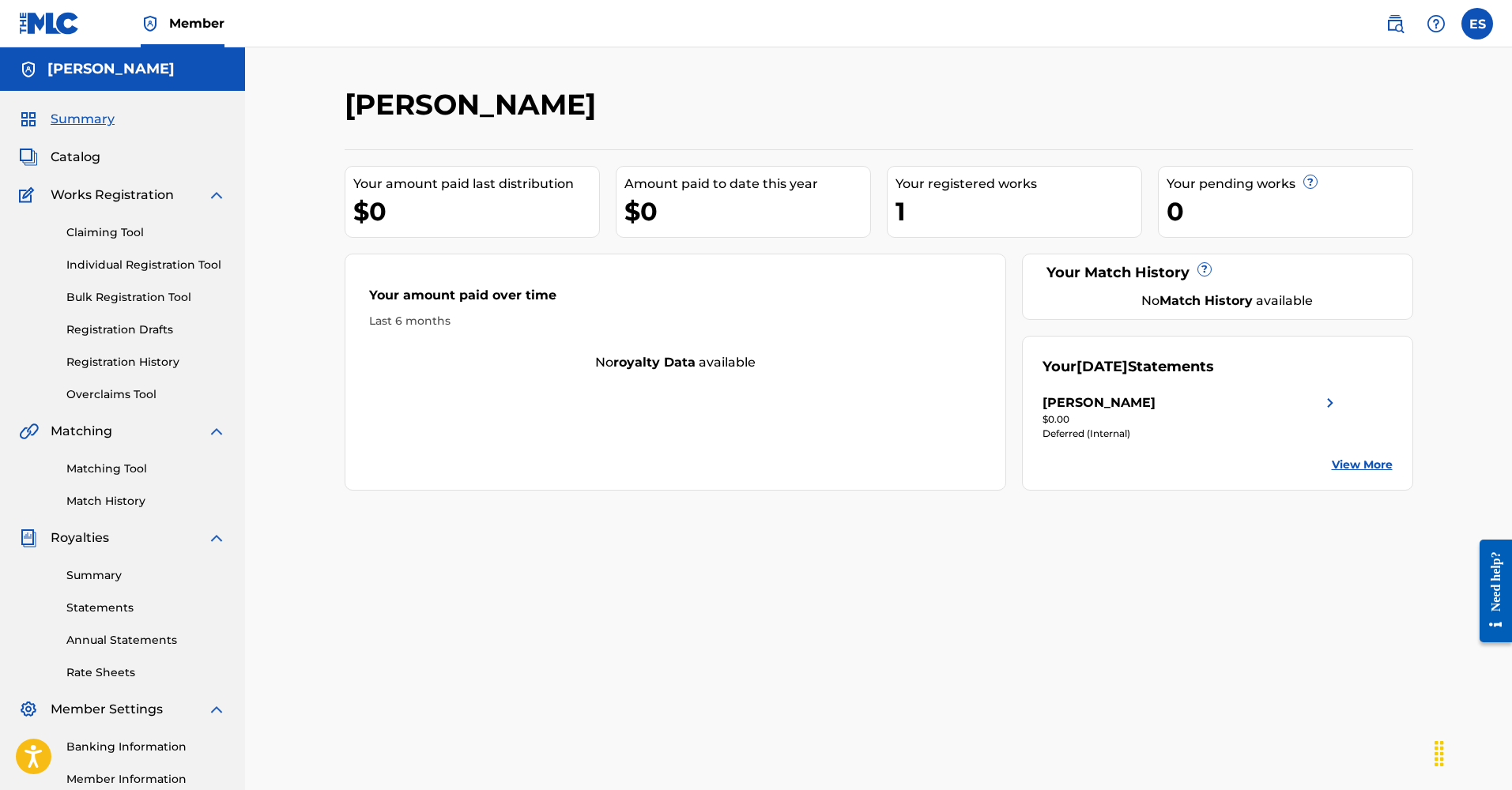
click at [71, 158] on span "Catalog" at bounding box center [75, 157] width 50 height 19
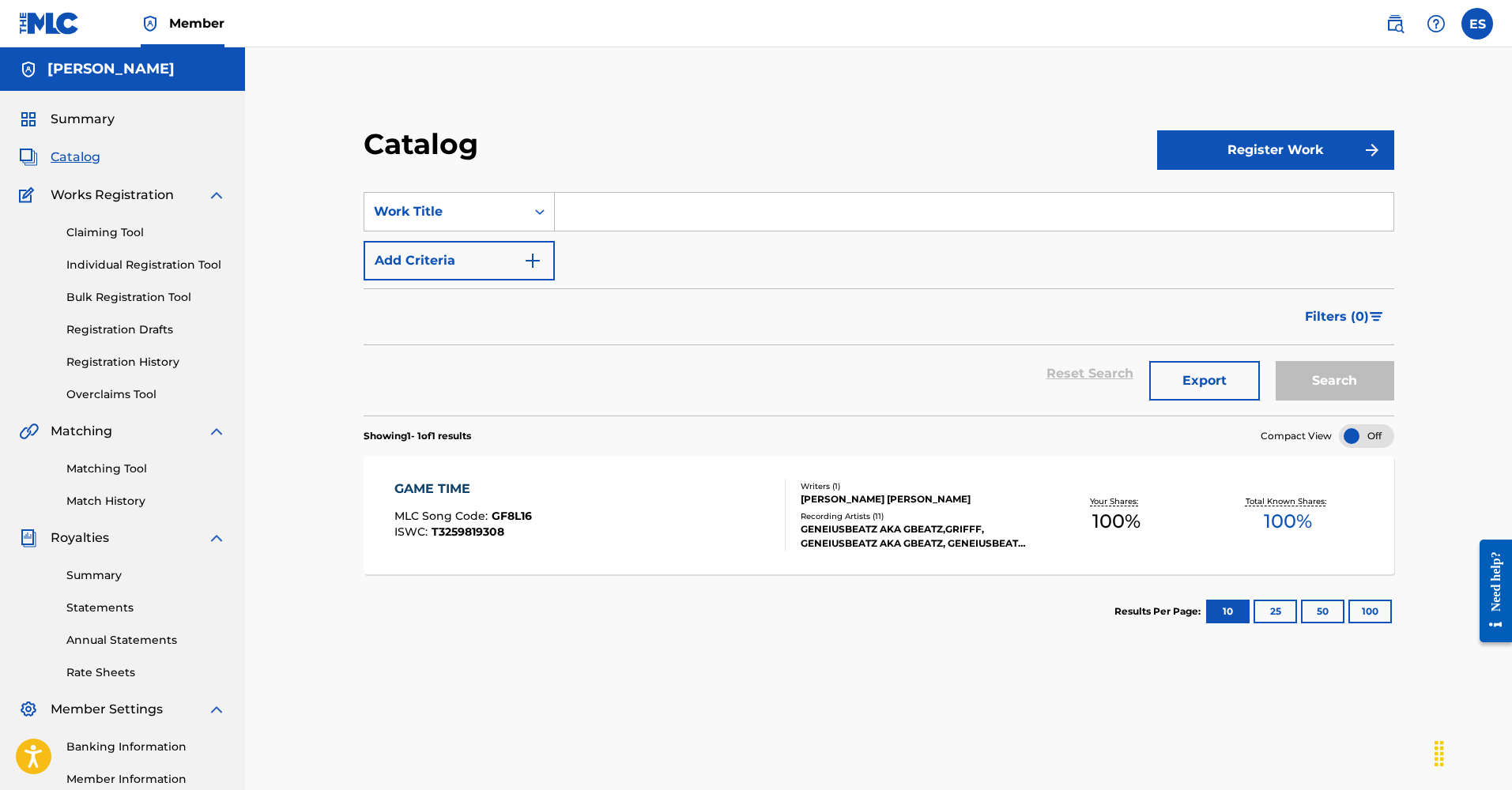
click at [1244, 141] on button "Register Work" at bounding box center [1276, 150] width 238 height 39
click at [1188, 196] on link "Individual" at bounding box center [1276, 202] width 238 height 38
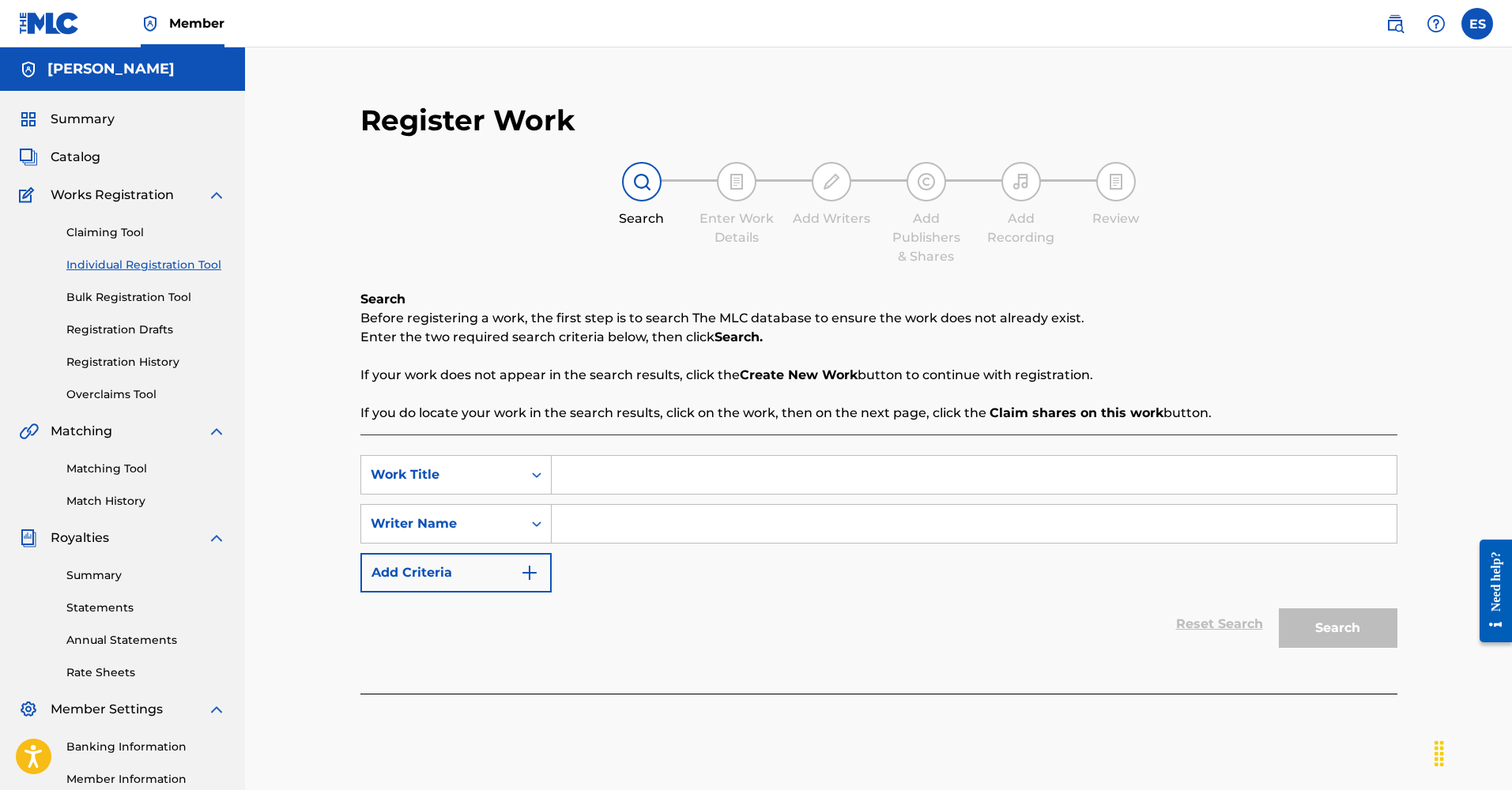
click at [621, 489] on input "Search Form" at bounding box center [974, 475] width 845 height 38
type input "d"
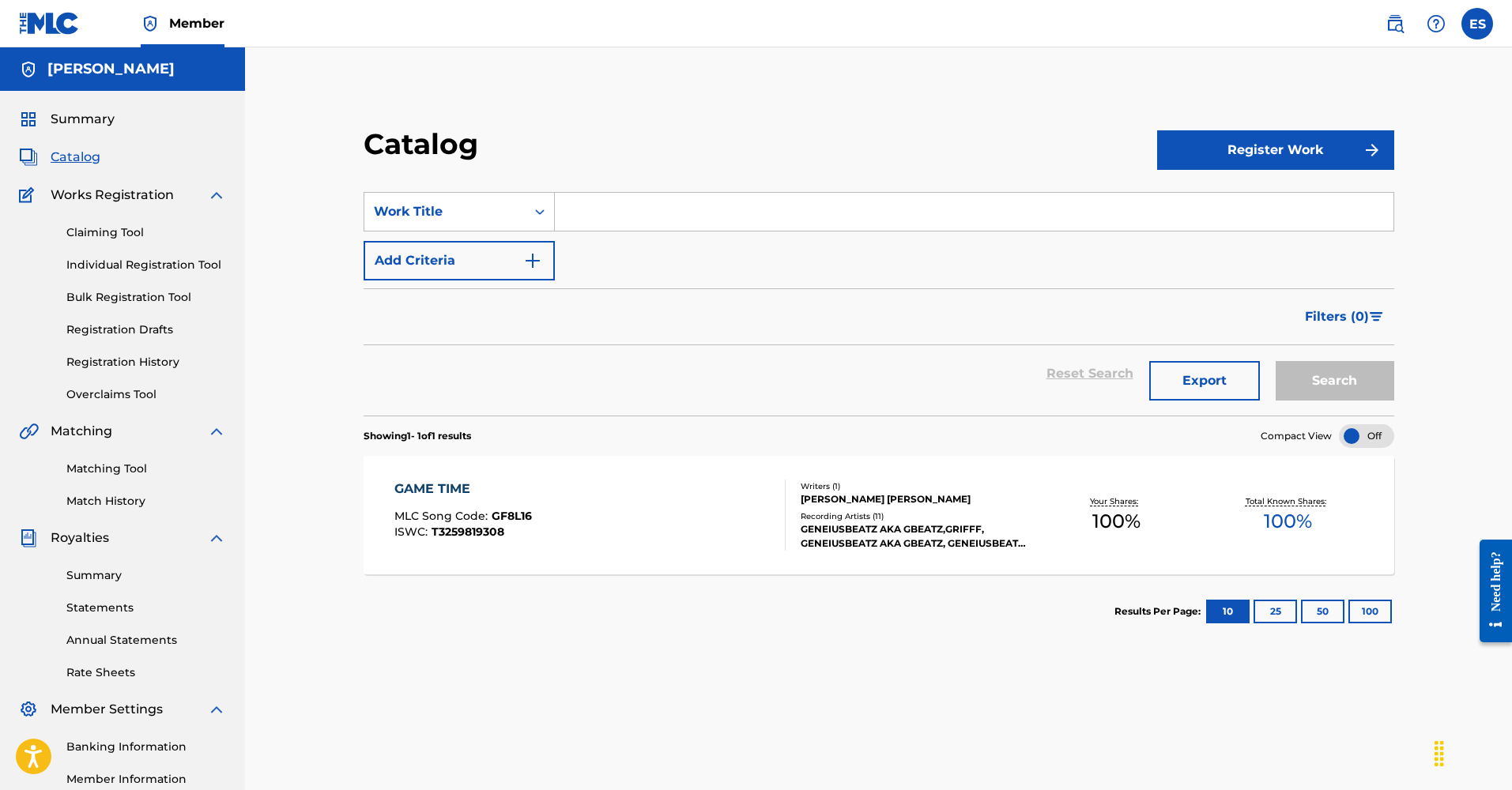
click at [1274, 154] on button "Register Work" at bounding box center [1276, 150] width 238 height 39
click at [1206, 237] on link "By File Upload" at bounding box center [1276, 239] width 238 height 38
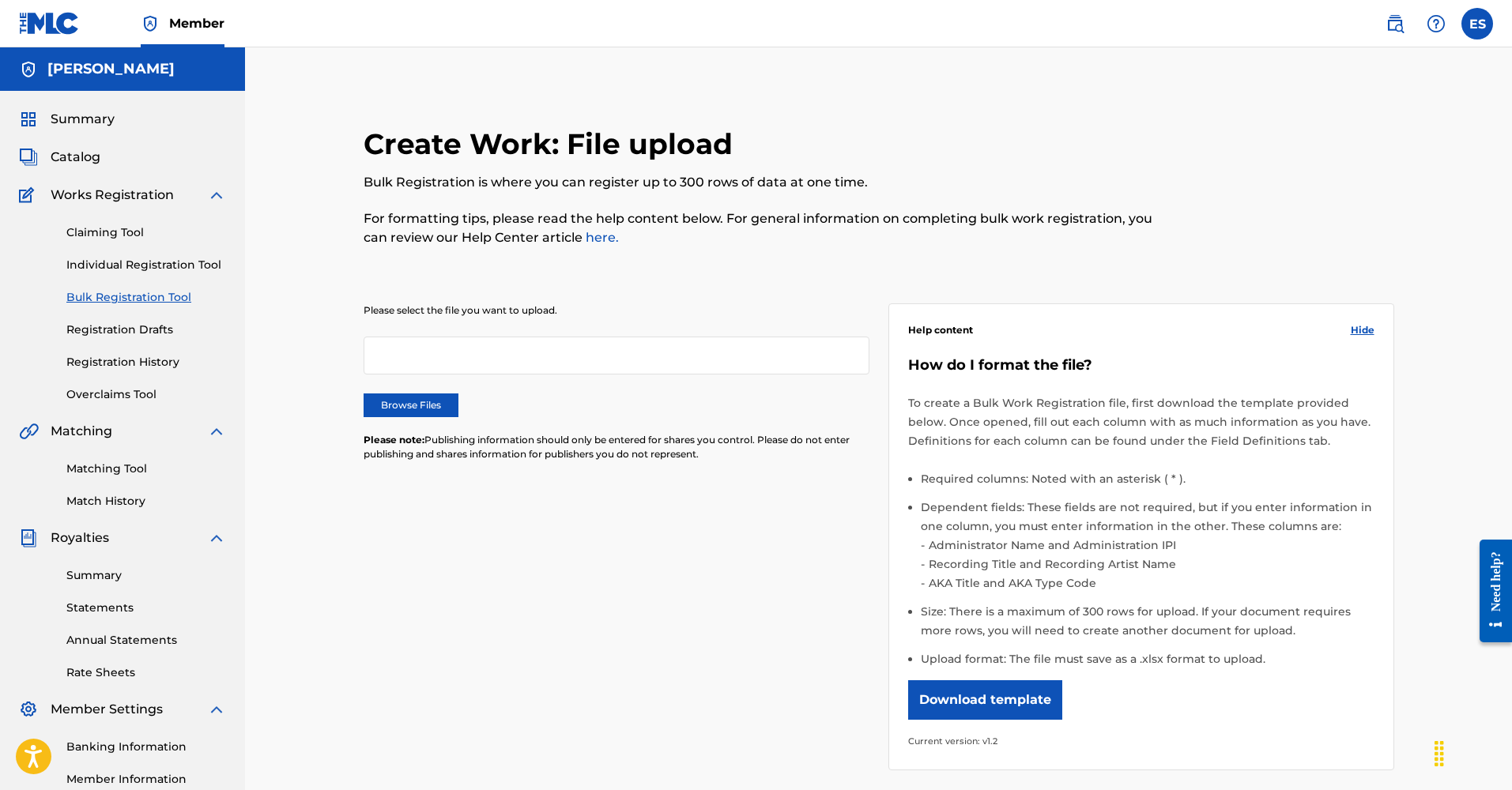
click at [397, 401] on label "Browse Files" at bounding box center [411, 406] width 95 height 24
click at [0, 0] on input "Browse Files" at bounding box center [0, 0] width 0 height 0
click at [975, 694] on button "Download template" at bounding box center [985, 700] width 154 height 39
click at [414, 401] on label "Browse Files" at bounding box center [411, 406] width 95 height 24
click at [0, 0] on input "Browse Files" at bounding box center [0, 0] width 0 height 0
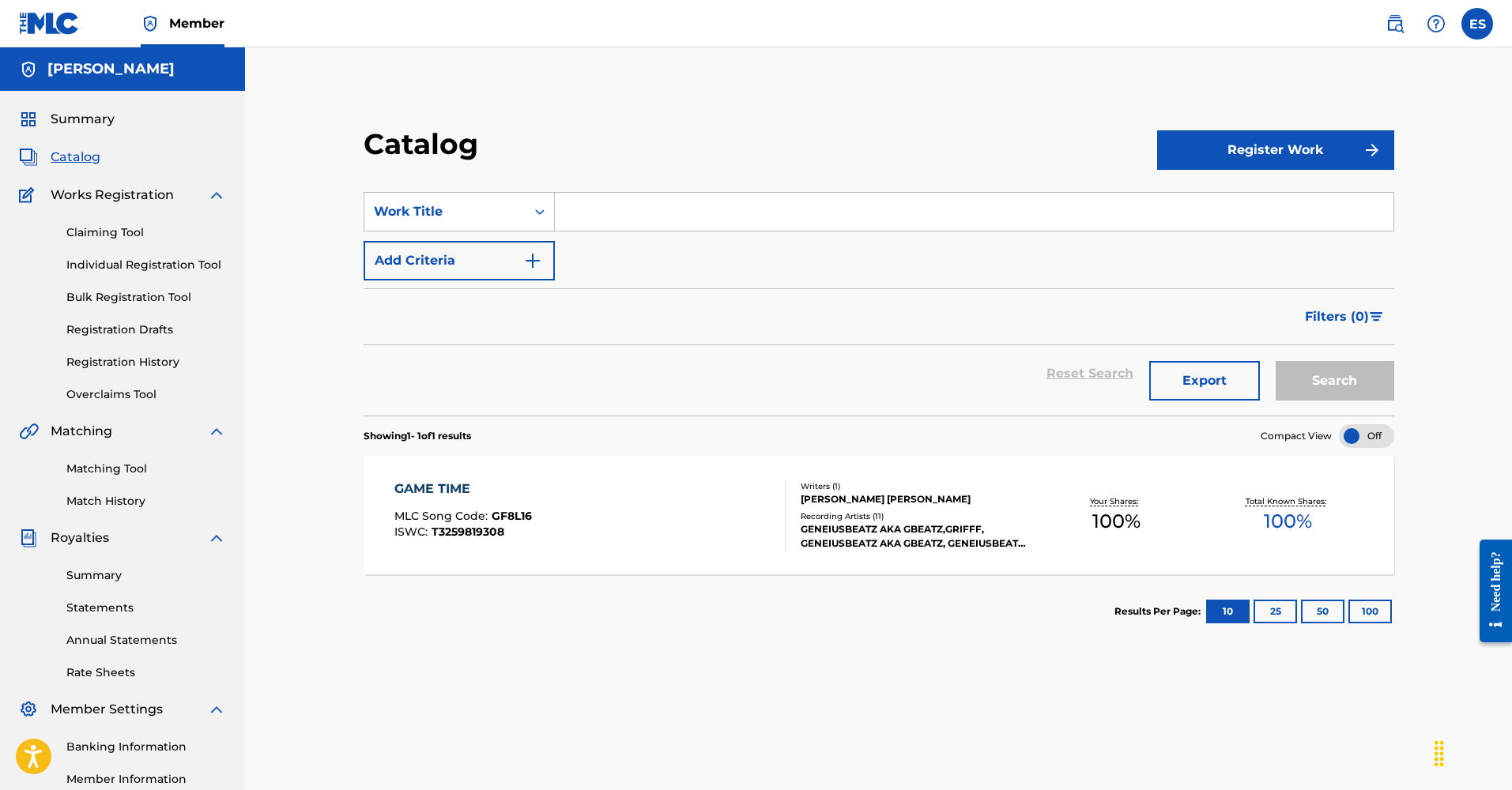
click at [1218, 145] on button "Register Work" at bounding box center [1276, 150] width 238 height 39
click at [1196, 196] on link "Individual" at bounding box center [1276, 202] width 238 height 38
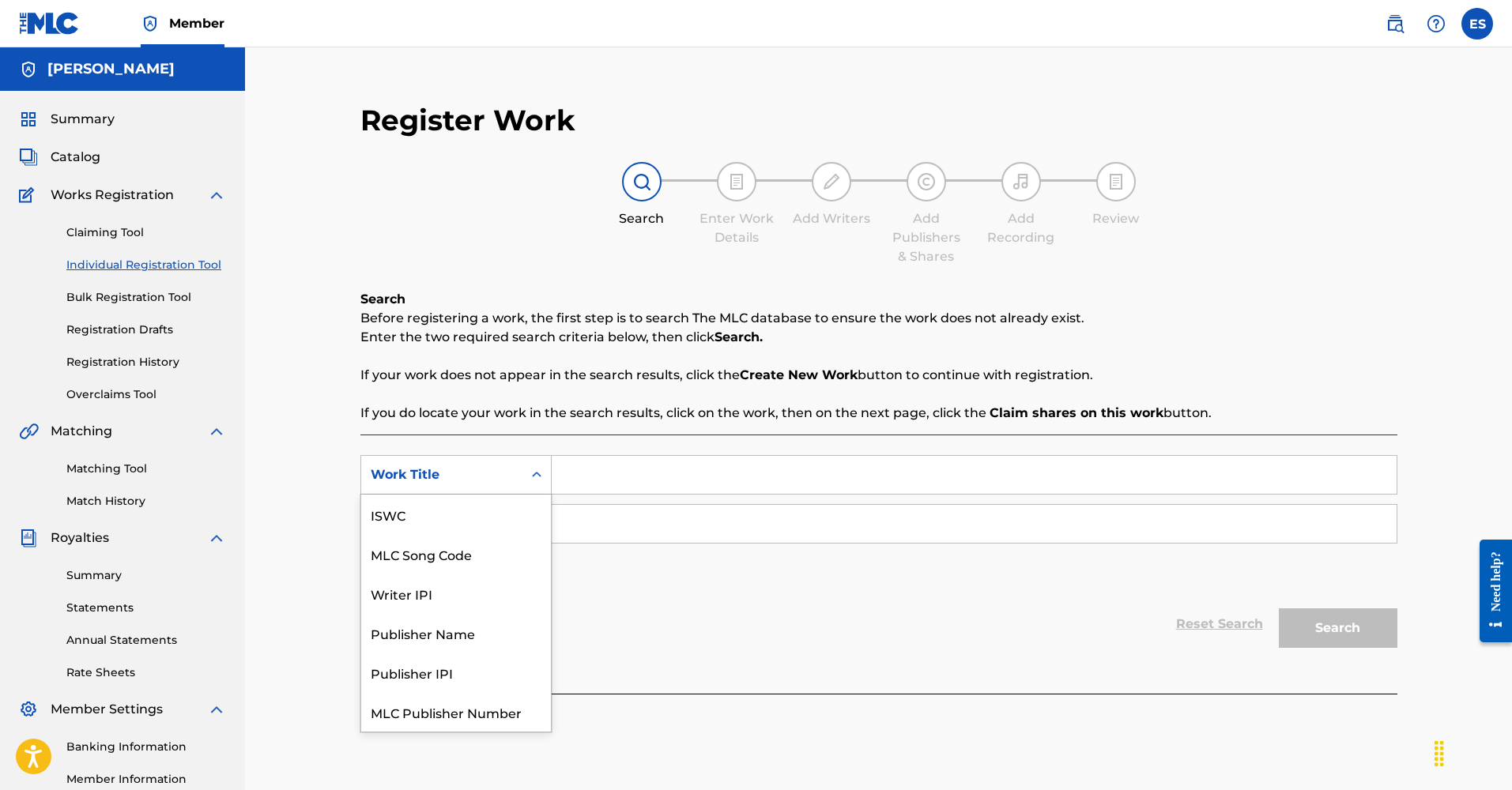
drag, startPoint x: 434, startPoint y: 475, endPoint x: 594, endPoint y: 471, distance: 160.0
click at [435, 474] on div "Work Title" at bounding box center [442, 475] width 143 height 19
click at [630, 474] on input "Search Form" at bounding box center [974, 475] width 845 height 38
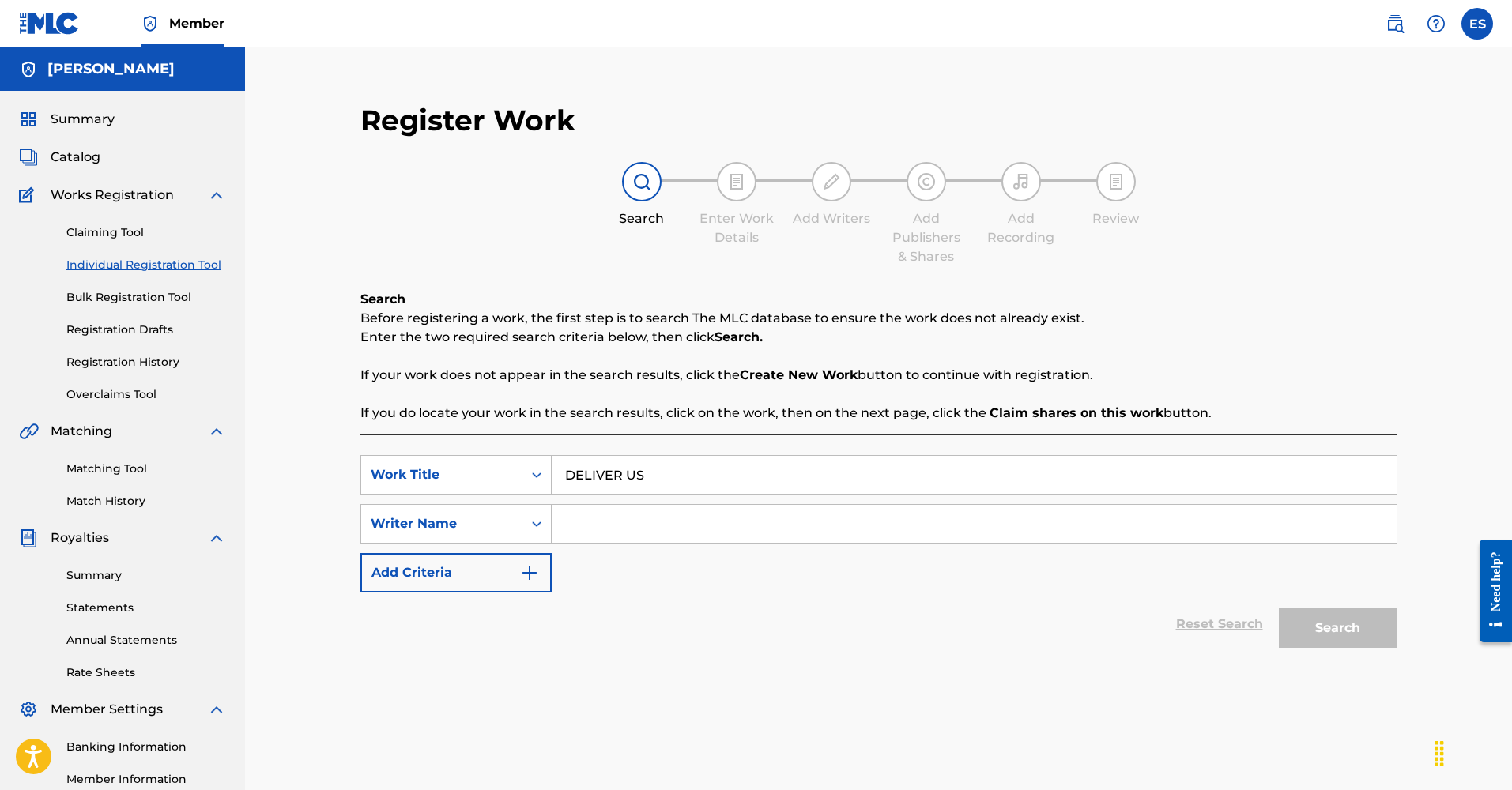
type input "DELIVER US"
click at [603, 525] on input "Search Form" at bounding box center [974, 524] width 845 height 38
type input "[PERSON_NAME]"
click at [468, 579] on button "Add Criteria" at bounding box center [456, 573] width 191 height 39
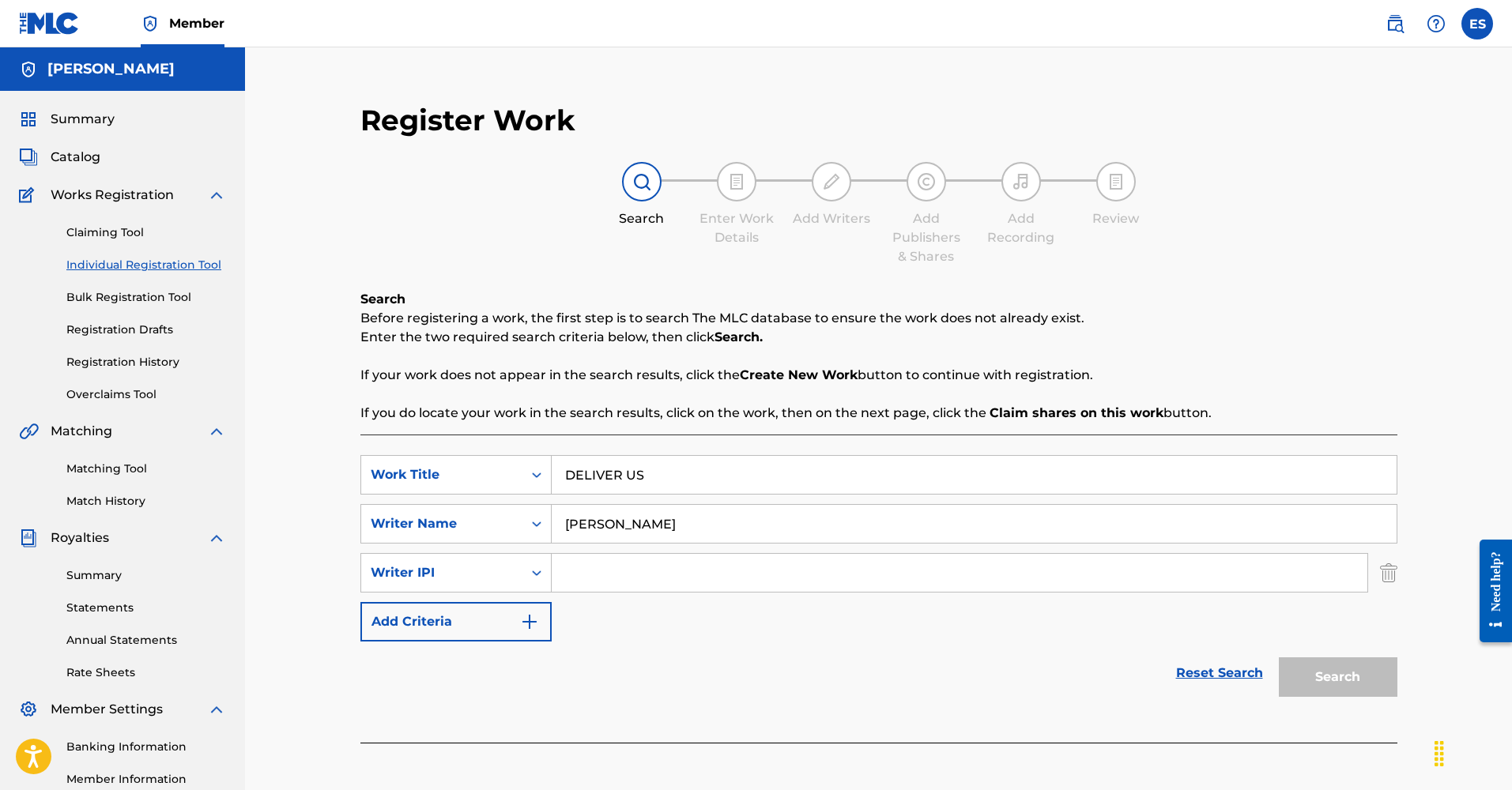
click at [598, 584] on input "Search Form" at bounding box center [959, 574] width 816 height 38
paste input "00193805352"
type input "00193805352"
click at [425, 636] on button "Add Criteria" at bounding box center [456, 621] width 191 height 39
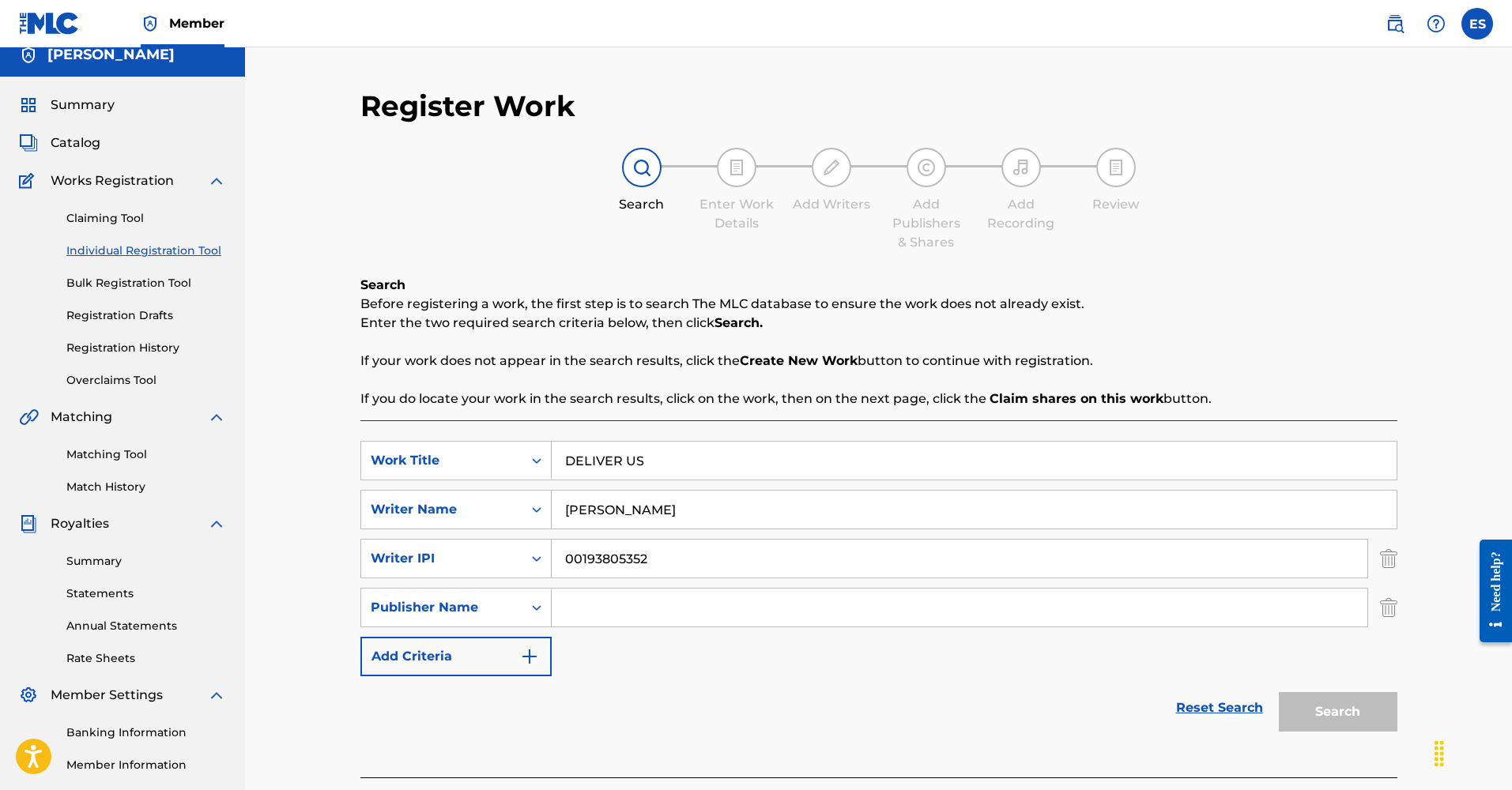
scroll to position [20, 0]
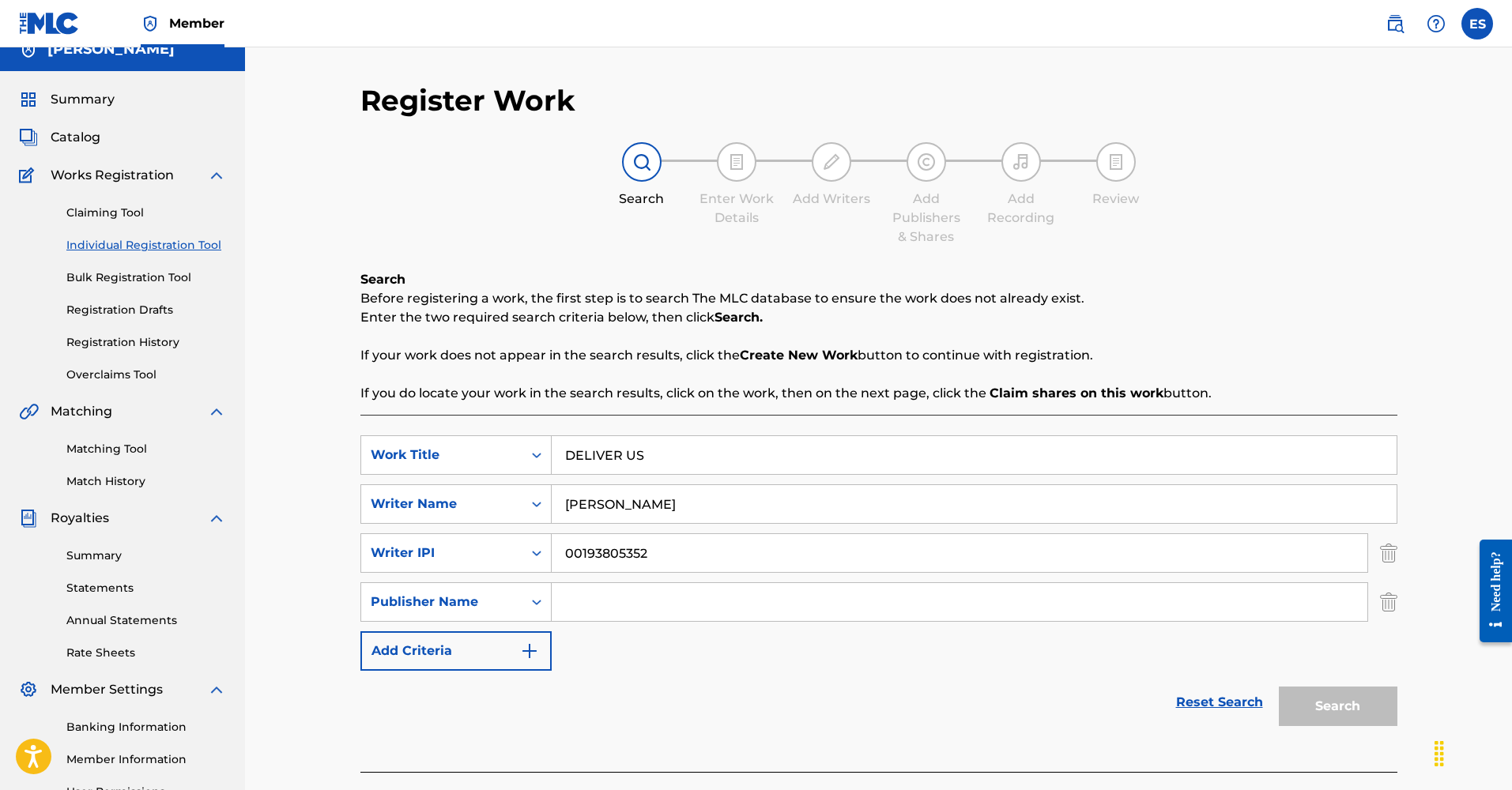
click at [629, 604] on input "Search Form" at bounding box center [959, 603] width 816 height 38
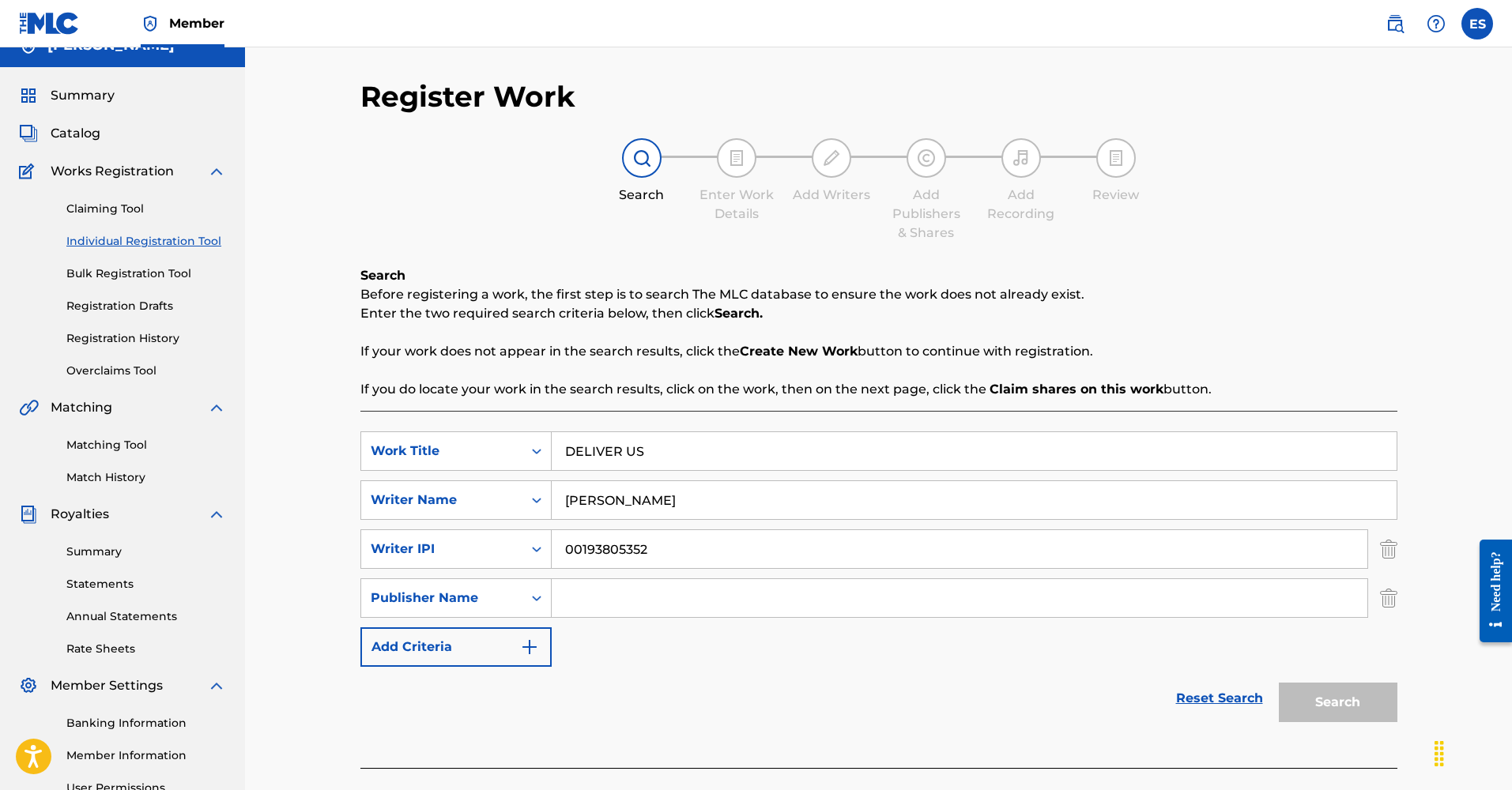
scroll to position [24, 0]
type input "QUADSOUND PUBLISHING"
click at [438, 642] on button "Add Criteria" at bounding box center [456, 647] width 191 height 39
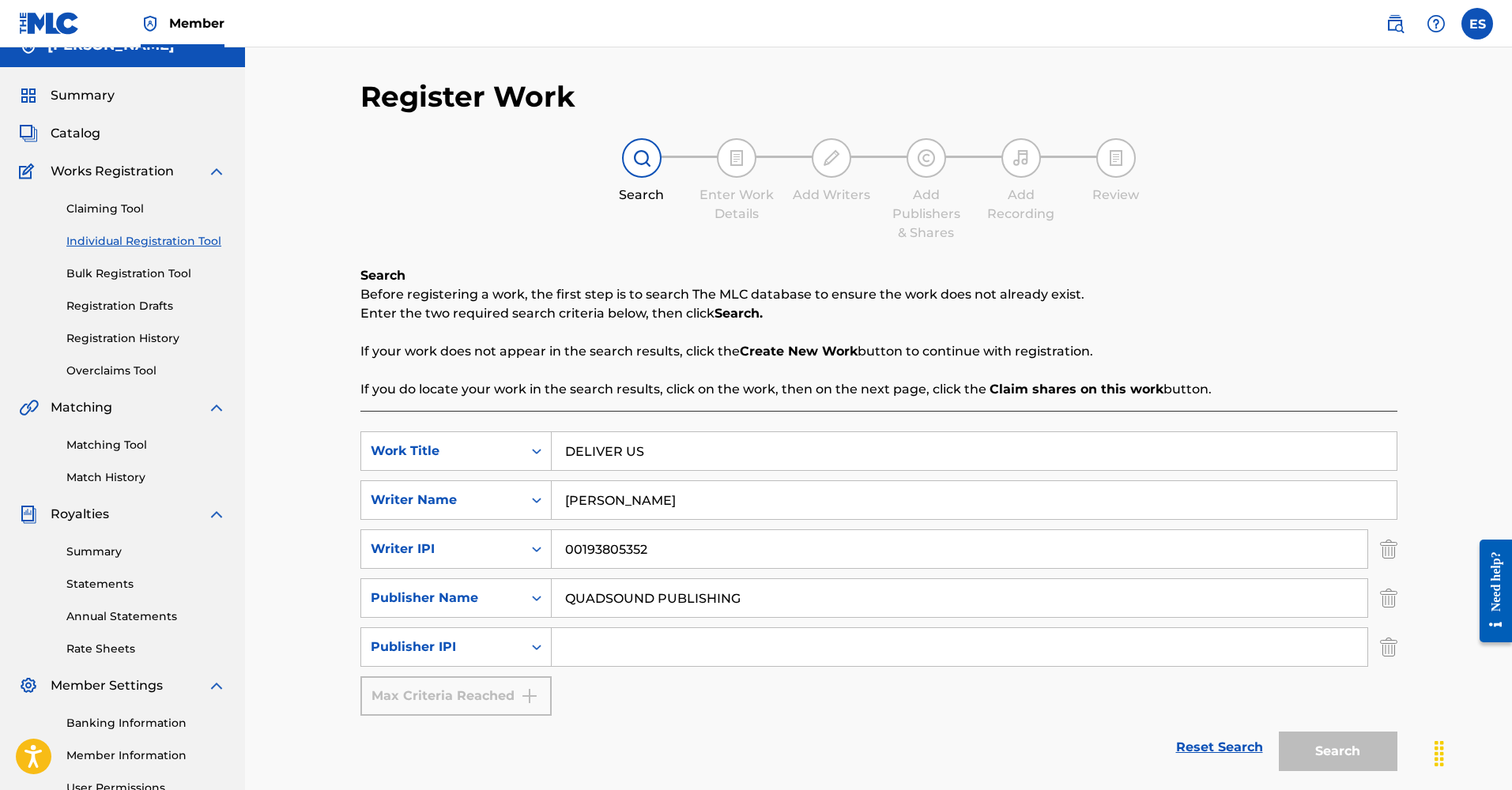
click at [591, 648] on input "Search Form" at bounding box center [959, 648] width 816 height 38
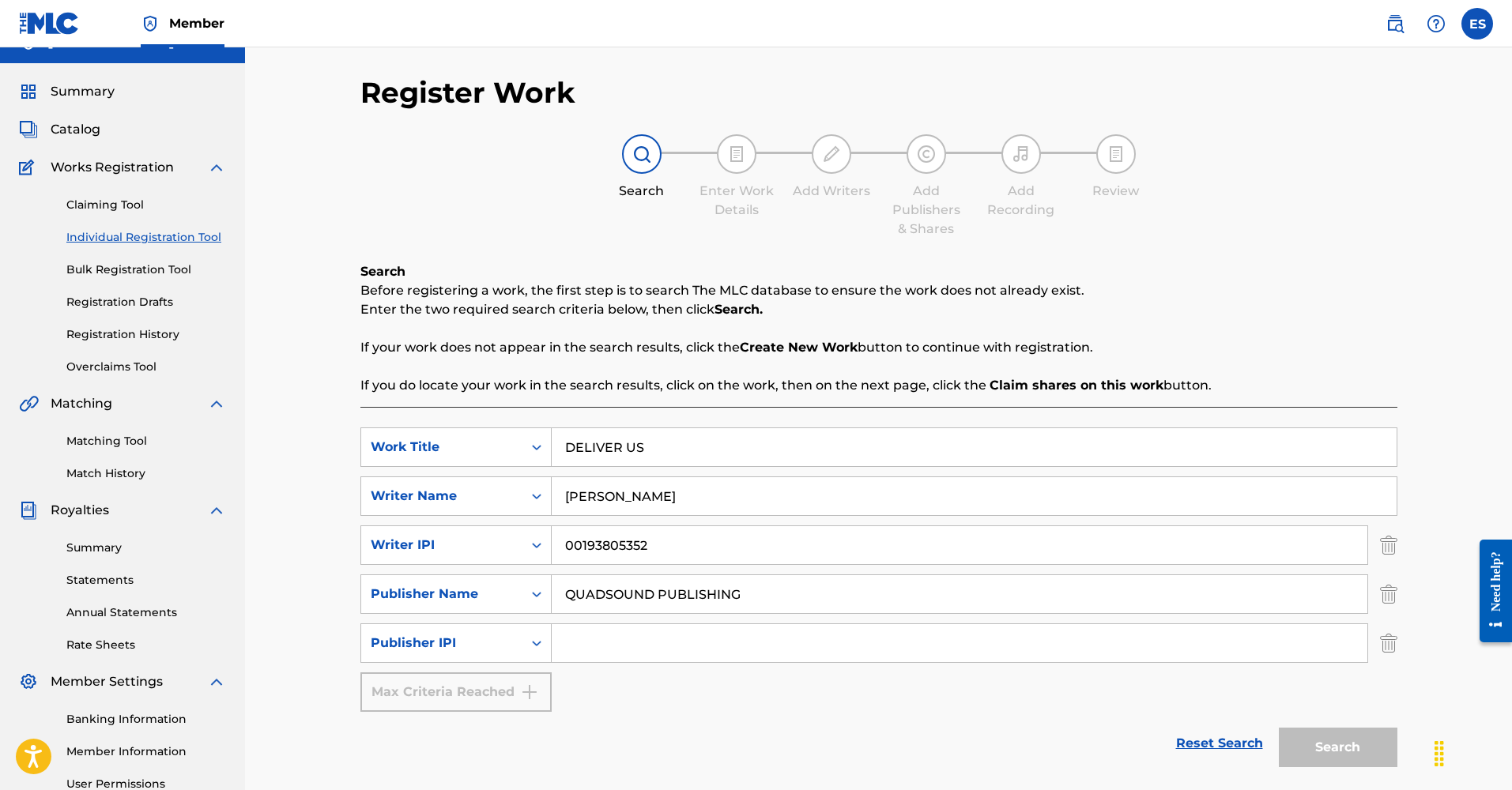
paste input "01277709710"
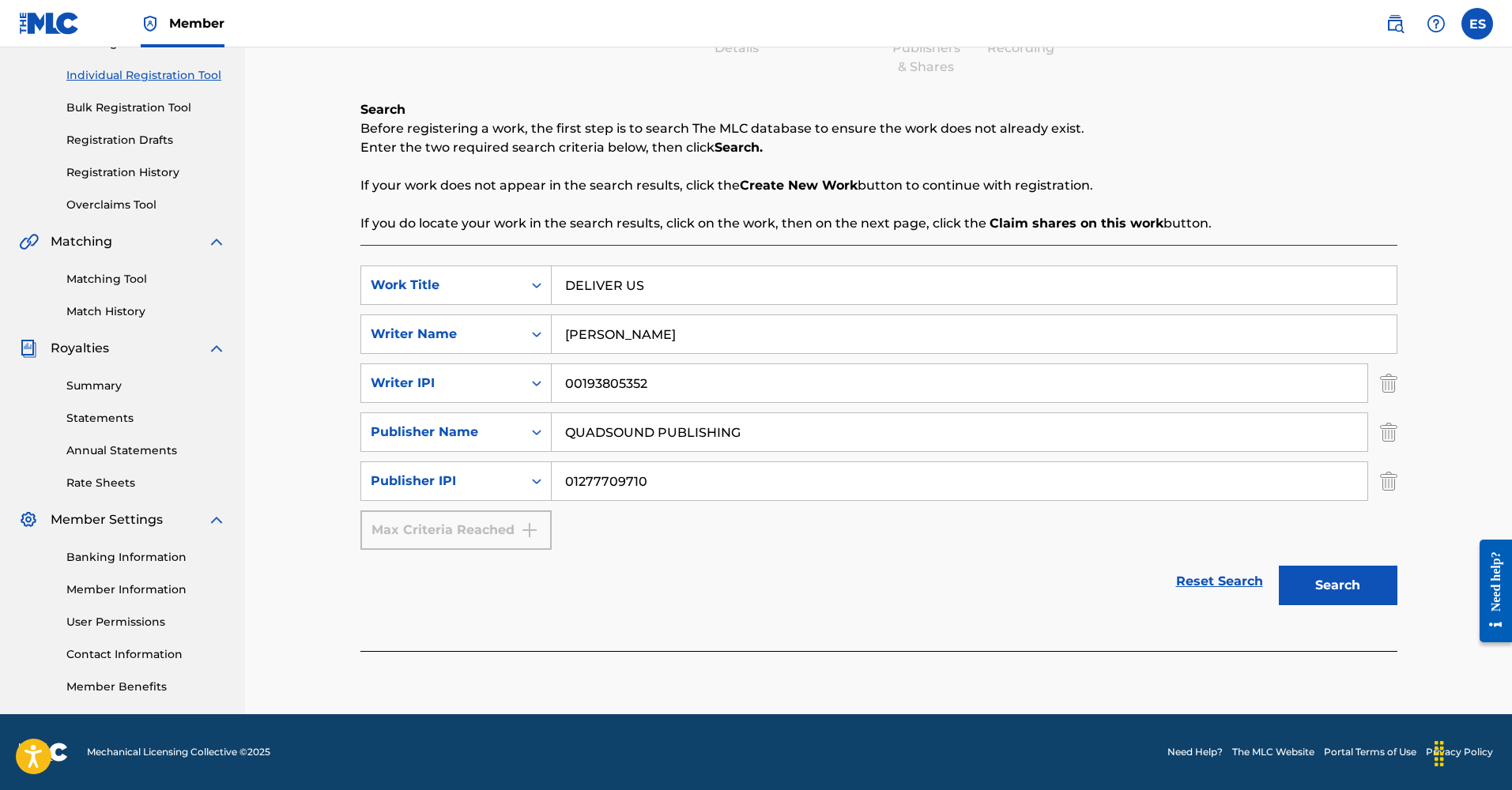
scroll to position [190, 0]
type input "01277709710"
click at [488, 524] on div "Max Criteria Reached" at bounding box center [456, 530] width 191 height 39
click at [1330, 582] on button "Search" at bounding box center [1338, 585] width 119 height 39
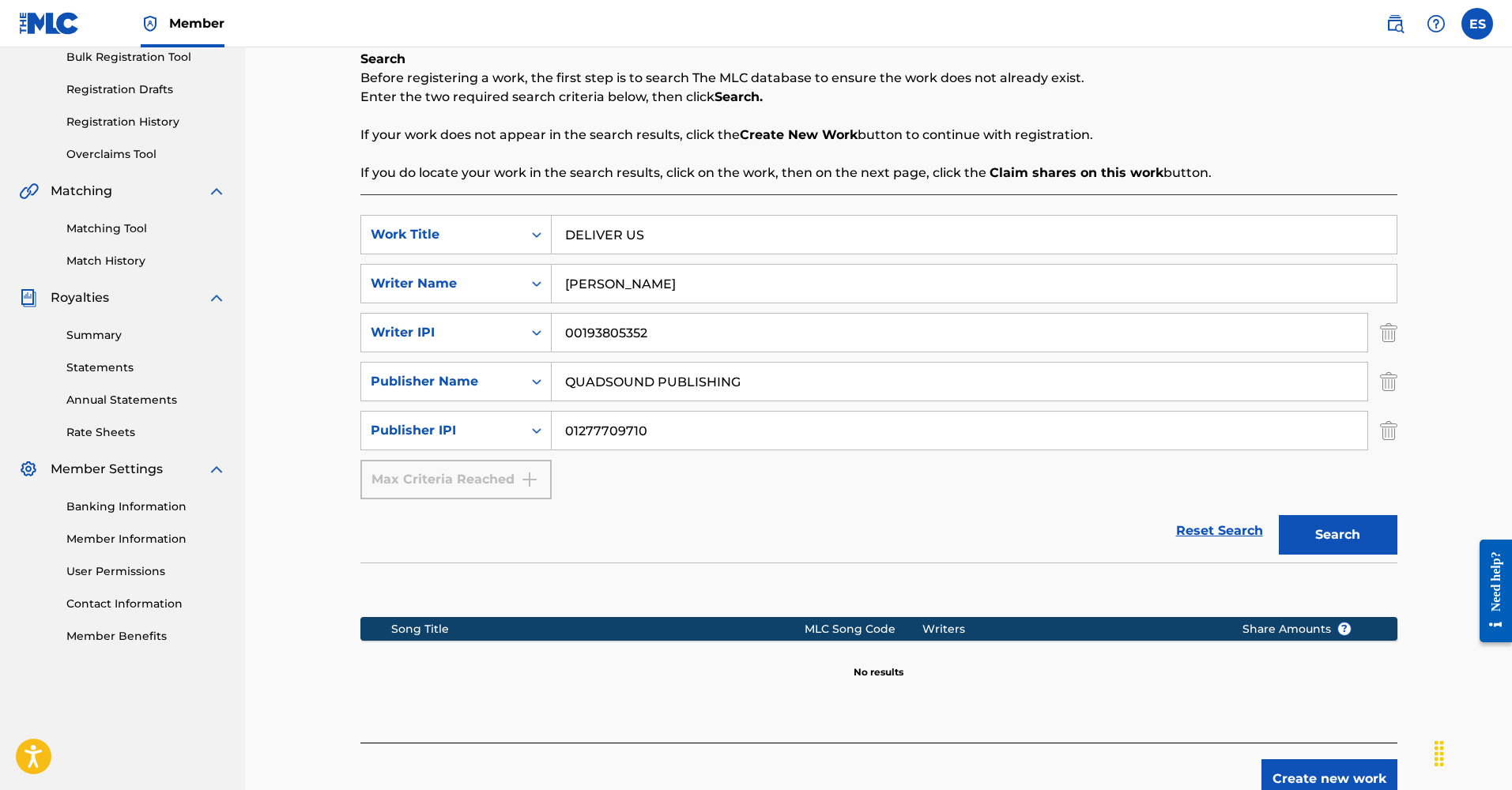
scroll to position [244, 0]
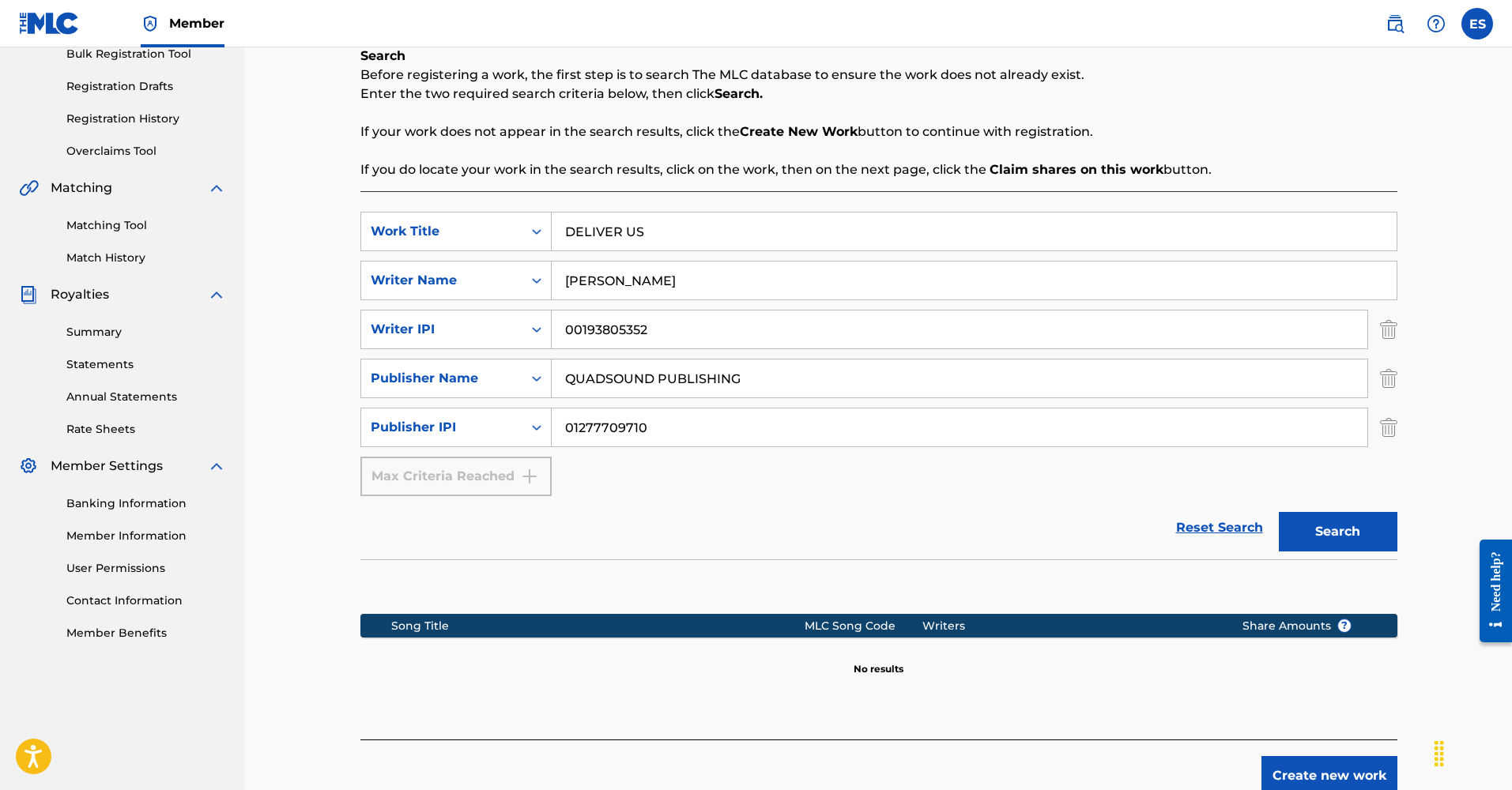
click at [650, 232] on input "DELIVER US" at bounding box center [974, 232] width 845 height 38
type input "D"
type input "11:11"
click at [1324, 529] on button "Search" at bounding box center [1338, 532] width 119 height 39
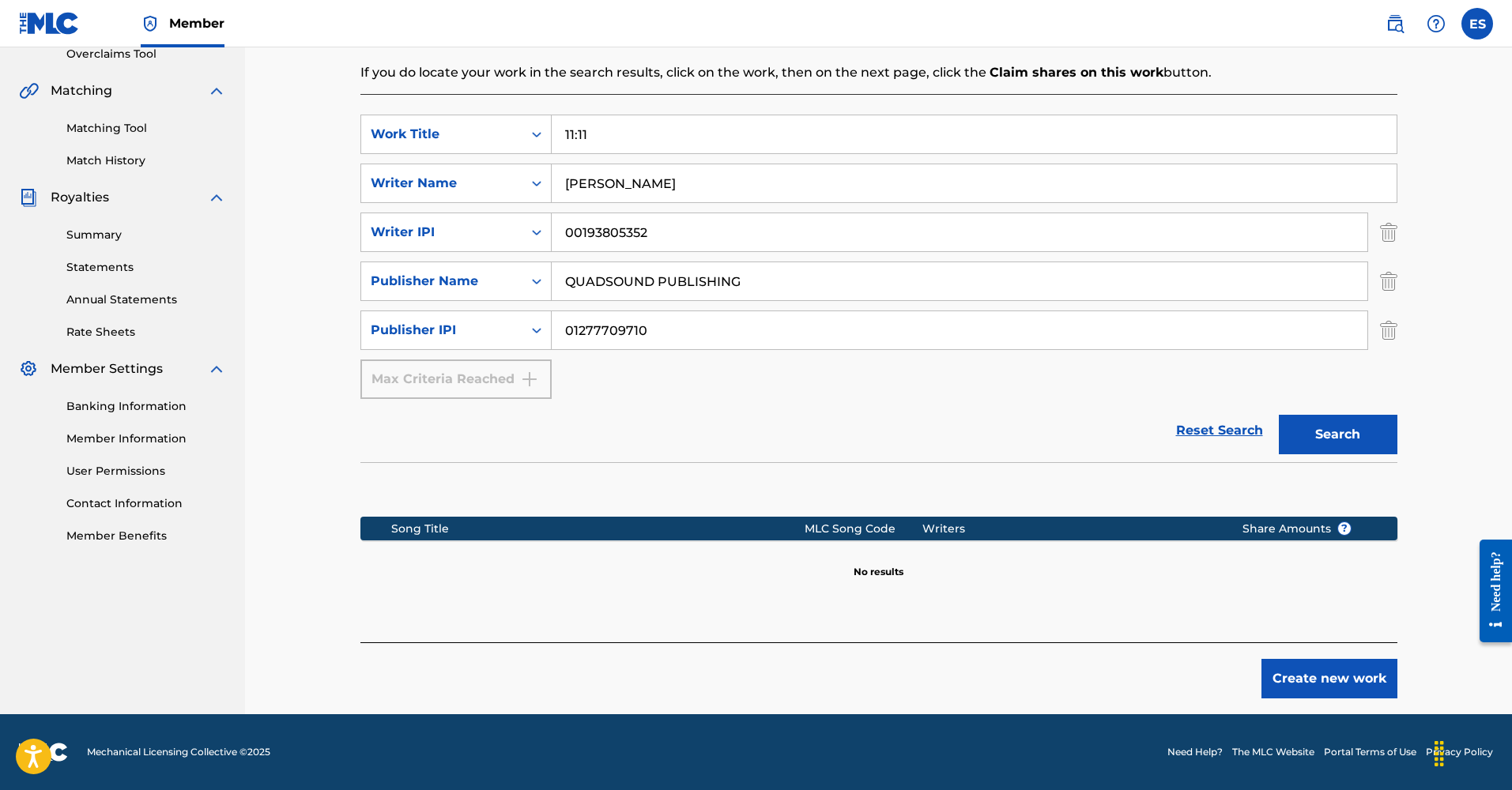
scroll to position [341, 0]
click at [1349, 677] on button "Create new work" at bounding box center [1329, 679] width 136 height 39
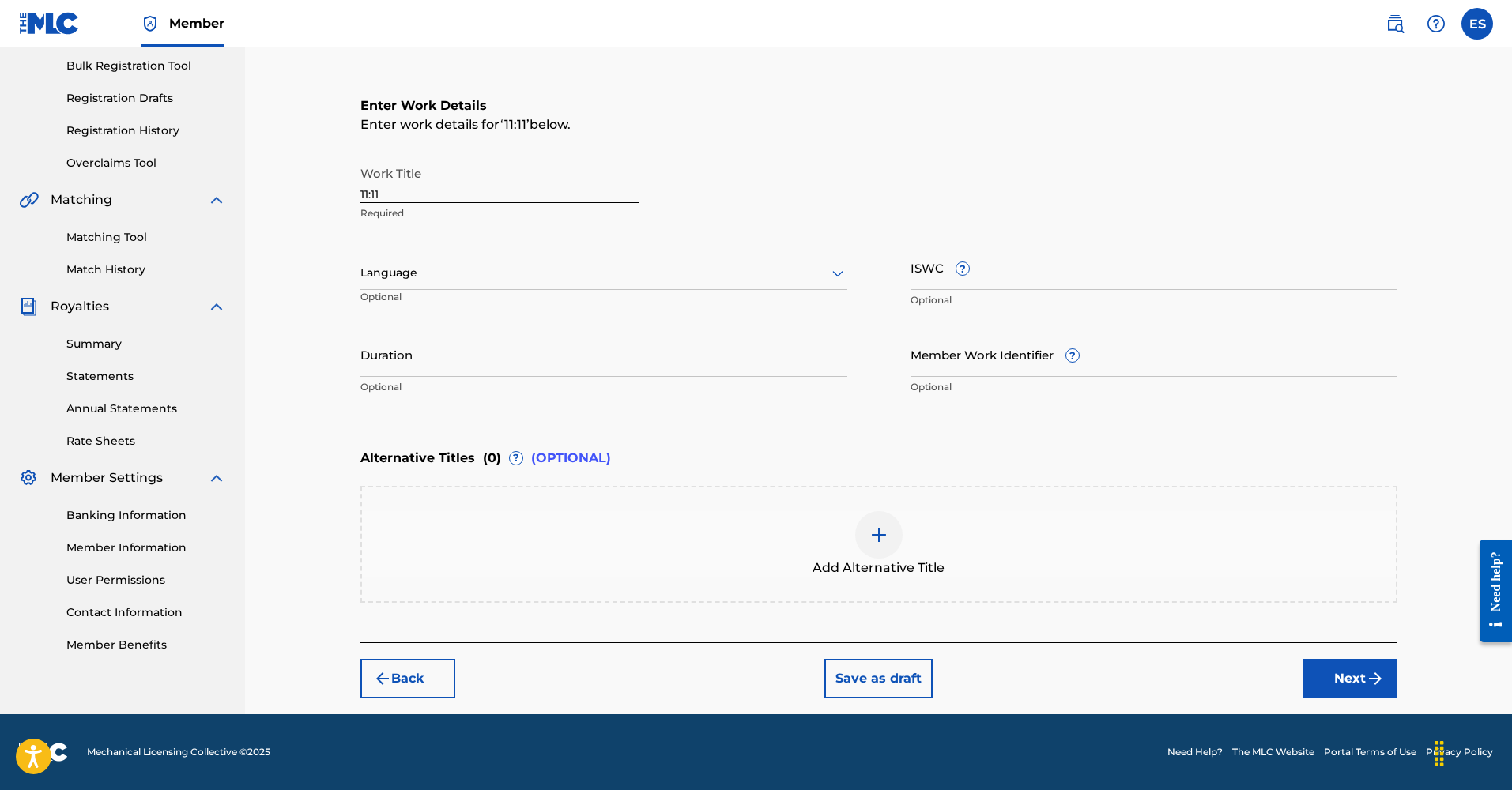
click at [420, 273] on div at bounding box center [604, 273] width 487 height 20
click at [388, 314] on div "English" at bounding box center [603, 308] width 485 height 36
click at [1063, 261] on input "ISWC ?" at bounding box center [1154, 267] width 487 height 45
paste input "T-323.248.894-3"
type input "T-323.248.894-3"
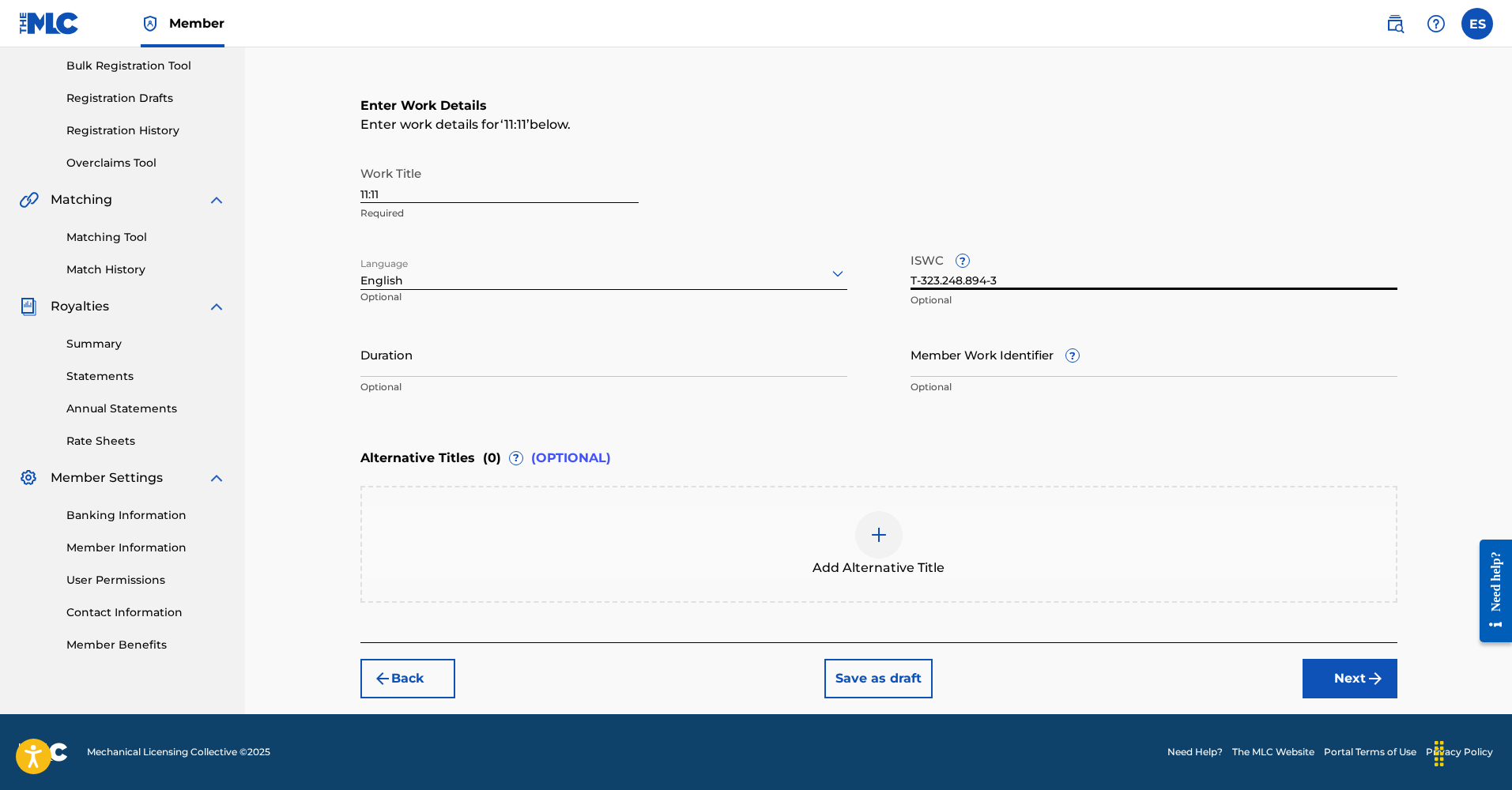
click at [879, 534] on img at bounding box center [879, 534] width 19 height 19
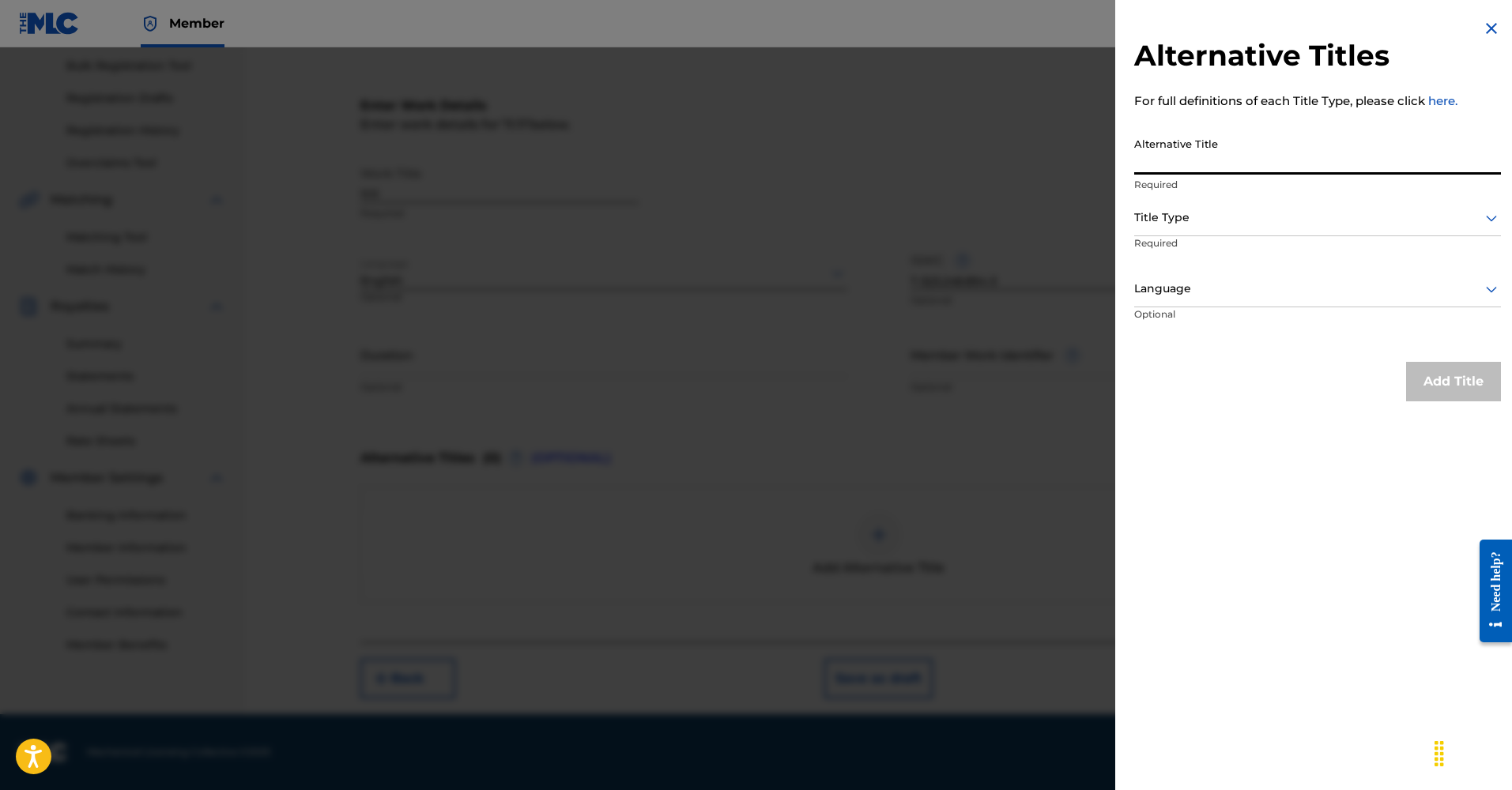
click at [1172, 162] on input "Alternative Title" at bounding box center [1317, 152] width 366 height 45
type input "DELIVER US"
click at [1154, 234] on div "Title Type" at bounding box center [1317, 218] width 366 height 36
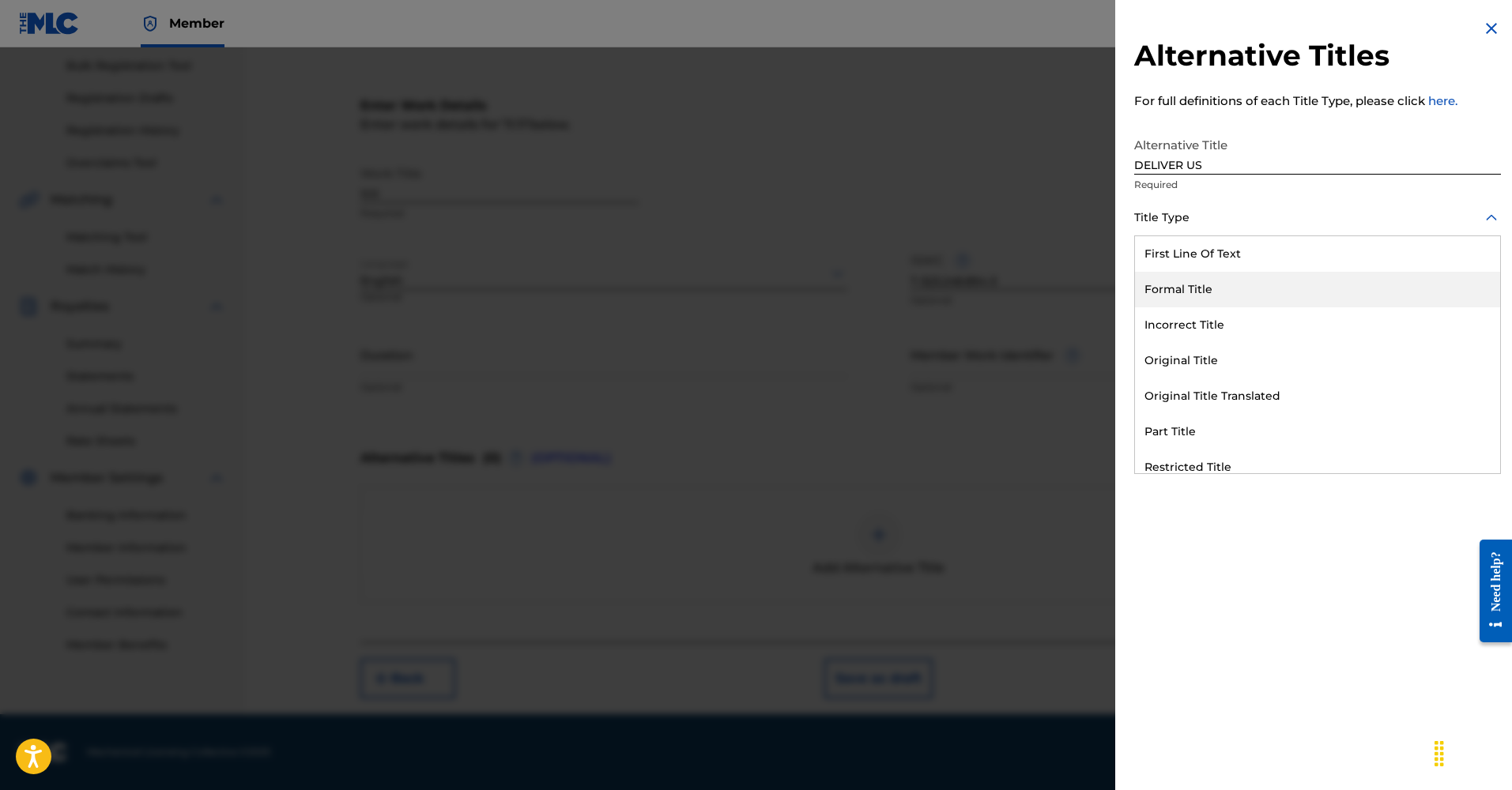
click at [1177, 290] on div "Formal Title" at bounding box center [1318, 290] width 365 height 36
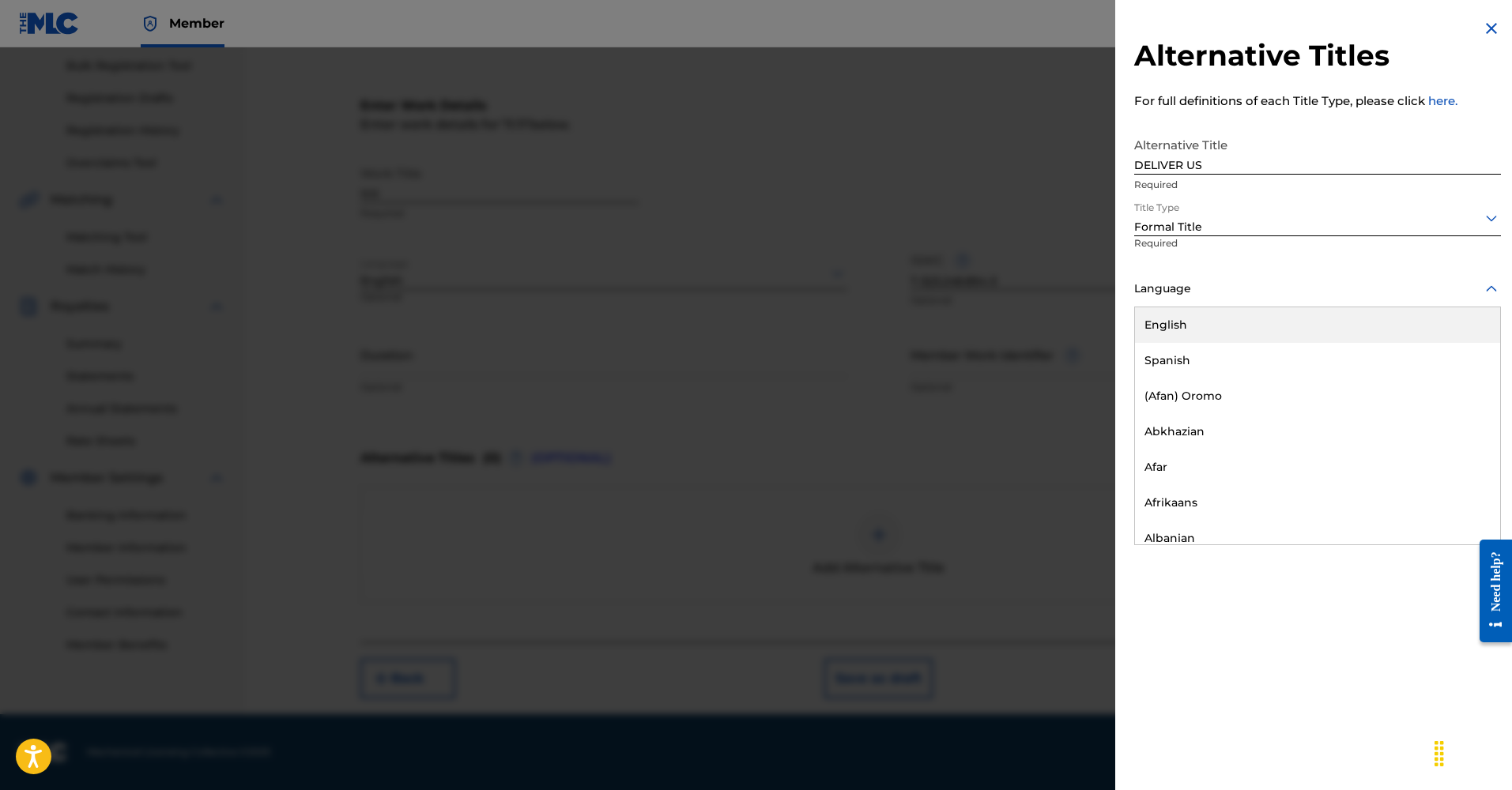
click at [1173, 302] on div "Language" at bounding box center [1317, 290] width 366 height 36
click at [1175, 311] on div "English" at bounding box center [1318, 325] width 365 height 36
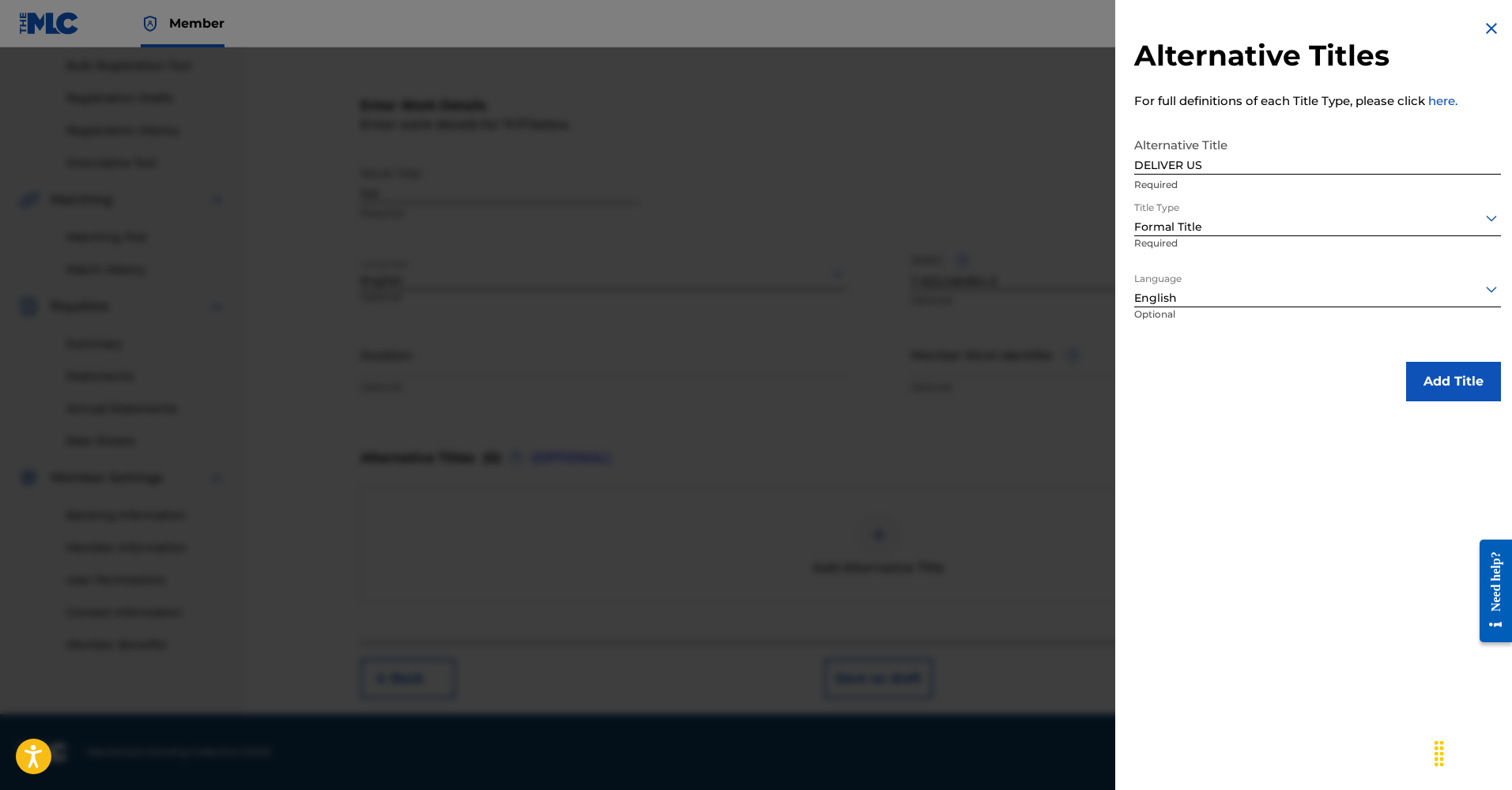
click at [1487, 28] on img at bounding box center [1491, 28] width 19 height 19
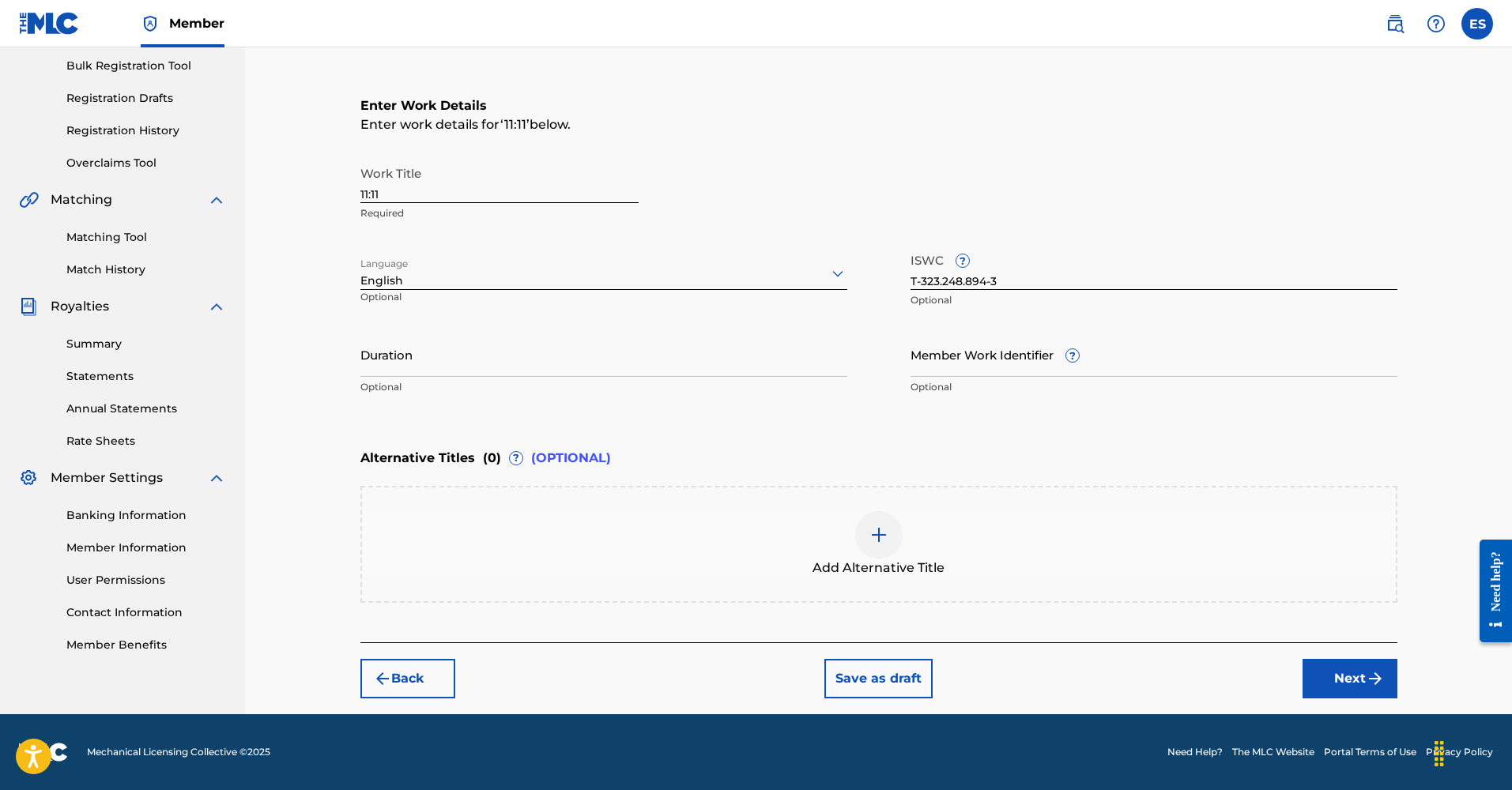
click at [1333, 669] on button "Next" at bounding box center [1350, 679] width 95 height 39
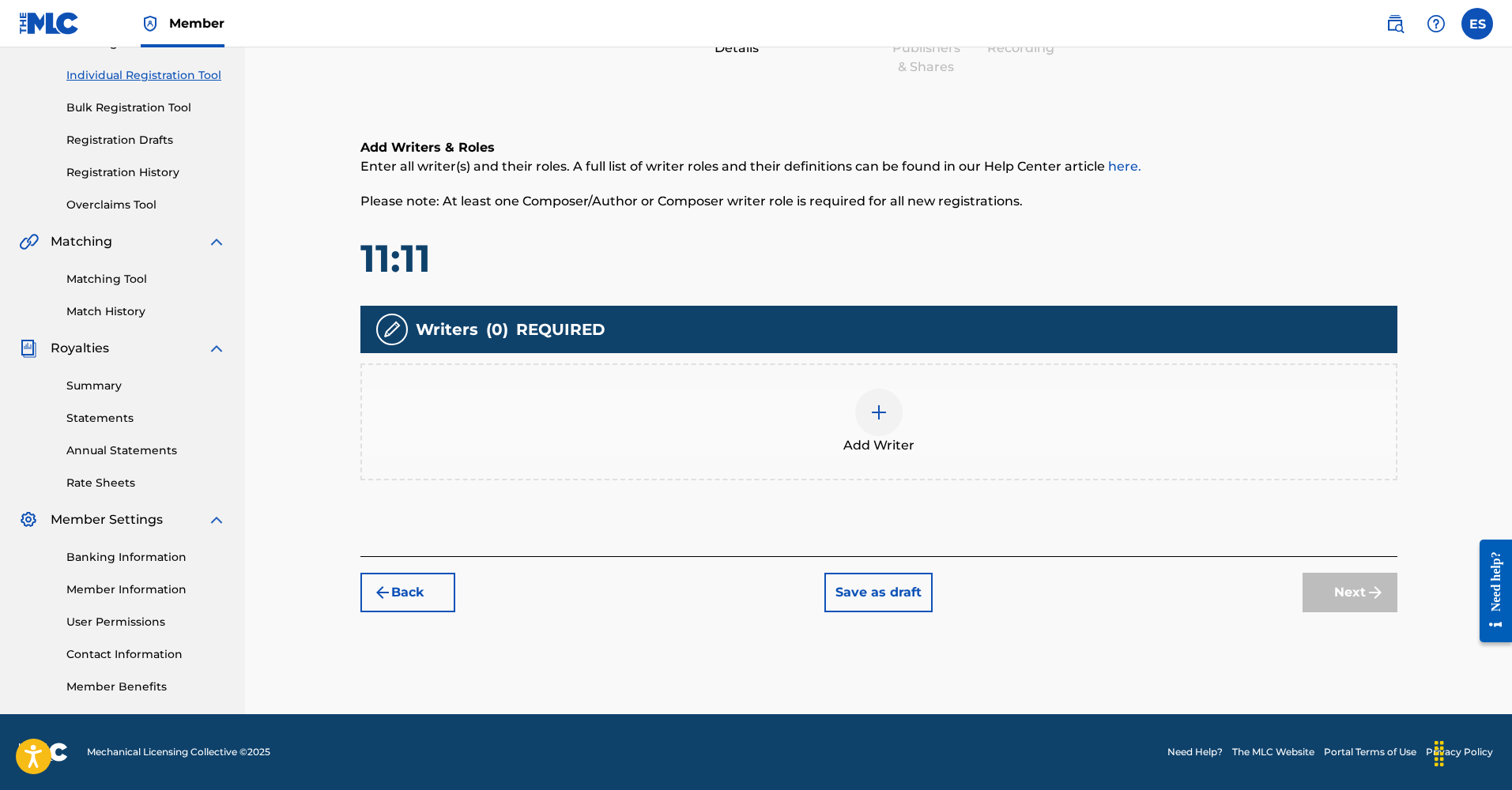
scroll to position [190, 0]
click at [880, 410] on img at bounding box center [879, 412] width 19 height 19
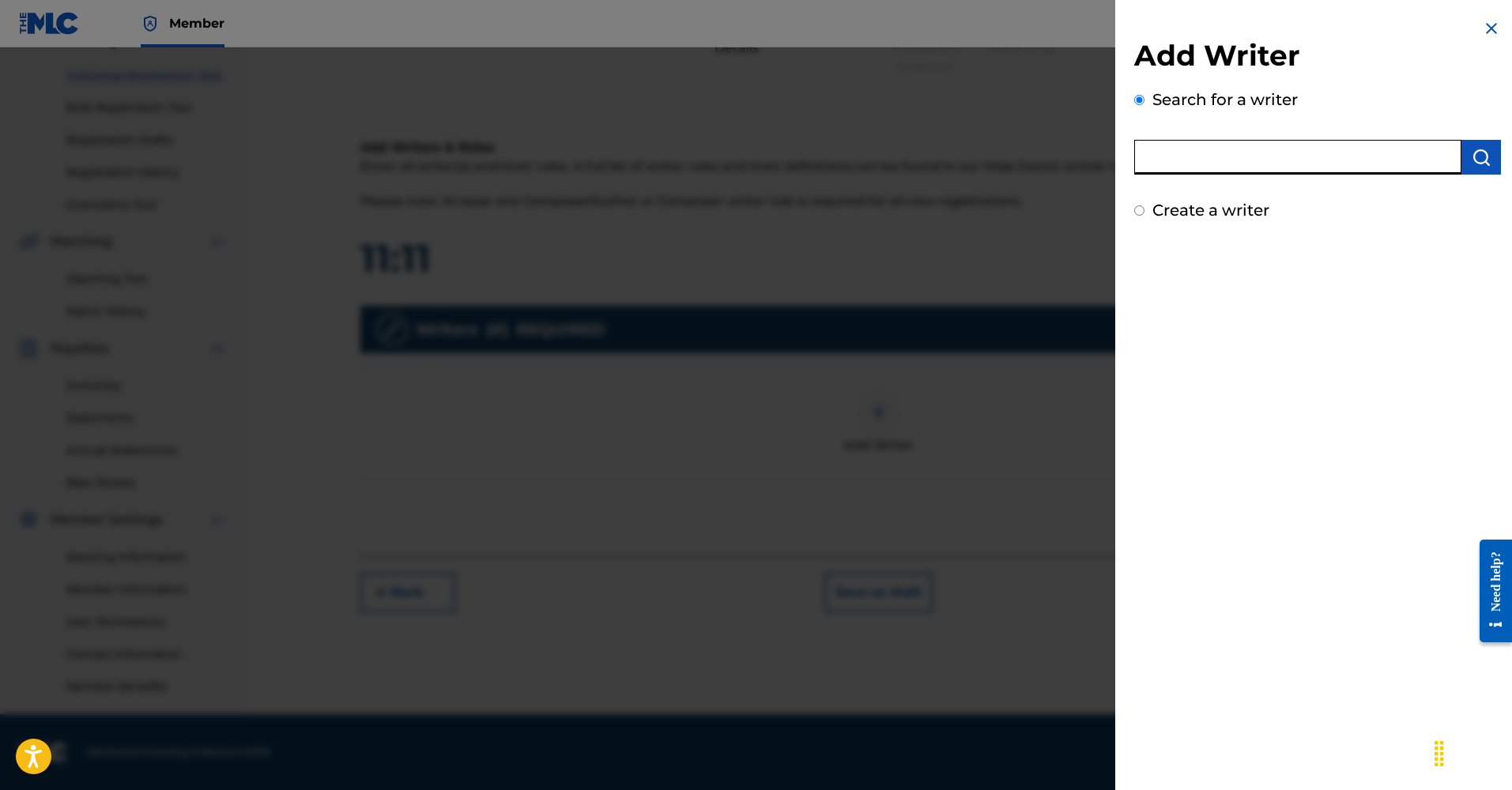
click at [1244, 147] on input "text" at bounding box center [1298, 157] width 327 height 35
type input "[PERSON_NAME]"
click at [1477, 155] on img "submit" at bounding box center [1481, 157] width 19 height 19
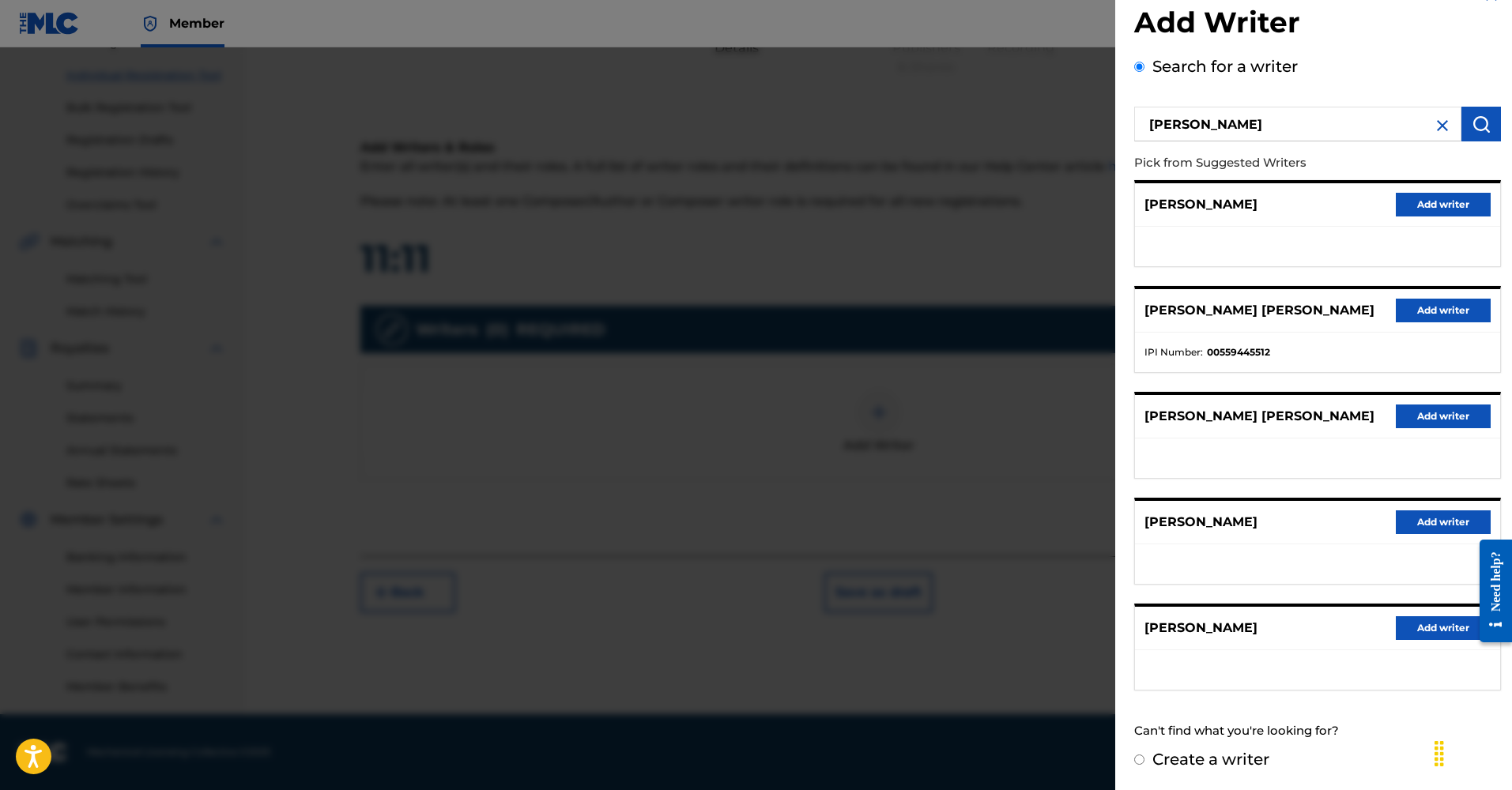
scroll to position [32, 0]
click at [1410, 155] on p "Pick from Suggested Writers" at bounding box center [1273, 163] width 277 height 34
click at [806, 363] on div at bounding box center [756, 442] width 1512 height 790
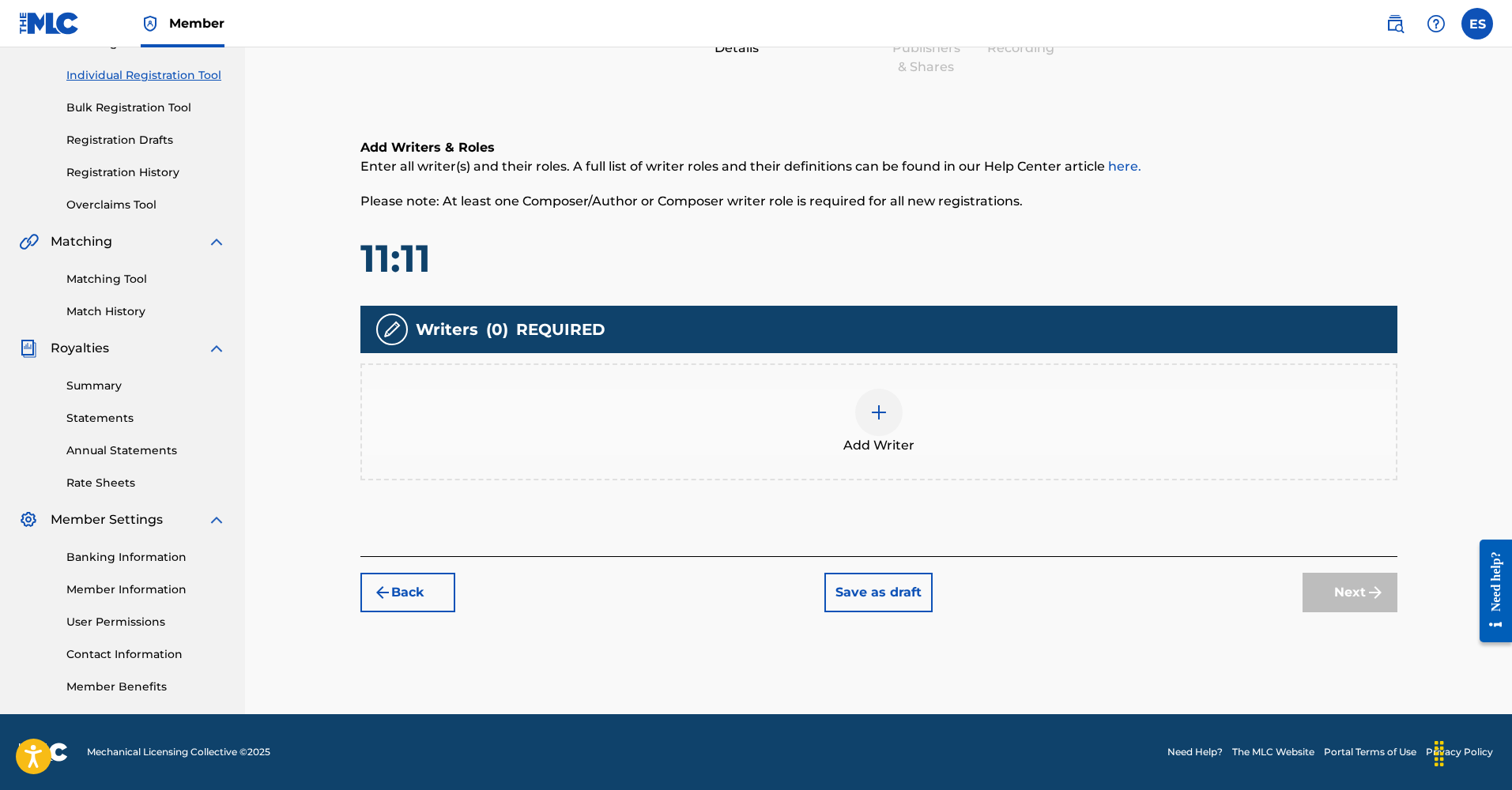
scroll to position [190, 0]
click at [866, 407] on div at bounding box center [879, 413] width 48 height 47
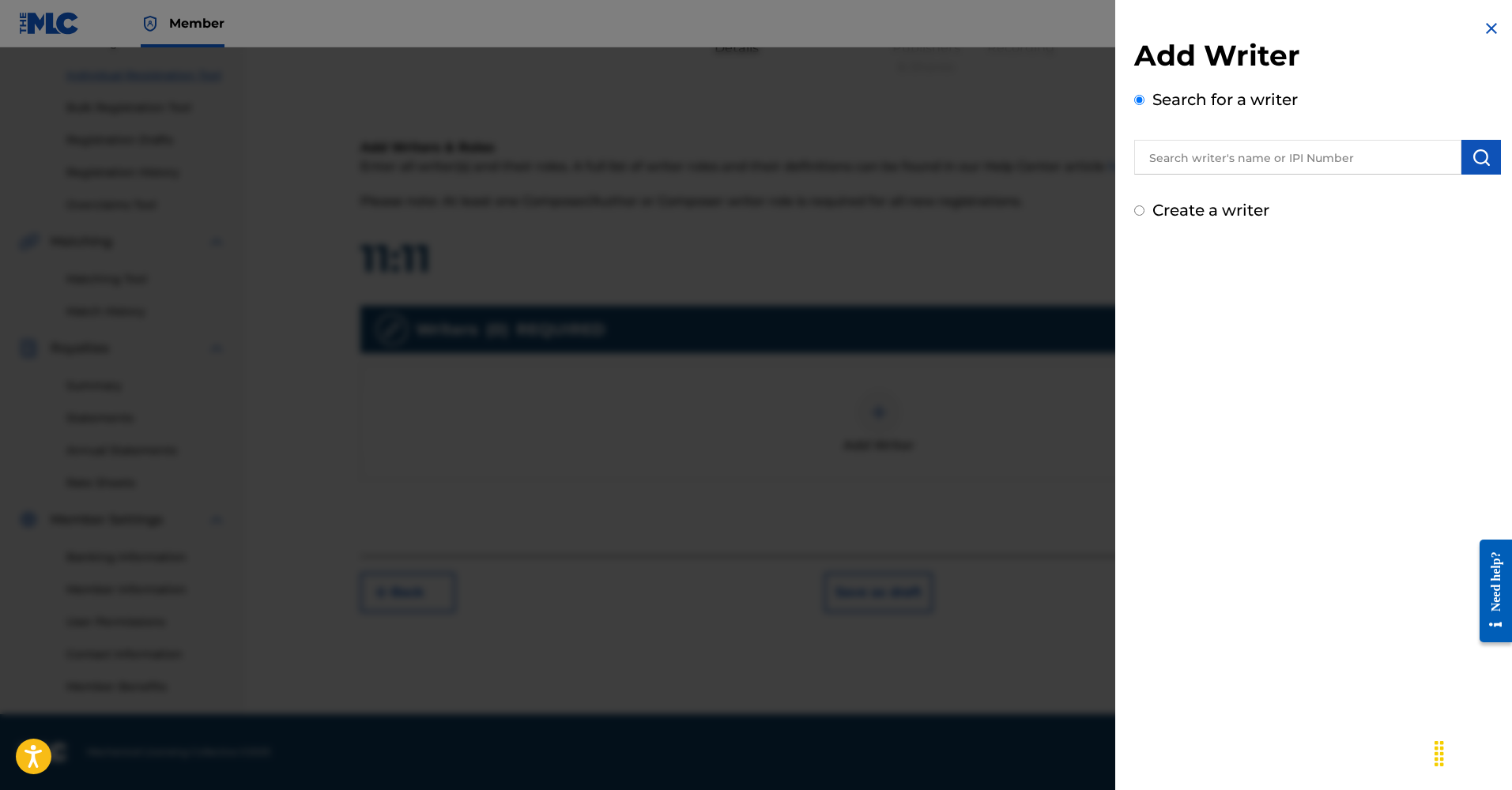
click at [1217, 209] on label "Create a writer" at bounding box center [1211, 210] width 117 height 19
radio input "true"
click at [1145, 209] on input "Create a writer" at bounding box center [1139, 210] width 10 height 10
radio input "false"
radio input "true"
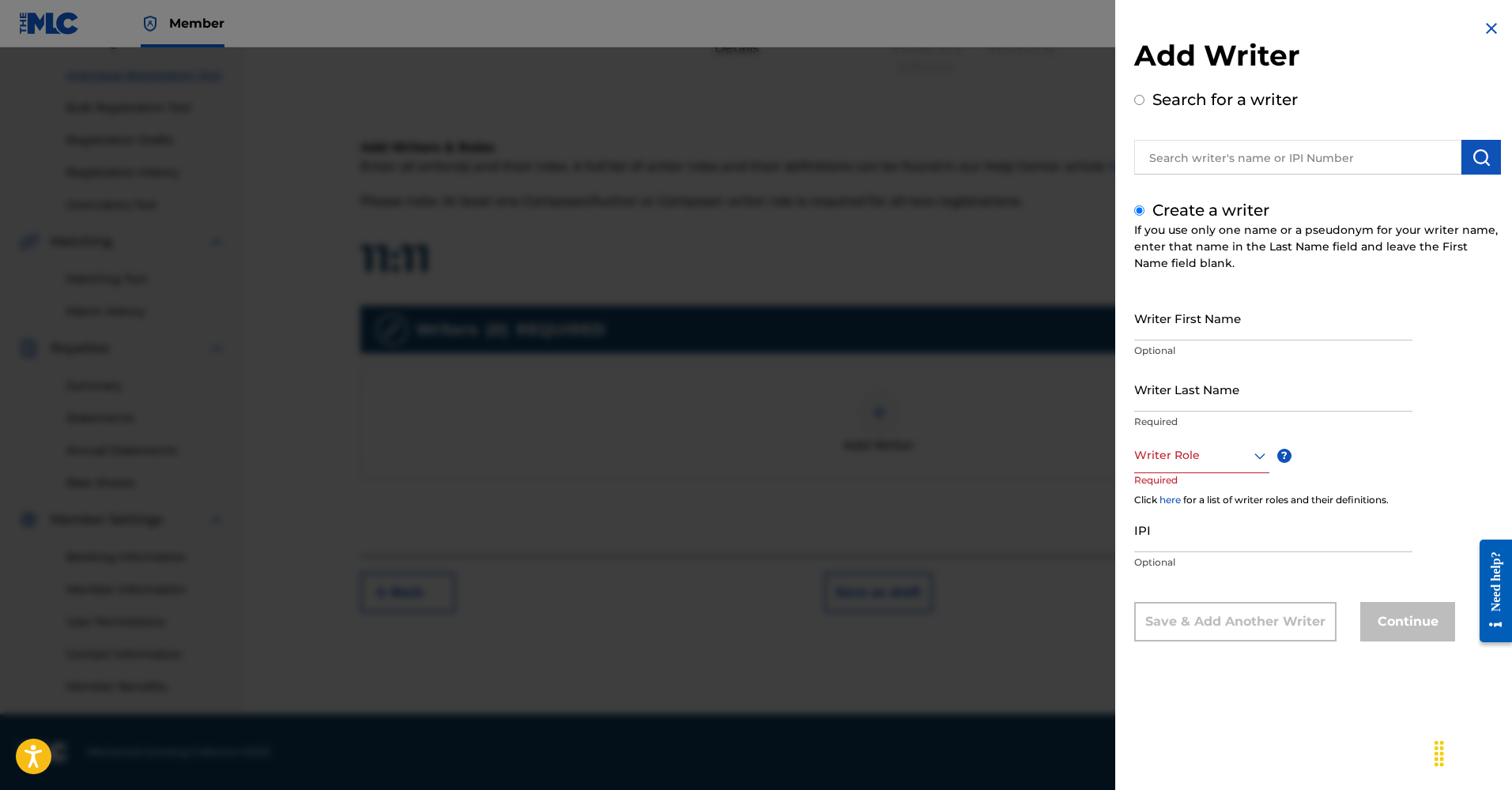
click at [1219, 323] on input "Writer First Name" at bounding box center [1274, 318] width 279 height 45
type input "[PERSON_NAME]"
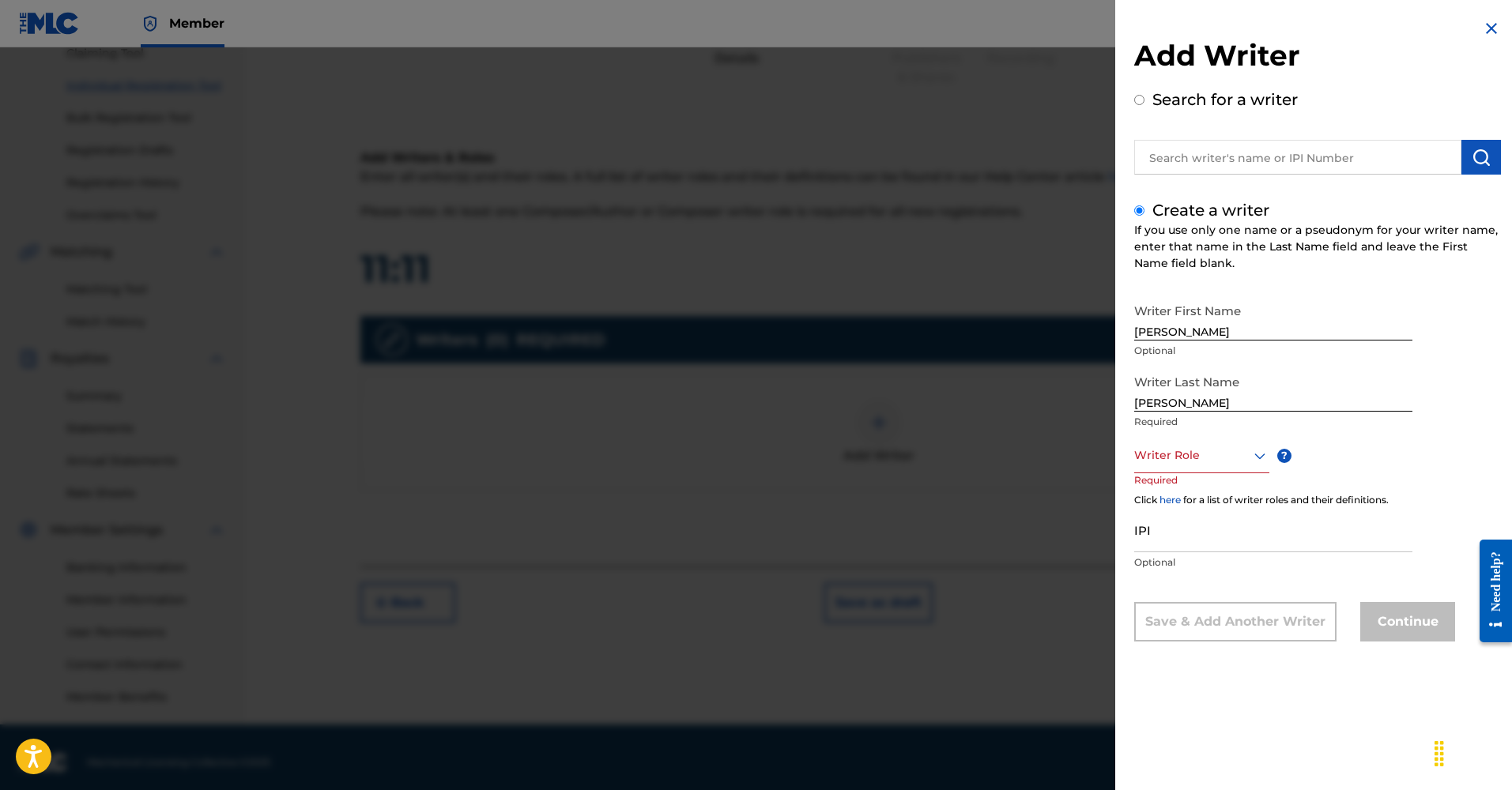
scroll to position [177, 1]
click at [1203, 458] on div at bounding box center [1202, 456] width 135 height 20
click at [1219, 490] on div "Composer/Author" at bounding box center [1202, 490] width 133 height 36
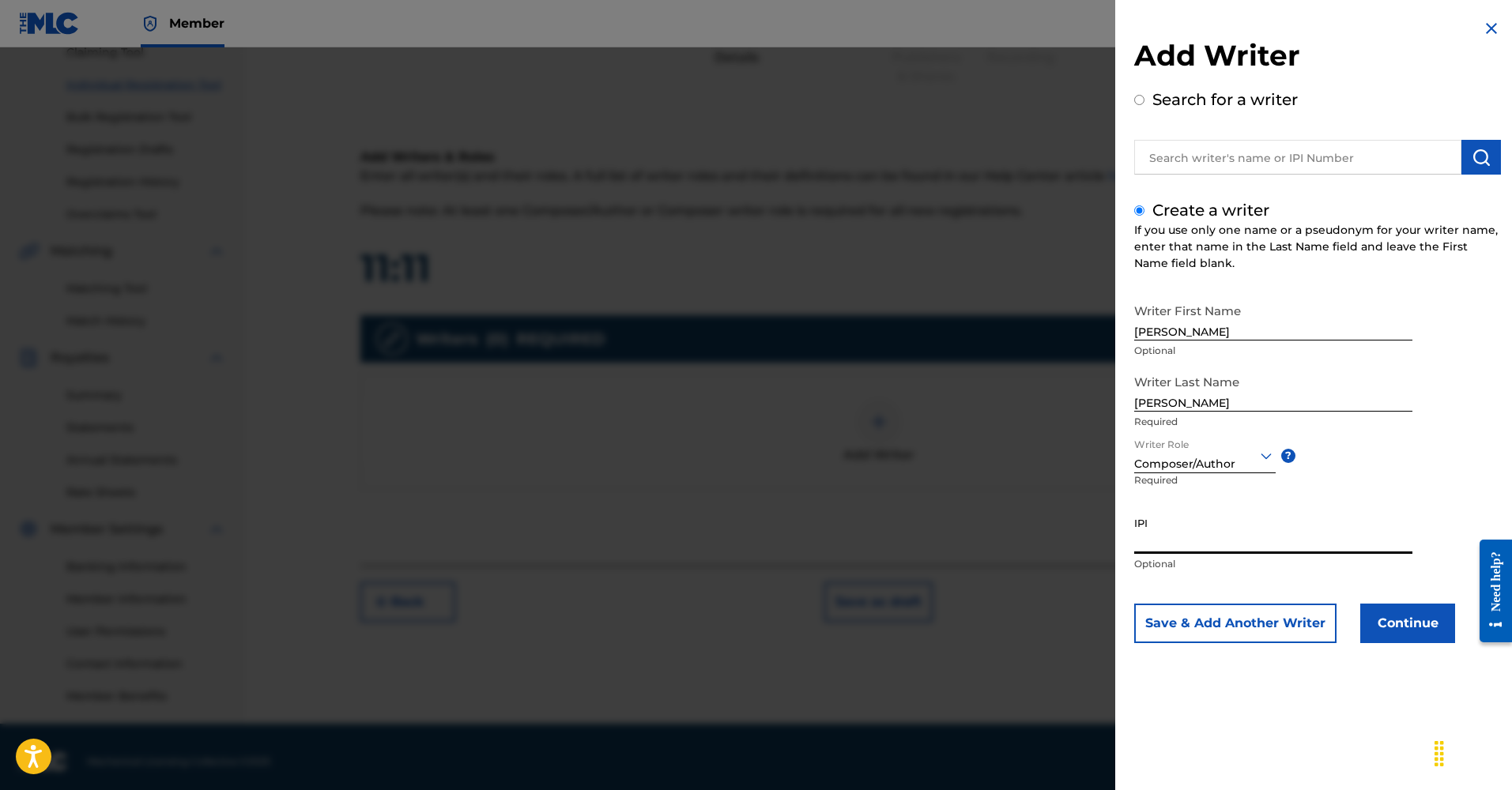
click at [1173, 536] on input "IPI" at bounding box center [1274, 531] width 279 height 45
paste input "00193805352"
type input "00193805352"
click at [1382, 620] on button "Continue" at bounding box center [1408, 623] width 95 height 39
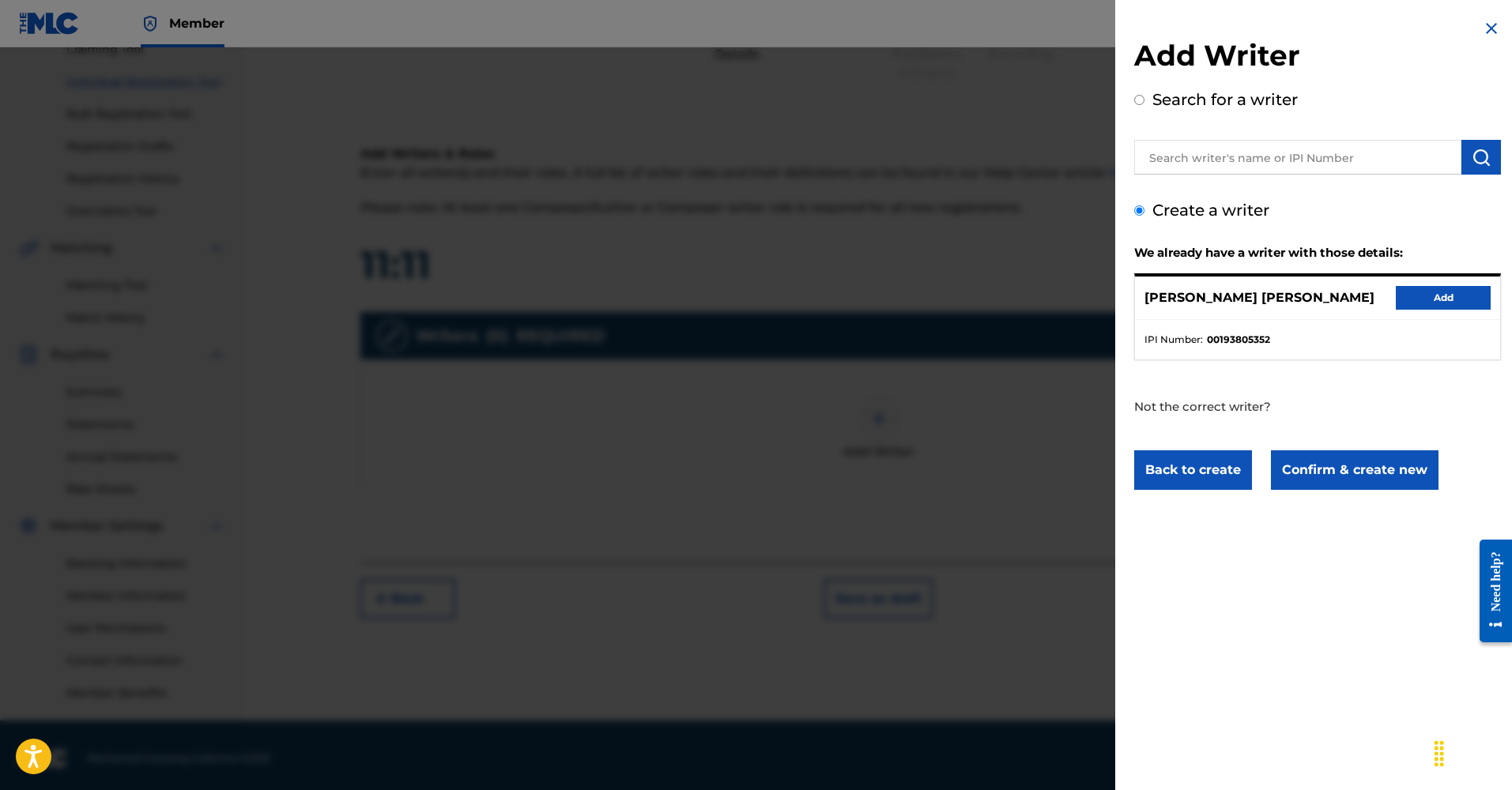
click at [1438, 293] on button "Add" at bounding box center [1443, 298] width 95 height 24
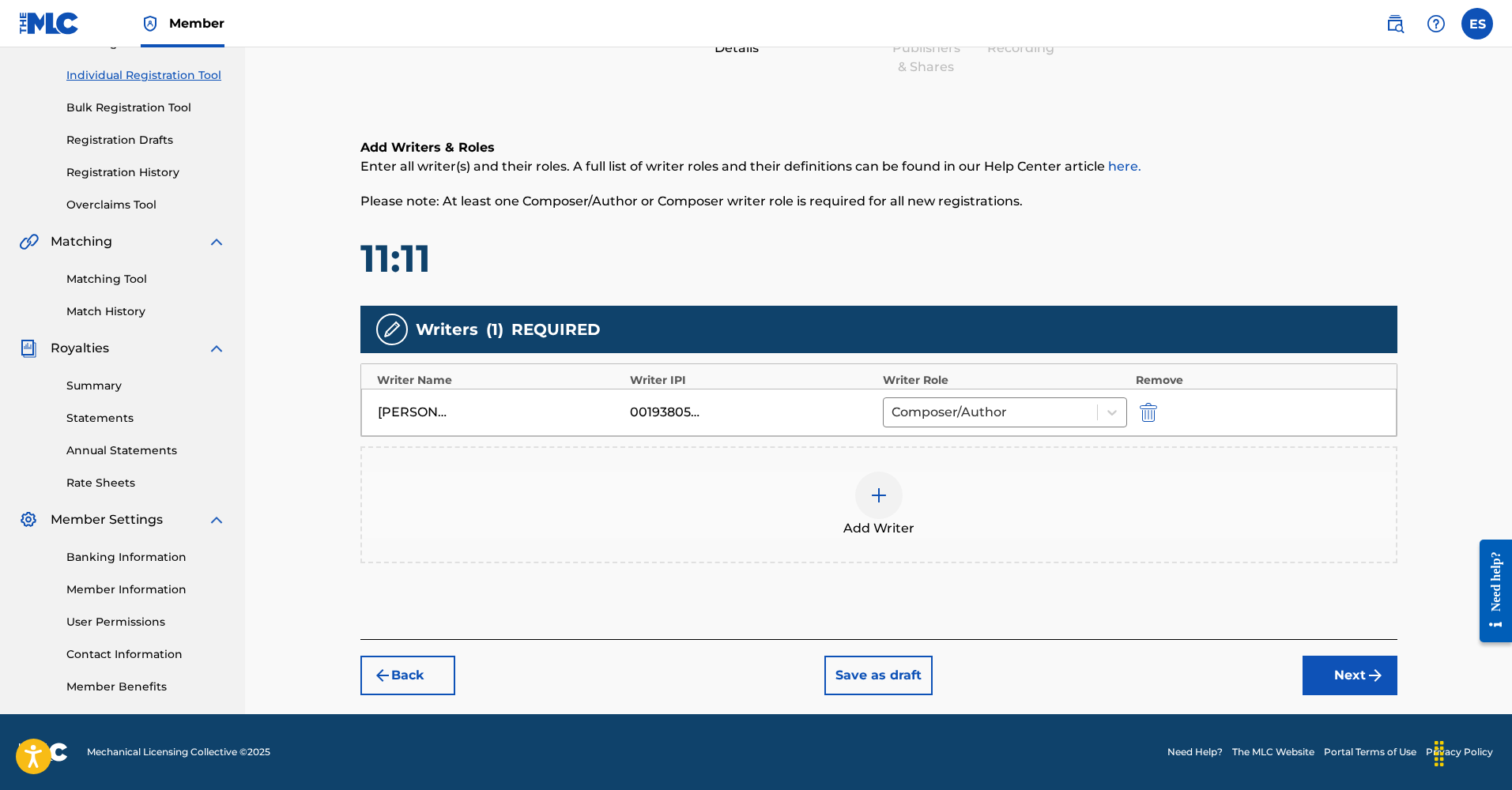
scroll to position [190, 0]
click at [1358, 680] on button "Next" at bounding box center [1350, 675] width 95 height 39
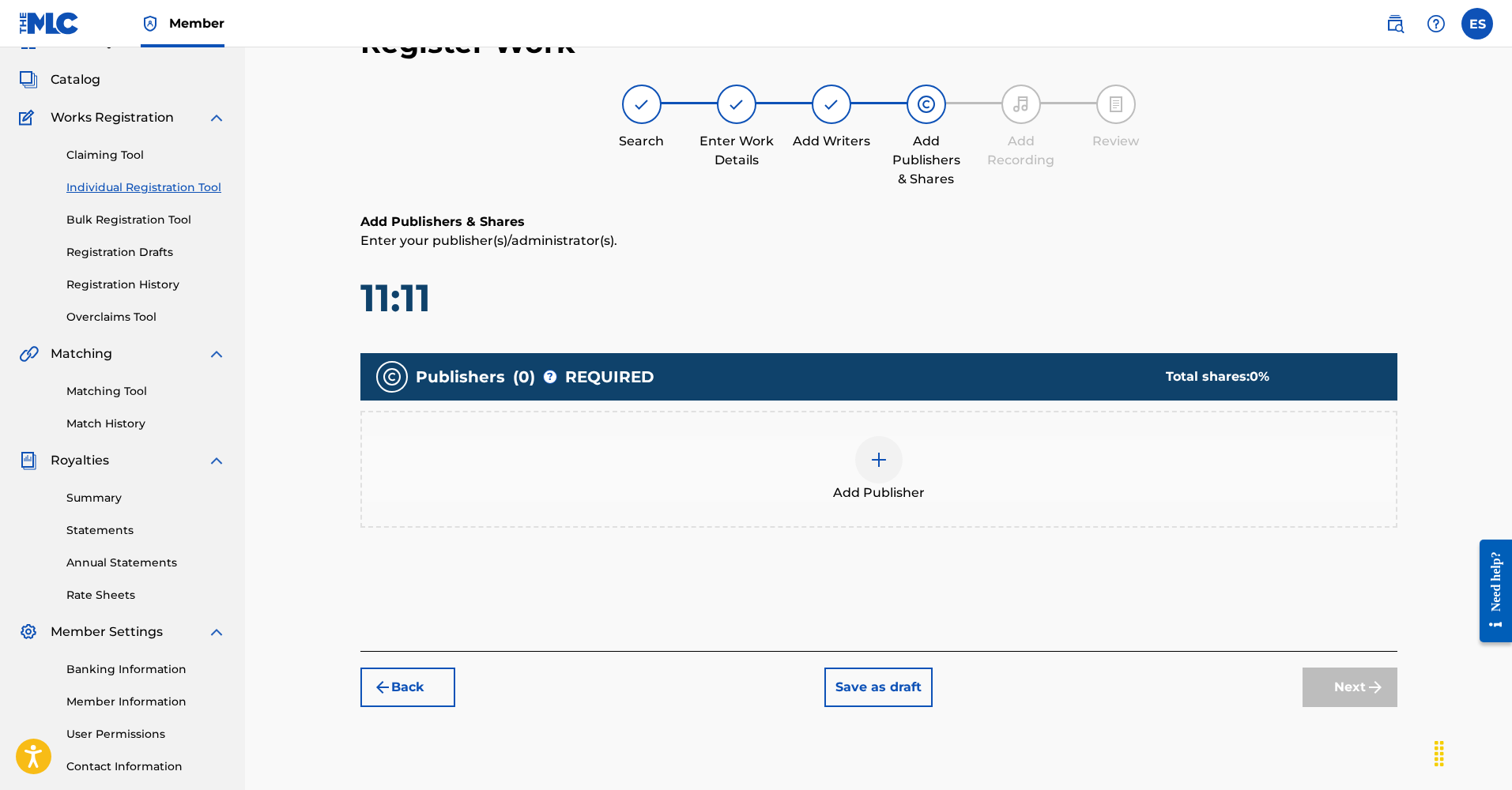
scroll to position [71, 0]
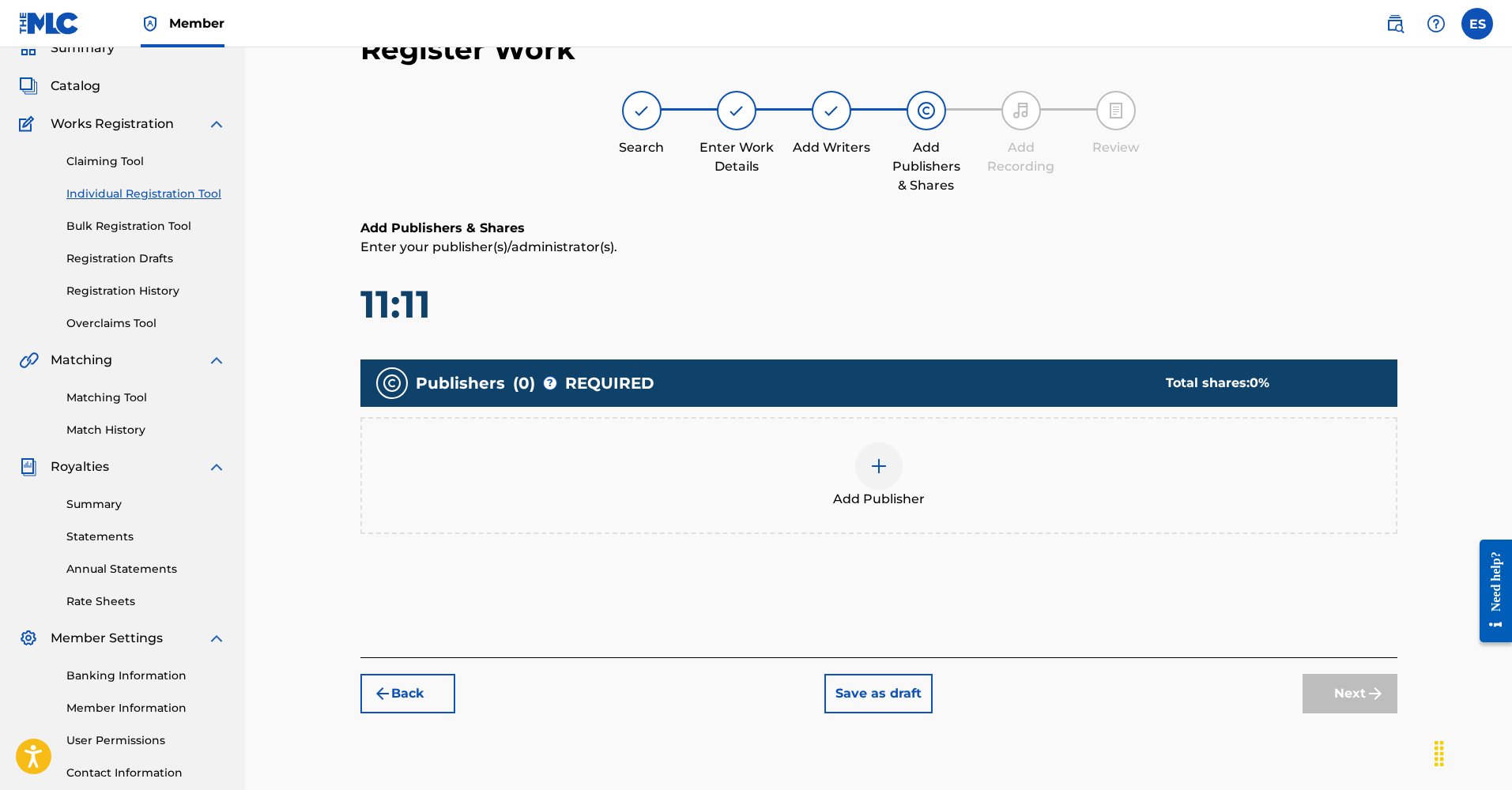
click at [871, 466] on img at bounding box center [879, 466] width 19 height 19
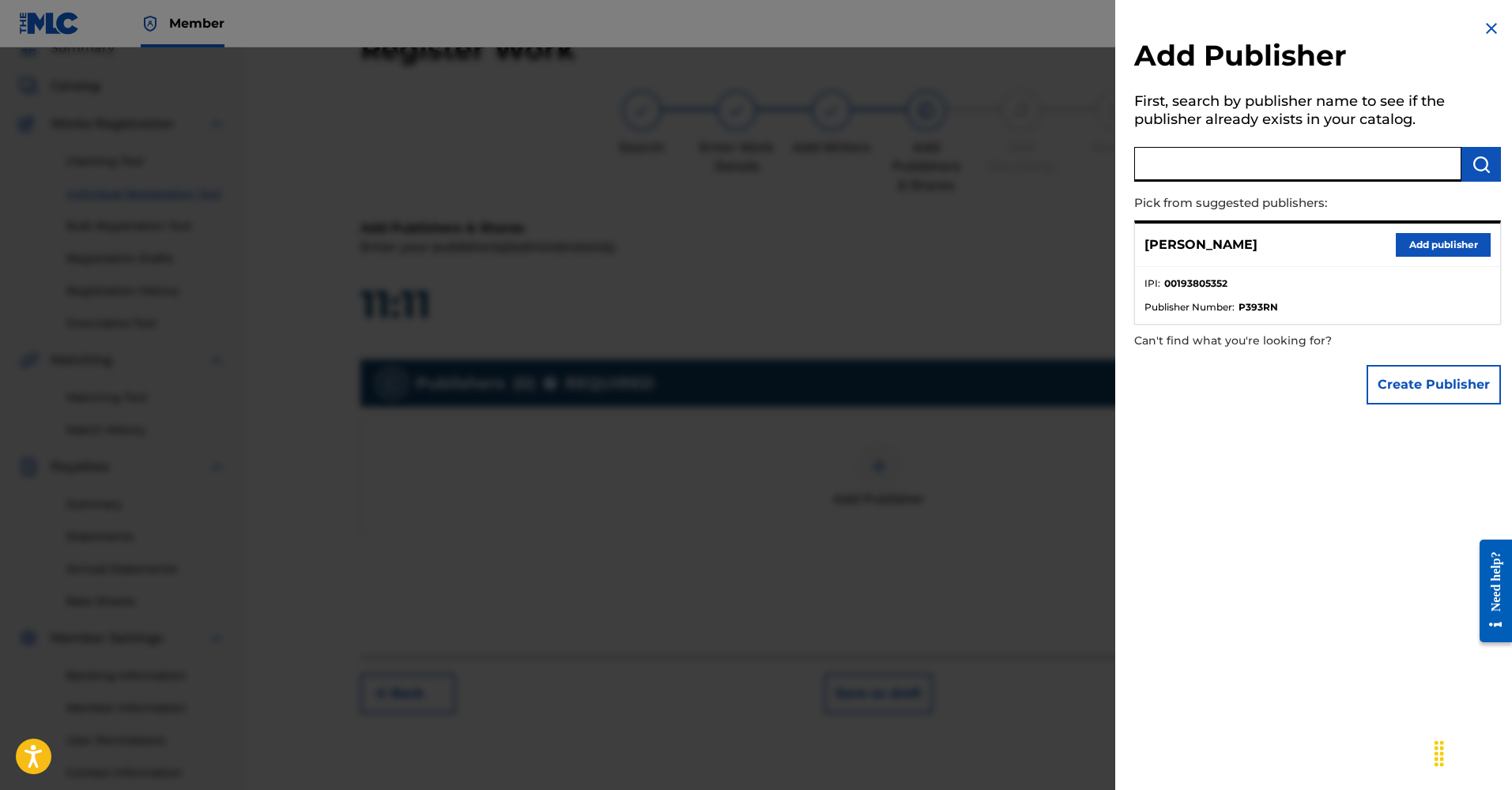
click at [1242, 170] on input "text" at bounding box center [1298, 164] width 327 height 35
type input "QUADSOUND PUBLISHING"
click at [1483, 164] on img "submit" at bounding box center [1481, 164] width 19 height 19
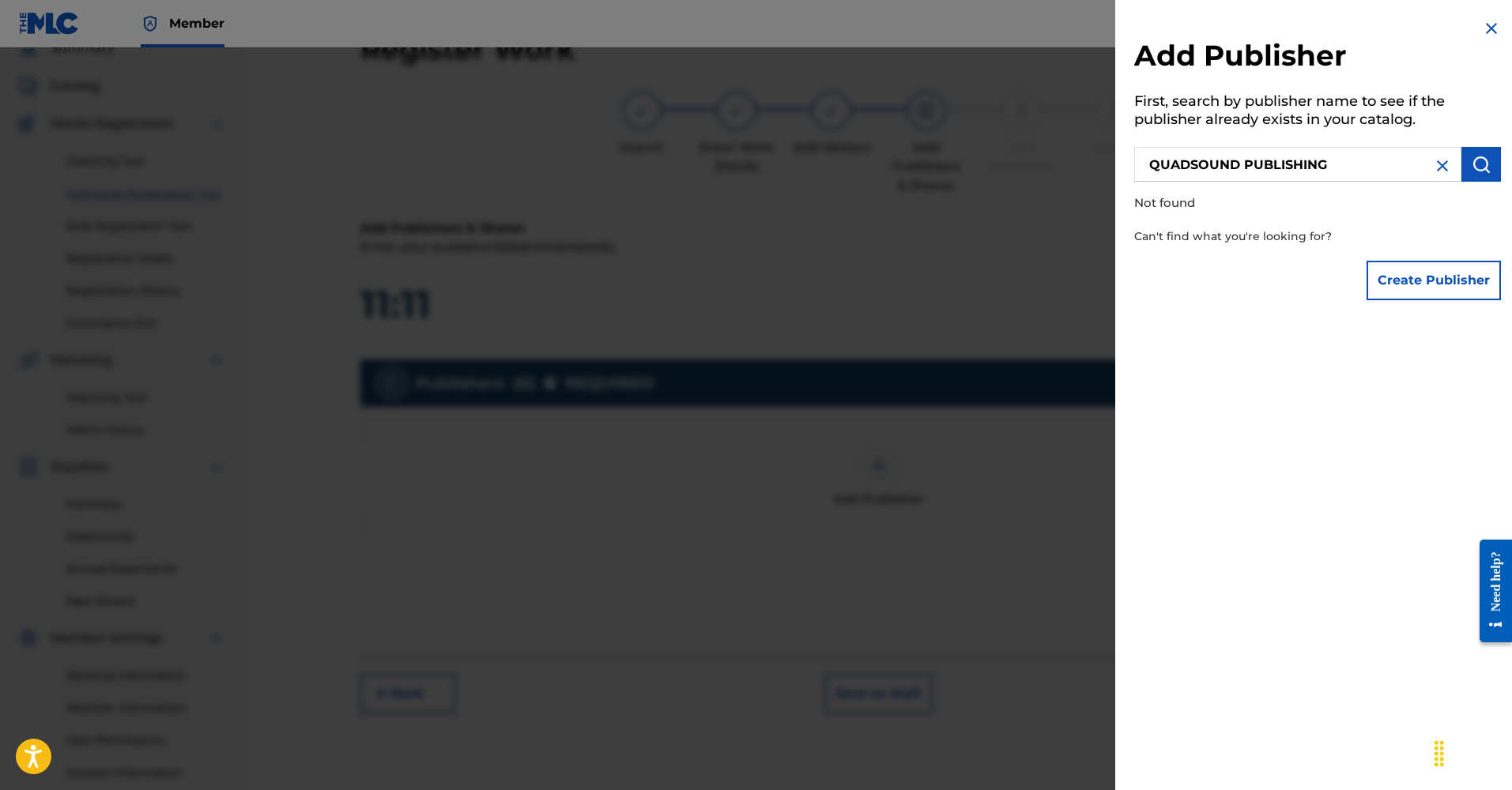
click at [1433, 279] on button "Create Publisher" at bounding box center [1433, 280] width 134 height 39
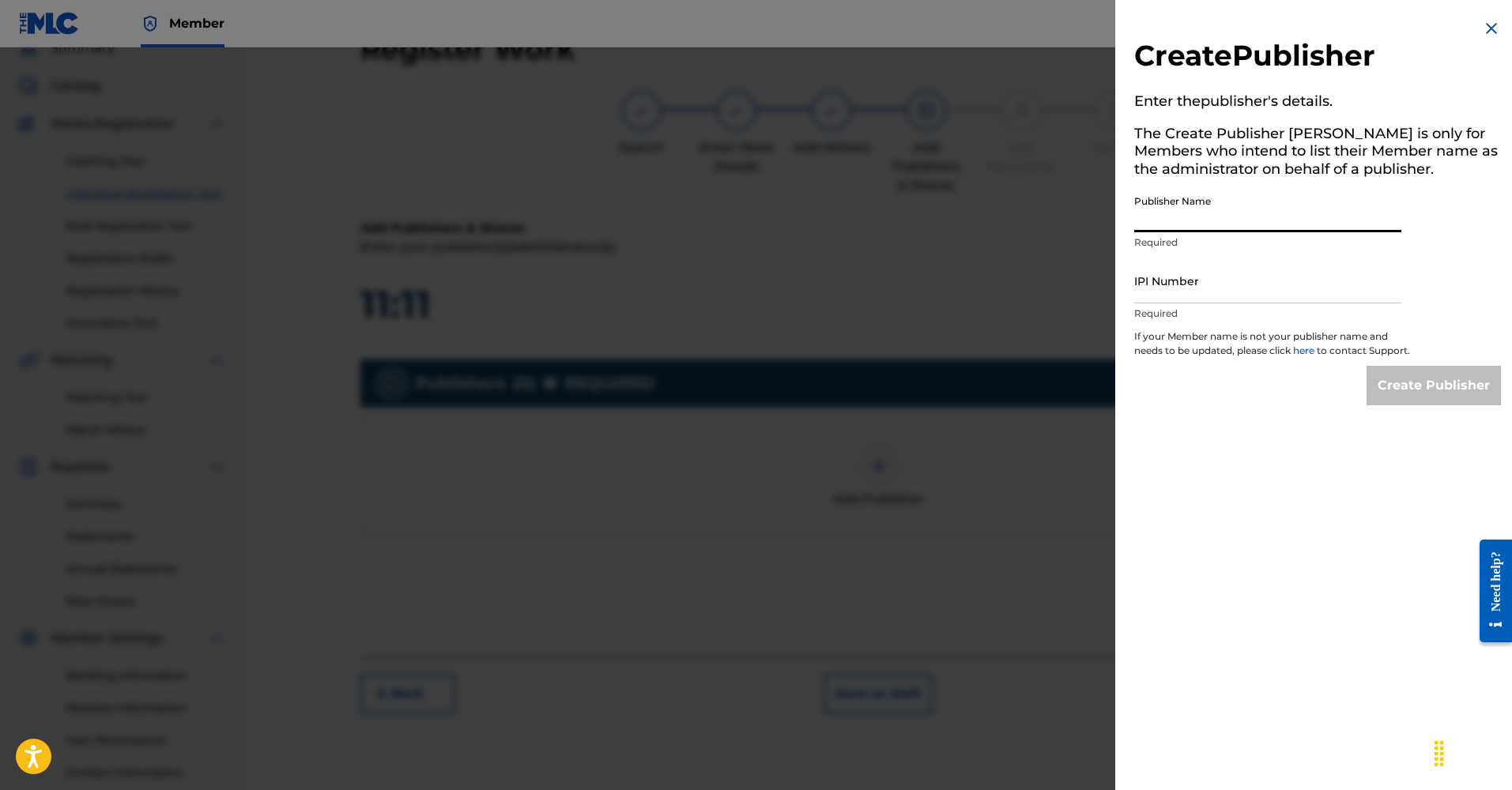
click at [1233, 212] on input "Publisher Name" at bounding box center [1268, 209] width 267 height 45
type input "QUADSOUND PUBLISHING"
click at [1185, 283] on input "IPI Number" at bounding box center [1268, 280] width 267 height 45
paste input "01277709710"
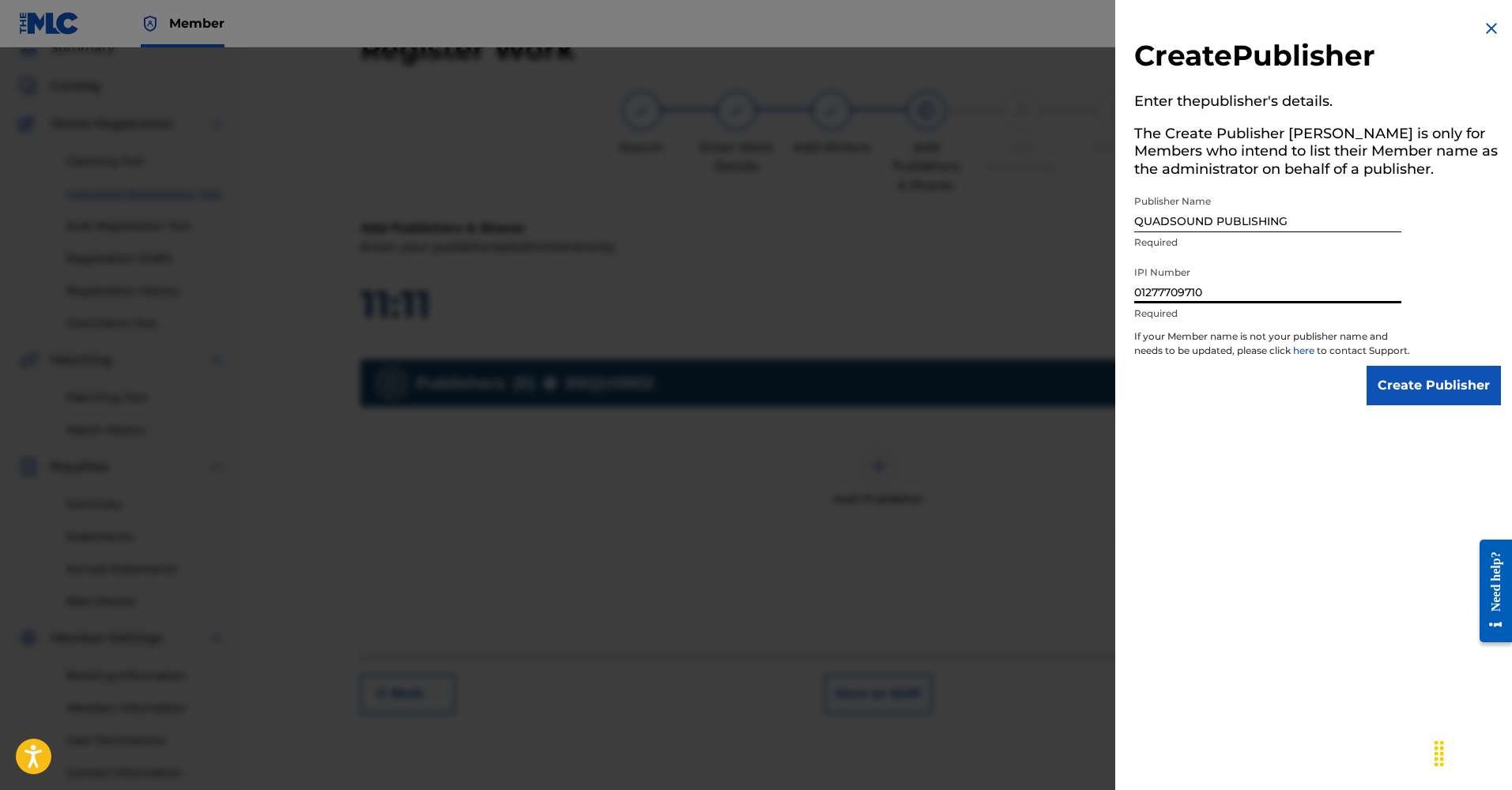
type input "01277709710"
click at [1423, 394] on input "Create Publisher" at bounding box center [1433, 385] width 134 height 39
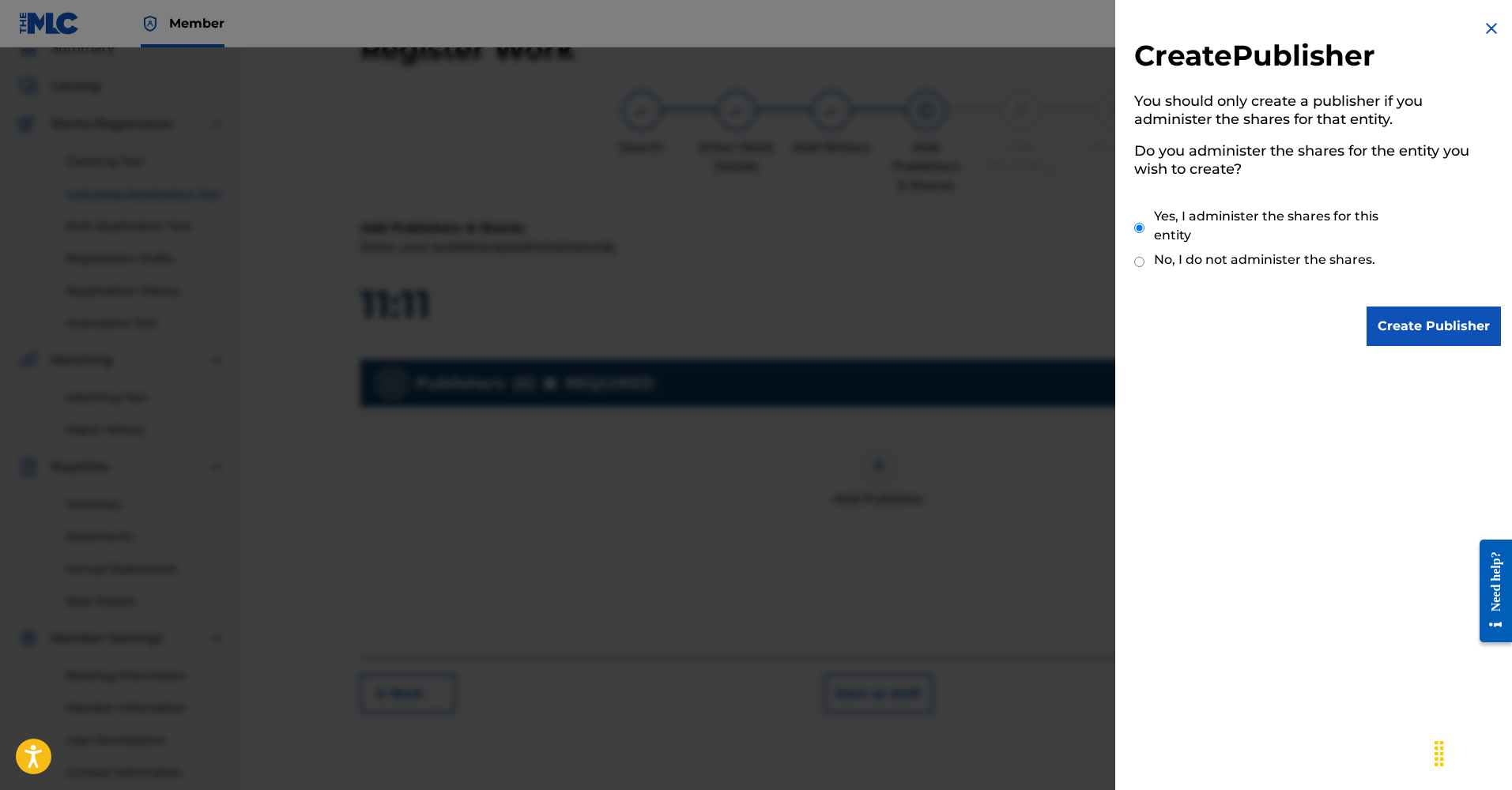
click at [1408, 318] on input "Create Publisher" at bounding box center [1433, 326] width 134 height 39
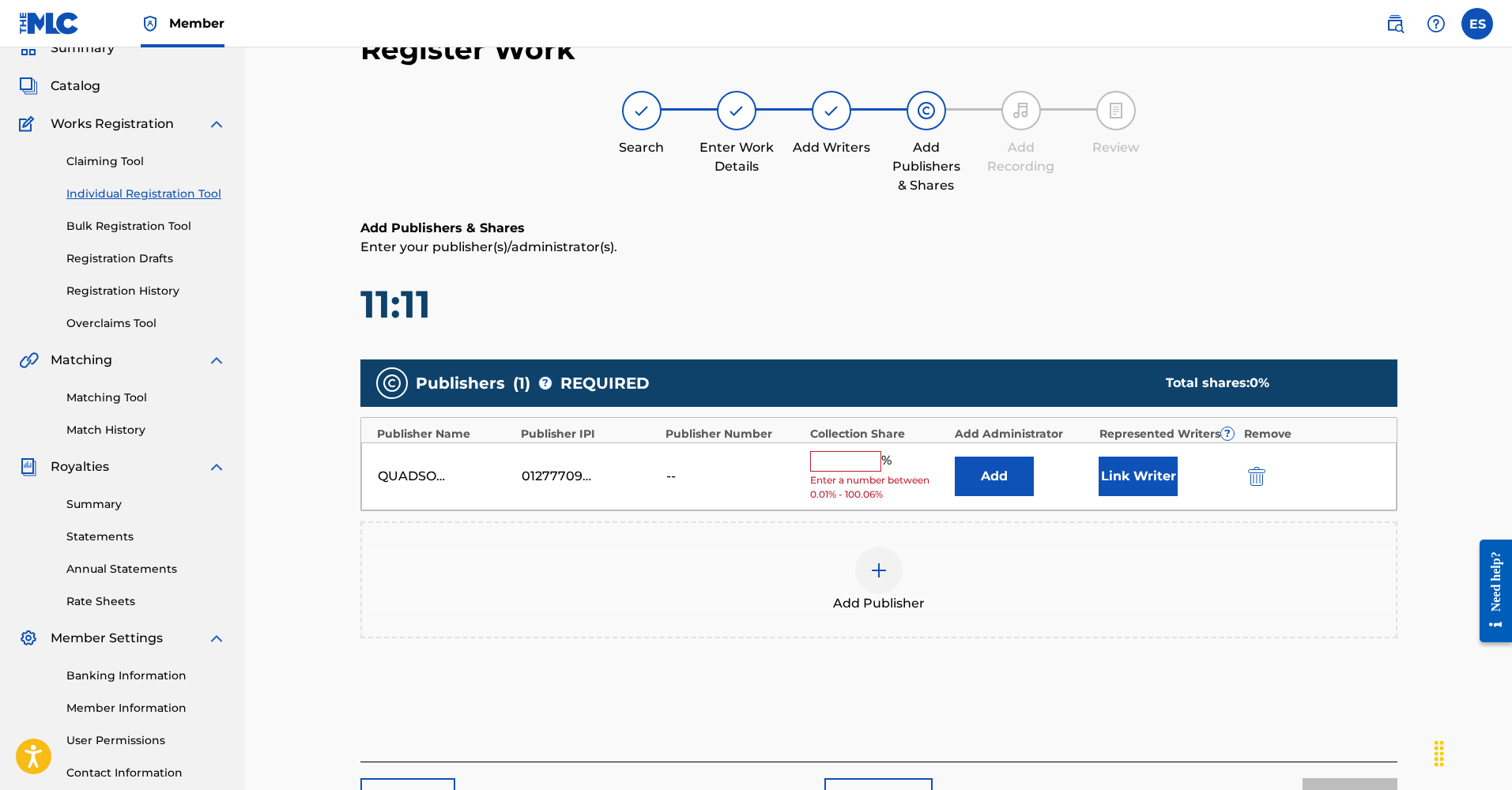
click at [830, 460] on input "text" at bounding box center [846, 461] width 71 height 20
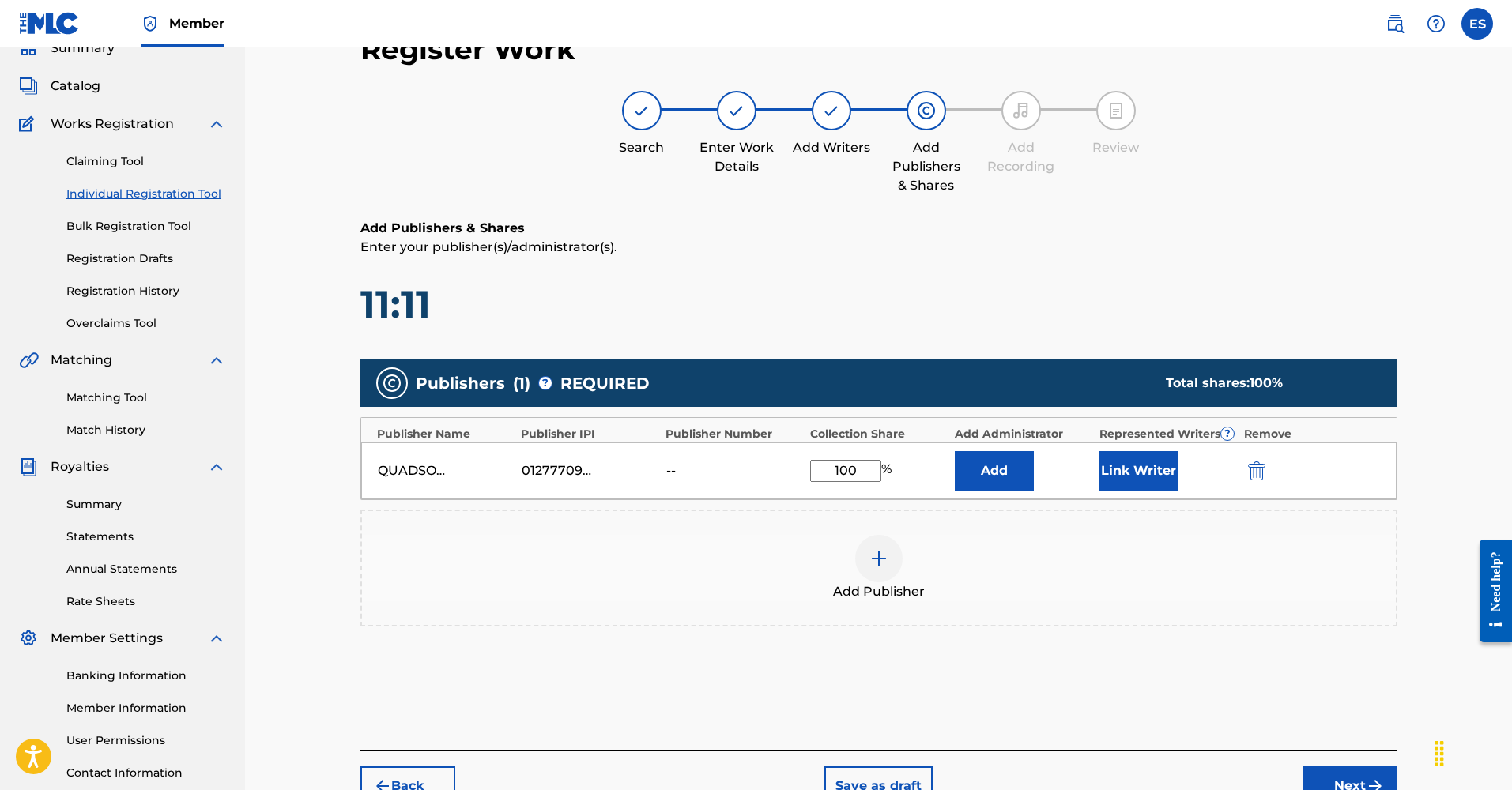
type input "100"
click at [1154, 468] on button "Link Writer" at bounding box center [1138, 470] width 79 height 39
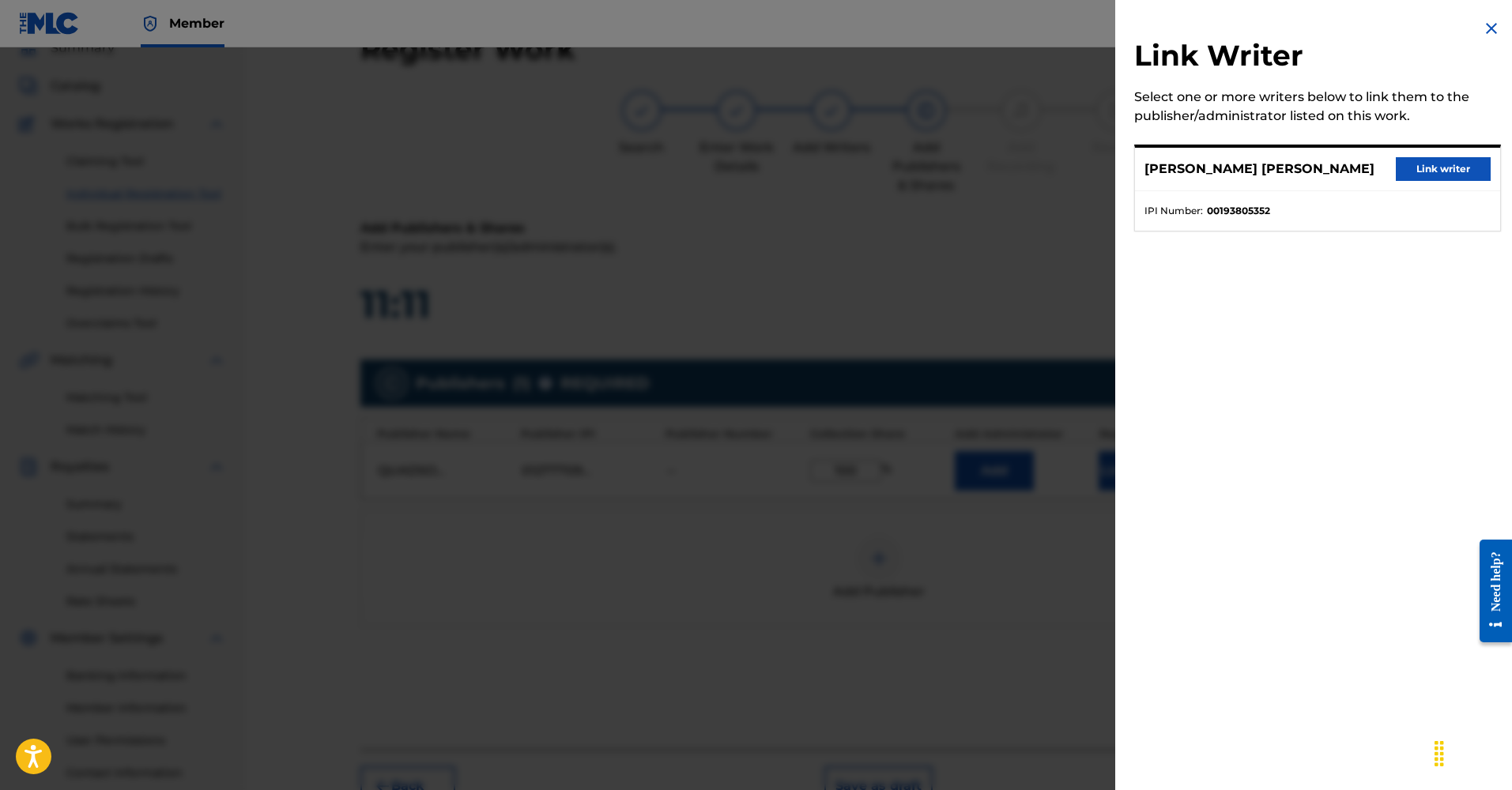
click at [1428, 170] on button "Link writer" at bounding box center [1443, 169] width 95 height 24
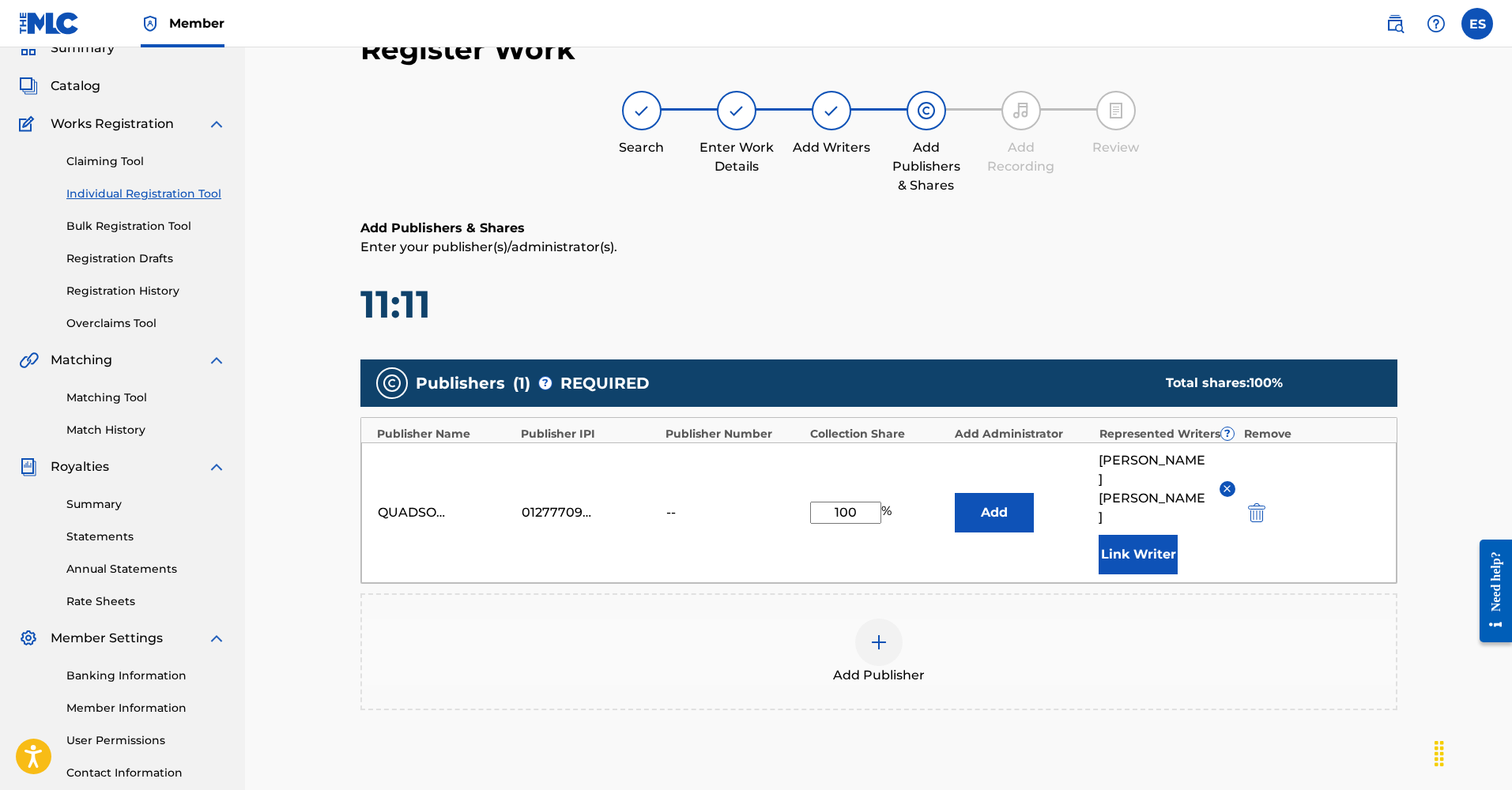
click at [984, 493] on button "Add" at bounding box center [994, 512] width 79 height 39
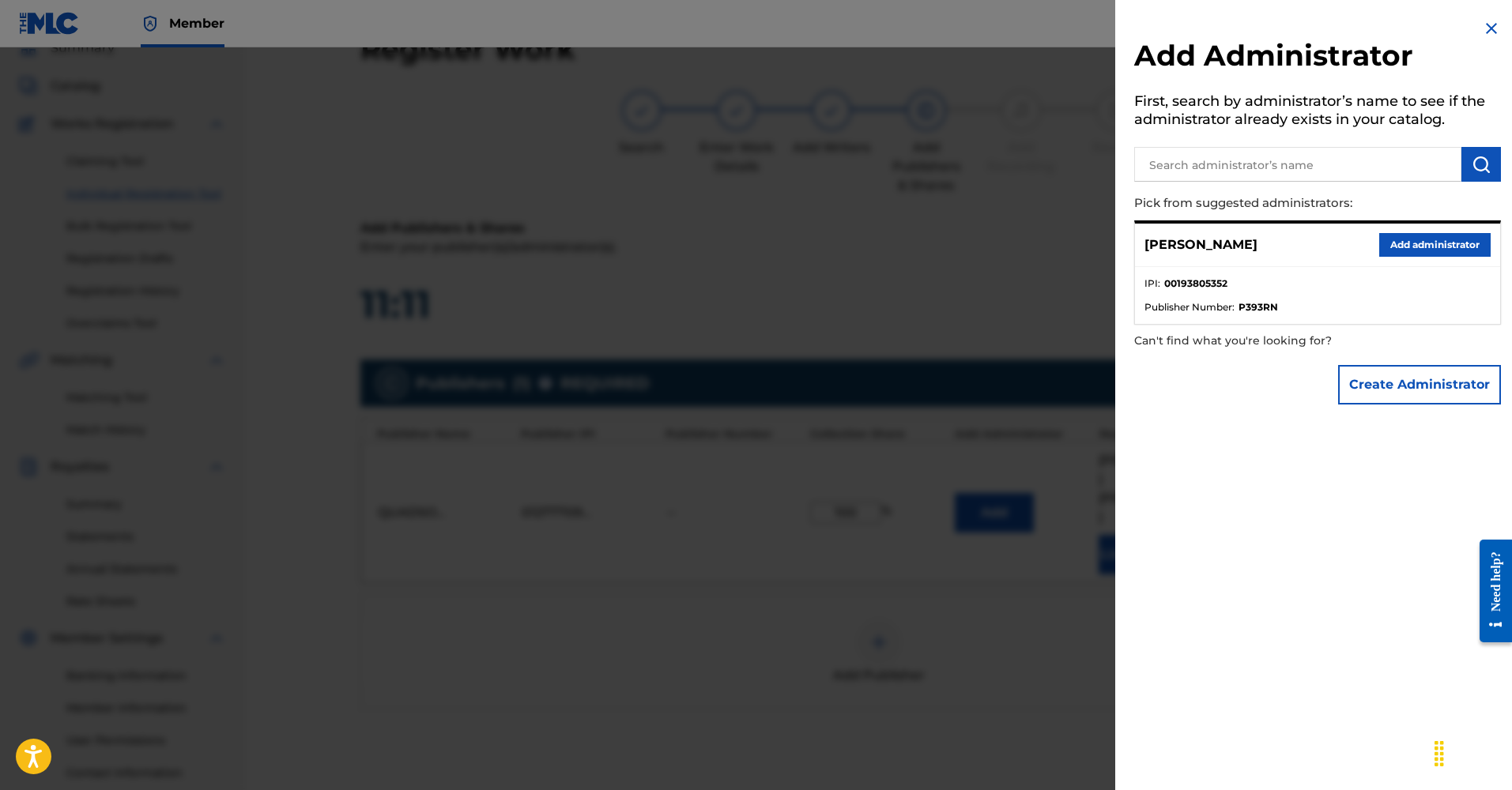
click at [1486, 28] on img at bounding box center [1491, 28] width 19 height 19
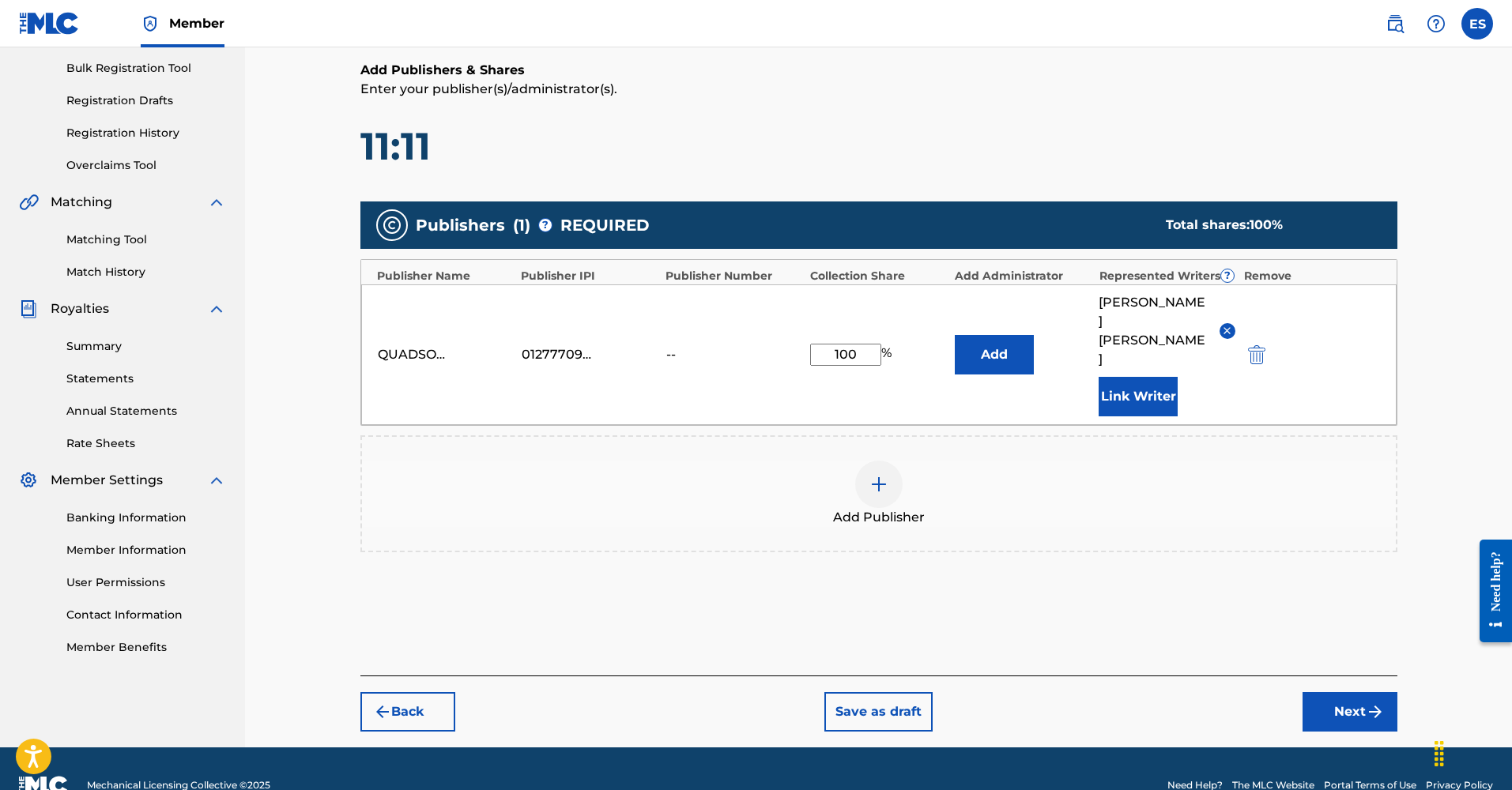
scroll to position [225, 0]
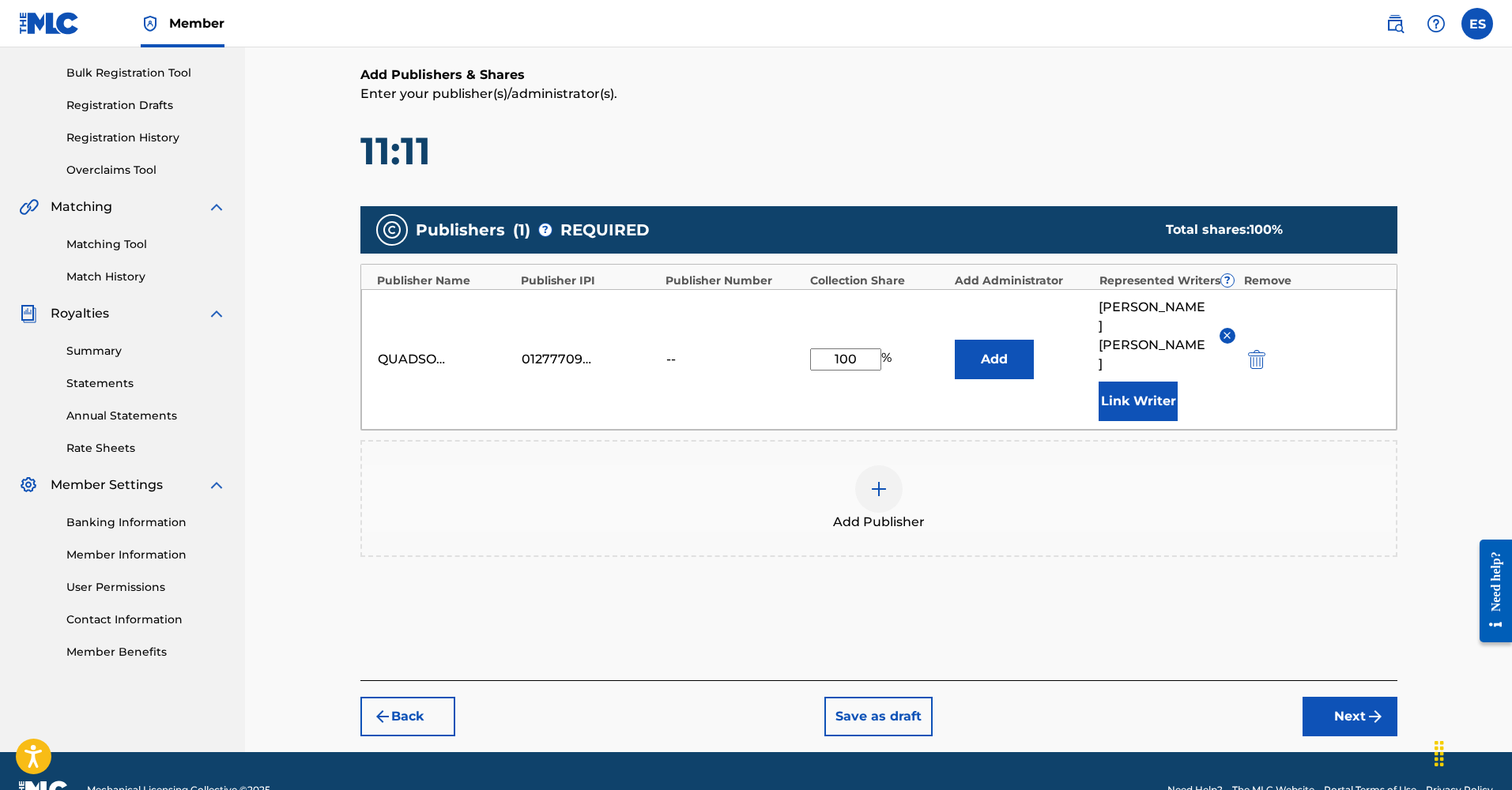
click at [1357, 697] on button "Next" at bounding box center [1350, 716] width 95 height 39
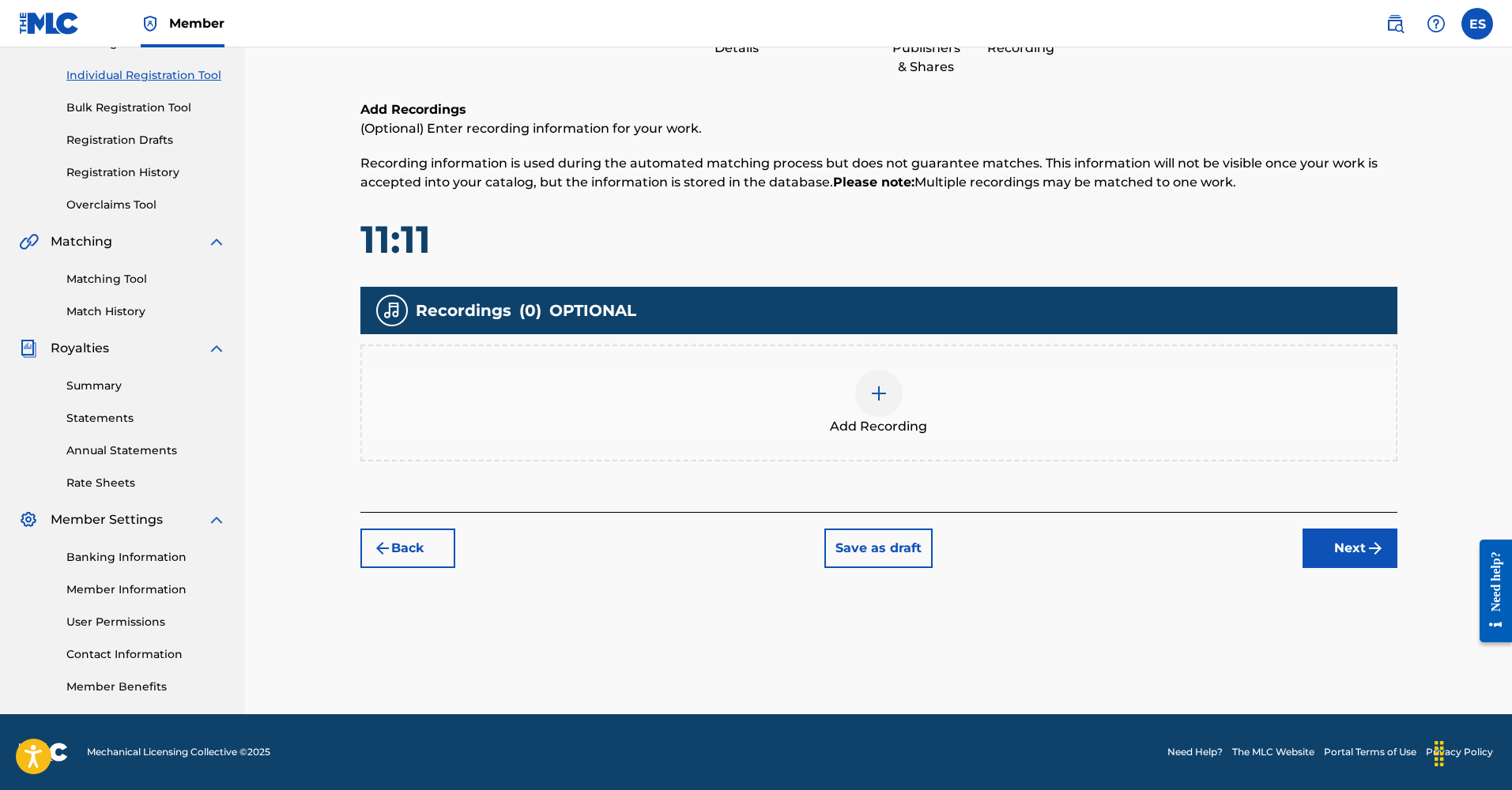
scroll to position [190, 0]
click at [881, 386] on img at bounding box center [879, 394] width 19 height 19
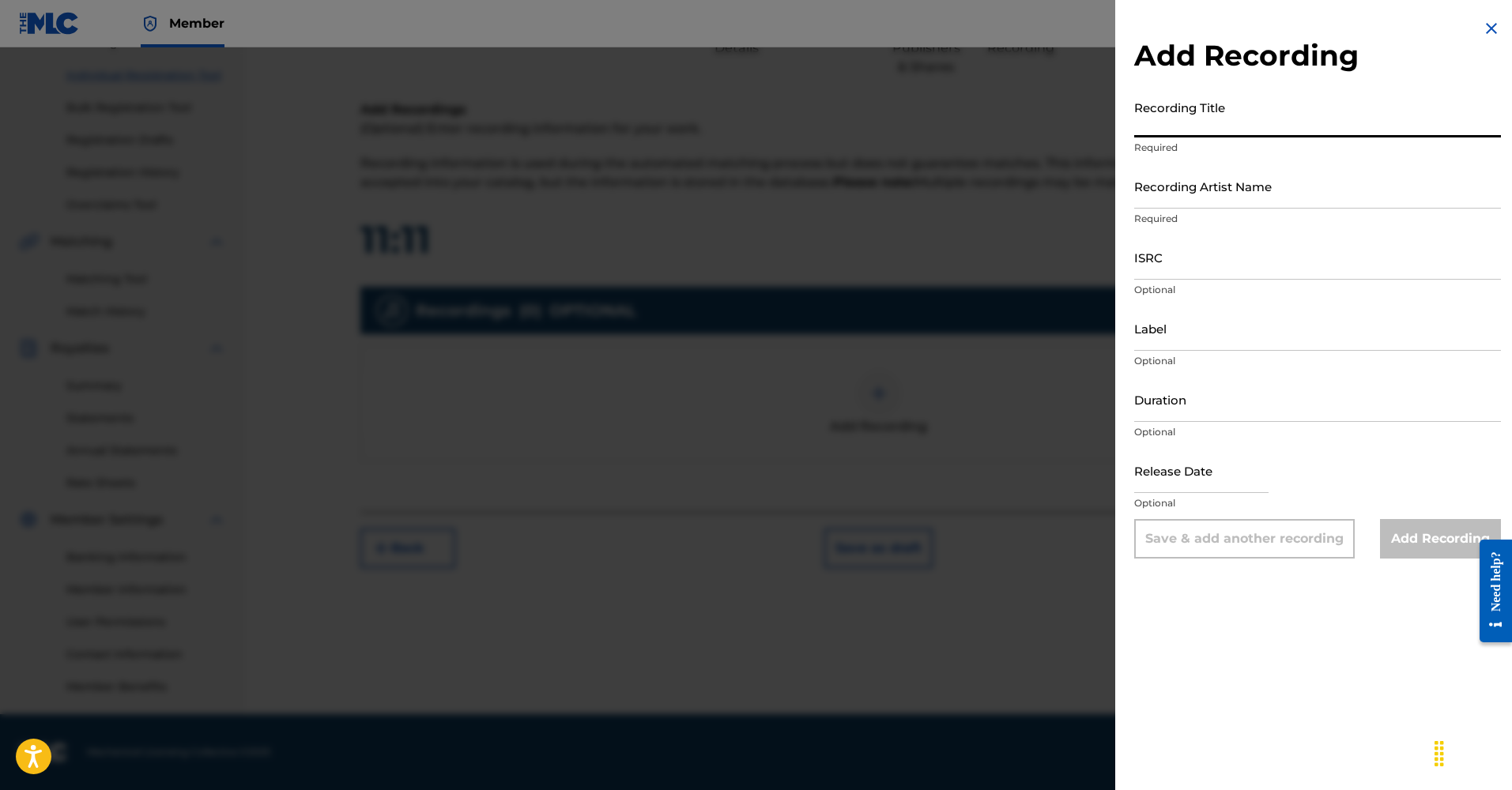
click at [1232, 117] on input "Recording Title" at bounding box center [1317, 114] width 366 height 45
type input "11:11"
click at [1212, 195] on input "Recording Artist Name" at bounding box center [1317, 185] width 366 height 45
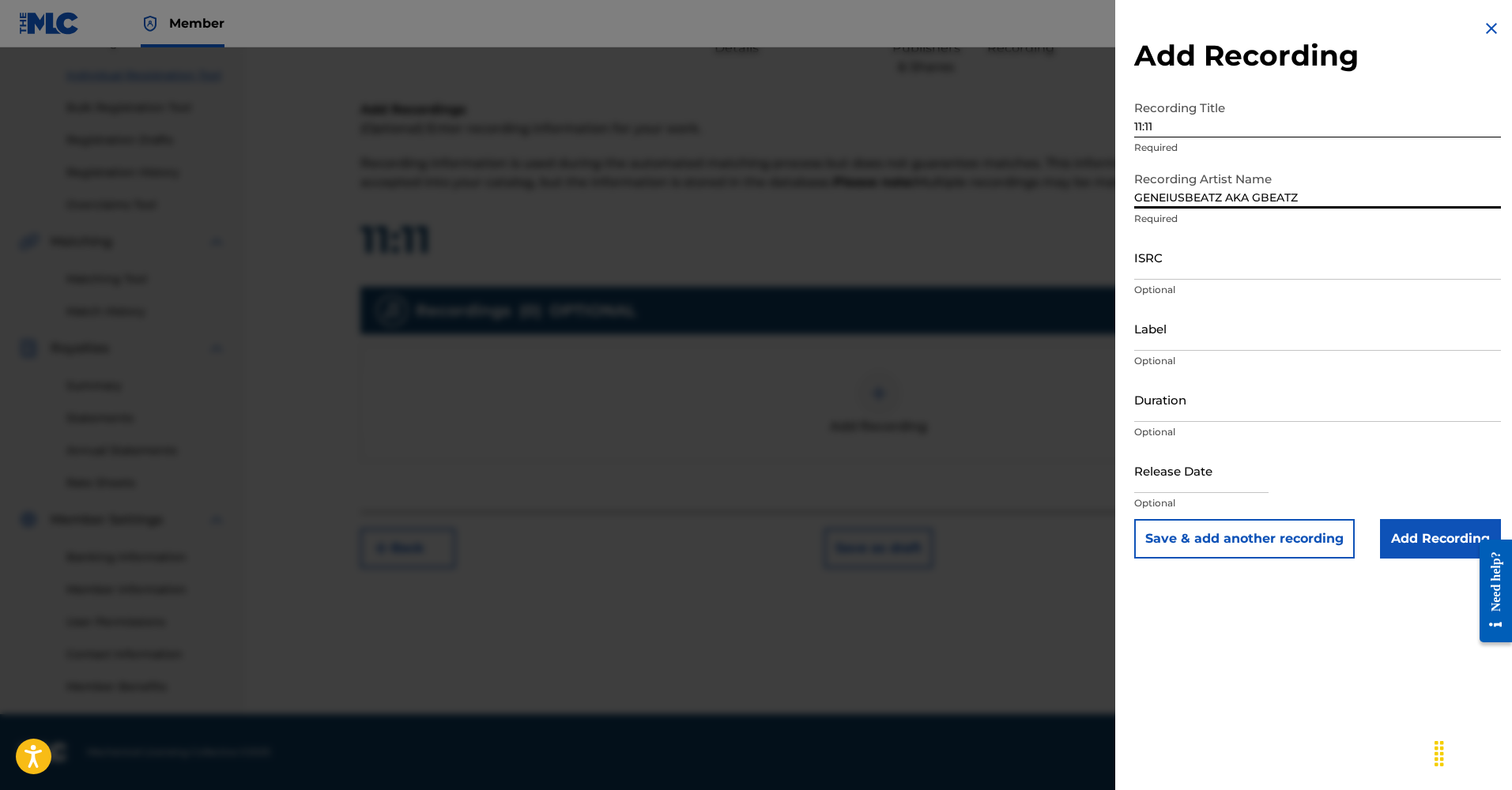
type input "GENEIUSBEATZ AKA GBEATZ"
click at [1159, 270] on input "ISRC" at bounding box center [1317, 257] width 366 height 45
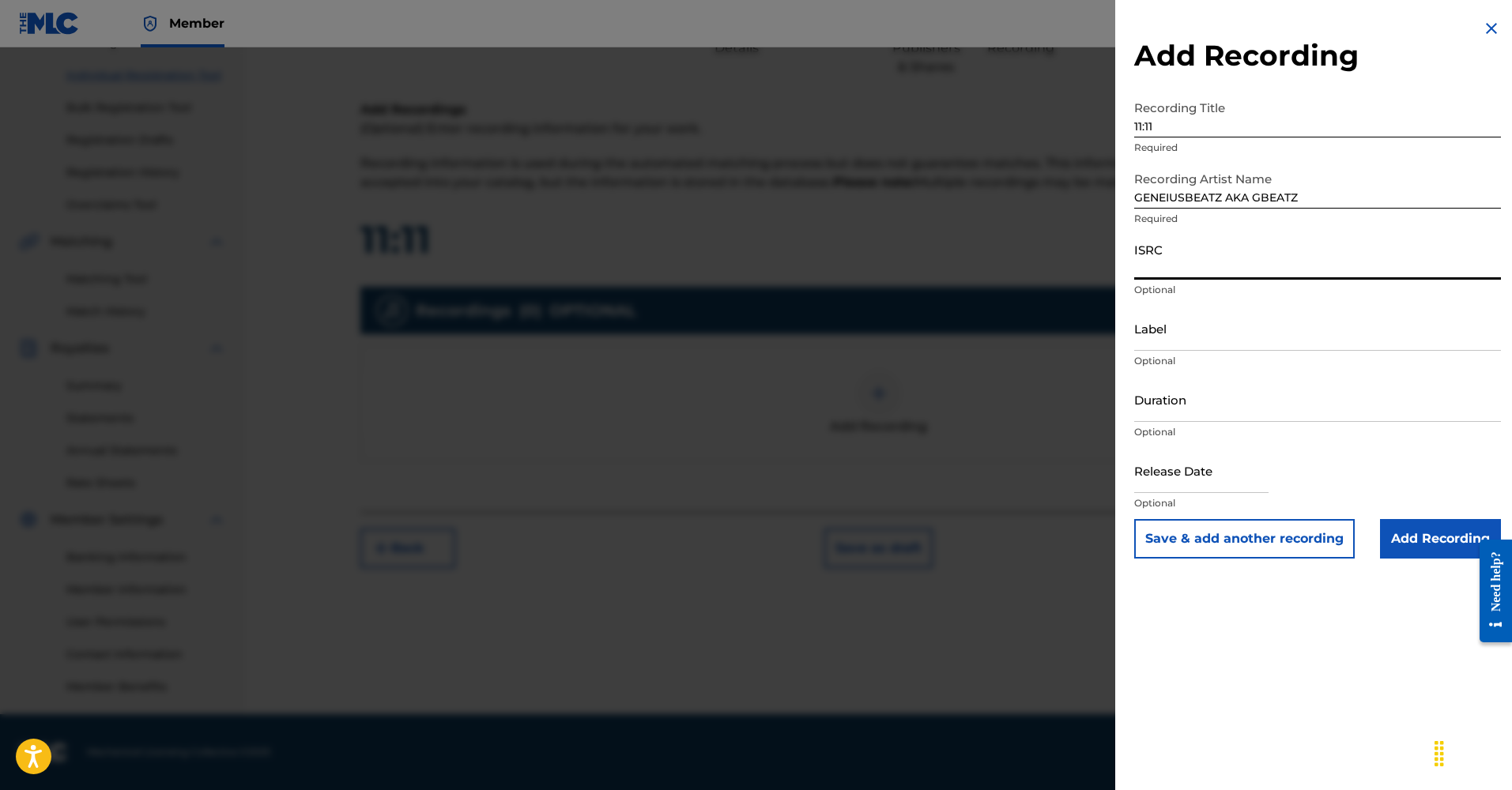
click at [1192, 260] on input "ISRC" at bounding box center [1317, 257] width 366 height 45
paste input "QZFZ22475728"
type input "QZFZ22475728"
click at [1170, 333] on input "Label" at bounding box center [1317, 328] width 366 height 45
type input "GENEIUSBEATZ"
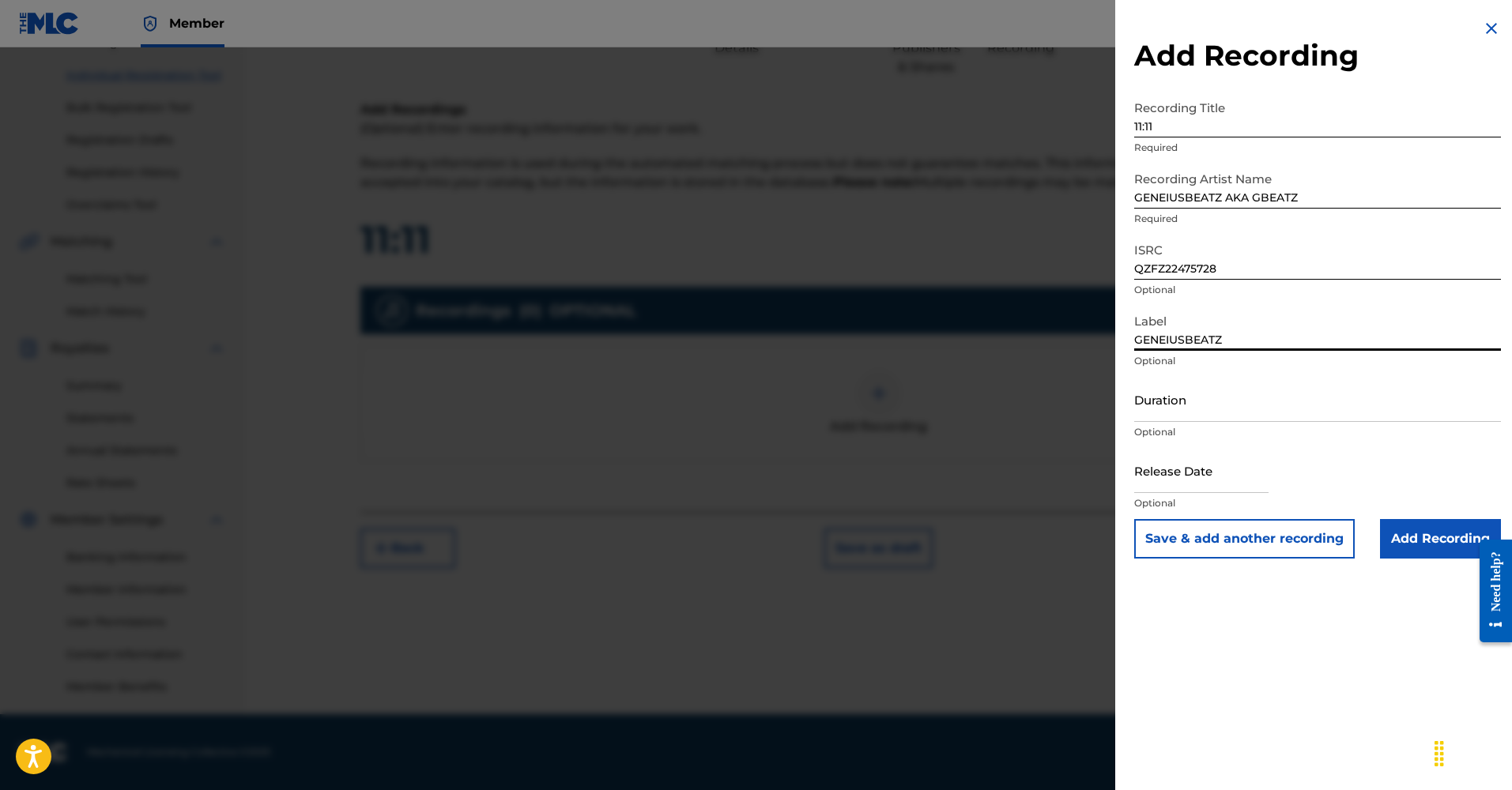
click at [1160, 408] on input "Duration" at bounding box center [1317, 399] width 366 height 45
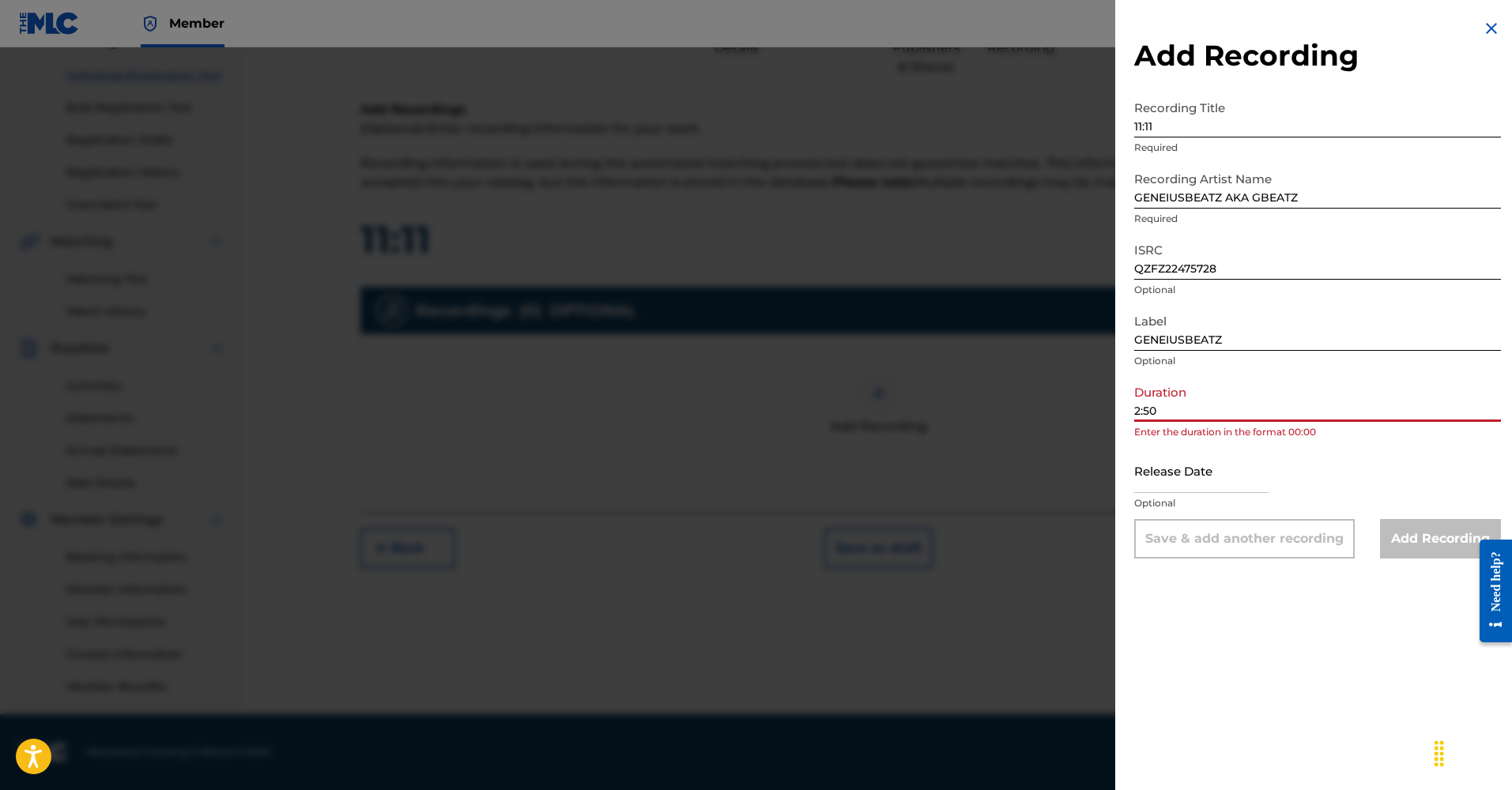
click at [1137, 409] on input "2:50" at bounding box center [1317, 399] width 366 height 45
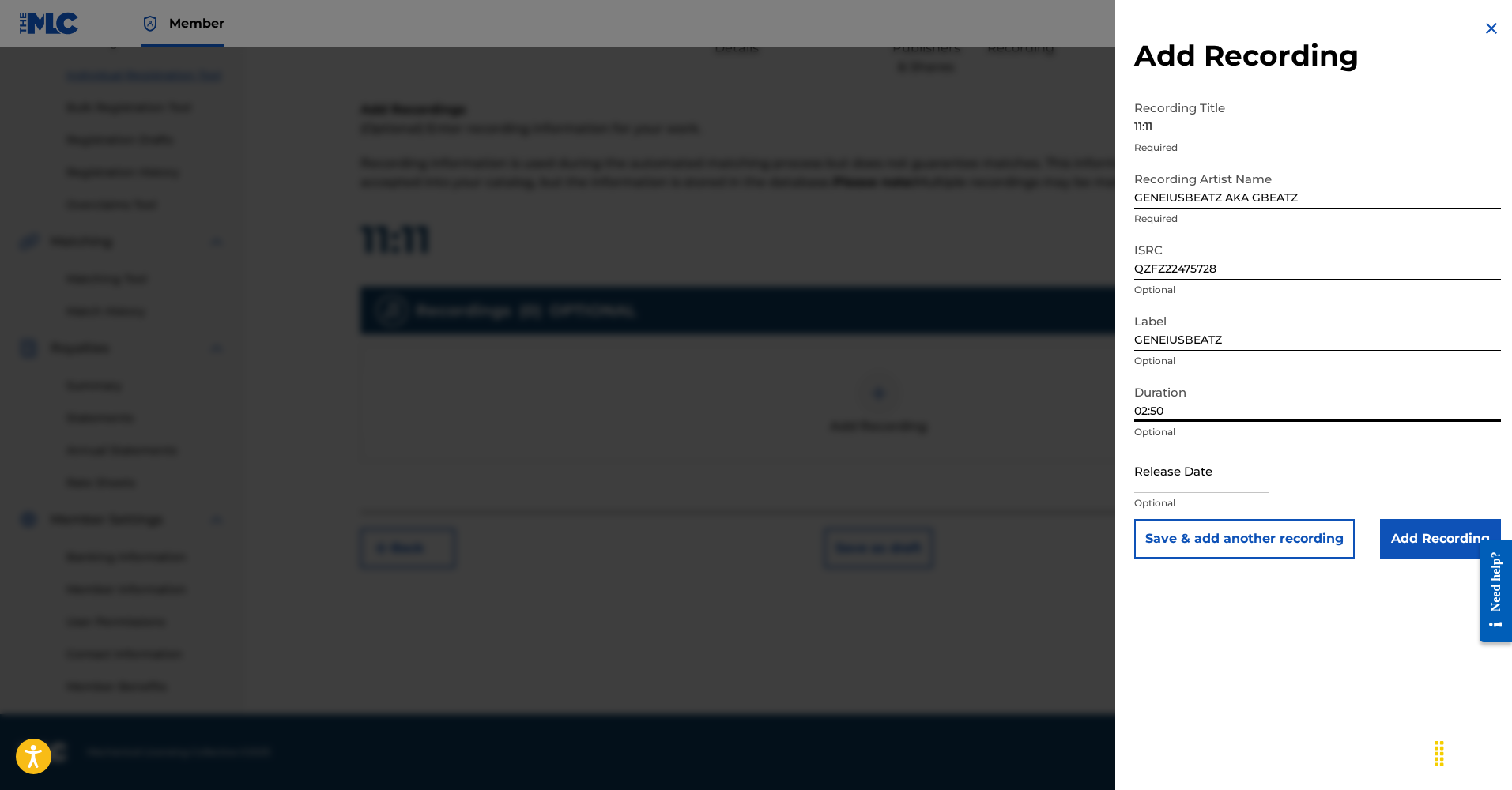
type input "02:50"
click at [1183, 490] on input "text" at bounding box center [1201, 470] width 134 height 45
select select "7"
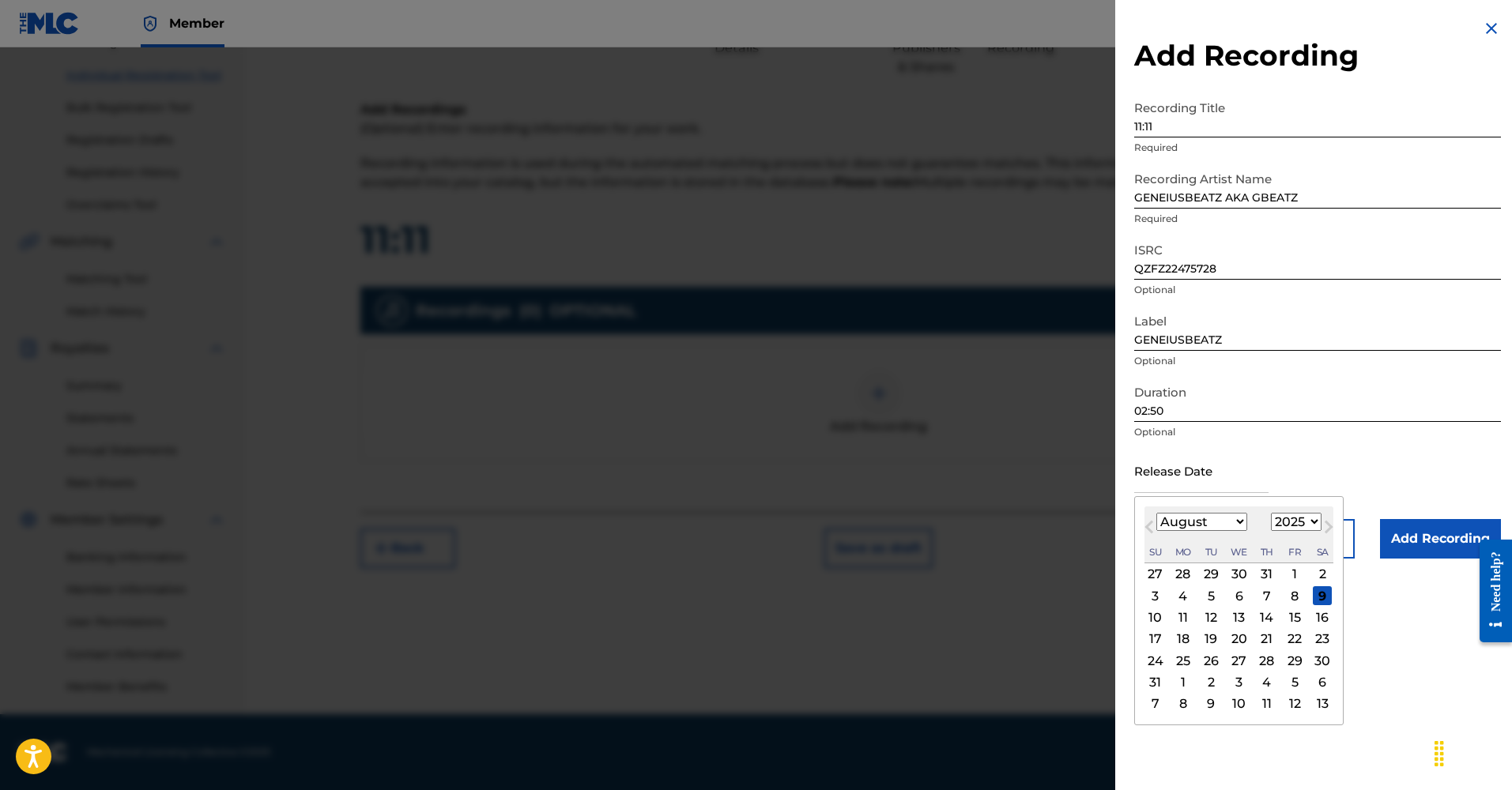
select select "2024"
select select "0"
click at [1238, 621] on div "17" at bounding box center [1239, 617] width 19 height 19
type input "[DATE]"
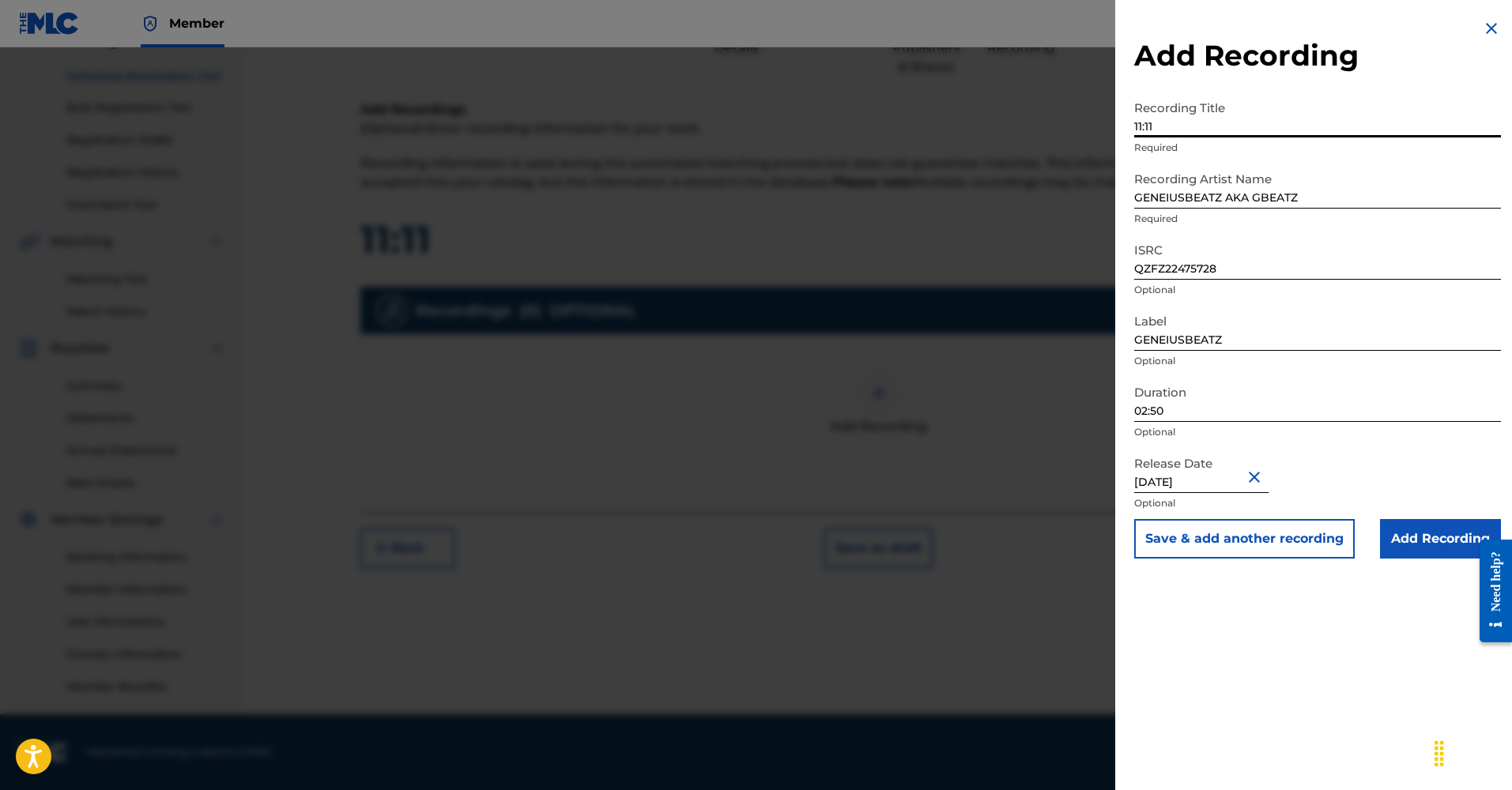
click at [1165, 128] on input "11:11" at bounding box center [1317, 114] width 366 height 45
type input "1"
type input "DELIVER US"
click at [1415, 534] on input "Add Recording" at bounding box center [1441, 539] width 121 height 39
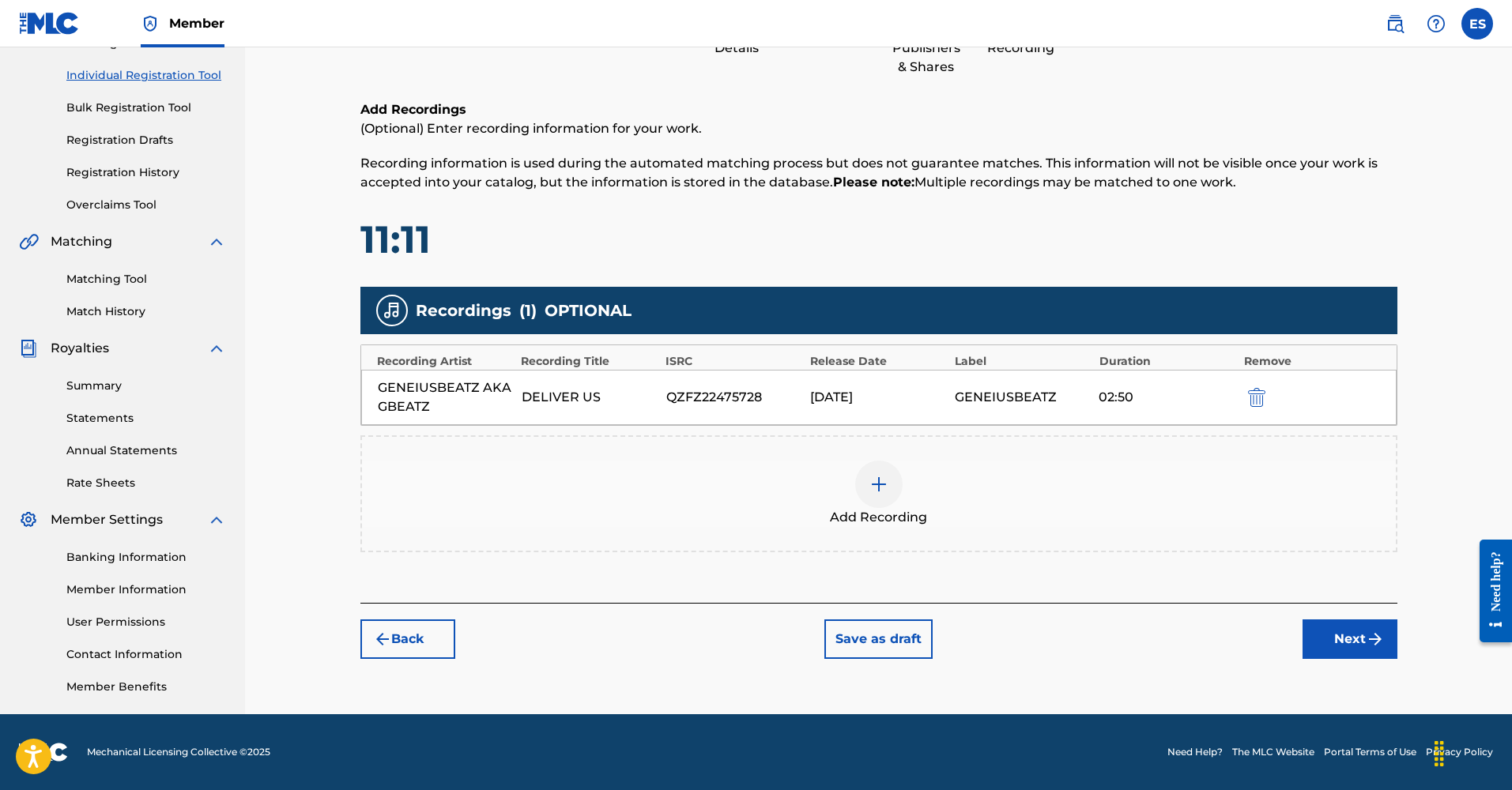
click at [874, 474] on div at bounding box center [879, 484] width 48 height 47
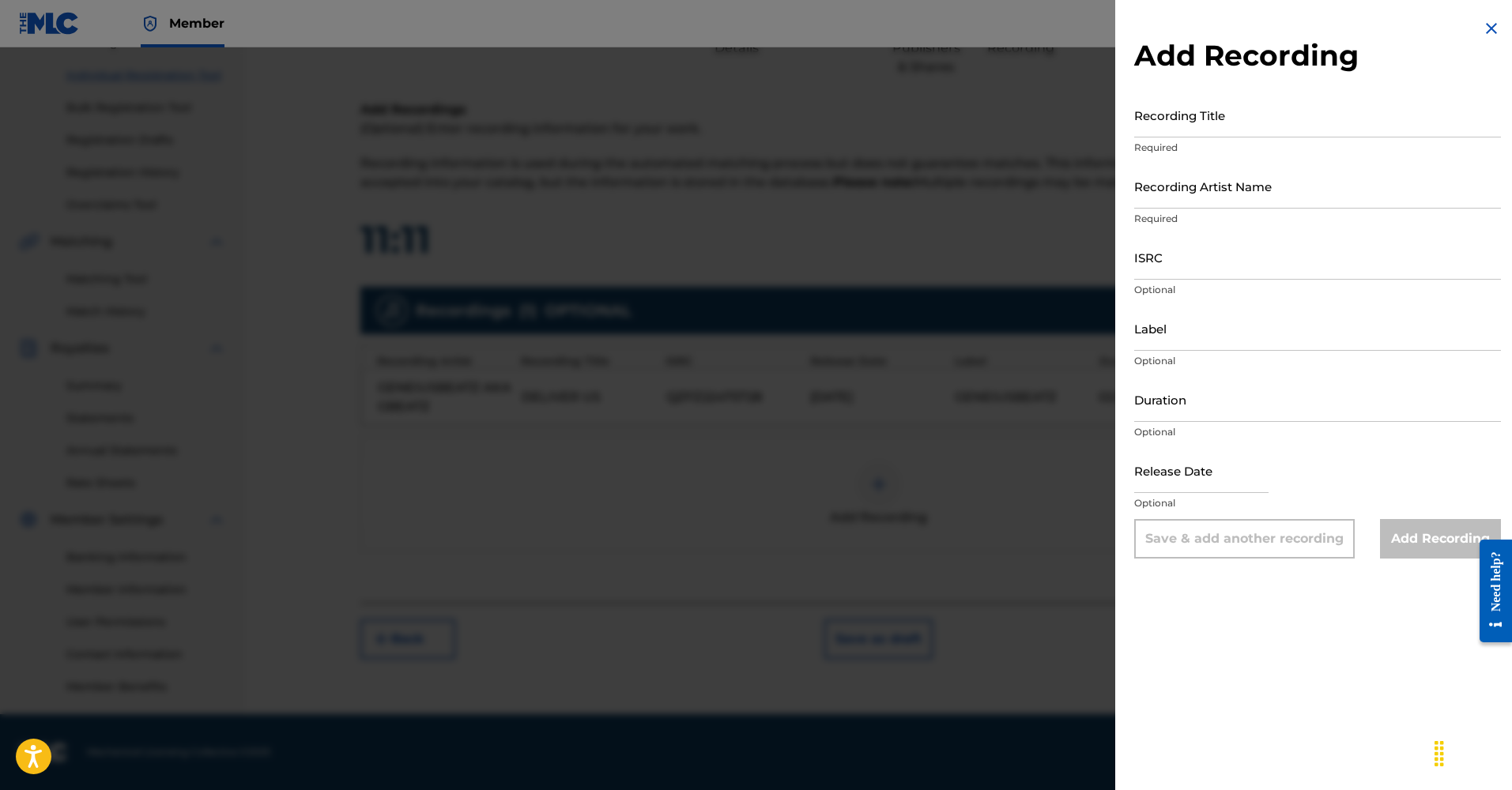
click at [1220, 122] on input "Recording Title" at bounding box center [1317, 114] width 366 height 45
type input "ON [DEMOGRAPHIC_DATA]"
click at [1211, 191] on input "Recording Artist Name" at bounding box center [1317, 185] width 366 height 45
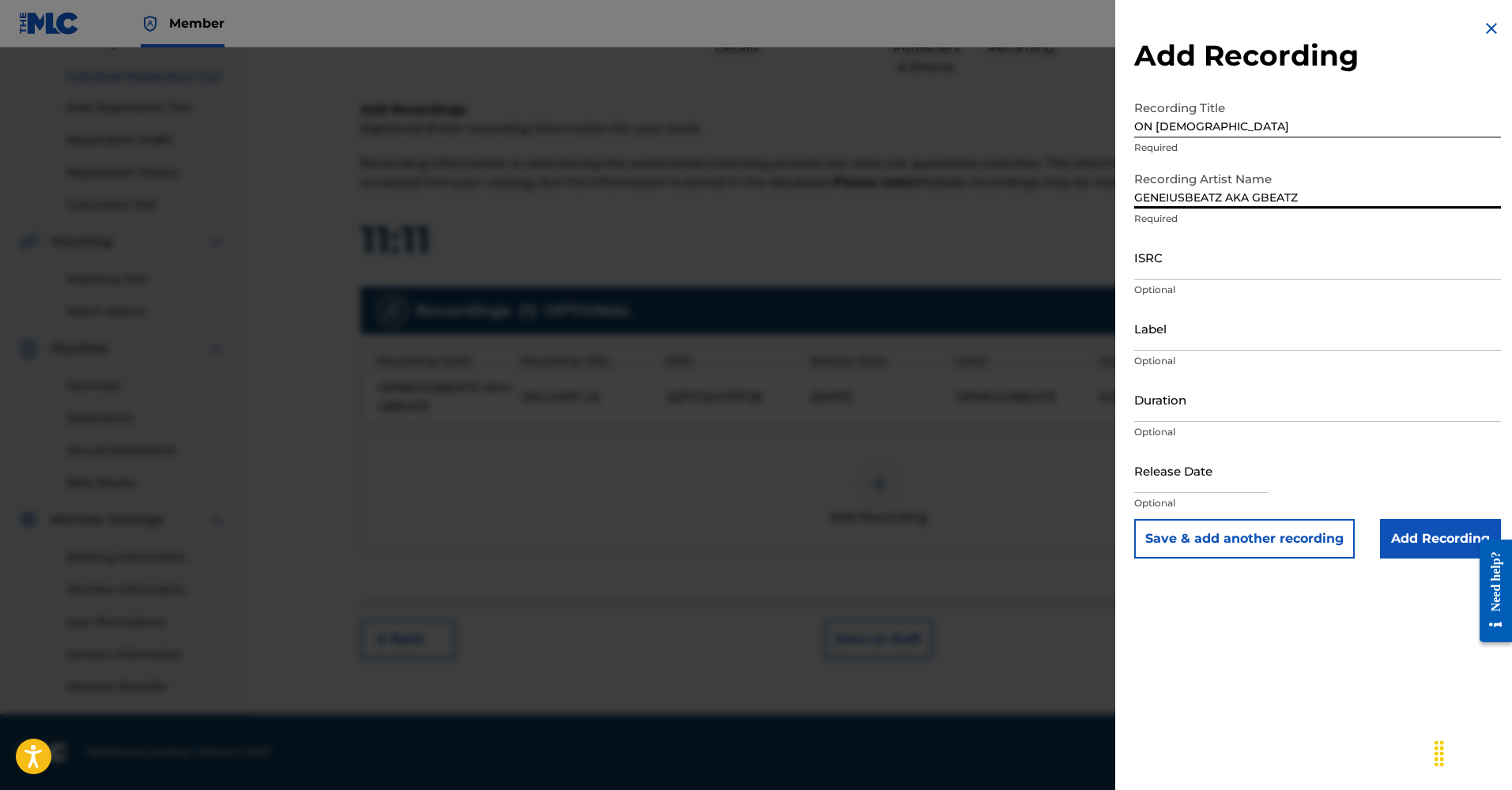
type input "GENEIUSBEATZ AKA GBEATZ"
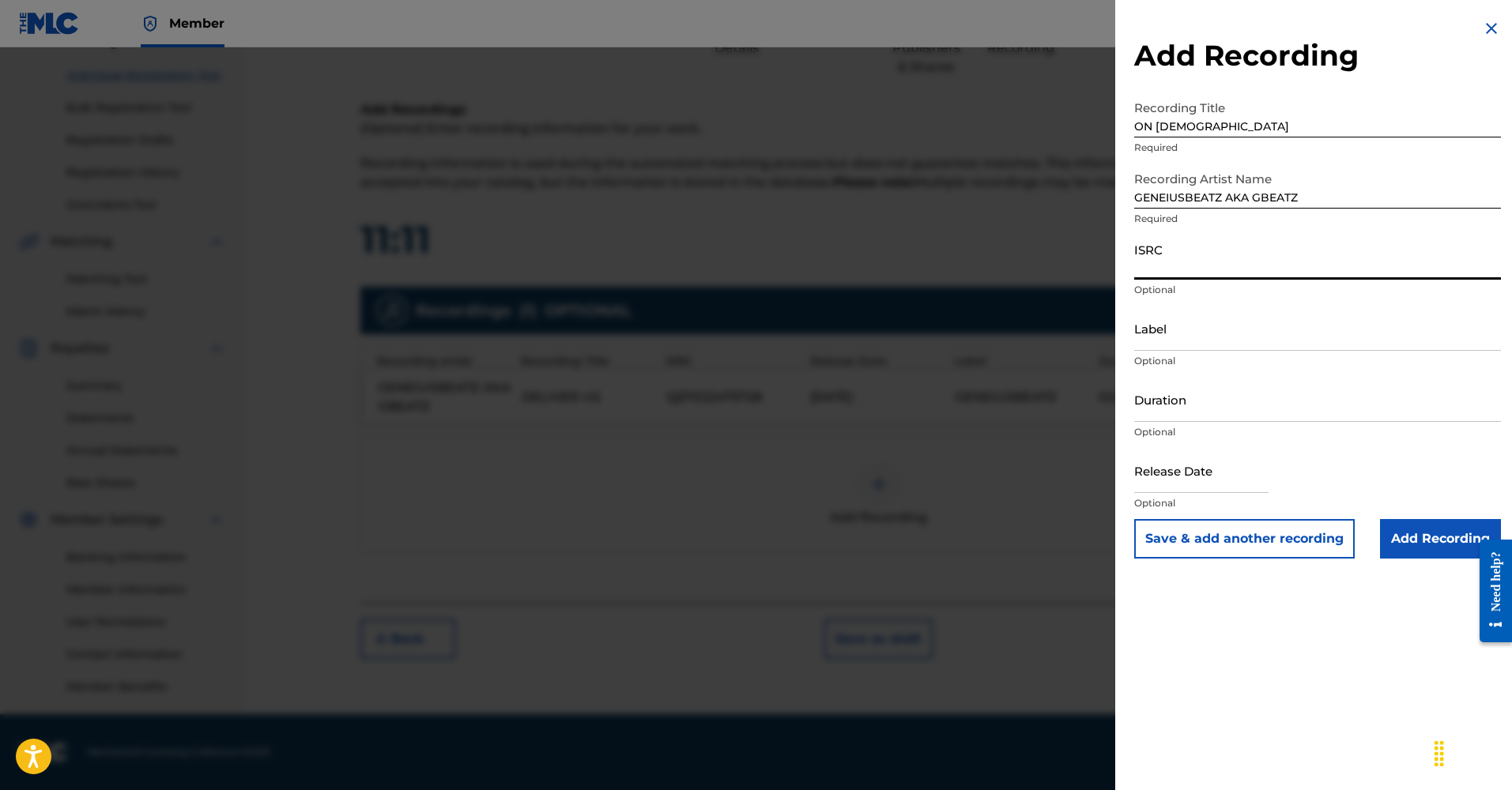
click at [1178, 266] on input "ISRC" at bounding box center [1317, 257] width 366 height 45
click at [1177, 261] on input "ISRC" at bounding box center [1317, 257] width 366 height 45
paste input "QZFZ22475727"
type input "QZFZ22475727"
click at [1164, 333] on input "Label" at bounding box center [1317, 328] width 366 height 45
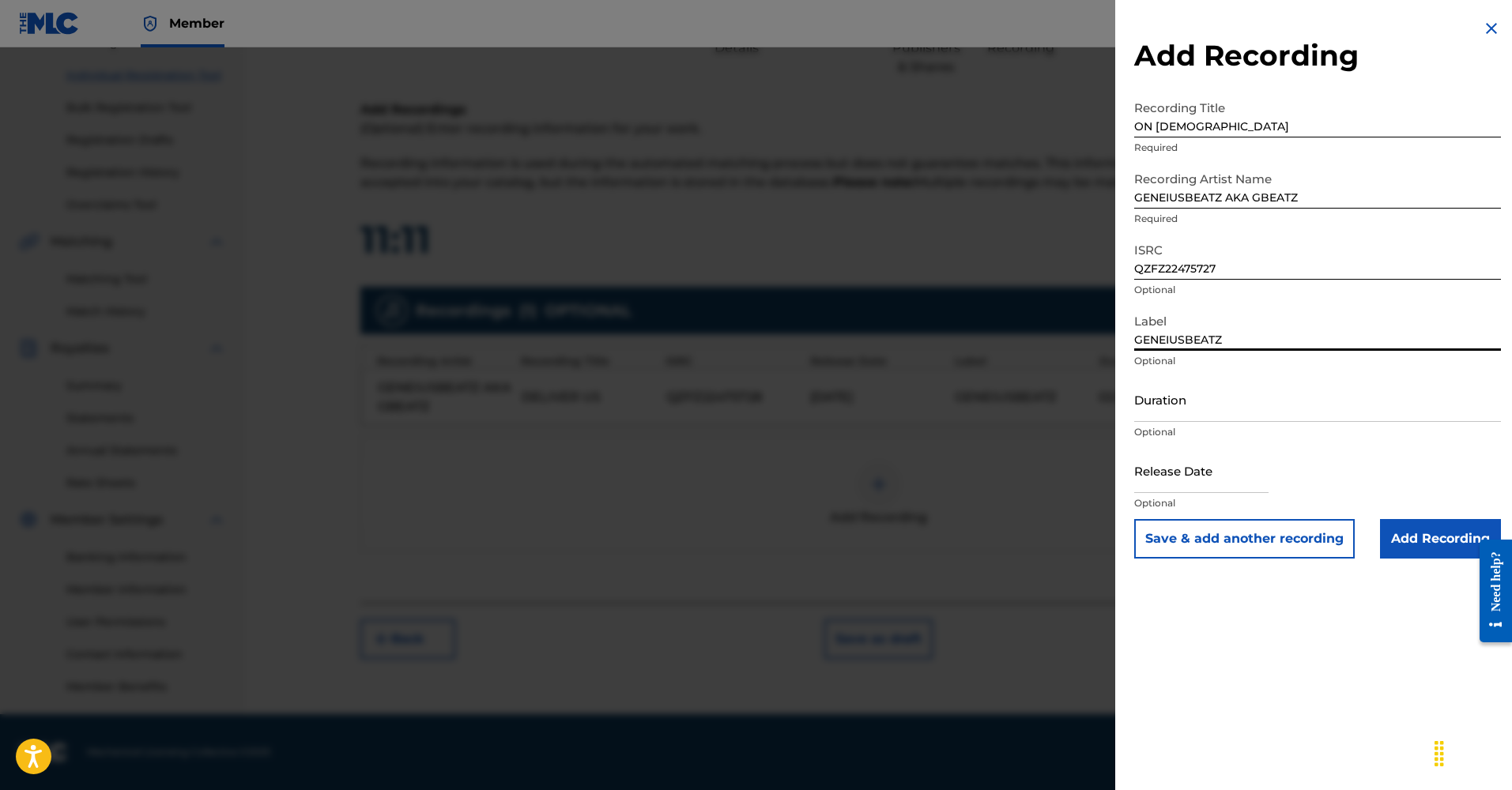
type input "GENEIUSBEATZ"
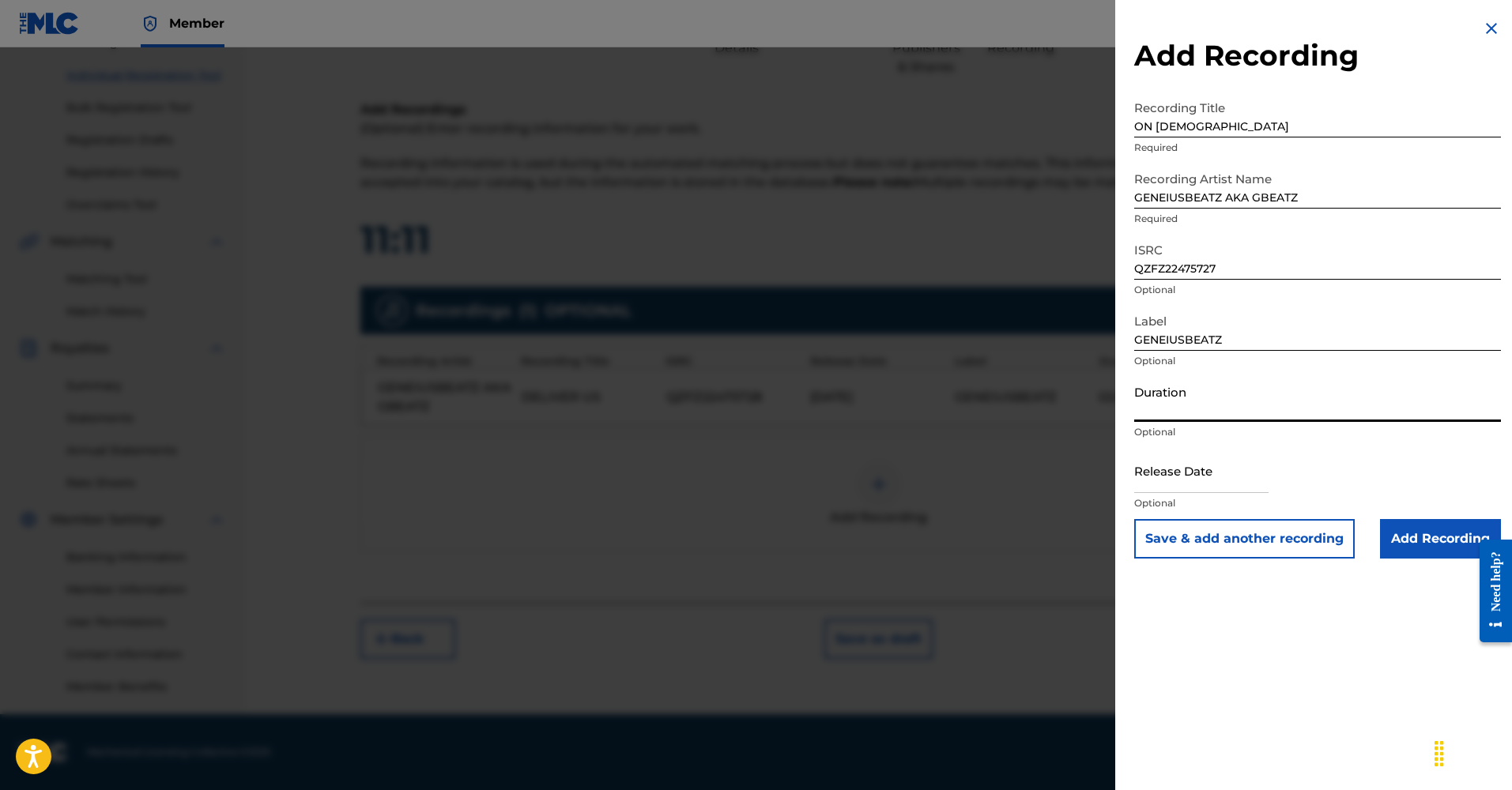
click at [1208, 412] on input "Duration" at bounding box center [1317, 399] width 366 height 45
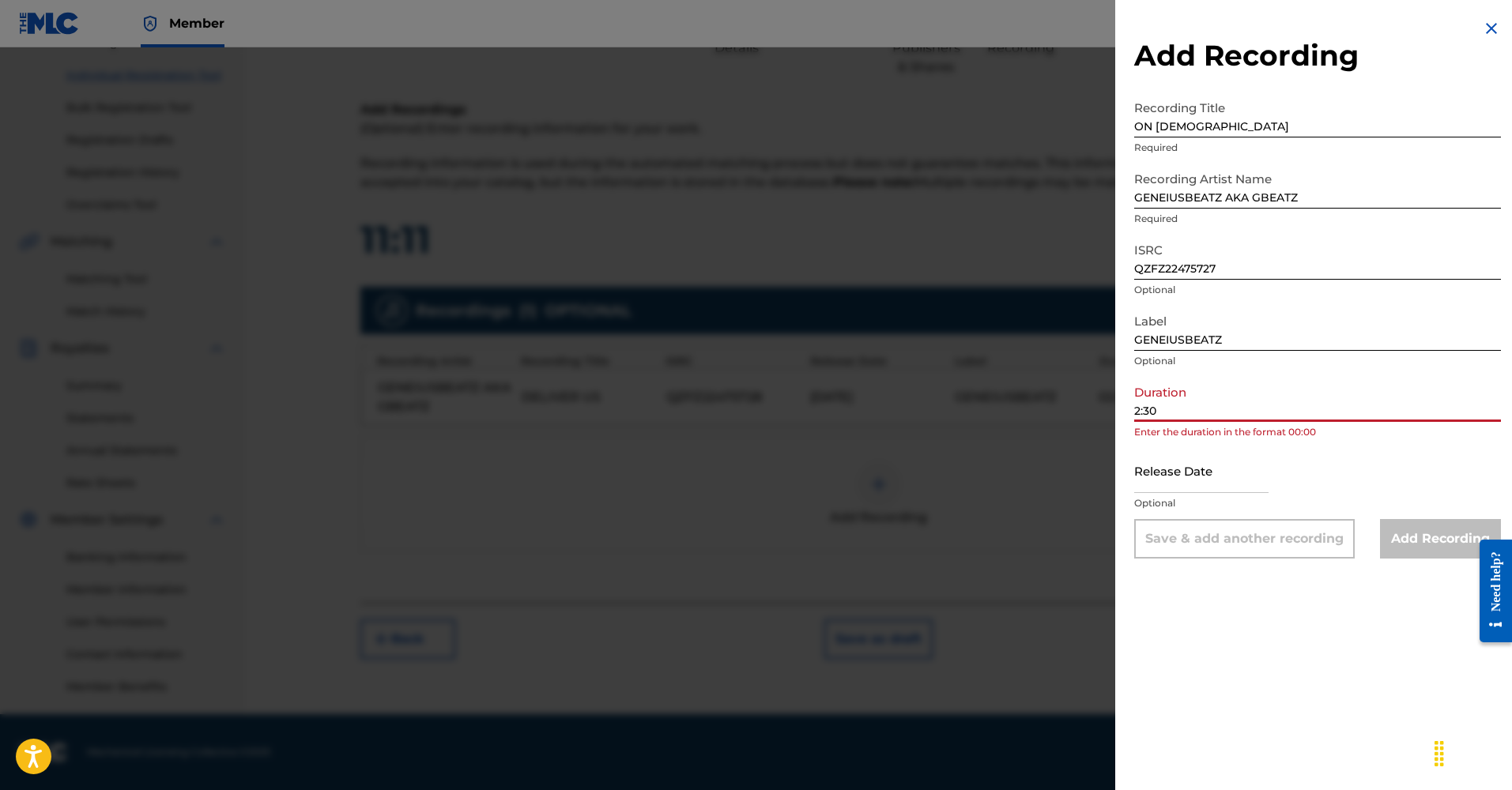
click at [1137, 409] on input "2:30" at bounding box center [1317, 399] width 366 height 45
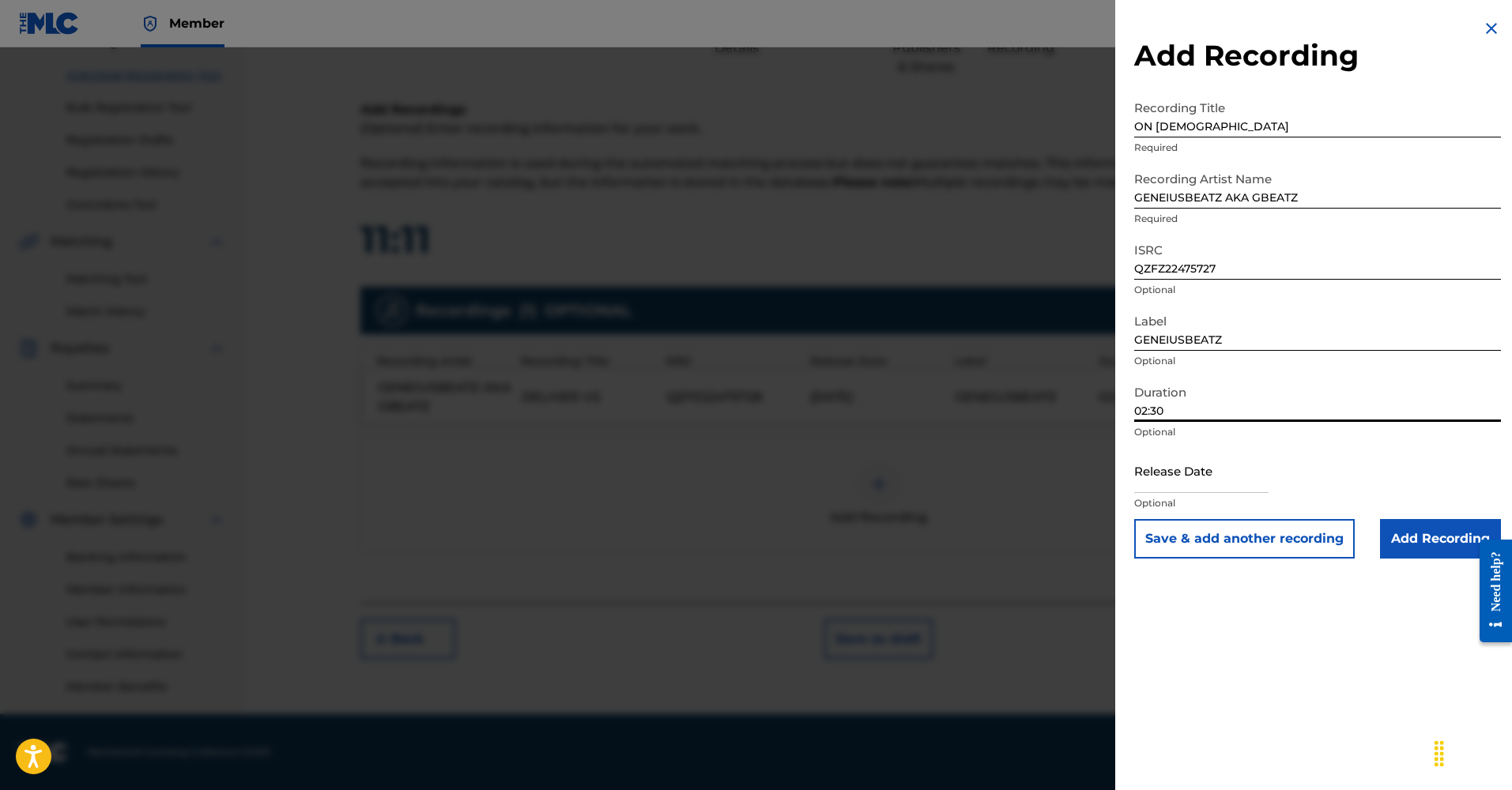
type input "02:30"
click at [1183, 482] on input "text" at bounding box center [1201, 470] width 134 height 45
select select "7"
select select "2025"
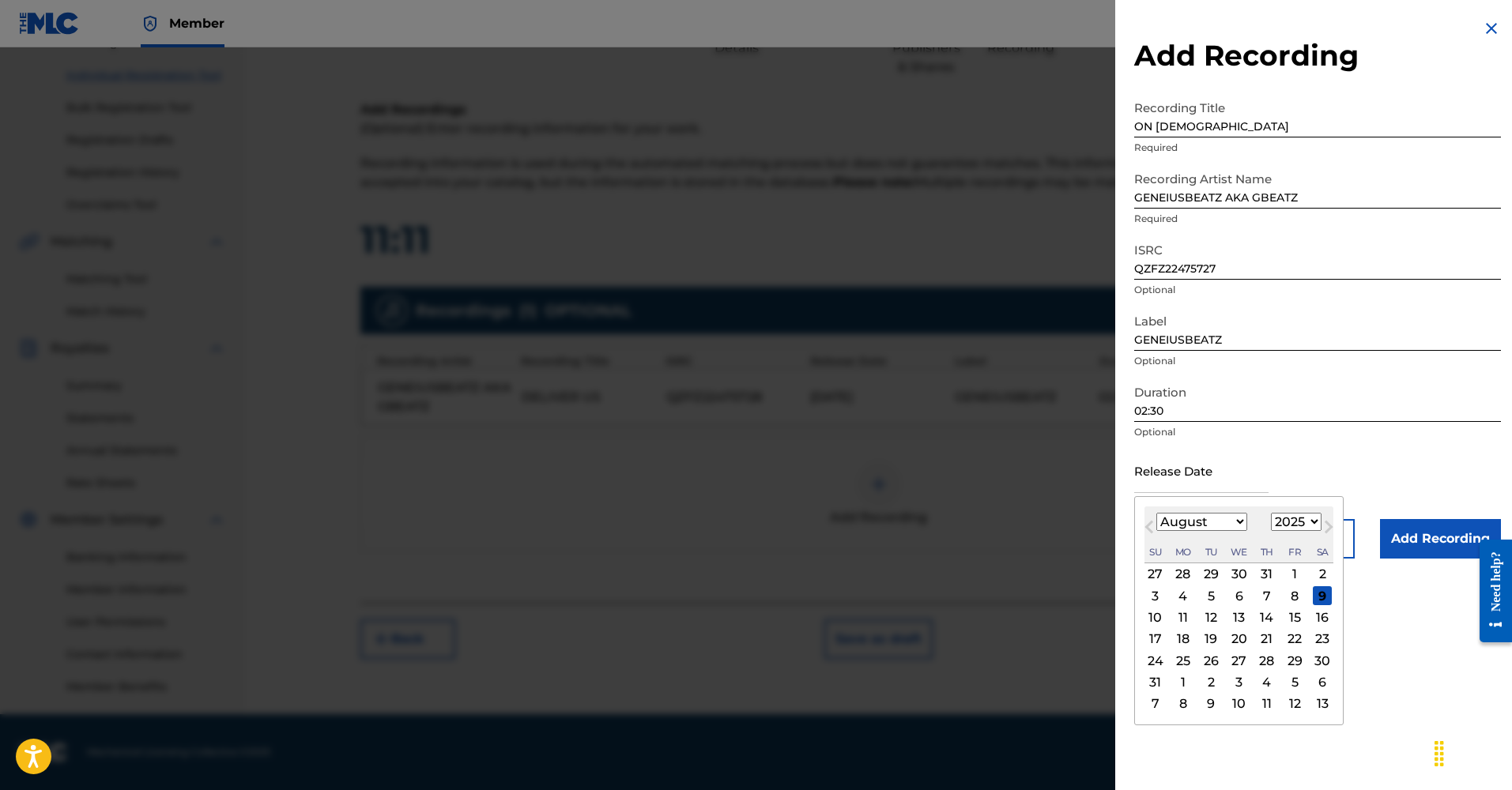
select select "0"
drag, startPoint x: 1281, startPoint y: 618, endPoint x: 1299, endPoint y: 590, distance: 33.3
click at [1285, 617] on div "17" at bounding box center [1295, 617] width 19 height 19
type input "[DATE]"
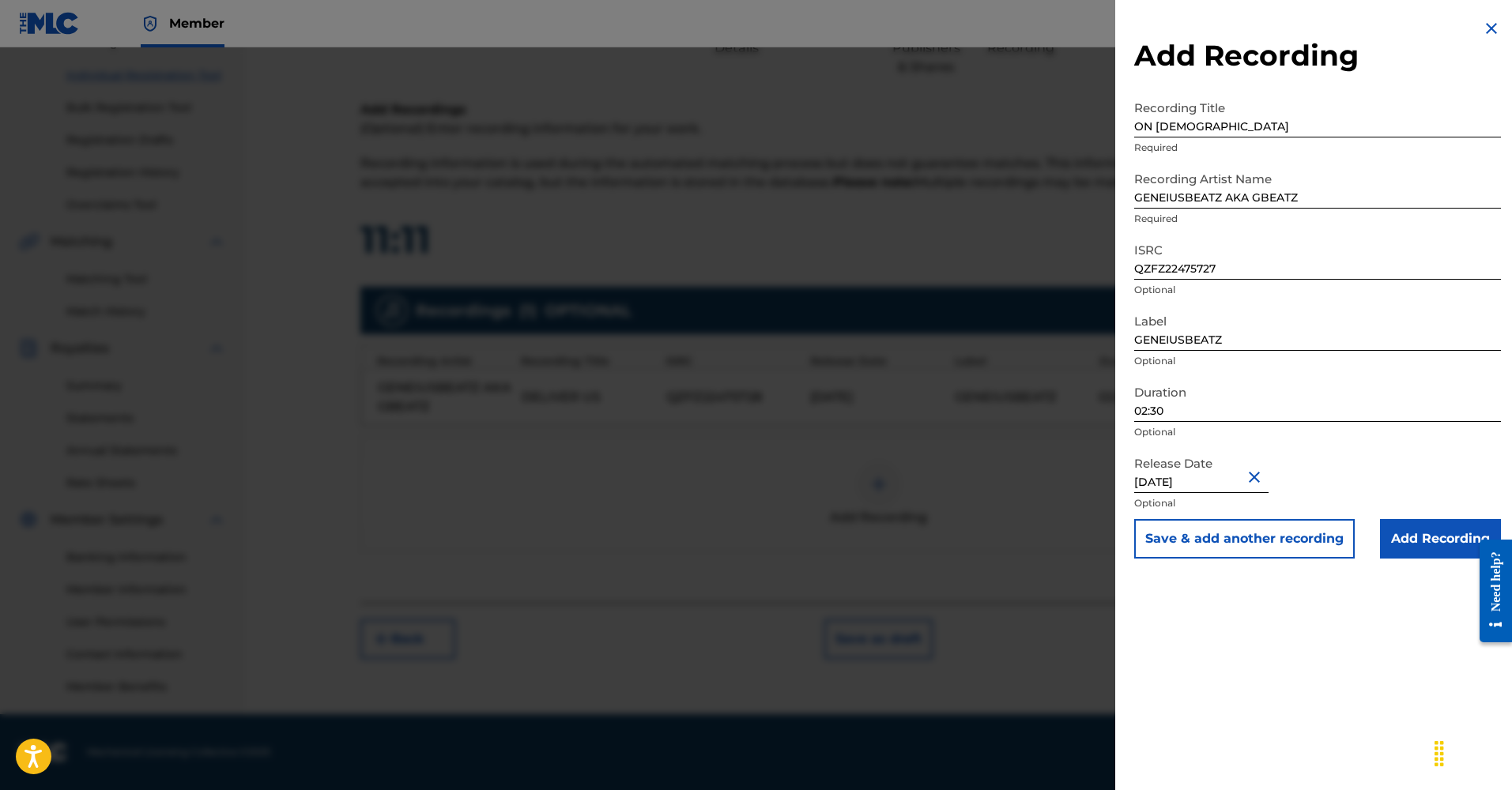
select select "2025"
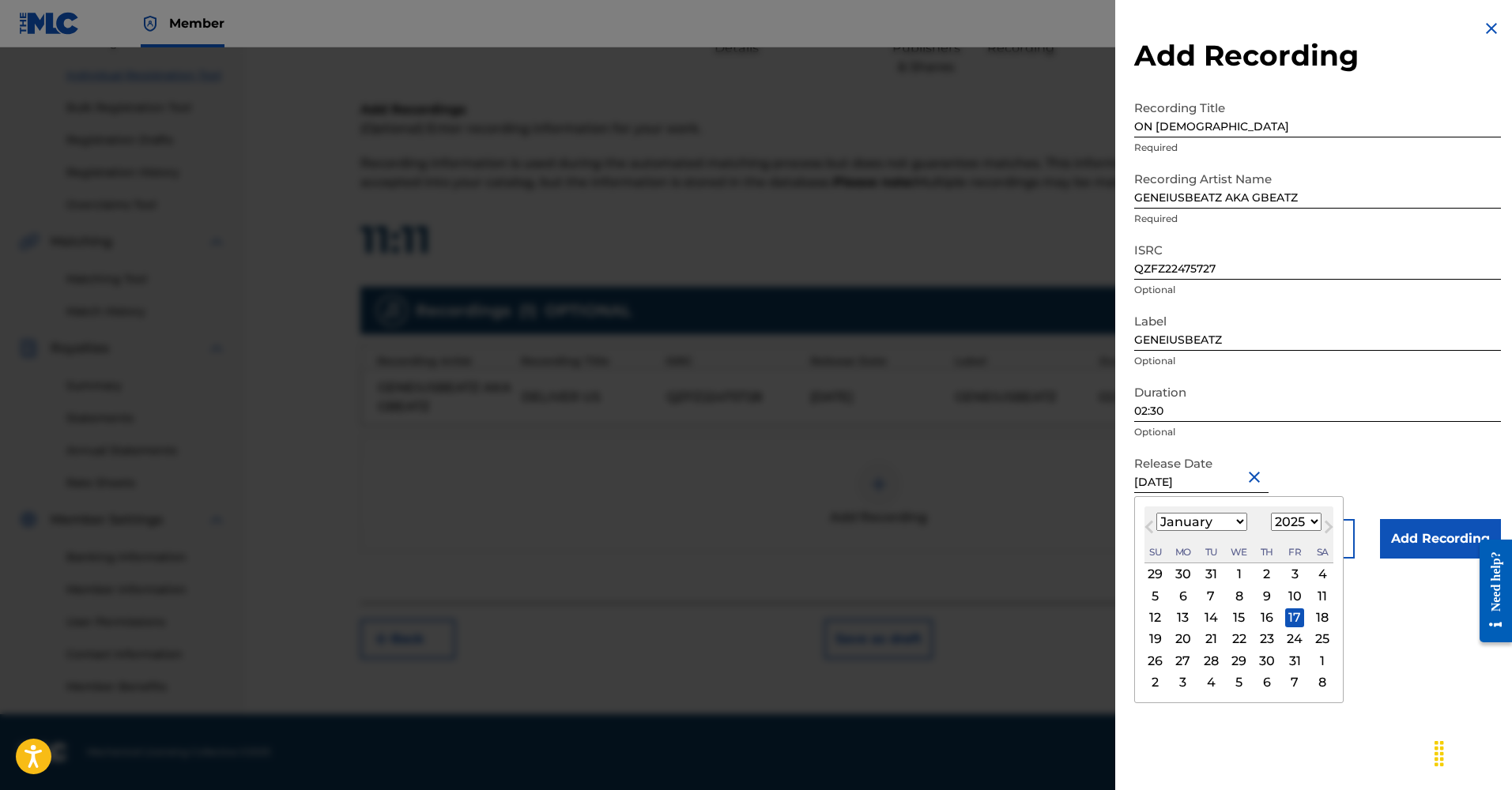
click at [1237, 490] on input "[DATE]" at bounding box center [1201, 470] width 134 height 45
click at [1316, 522] on button "Next Month" at bounding box center [1329, 531] width 26 height 26
select select "1"
select select "2024"
select select "0"
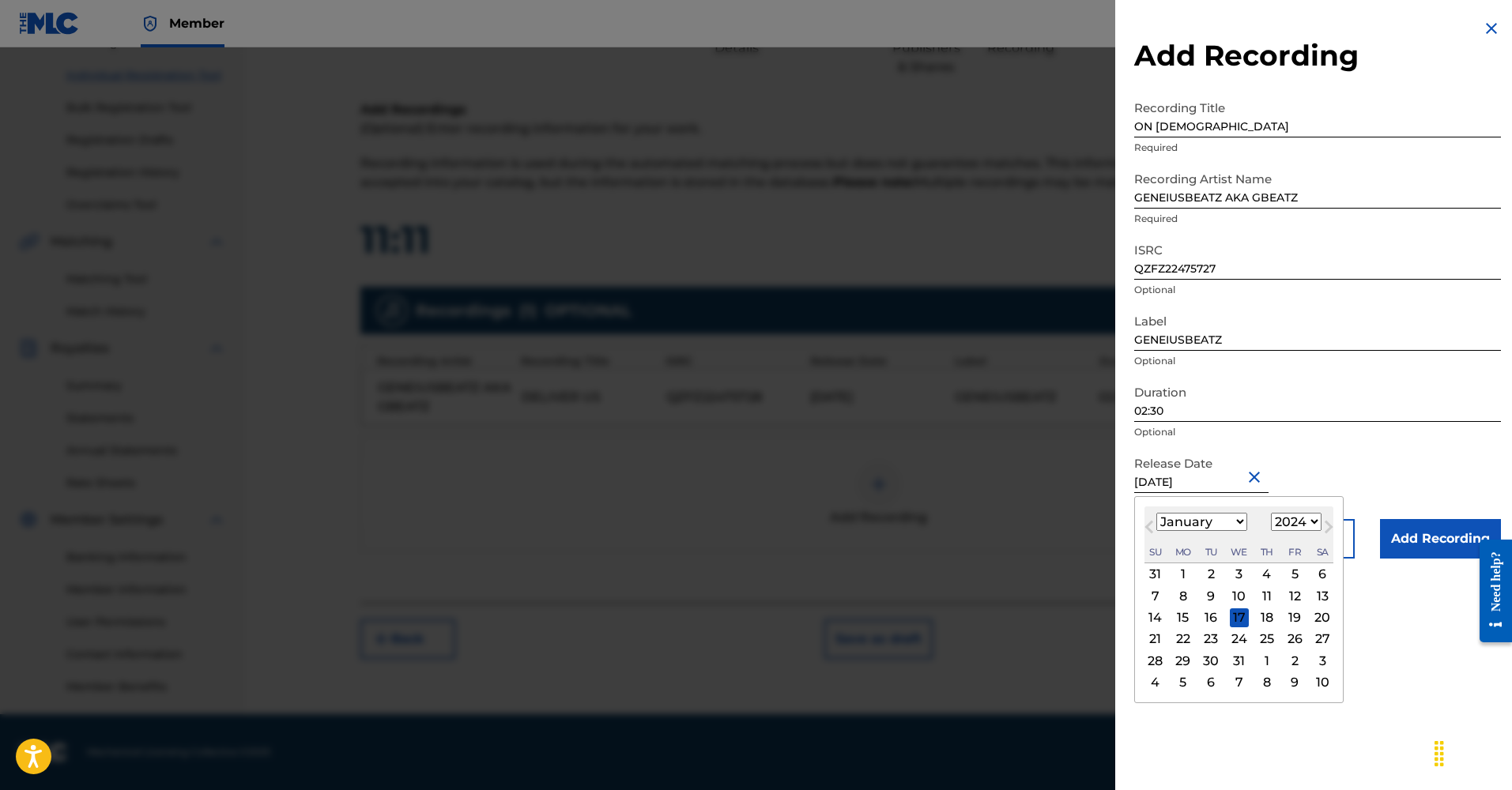
click at [1234, 613] on div "17" at bounding box center [1239, 617] width 19 height 19
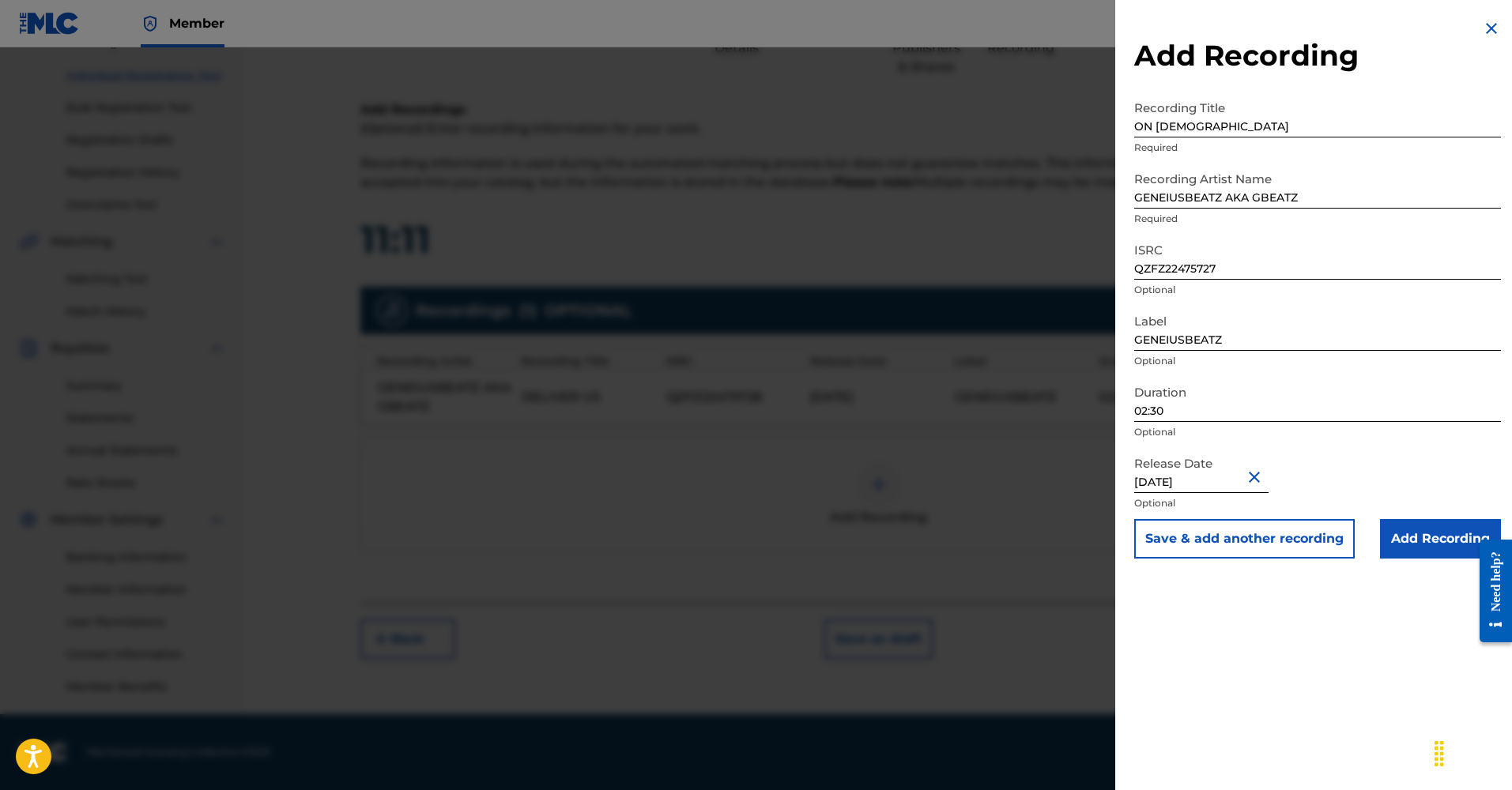
type input "[DATE]"
click at [1422, 541] on input "Add Recording" at bounding box center [1441, 539] width 121 height 39
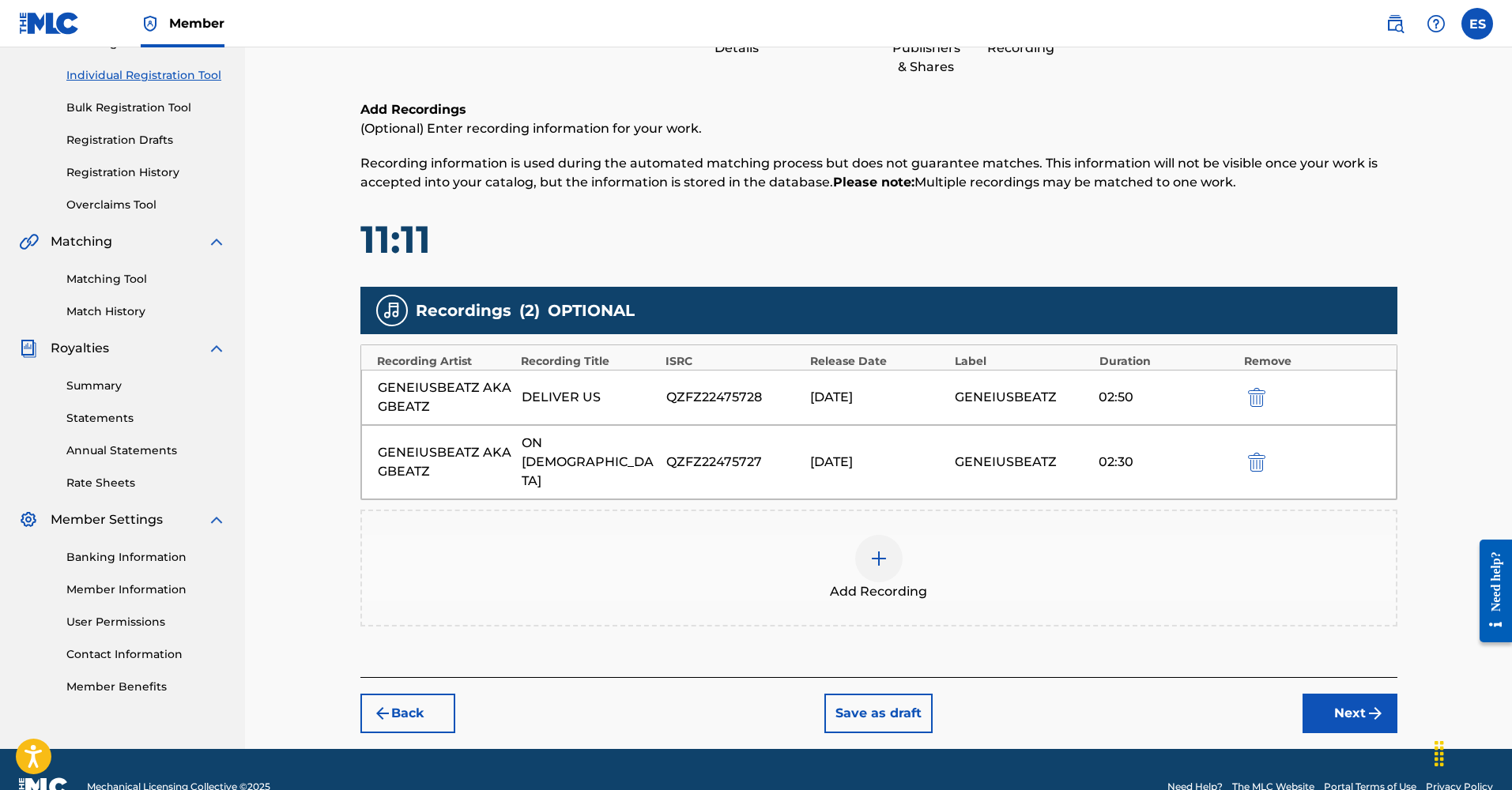
click at [1332, 696] on button "Next" at bounding box center [1350, 713] width 95 height 39
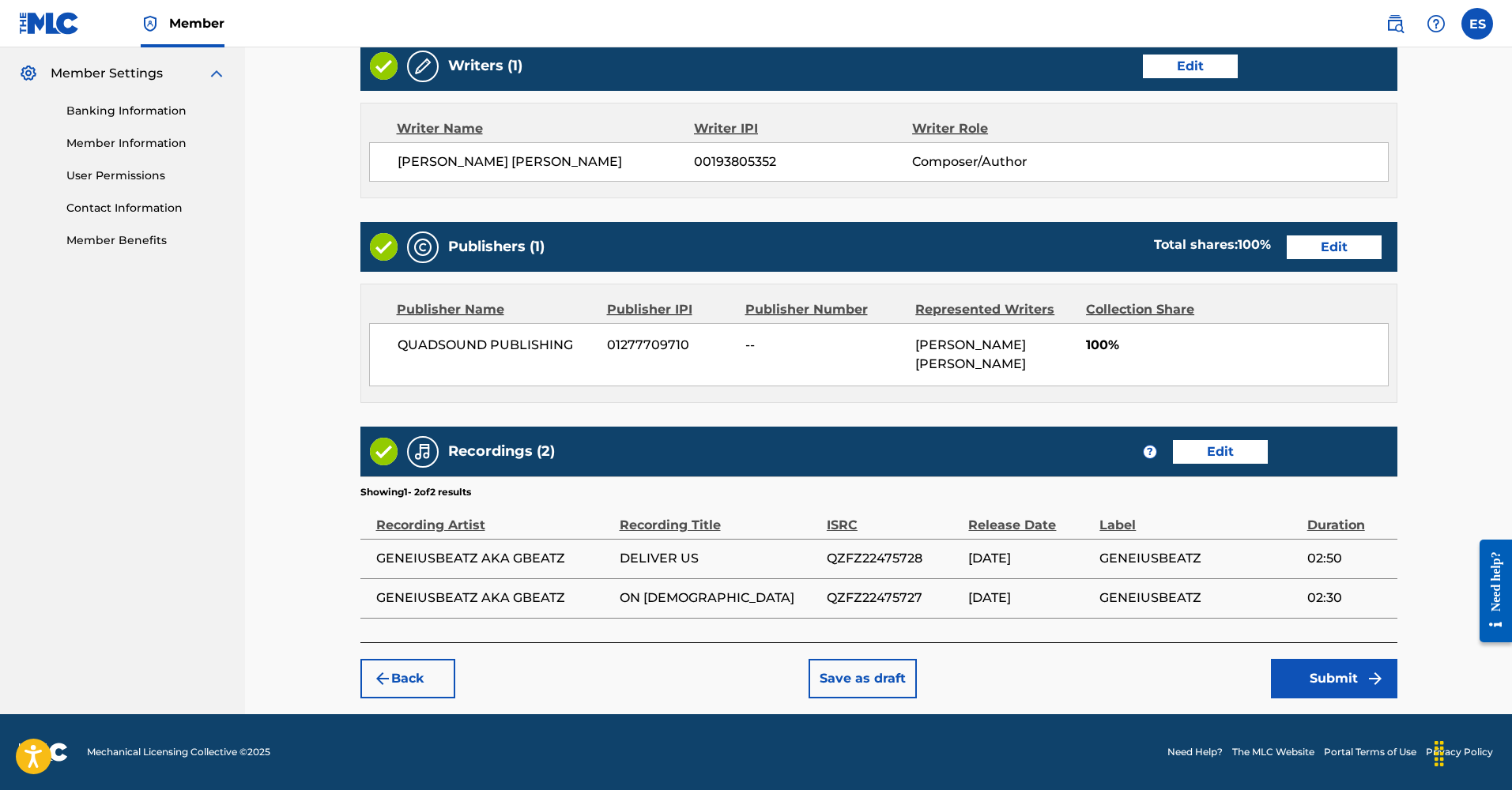
scroll to position [637, 0]
click at [1322, 674] on button "Submit" at bounding box center [1334, 679] width 126 height 39
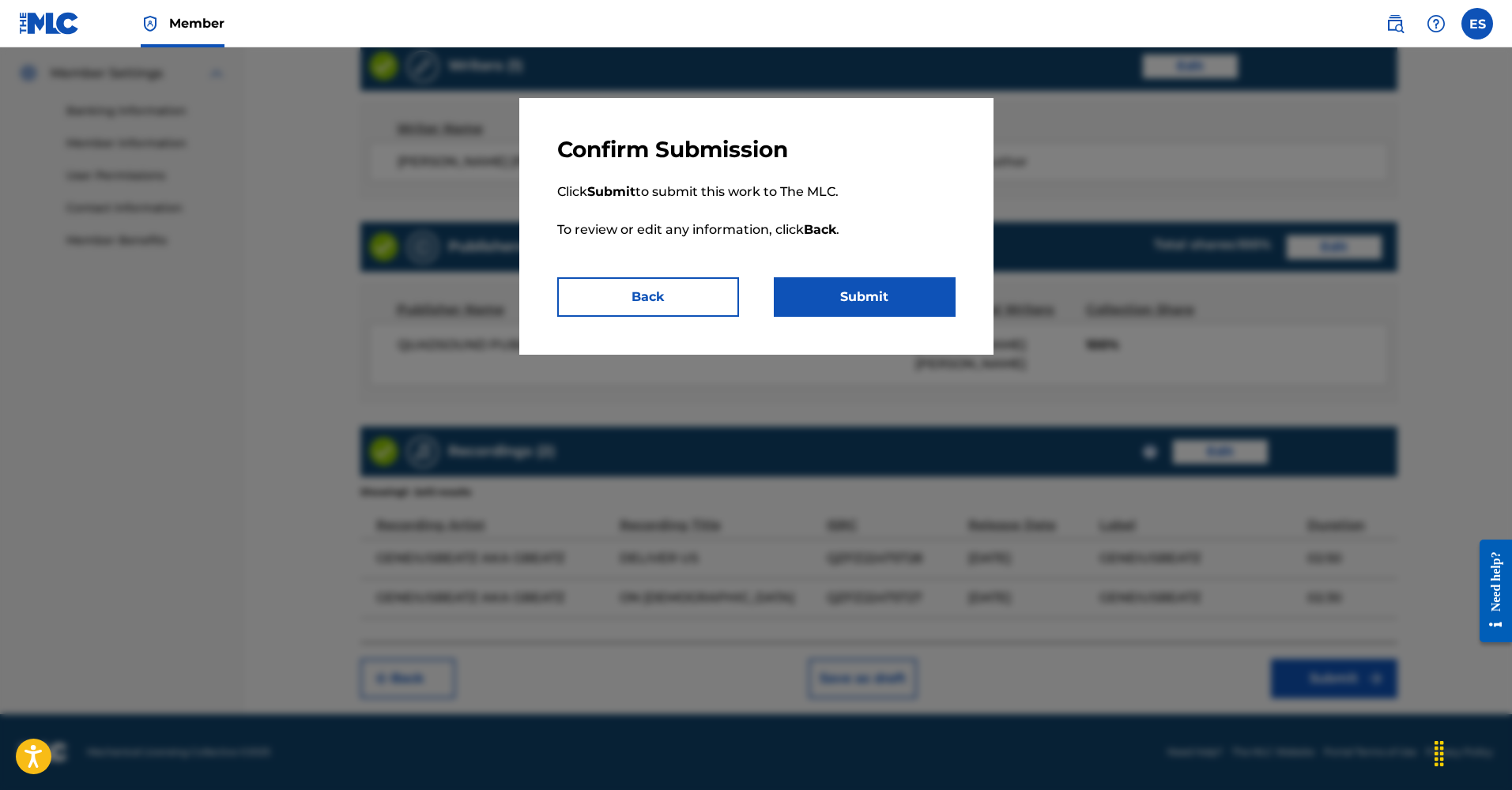
click at [848, 296] on button "Submit" at bounding box center [864, 297] width 182 height 39
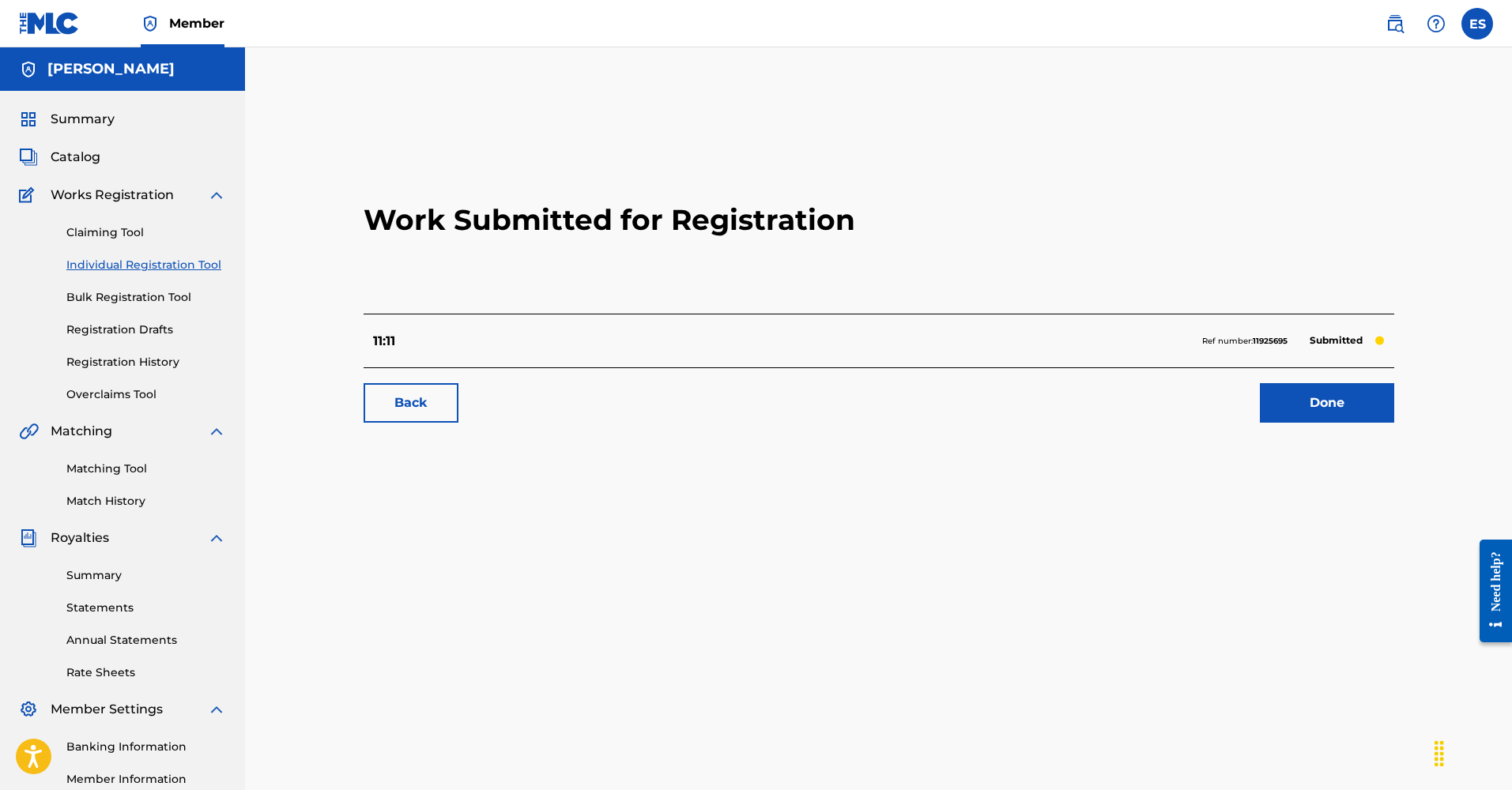
click at [1318, 404] on link "Done" at bounding box center [1327, 403] width 134 height 39
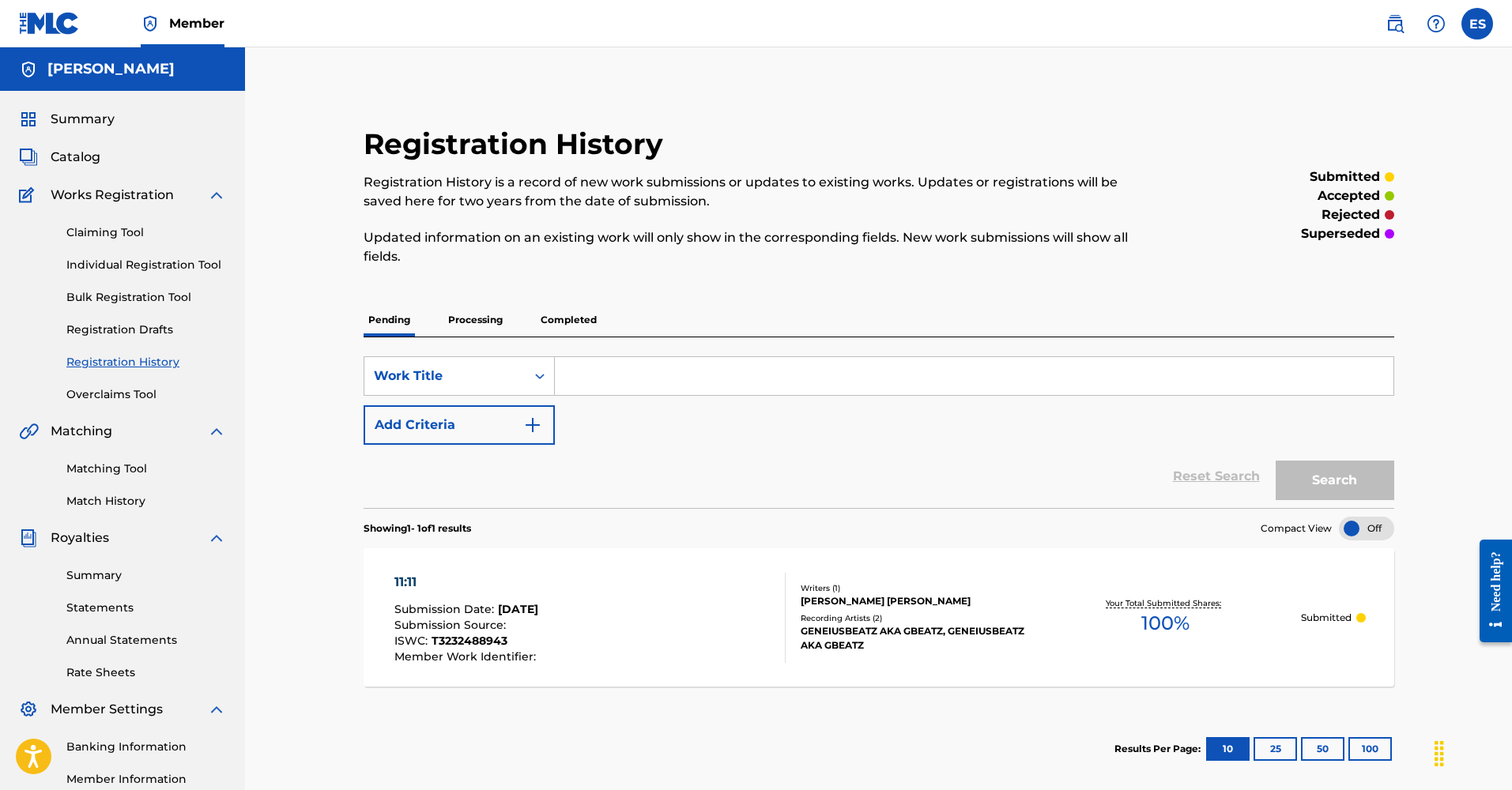
click at [65, 156] on span "Catalog" at bounding box center [75, 157] width 50 height 19
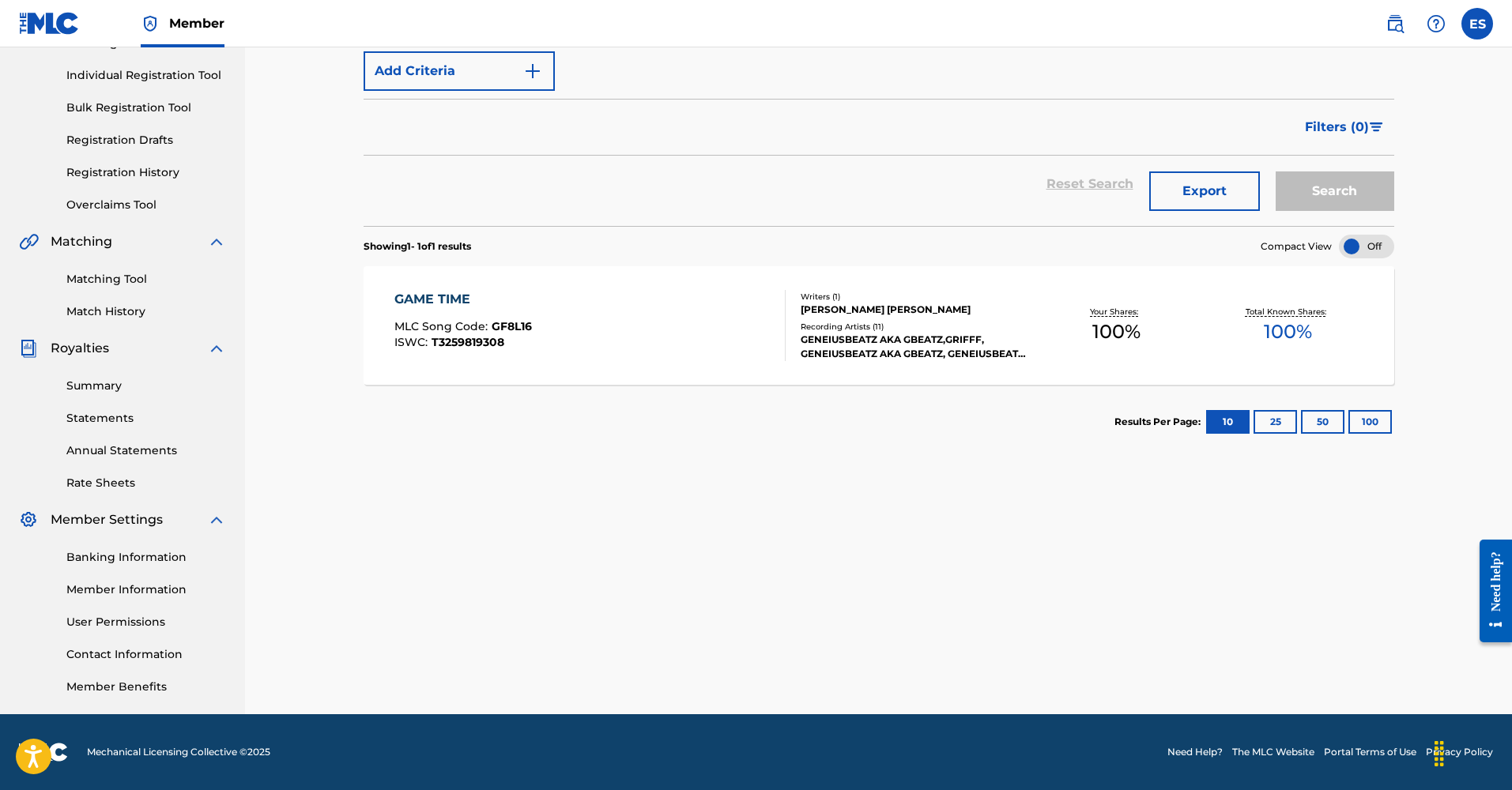
scroll to position [190, 0]
click at [123, 555] on link "Banking Information" at bounding box center [146, 557] width 160 height 16
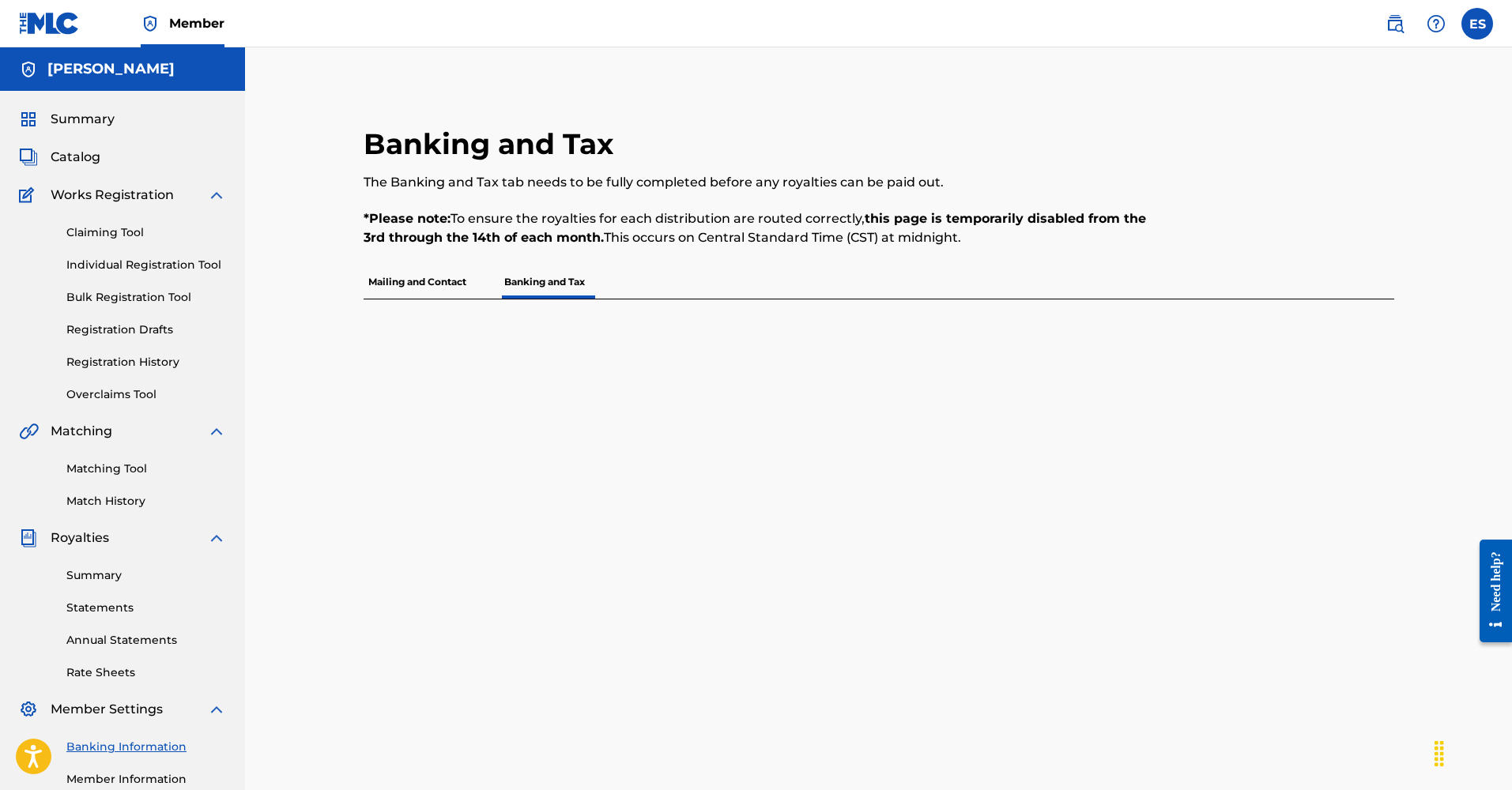
click at [423, 283] on p "Mailing and Contact" at bounding box center [418, 282] width 108 height 33
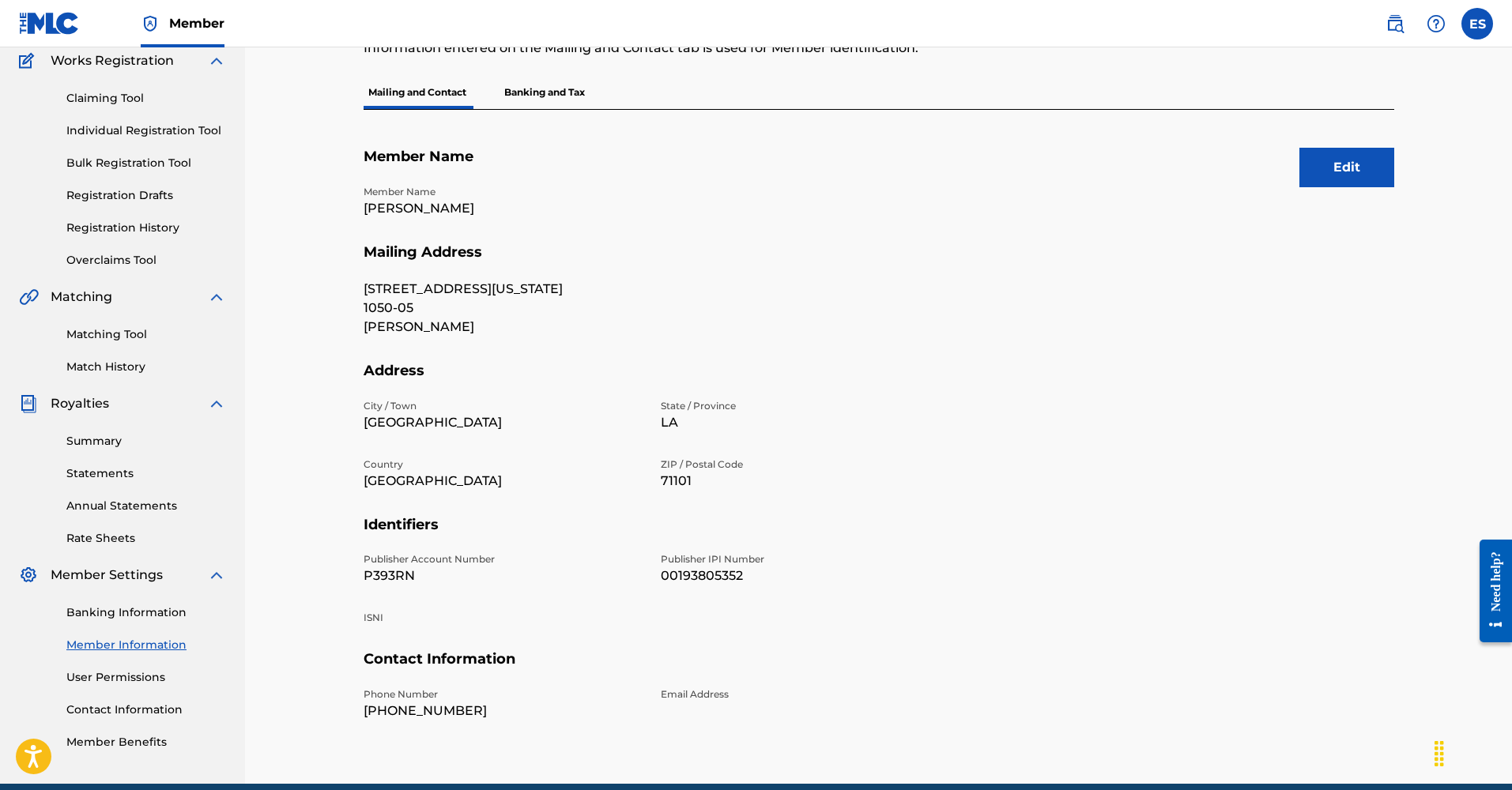
scroll to position [132, 0]
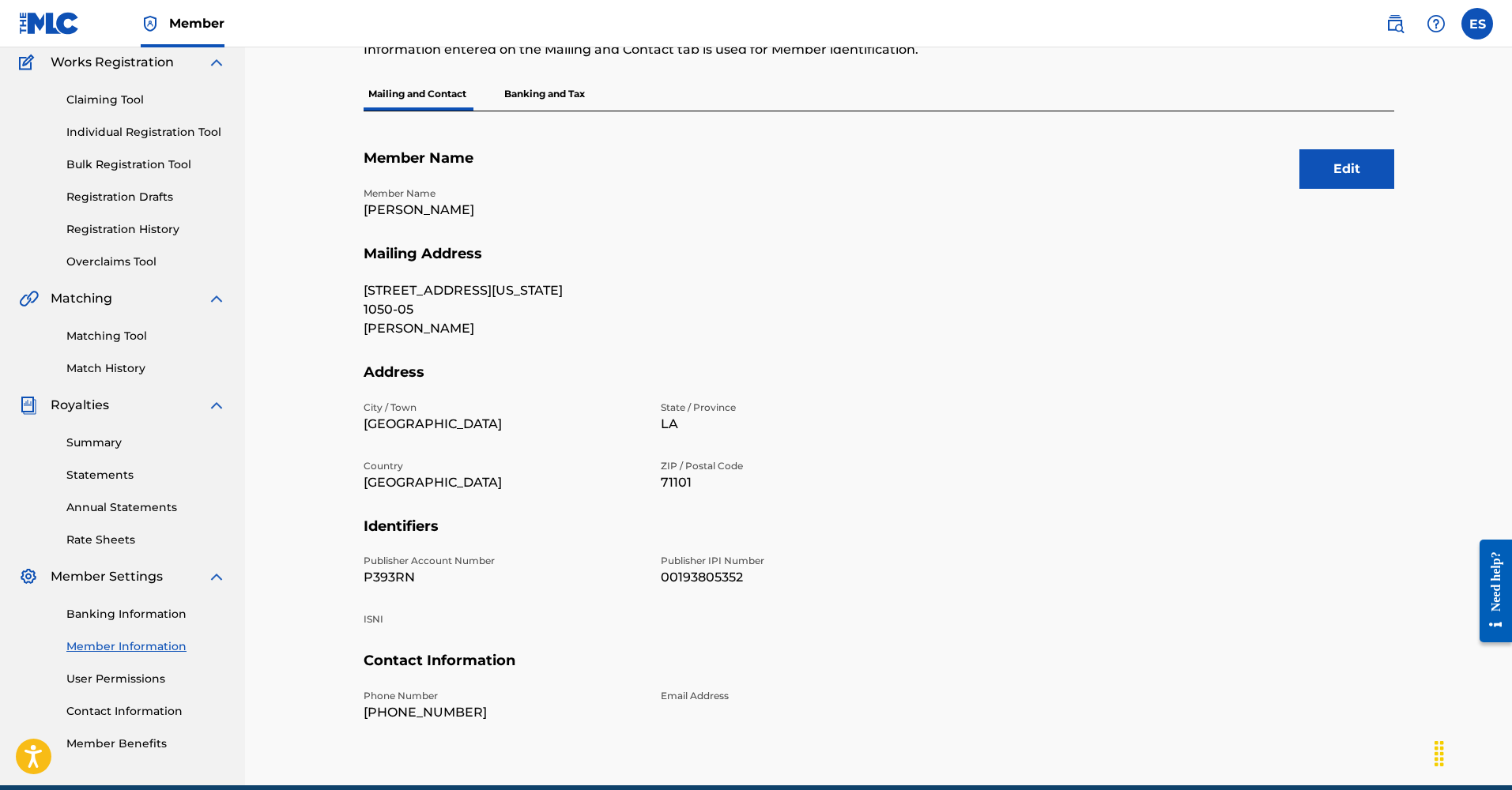
click at [116, 619] on link "Banking Information" at bounding box center [146, 615] width 160 height 16
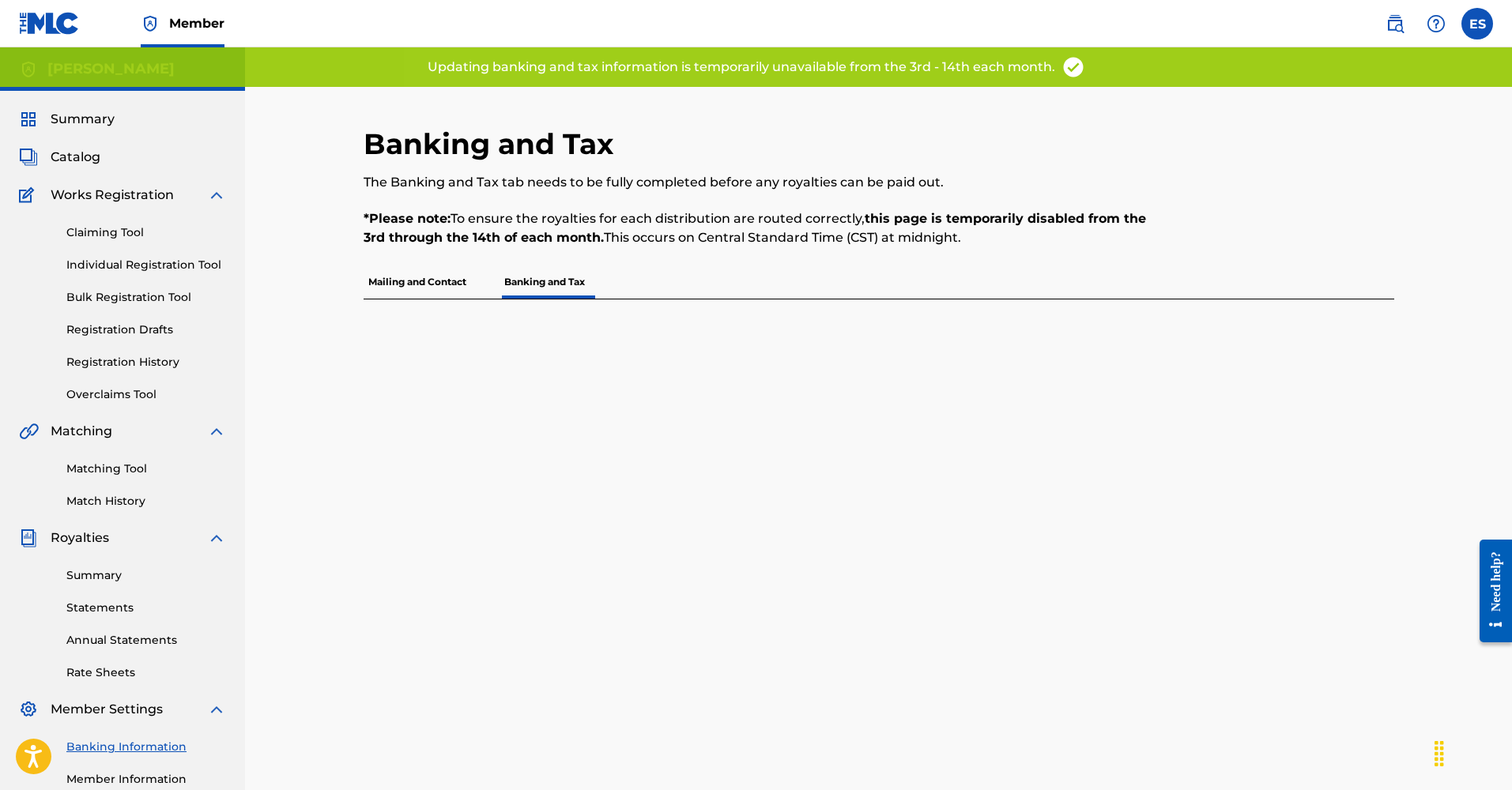
click at [553, 277] on p "Banking and Tax" at bounding box center [545, 282] width 90 height 33
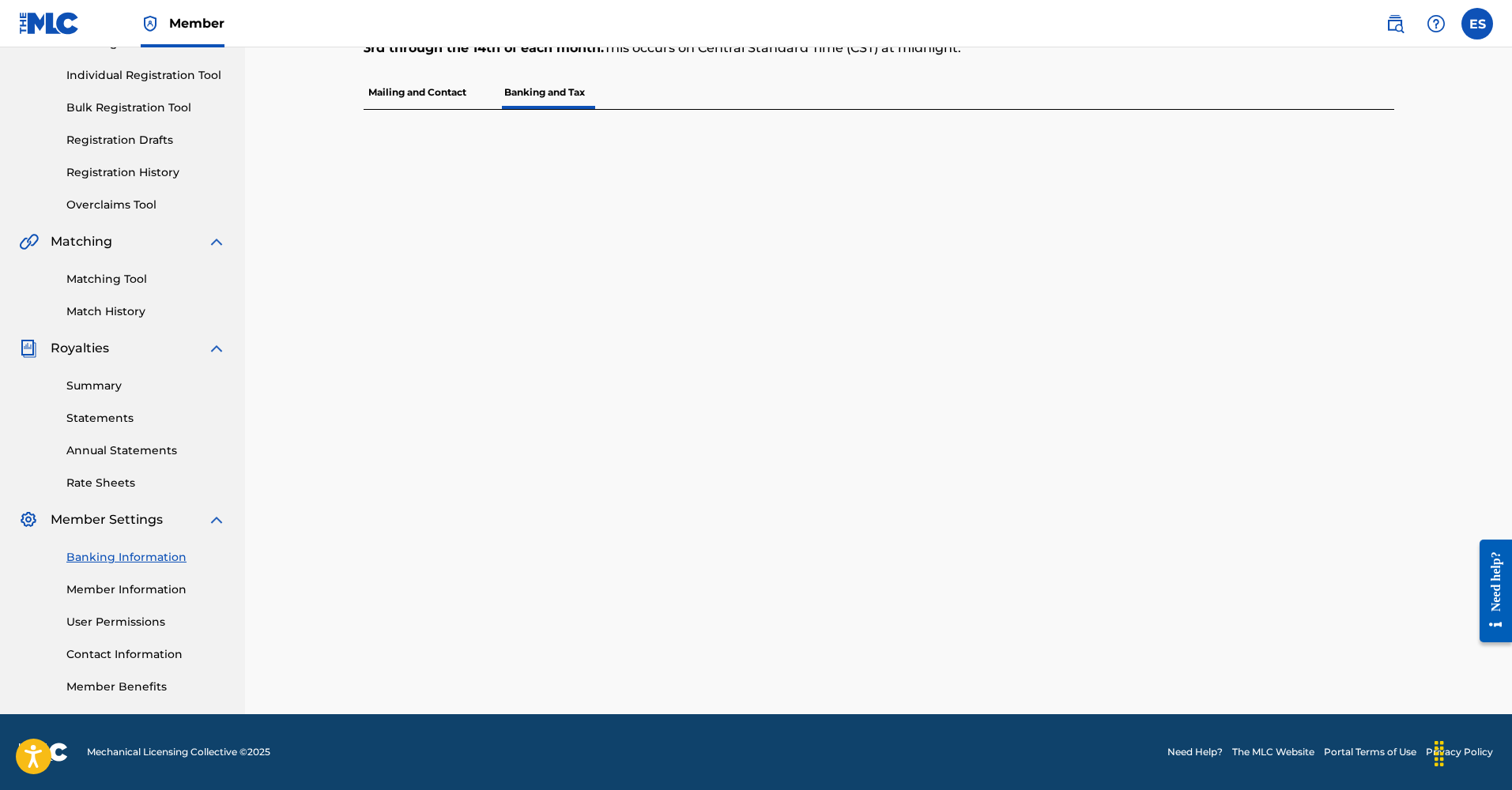
scroll to position [190, 0]
click at [113, 652] on link "Contact Information" at bounding box center [146, 655] width 160 height 16
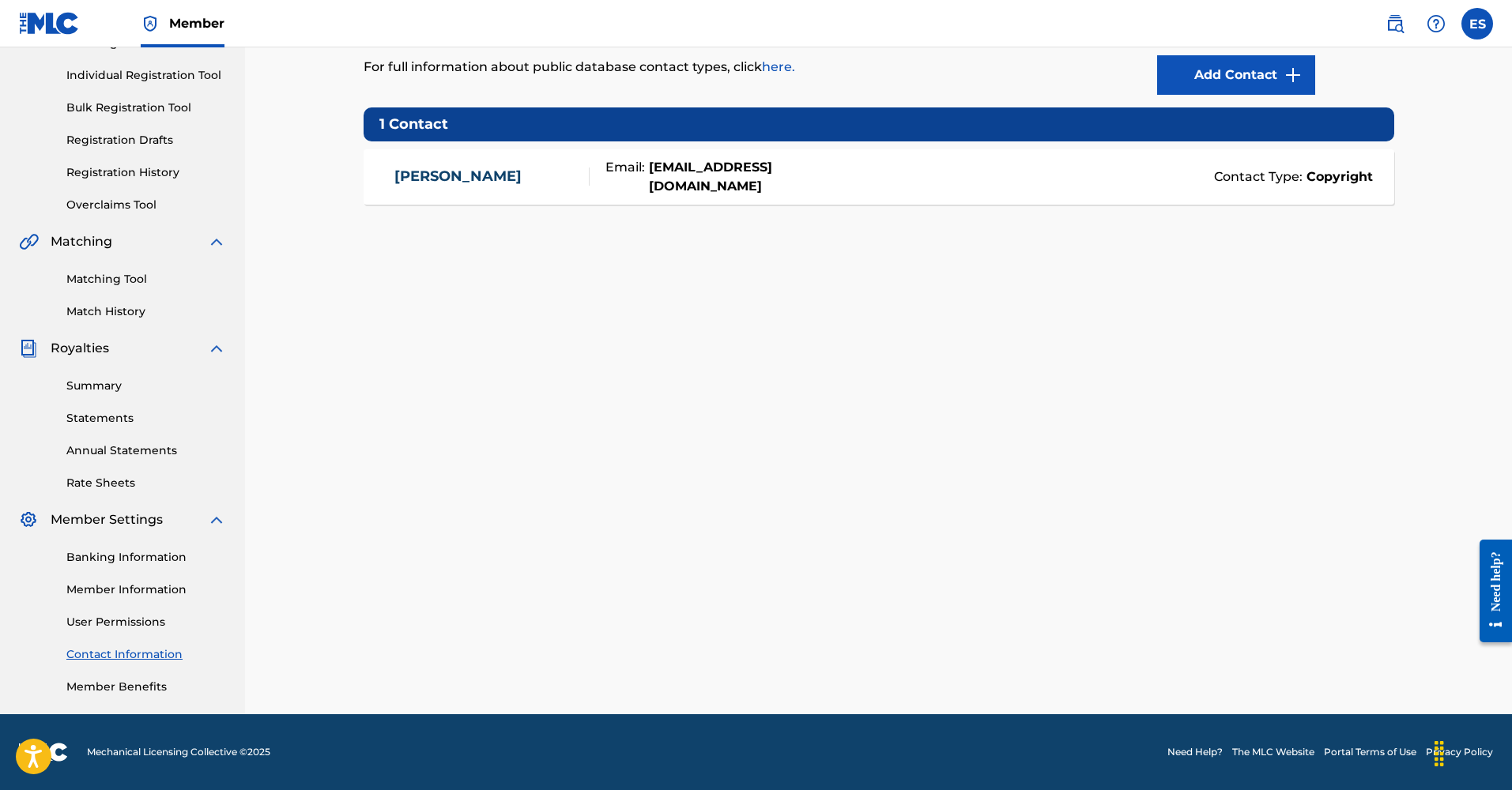
scroll to position [190, 0]
click at [100, 682] on link "Member Benefits" at bounding box center [146, 687] width 160 height 16
click at [97, 418] on link "Statements" at bounding box center [146, 418] width 160 height 16
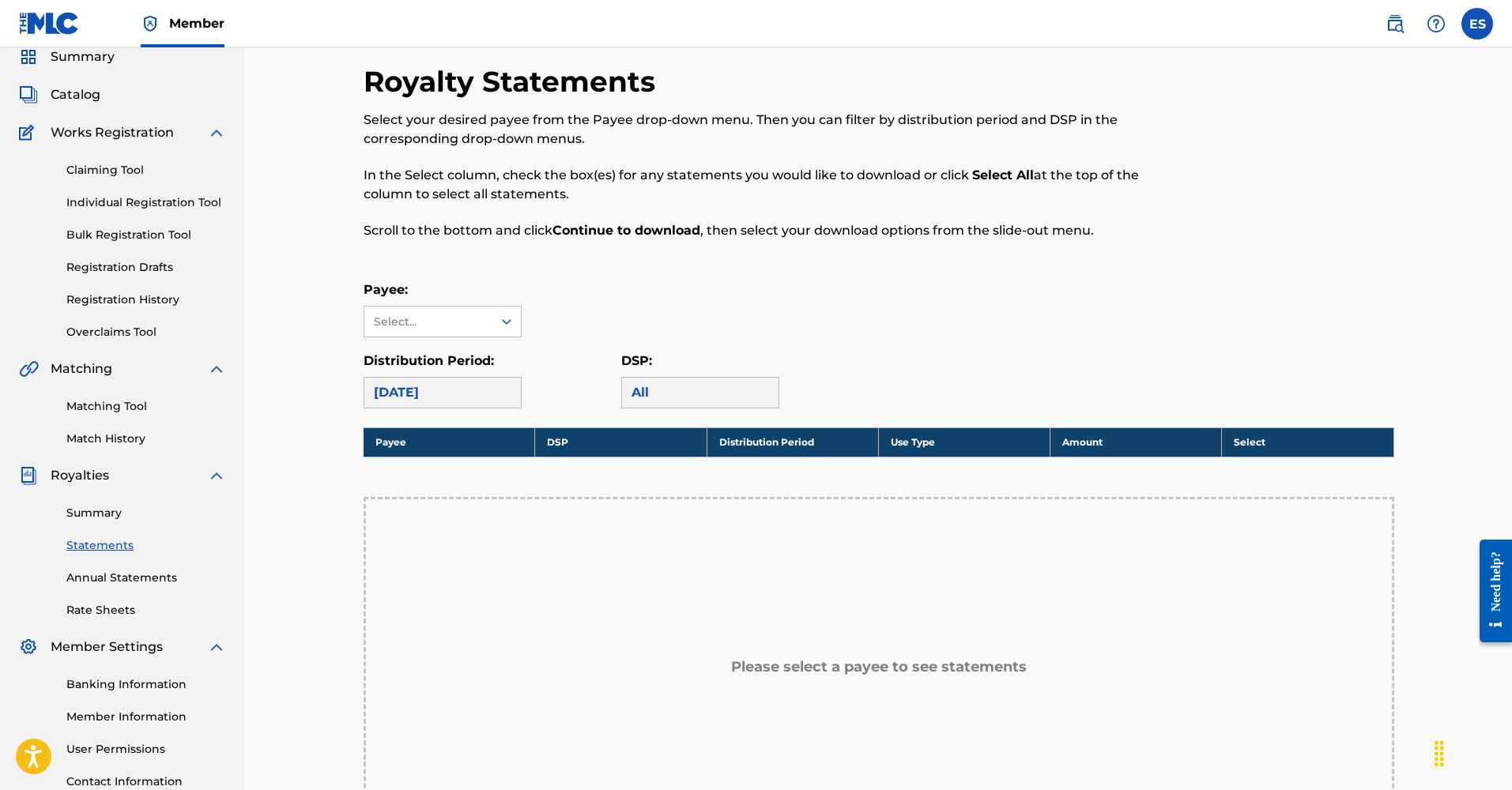
scroll to position [63, 0]
click at [442, 311] on div "Select..." at bounding box center [428, 321] width 128 height 30
click at [439, 348] on div "[PERSON_NAME]" at bounding box center [442, 356] width 156 height 39
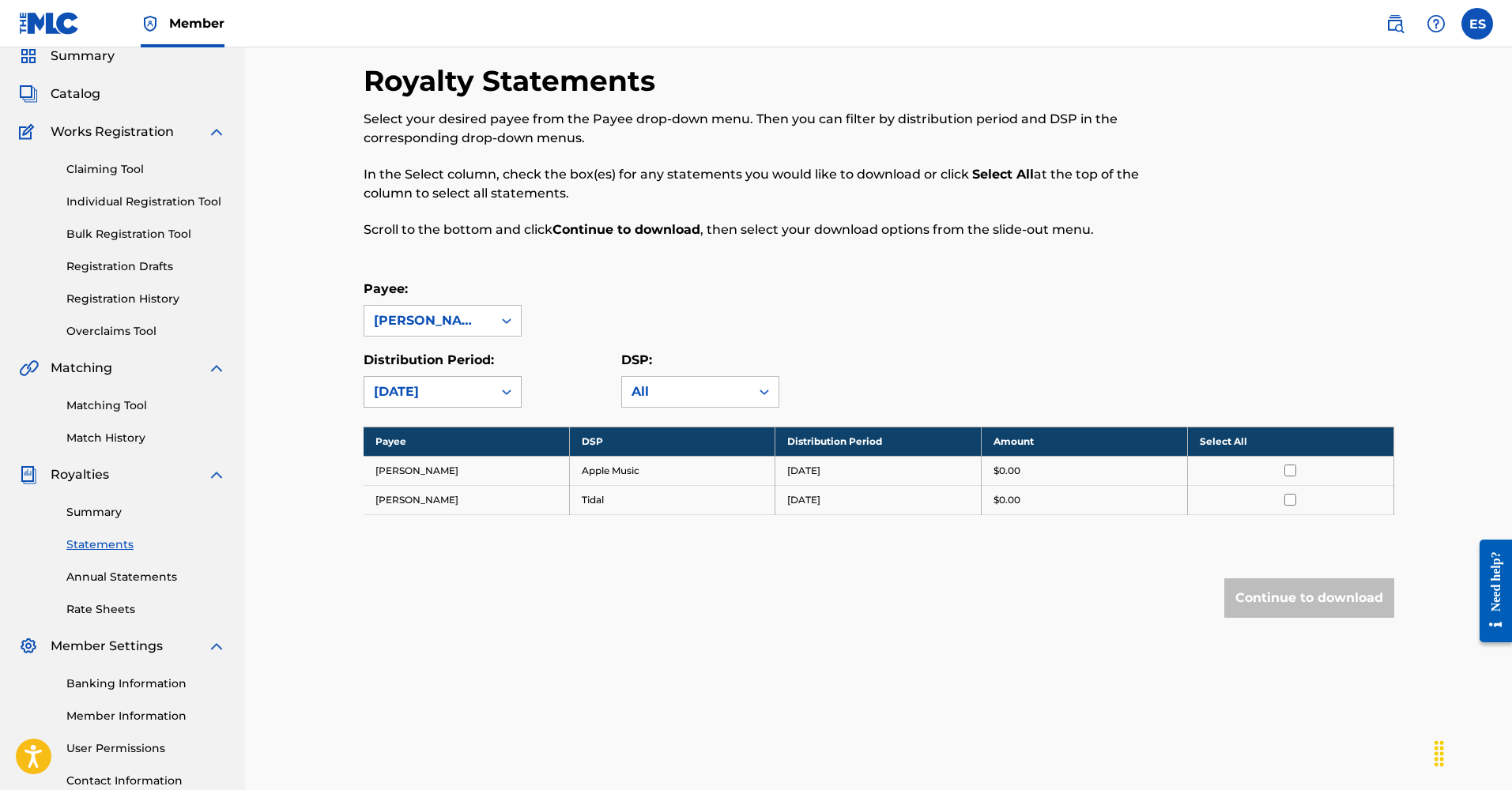
click at [520, 391] on div at bounding box center [506, 392] width 28 height 28
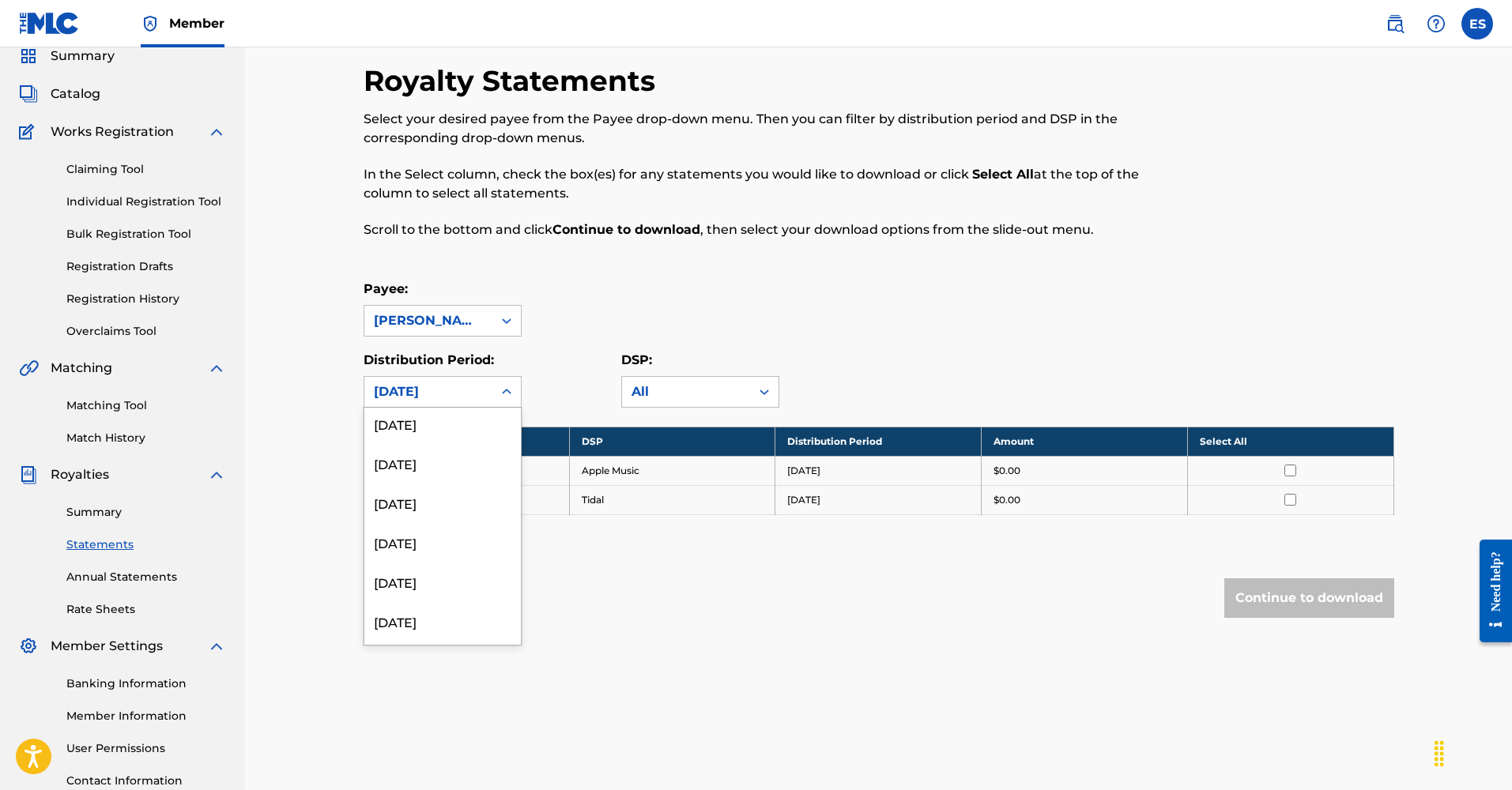
scroll to position [0, 0]
click at [420, 631] on div "[DATE]" at bounding box center [442, 625] width 156 height 39
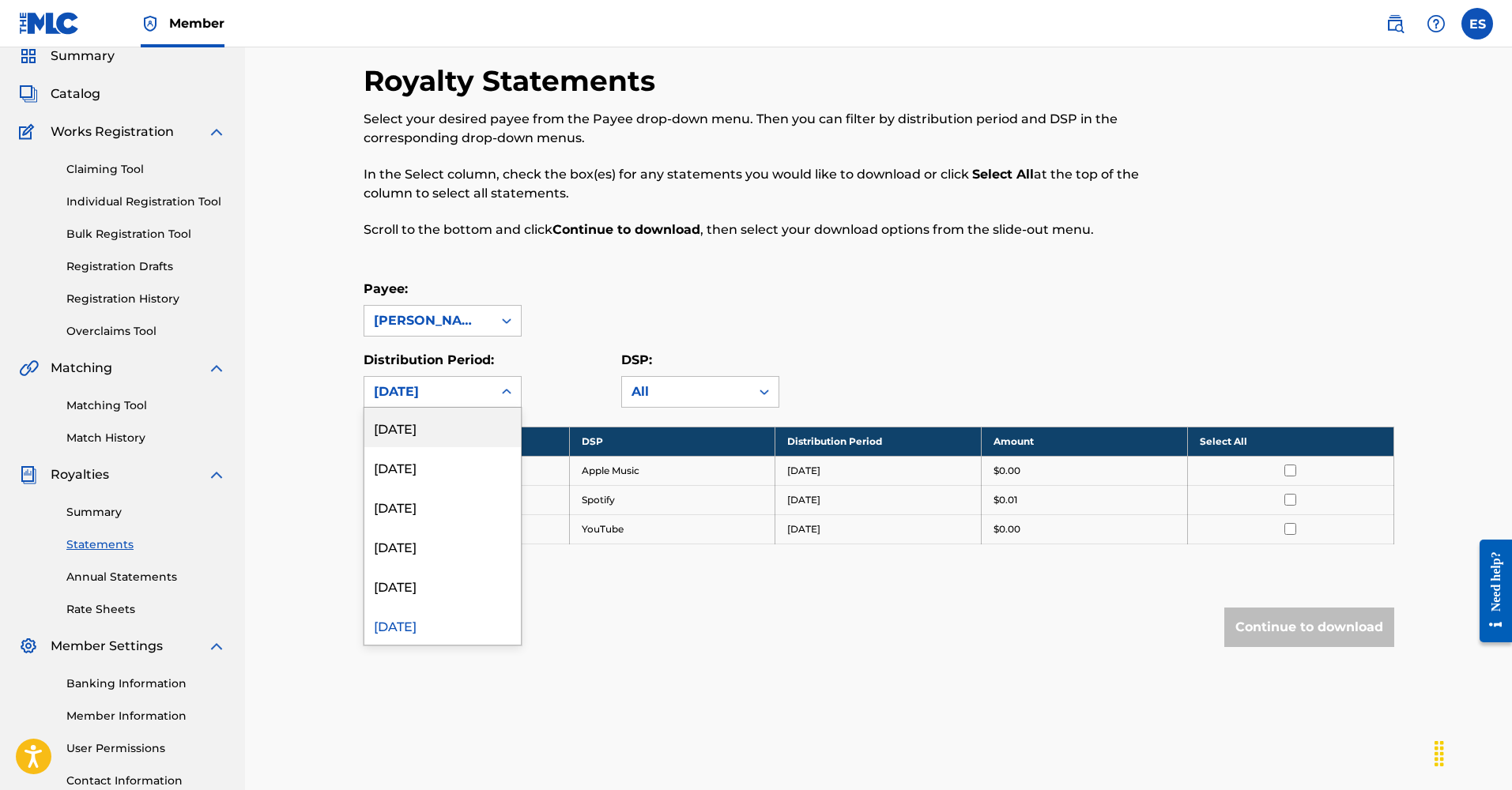
click at [458, 396] on div "[DATE]" at bounding box center [428, 392] width 109 height 19
click at [415, 586] on div "[DATE]" at bounding box center [442, 585] width 156 height 39
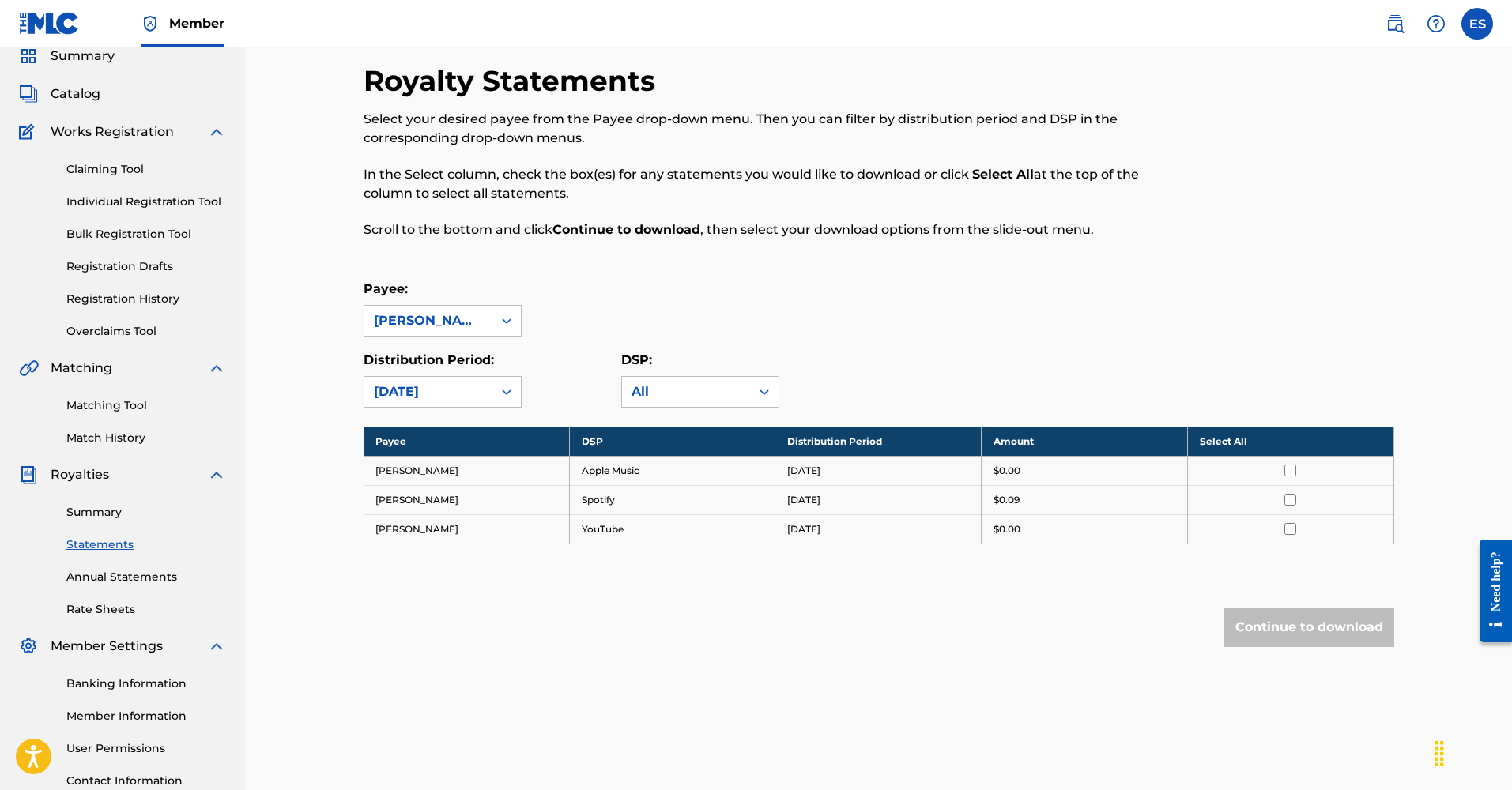
click at [400, 393] on div "[DATE]" at bounding box center [428, 392] width 109 height 19
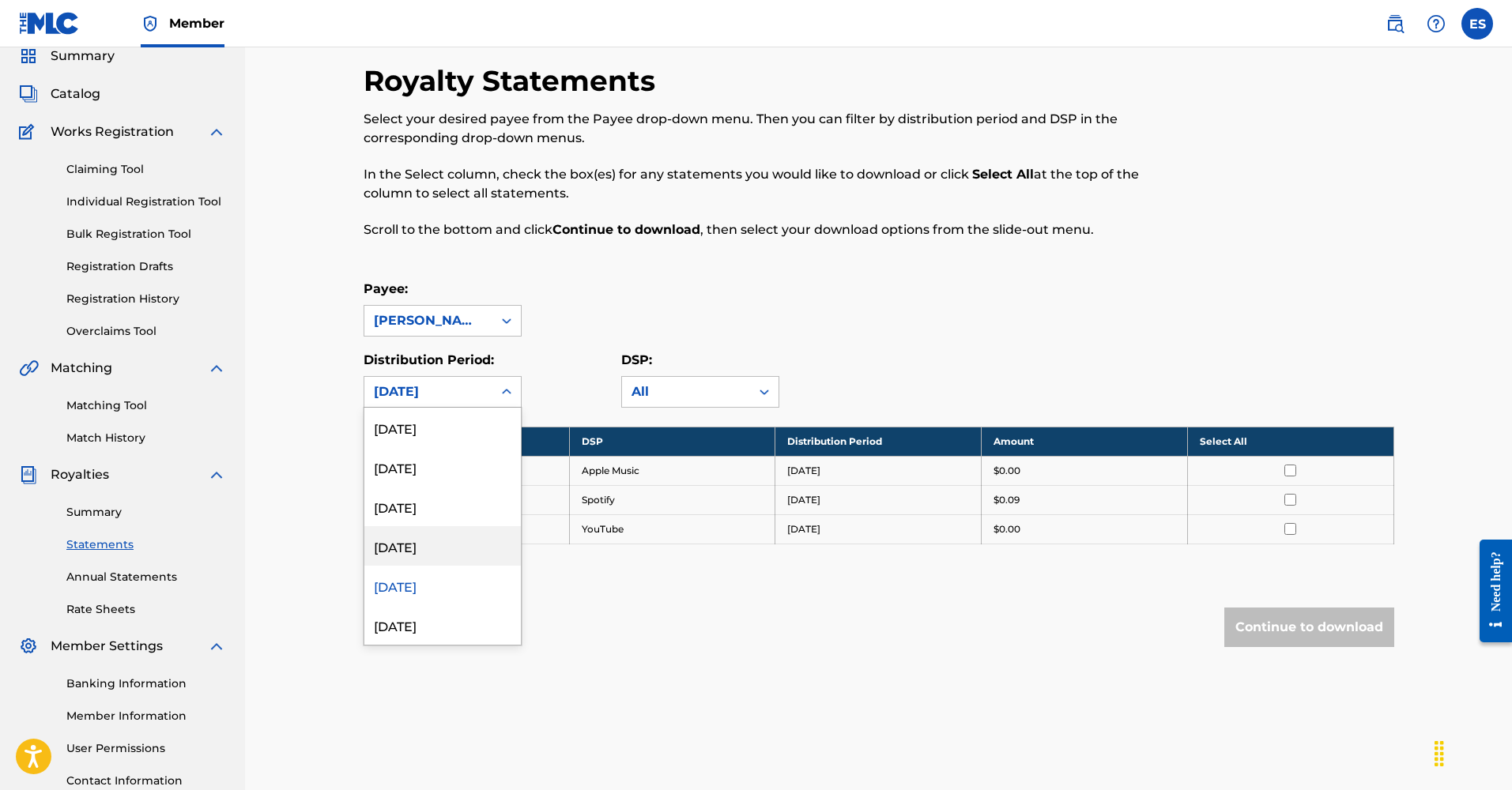
click at [413, 542] on div "[DATE]" at bounding box center [442, 545] width 156 height 39
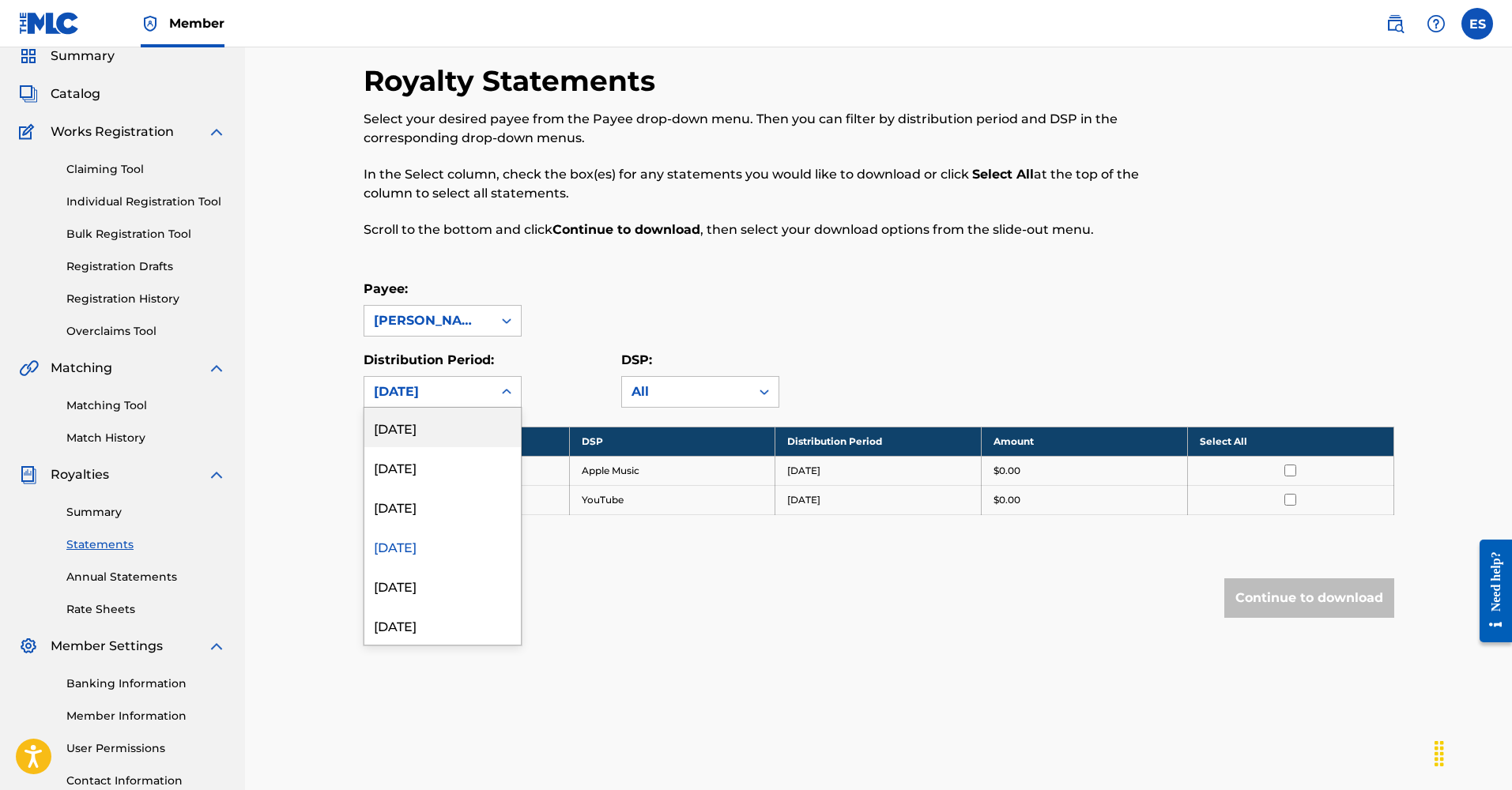
click at [407, 390] on div "[DATE]" at bounding box center [428, 392] width 109 height 19
click at [422, 511] on div "[DATE]" at bounding box center [442, 506] width 156 height 39
drag, startPoint x: 387, startPoint y: 393, endPoint x: 391, endPoint y: 440, distance: 47.2
click at [387, 393] on div "[DATE]" at bounding box center [428, 392] width 109 height 19
click at [402, 467] on div "[DATE]" at bounding box center [442, 467] width 156 height 39
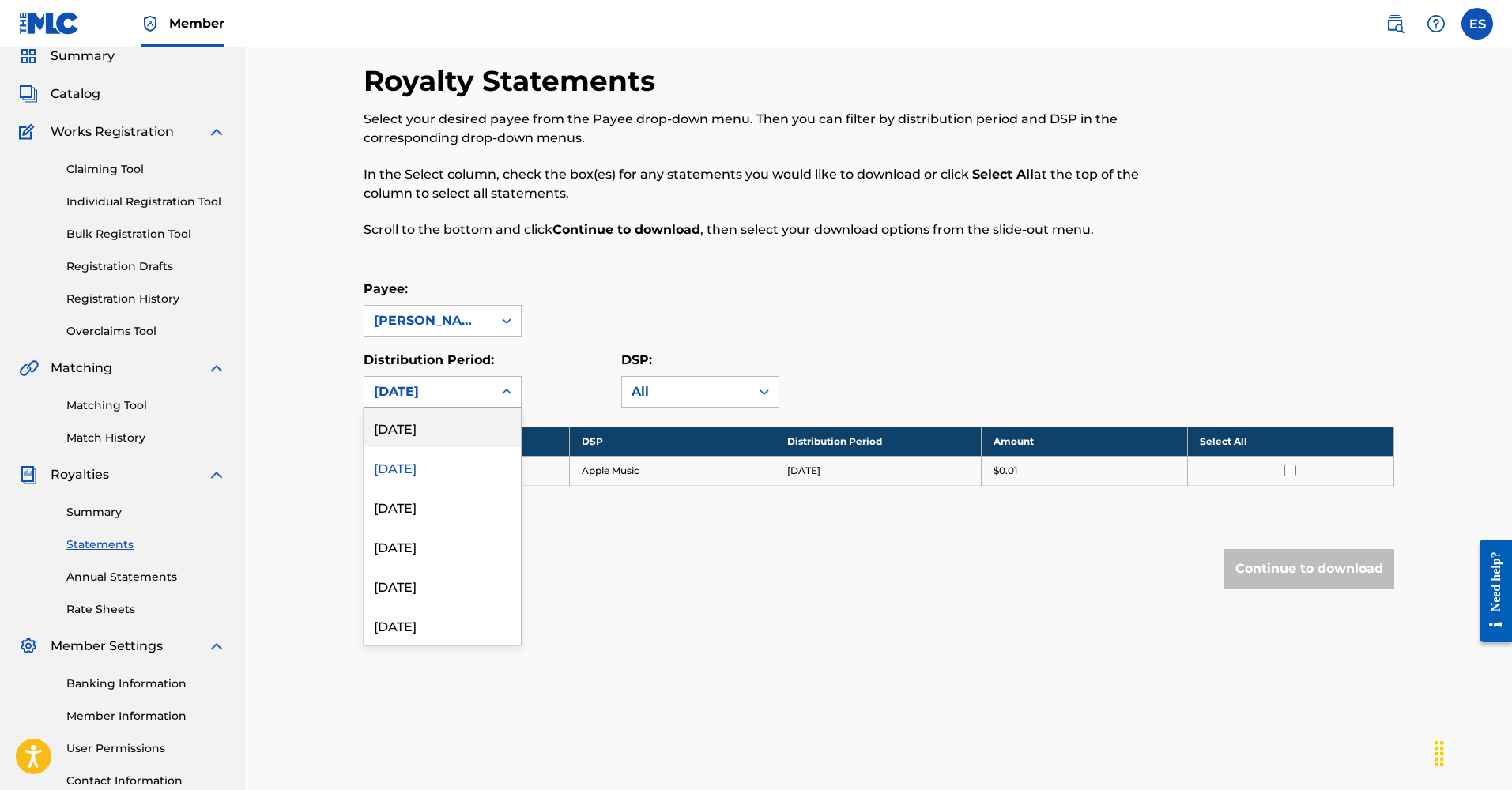
click at [453, 392] on div "[DATE]" at bounding box center [428, 392] width 109 height 19
click at [366, 530] on div "[DATE]" at bounding box center [442, 532] width 156 height 39
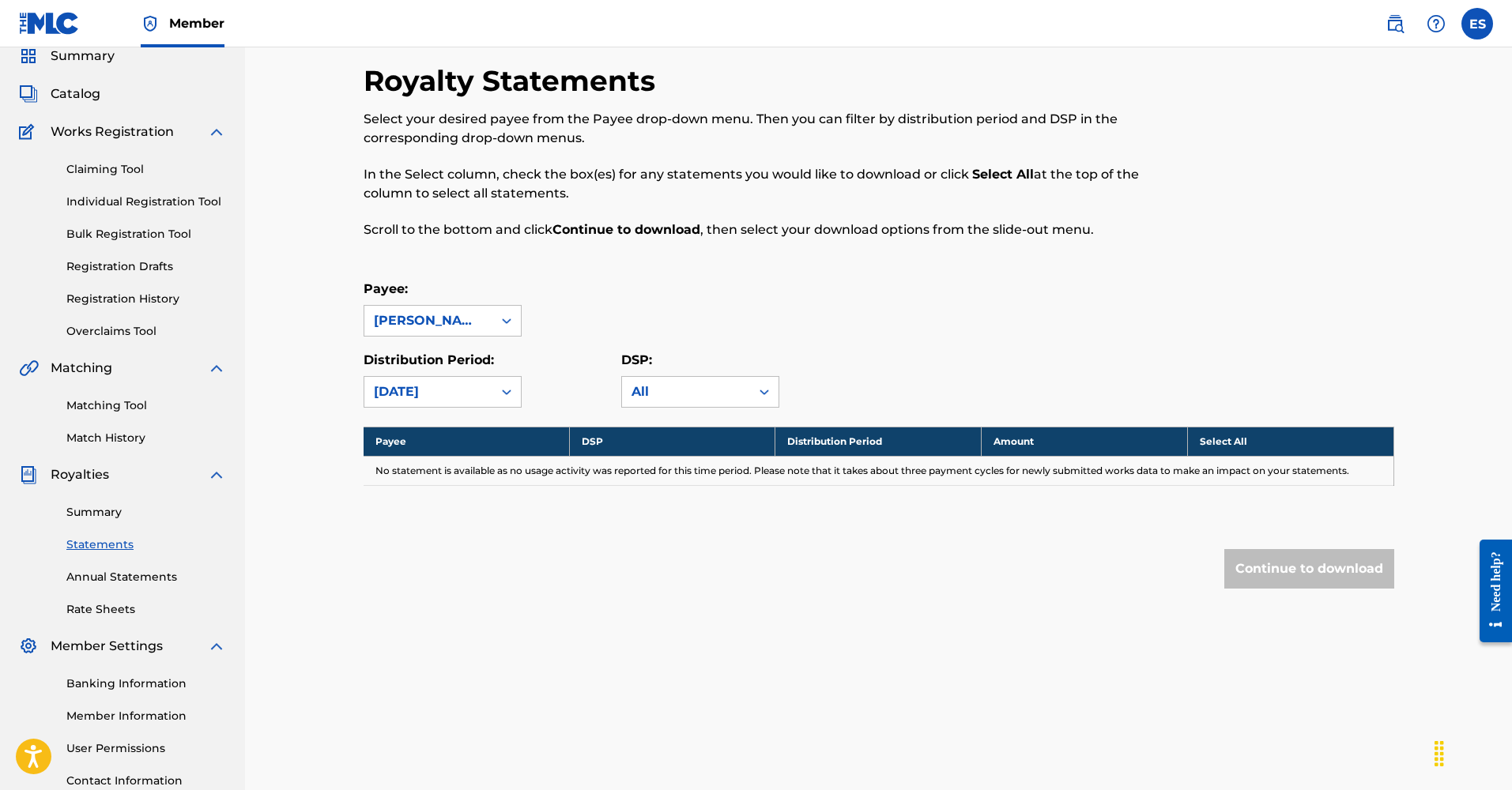
click at [426, 391] on div "[DATE]" at bounding box center [428, 392] width 109 height 19
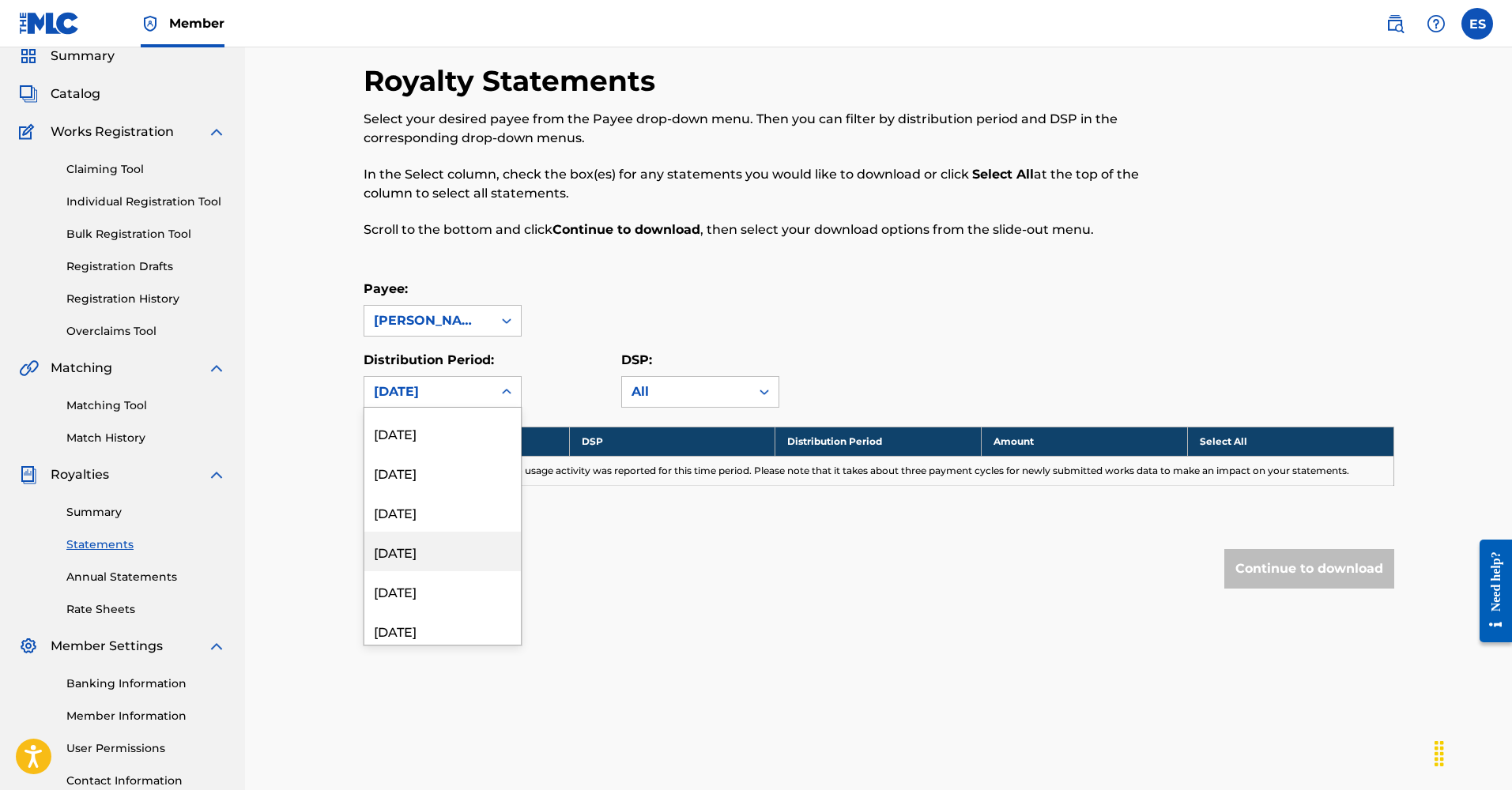
scroll to position [650, 0]
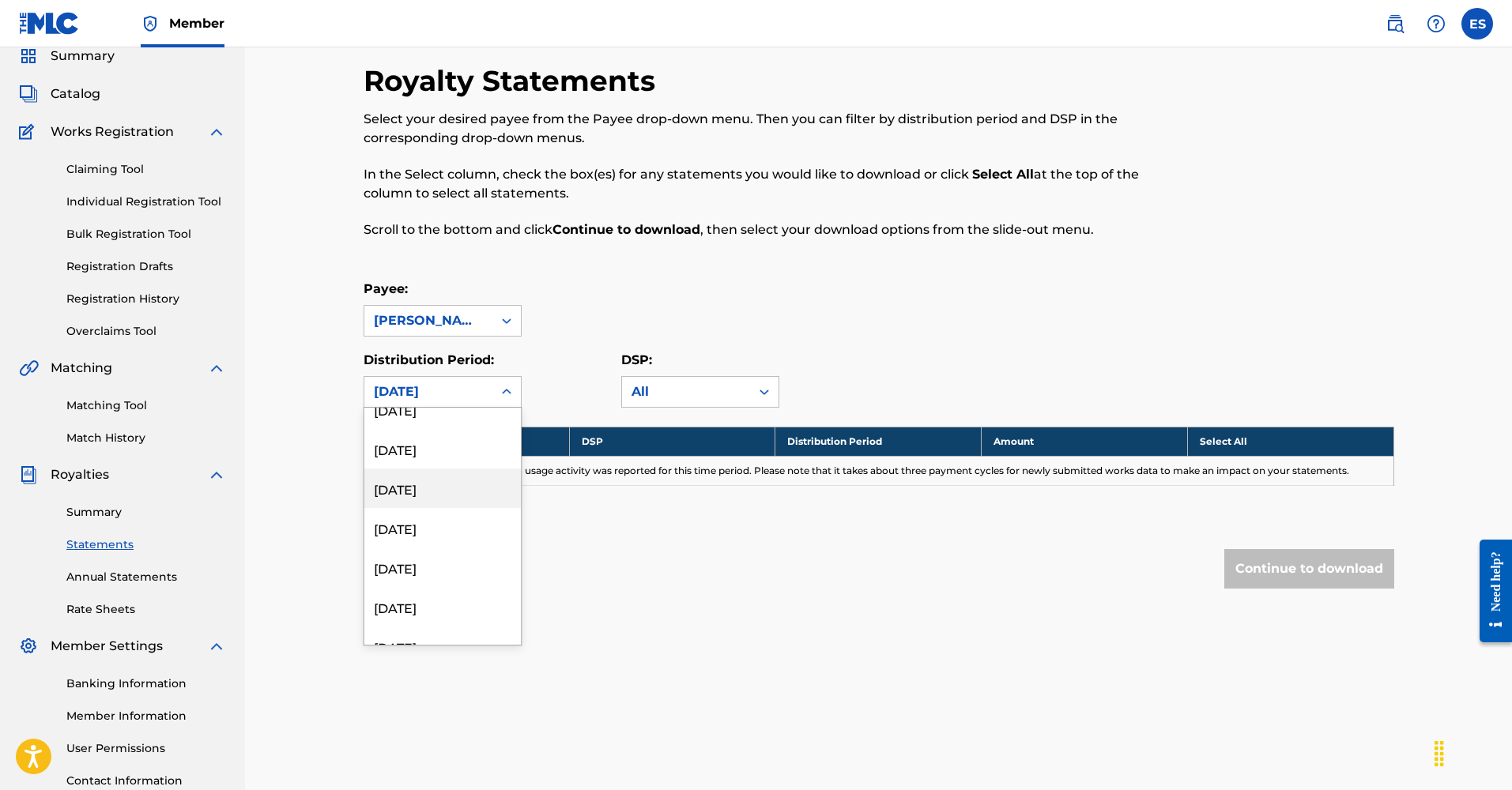
click at [419, 490] on div "[DATE]" at bounding box center [442, 488] width 156 height 39
click at [467, 393] on div "[DATE]" at bounding box center [428, 392] width 109 height 19
click at [419, 497] on div "[DATE]" at bounding box center [442, 493] width 156 height 39
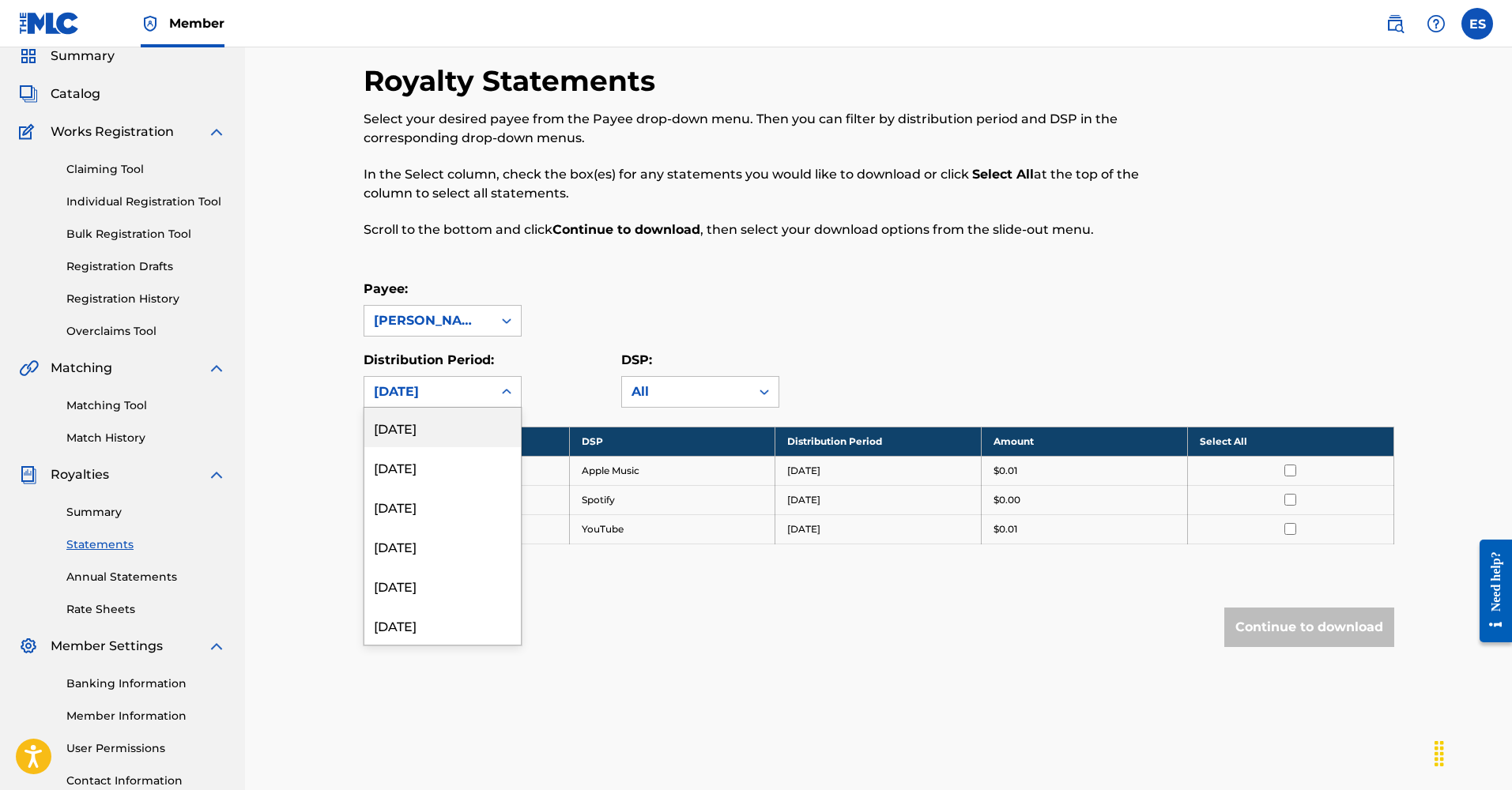
click at [443, 399] on div "[DATE]" at bounding box center [428, 392] width 109 height 19
click at [416, 532] on div "[DATE]" at bounding box center [442, 528] width 156 height 39
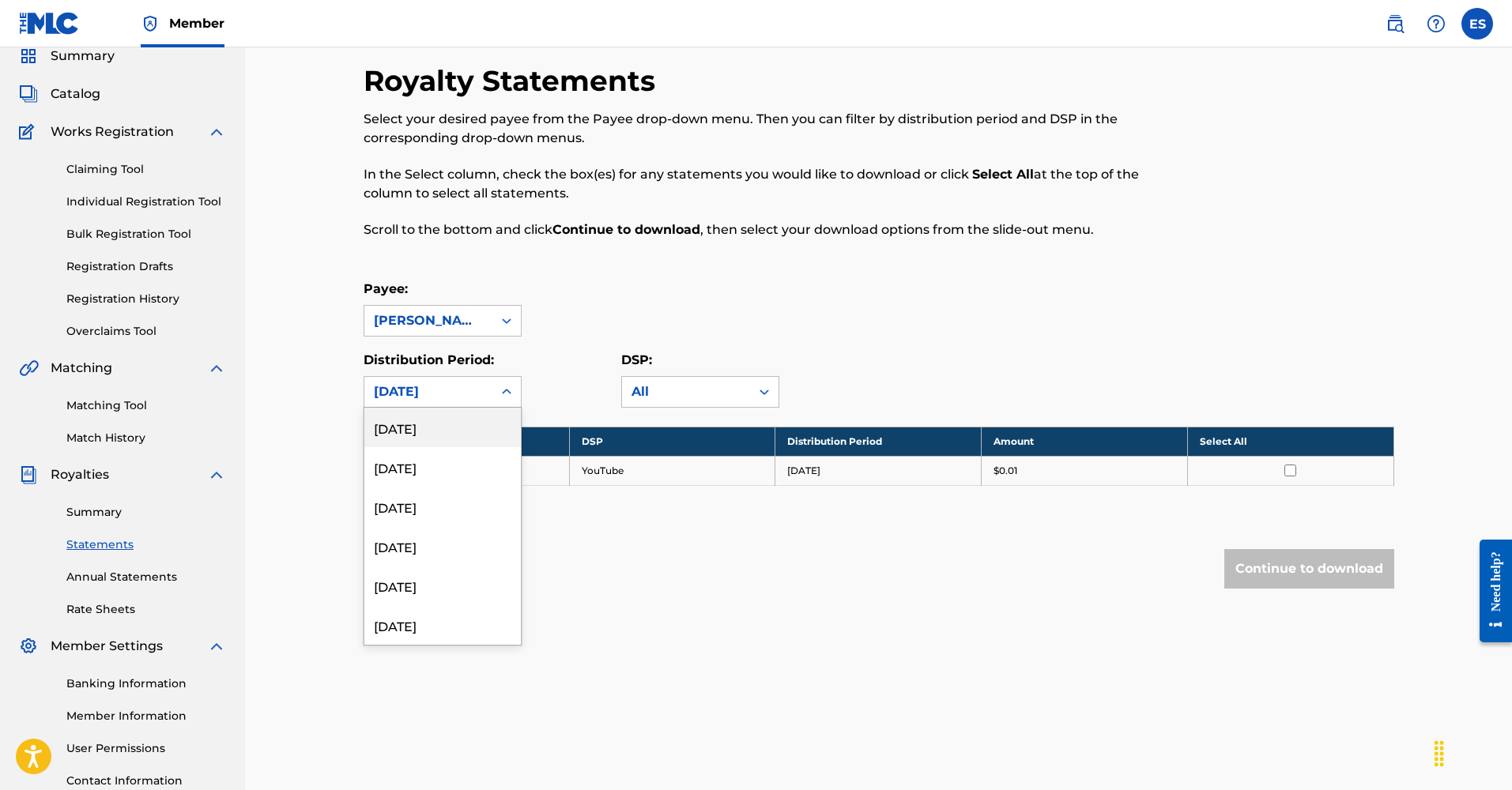
click at [412, 388] on div "[DATE]" at bounding box center [428, 392] width 109 height 19
click at [418, 531] on div "[DATE]" at bounding box center [442, 532] width 156 height 39
drag, startPoint x: 432, startPoint y: 392, endPoint x: 434, endPoint y: 476, distance: 84.0
click at [432, 393] on div "[DATE]" at bounding box center [428, 392] width 109 height 19
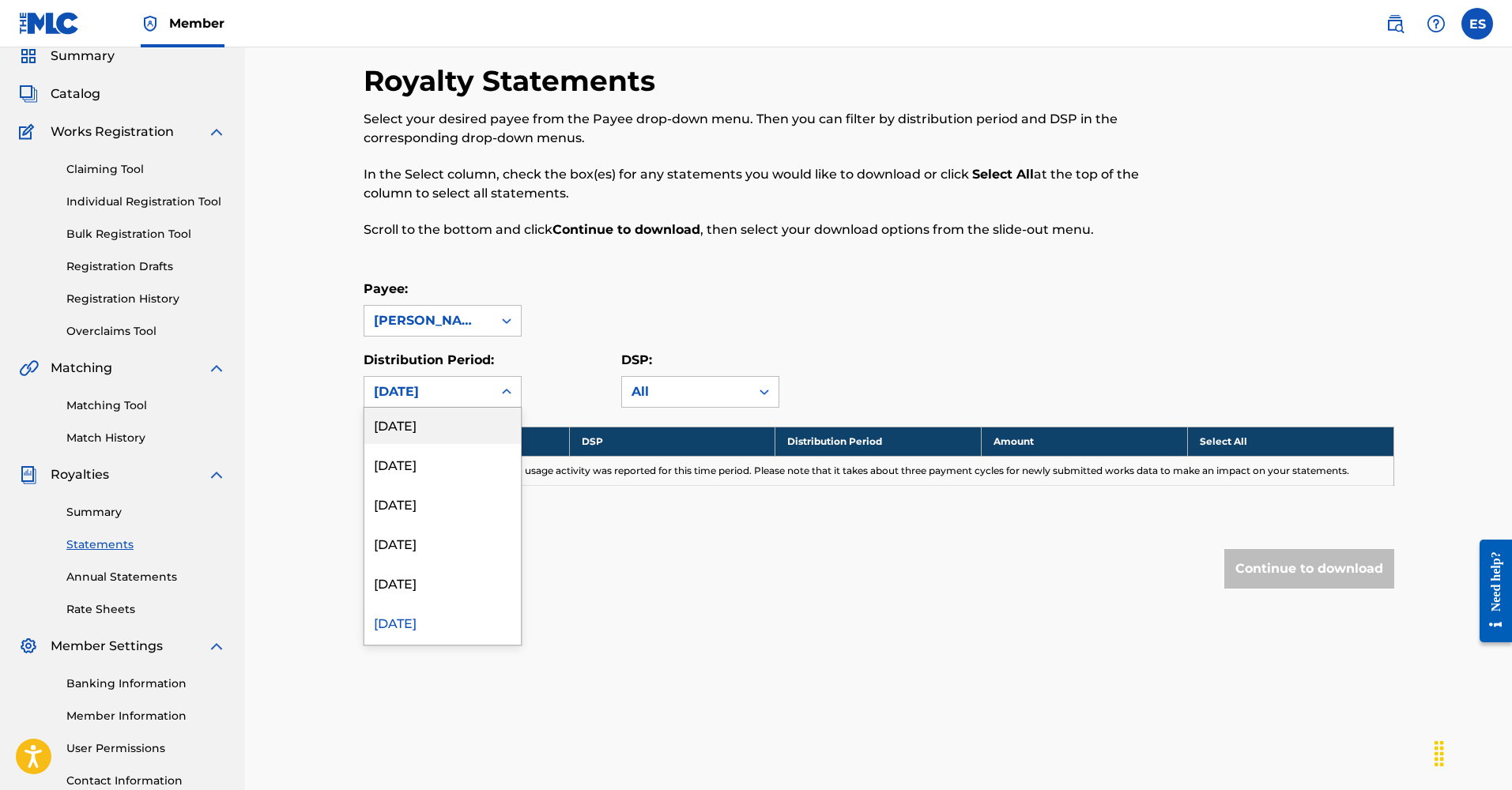
scroll to position [212, 0]
click at [423, 566] on div "[DATE]" at bounding box center [442, 571] width 156 height 39
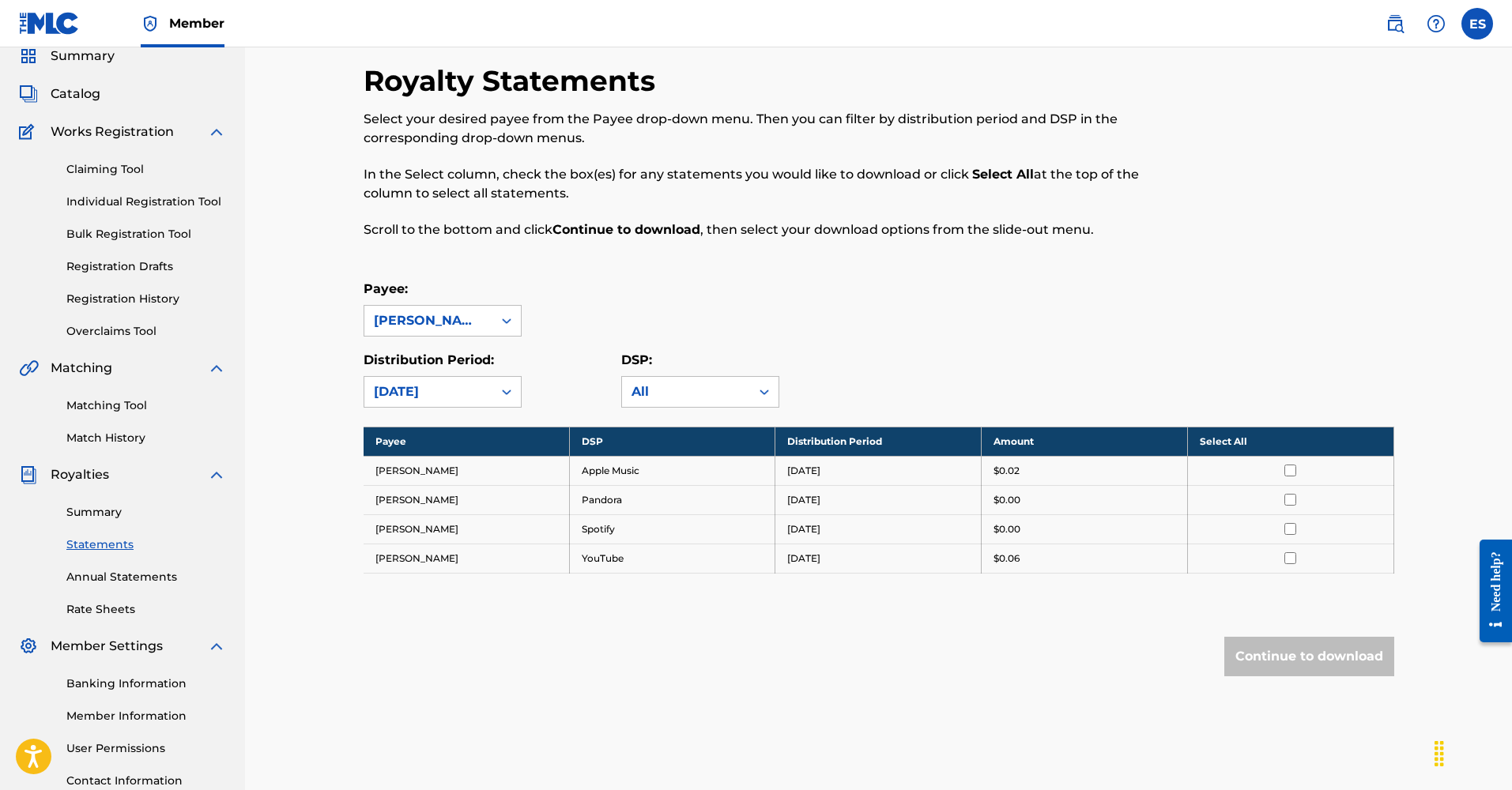
click at [80, 520] on link "Summary" at bounding box center [146, 512] width 160 height 16
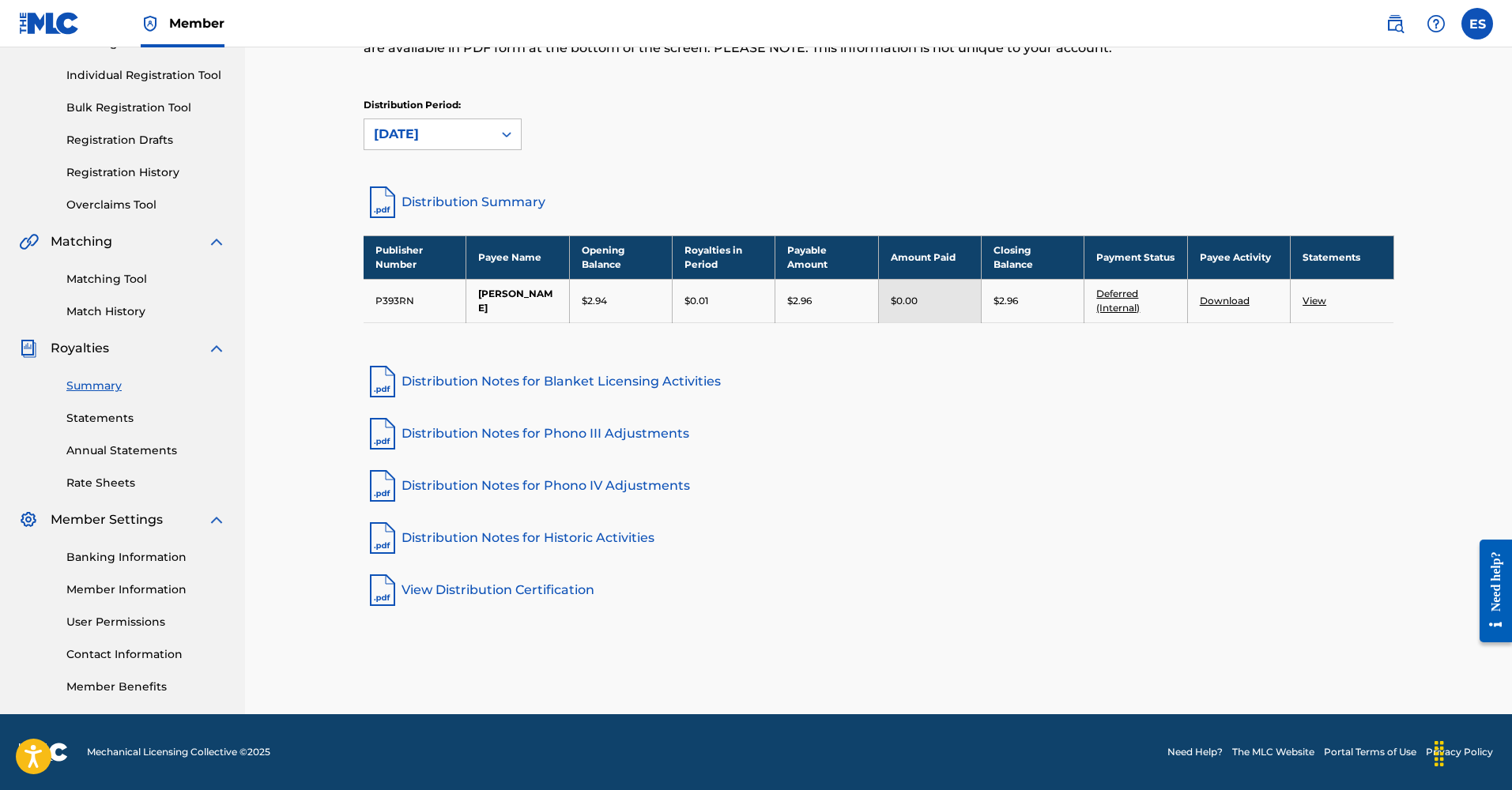
scroll to position [190, 0]
click at [91, 483] on link "Rate Sheets" at bounding box center [146, 483] width 160 height 16
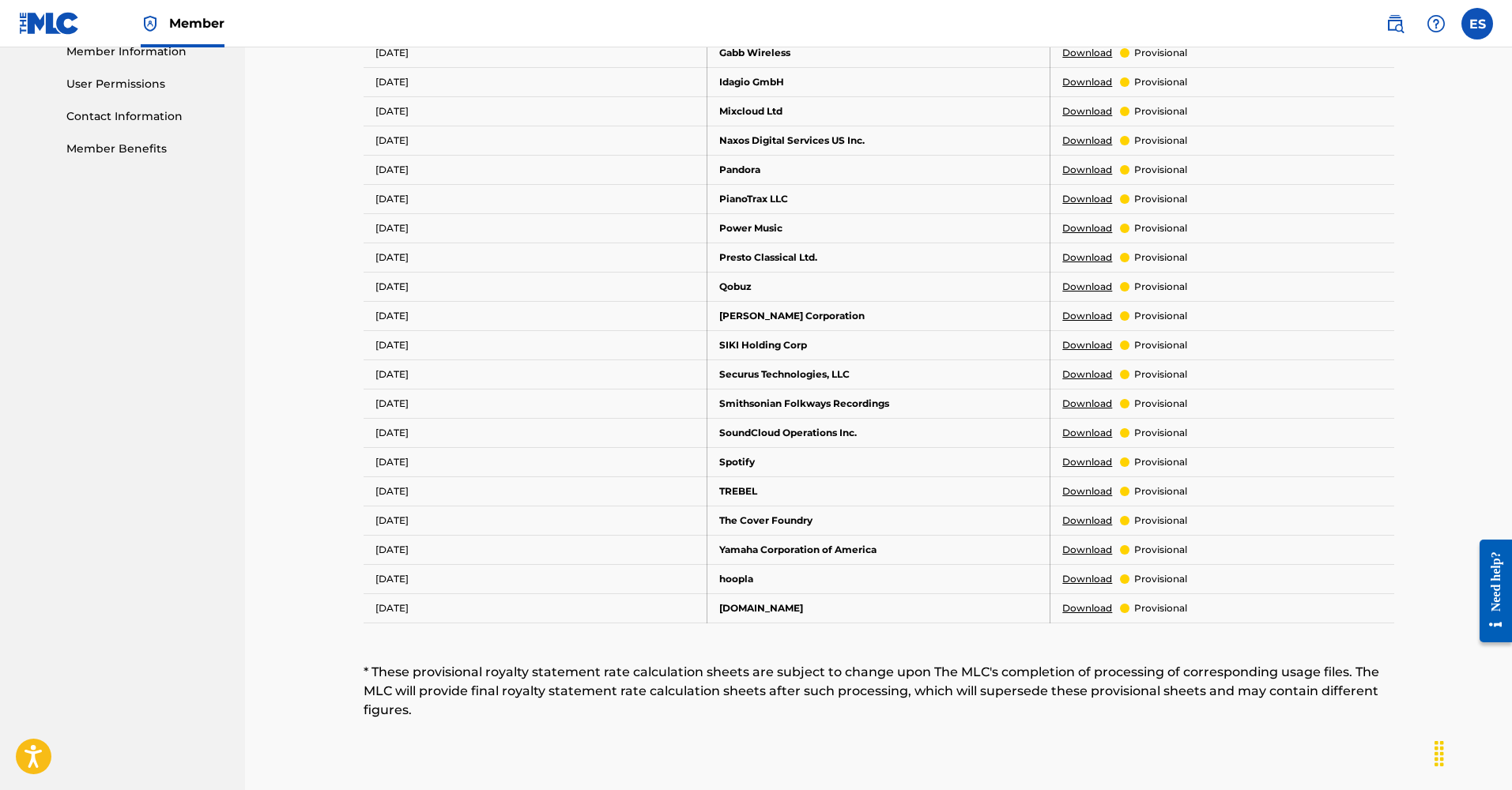
scroll to position [731, 0]
click at [1102, 546] on link "Download" at bounding box center [1087, 548] width 50 height 15
click at [1089, 547] on link "Download" at bounding box center [1087, 548] width 50 height 15
click at [1159, 548] on p "provisional" at bounding box center [1161, 548] width 53 height 15
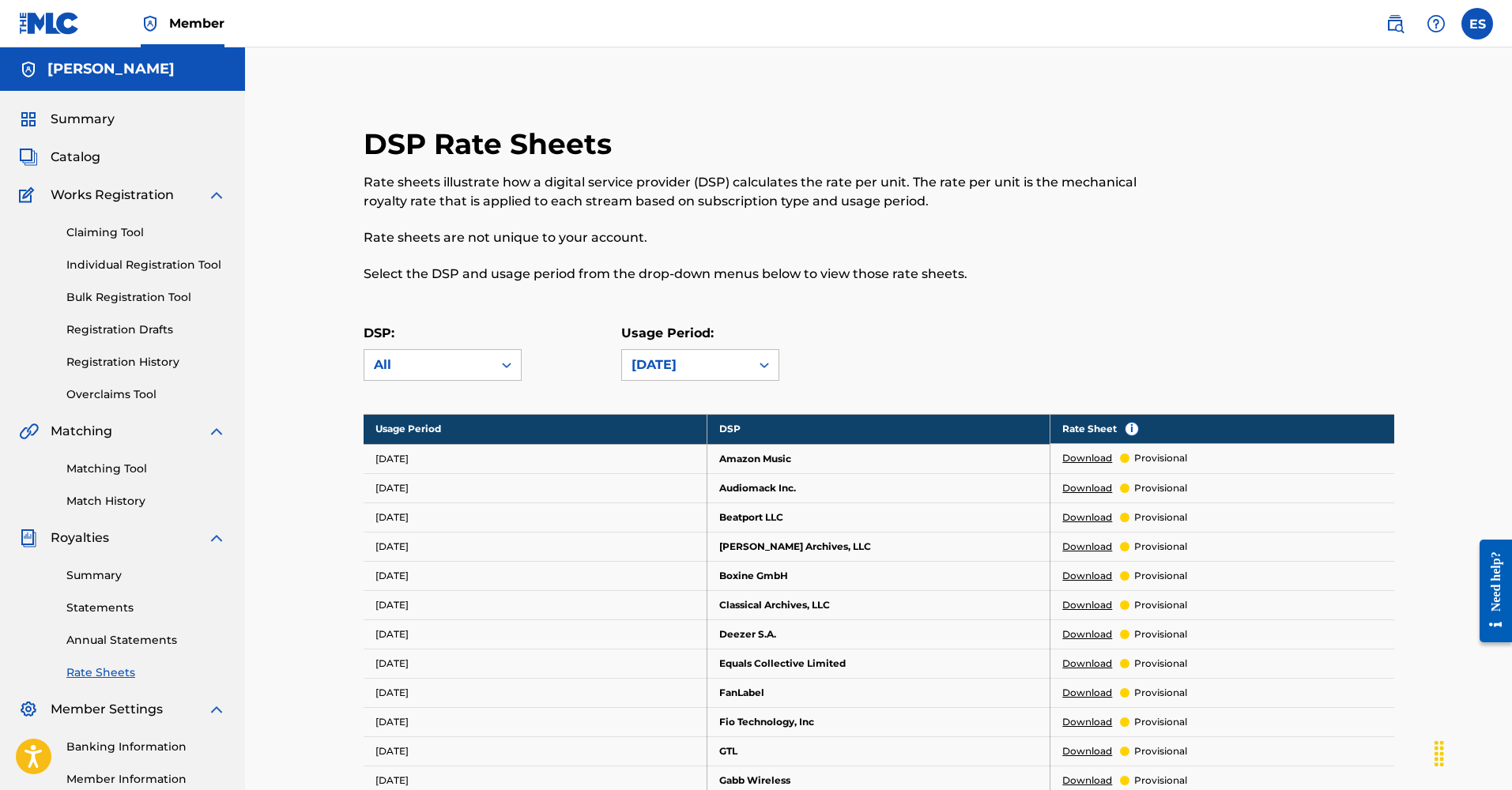
scroll to position [0, 0]
click at [1084, 457] on link "Download" at bounding box center [1087, 458] width 50 height 15
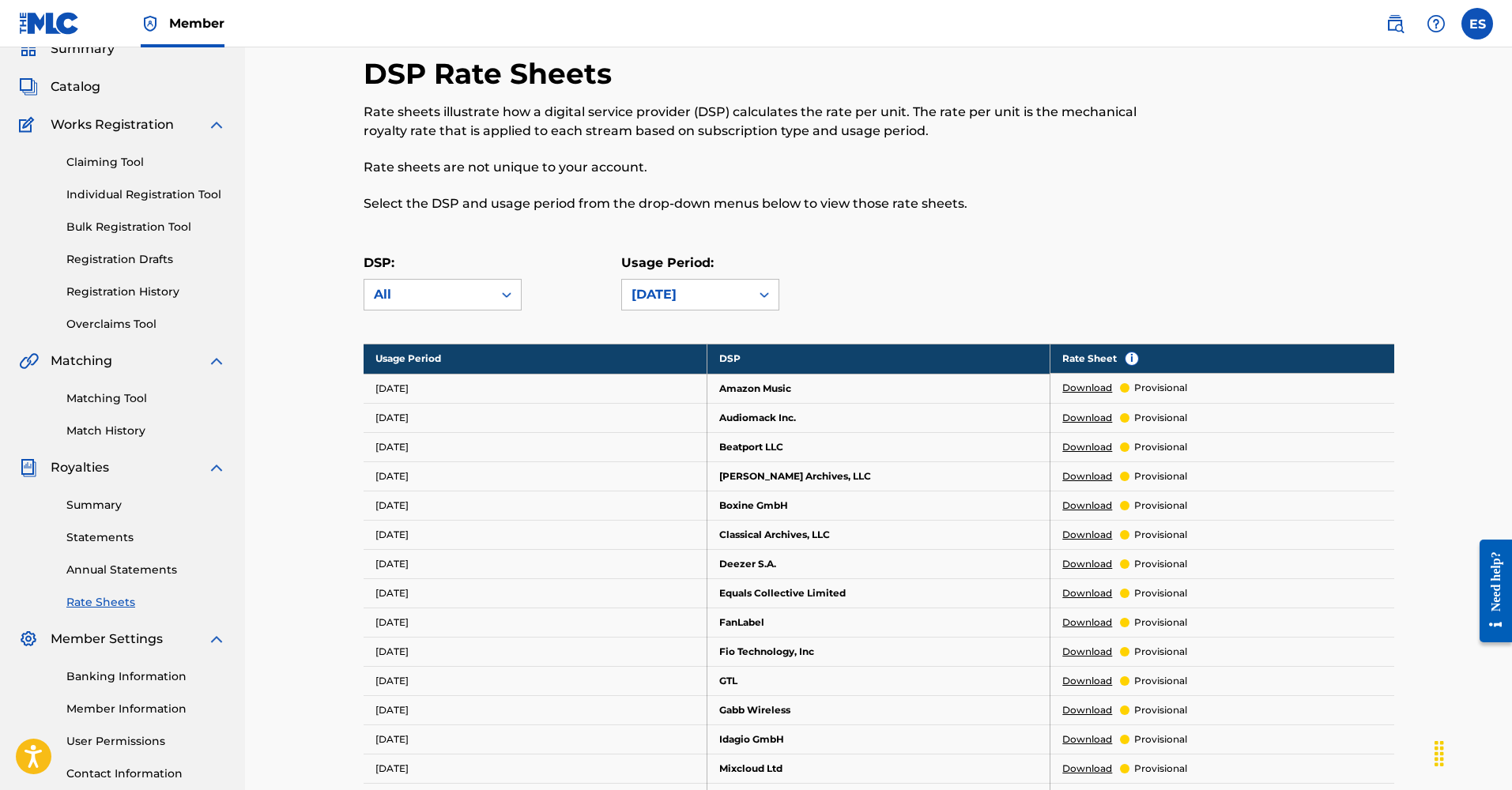
scroll to position [72, 0]
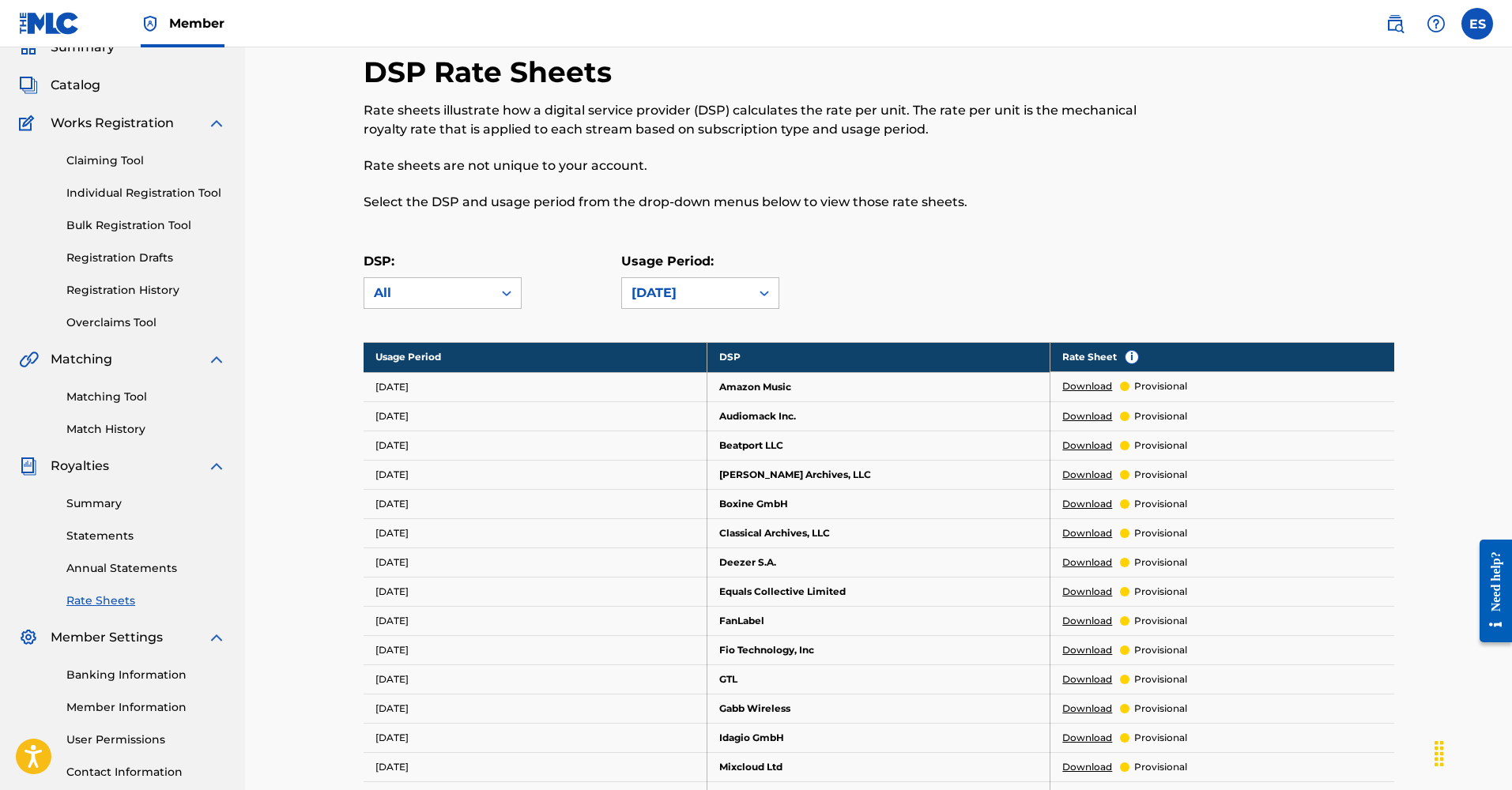
click at [110, 428] on link "Match History" at bounding box center [146, 429] width 160 height 16
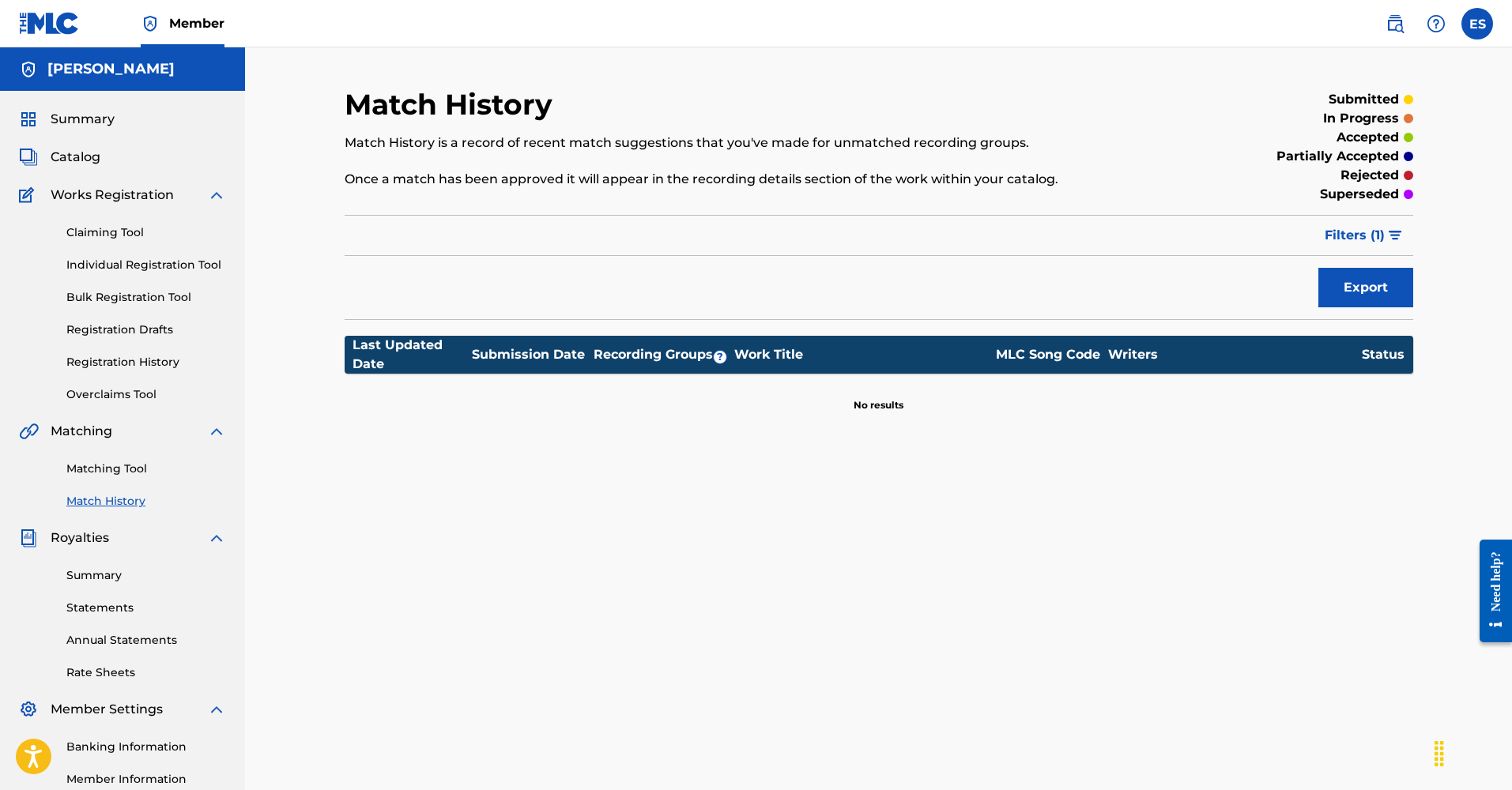
click at [79, 477] on link "Matching Tool" at bounding box center [146, 469] width 160 height 16
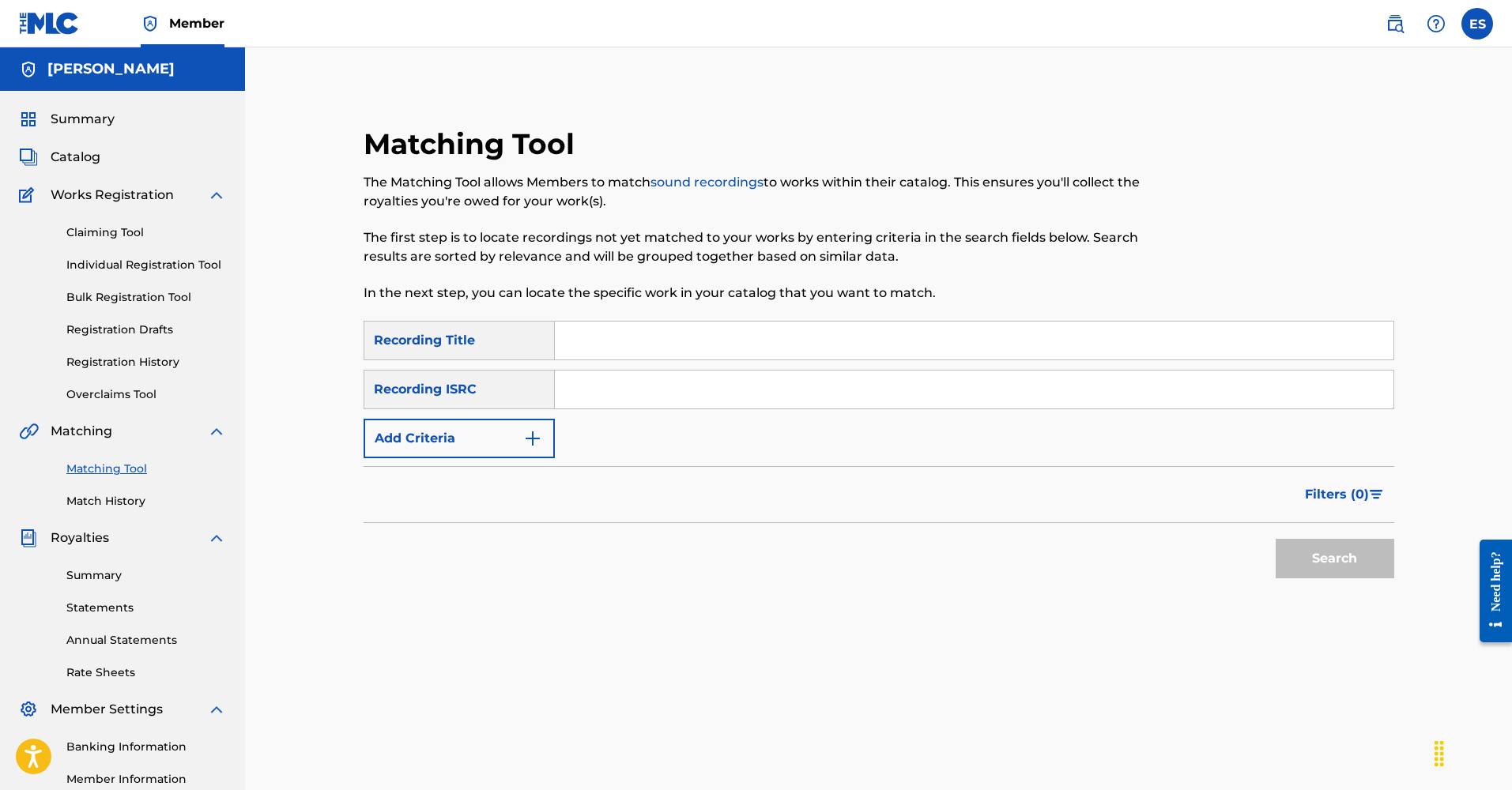
click at [625, 332] on input "Search Form" at bounding box center [974, 341] width 839 height 38
type input "MOVE FROM [GEOGRAPHIC_DATA]"
click at [650, 389] on input "Search Form" at bounding box center [974, 390] width 839 height 38
paste input "QZK6F2034874"
type input "QZK6F2034874"
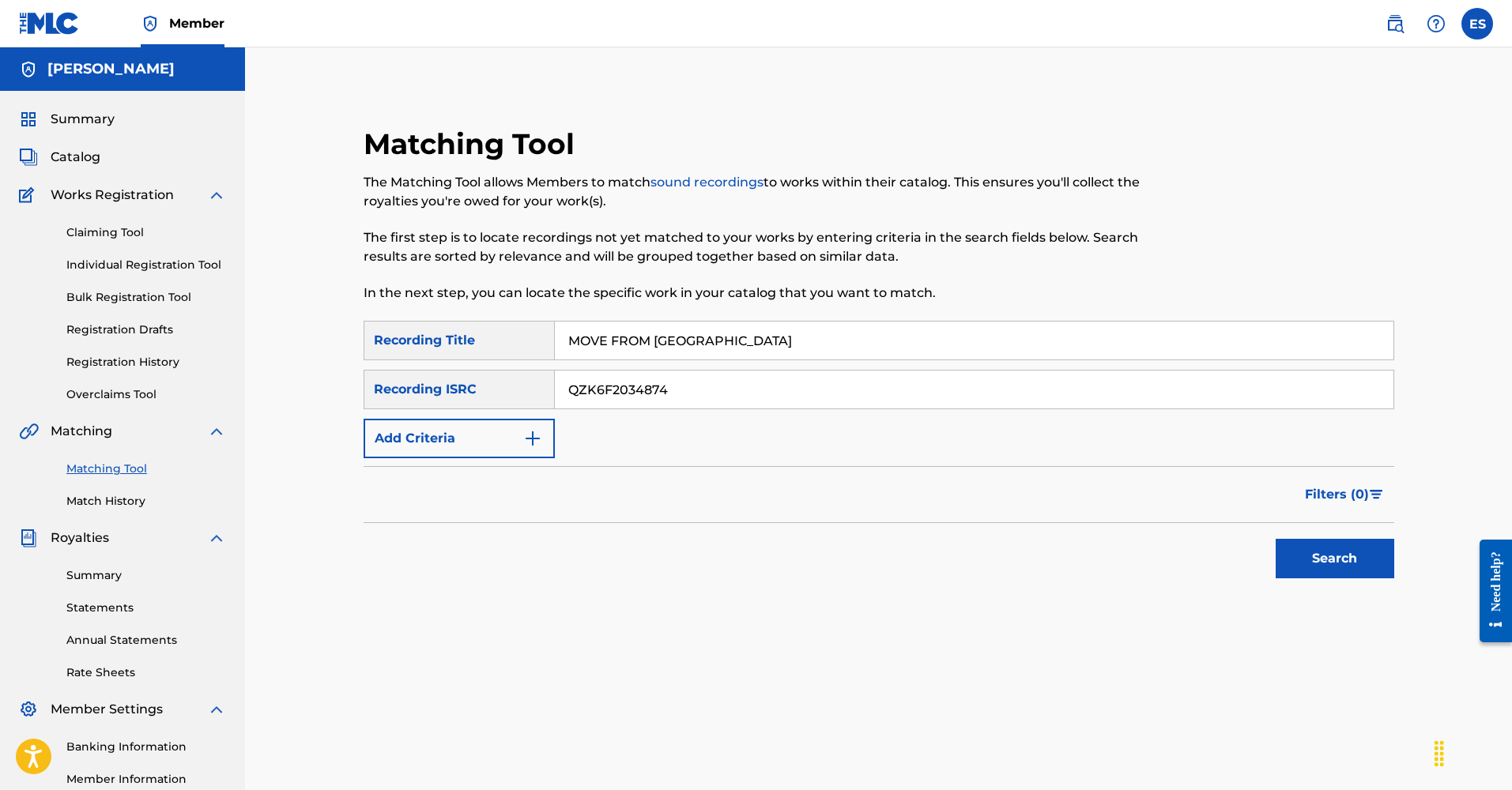
click at [713, 339] on input "MOVE FROM [GEOGRAPHIC_DATA]" at bounding box center [974, 341] width 839 height 38
type input "M"
type input "YOU GET ME HIGH"
click at [457, 441] on button "Add Criteria" at bounding box center [459, 438] width 191 height 39
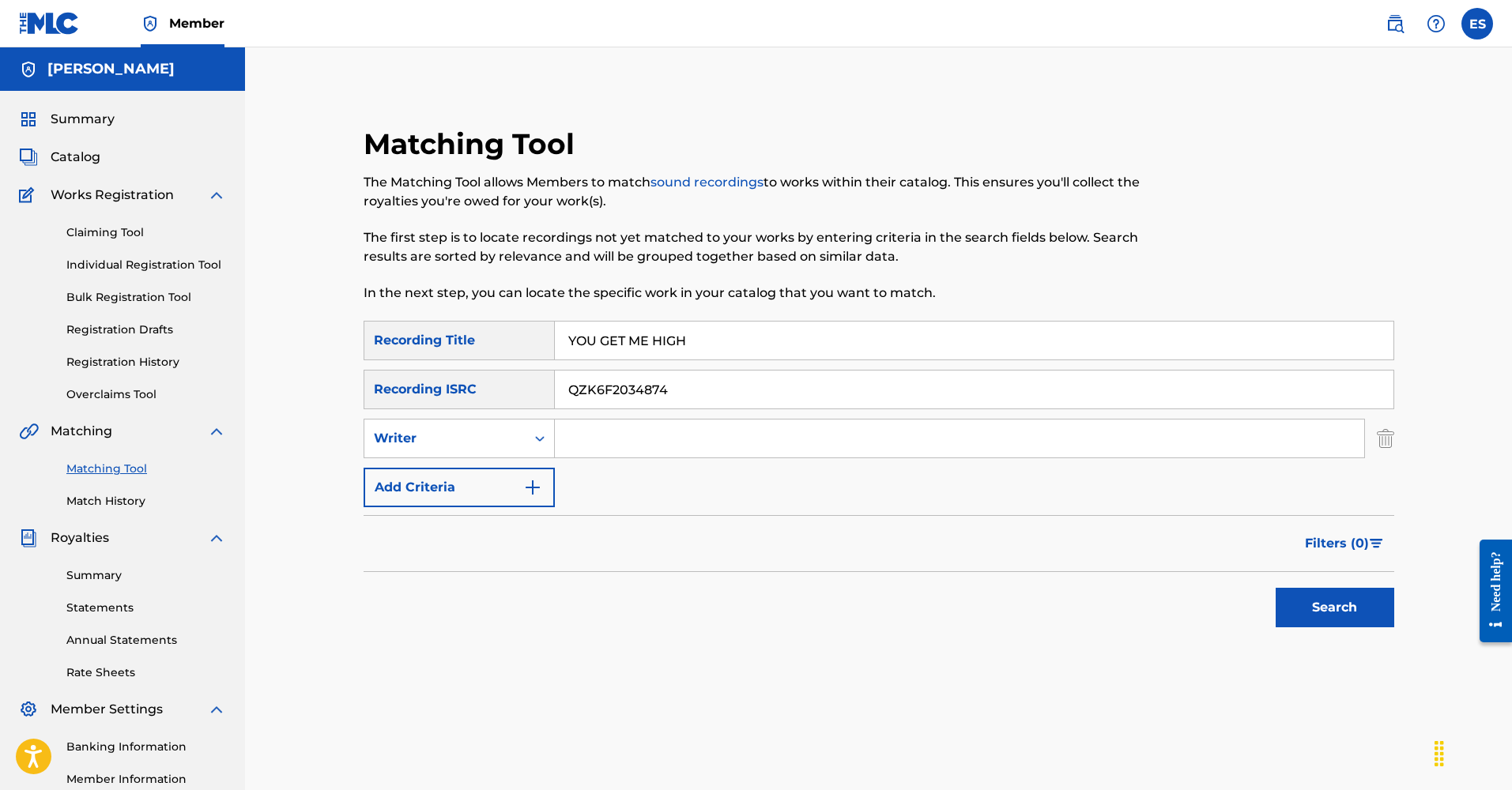
click at [631, 443] on input "Search Form" at bounding box center [959, 438] width 809 height 38
click at [529, 443] on div "Search Form" at bounding box center [539, 438] width 28 height 28
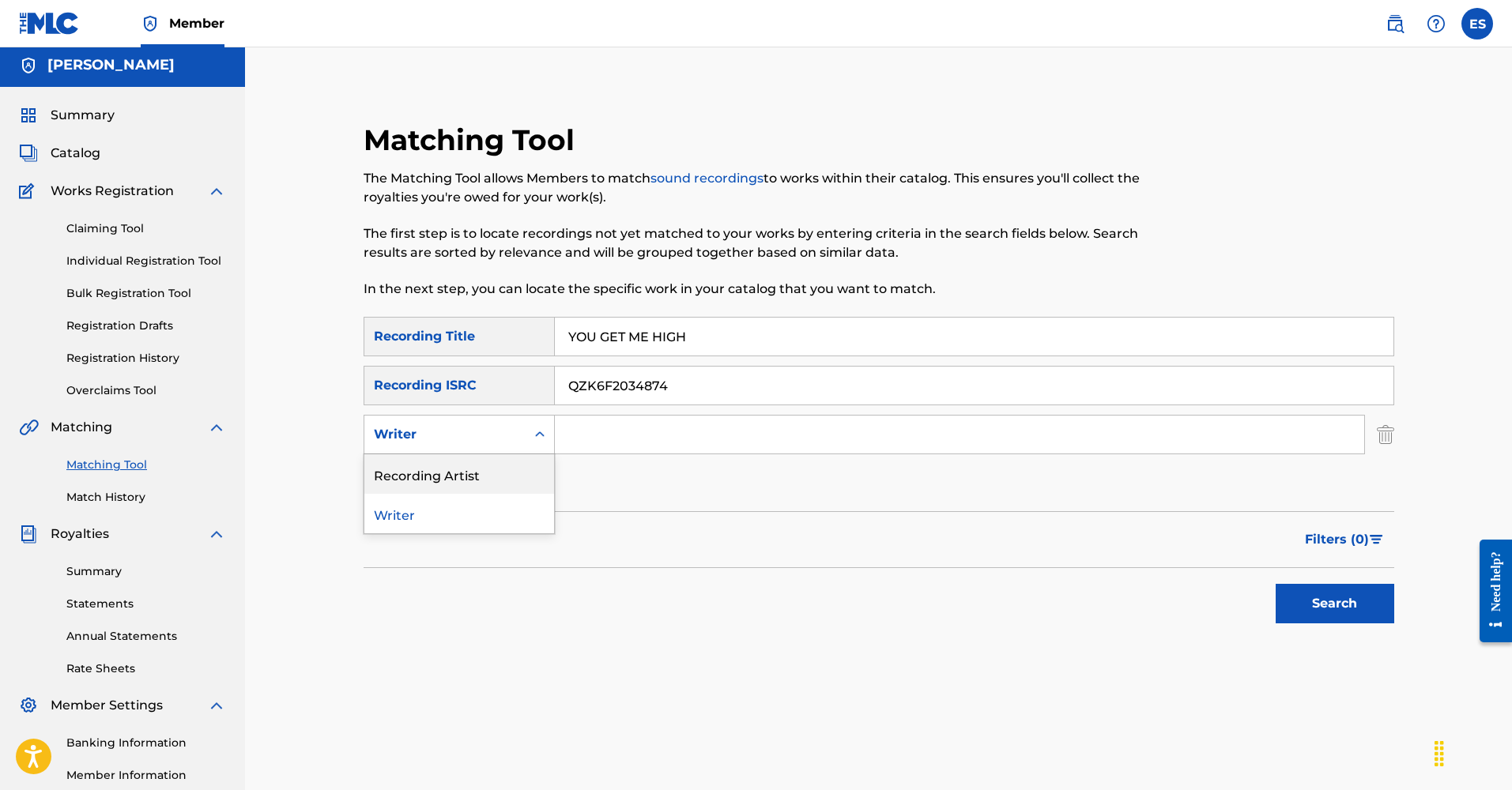
click at [464, 469] on div "Recording Artist" at bounding box center [460, 474] width 190 height 39
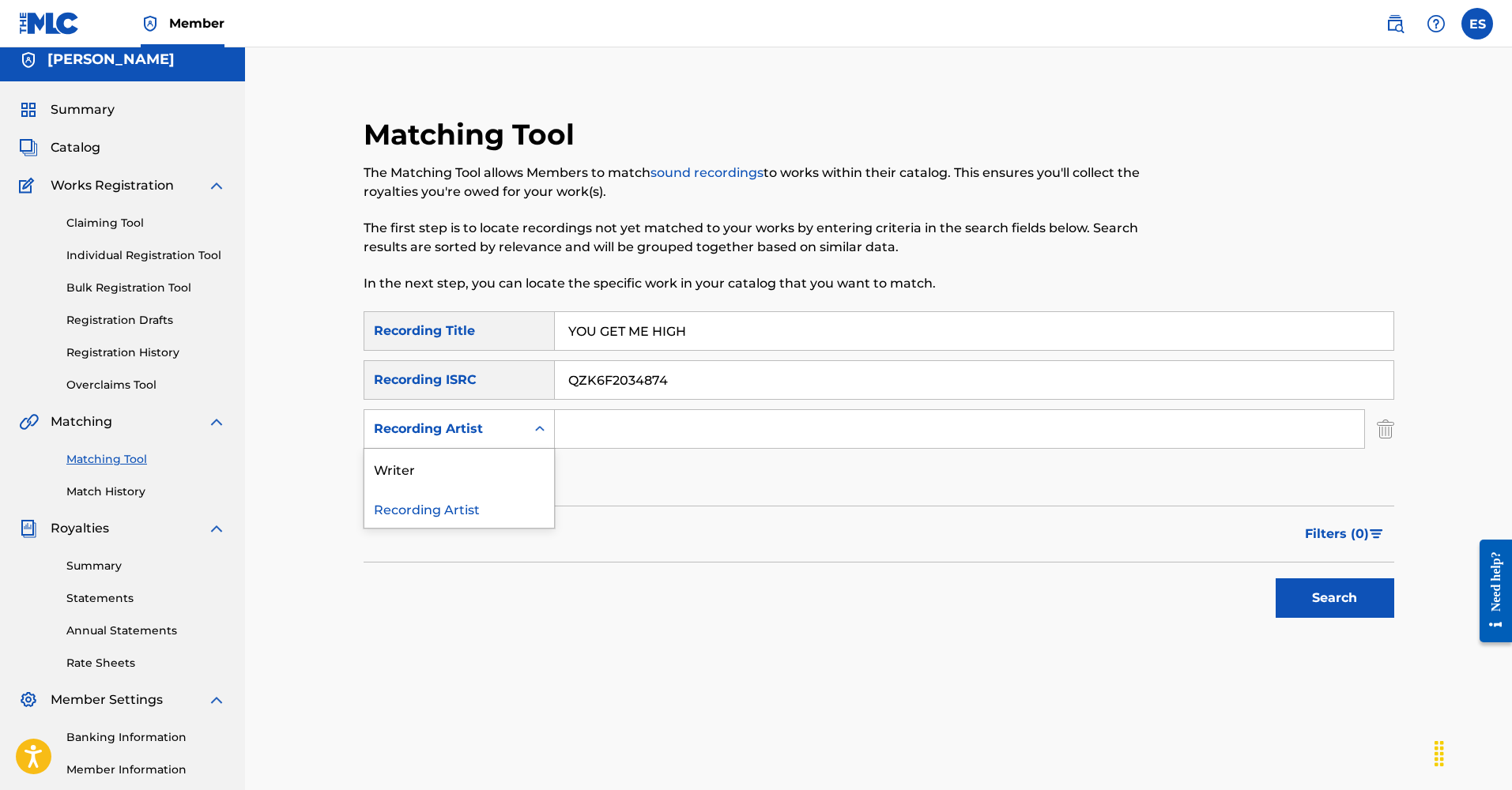
click at [515, 431] on div "Recording Artist" at bounding box center [445, 428] width 162 height 30
click at [449, 460] on div "Writer" at bounding box center [460, 468] width 190 height 39
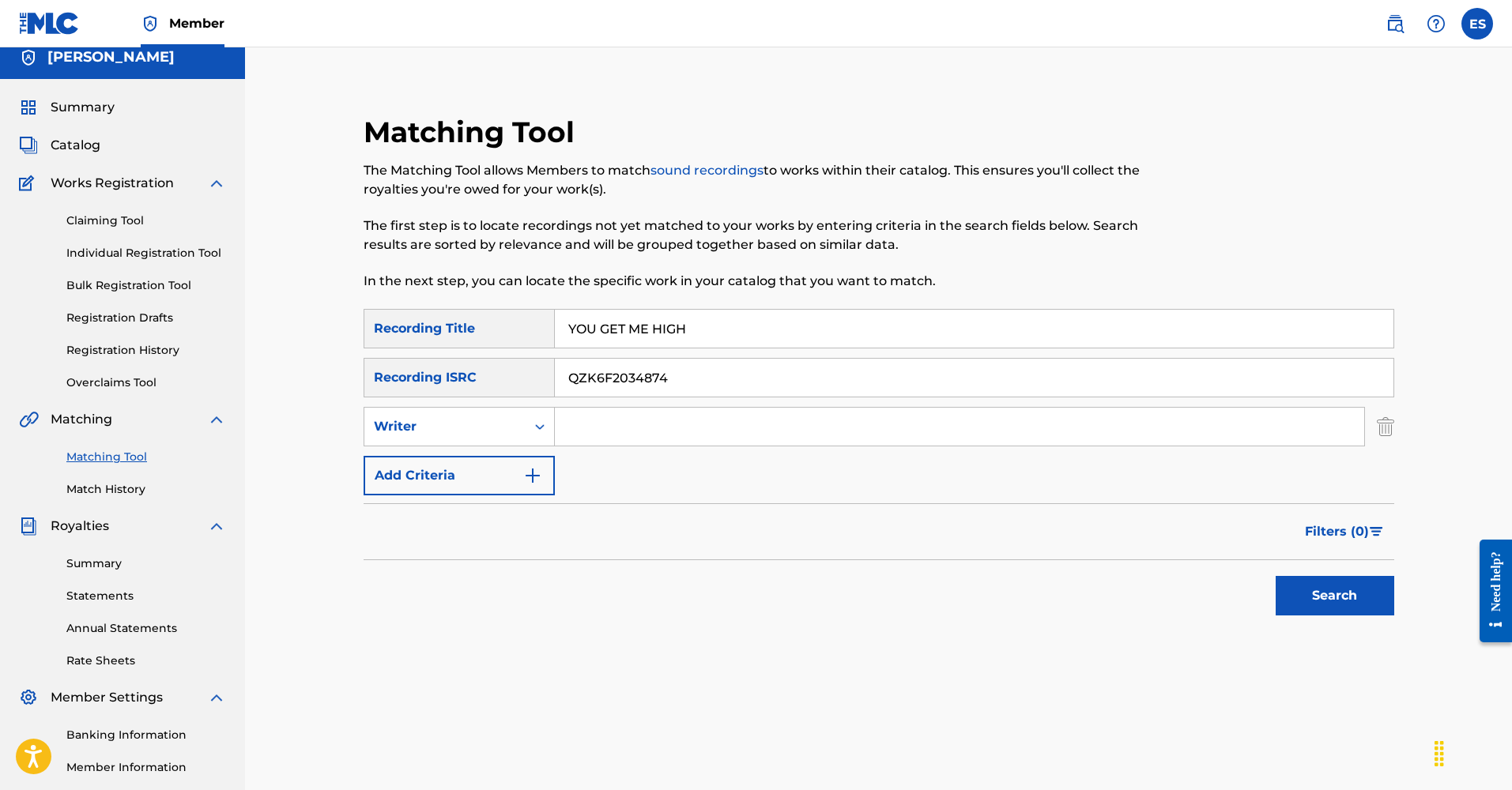
click at [677, 431] on input "Search Form" at bounding box center [959, 427] width 809 height 38
type input "[PERSON_NAME]"
click at [498, 481] on button "Add Criteria" at bounding box center [459, 475] width 191 height 39
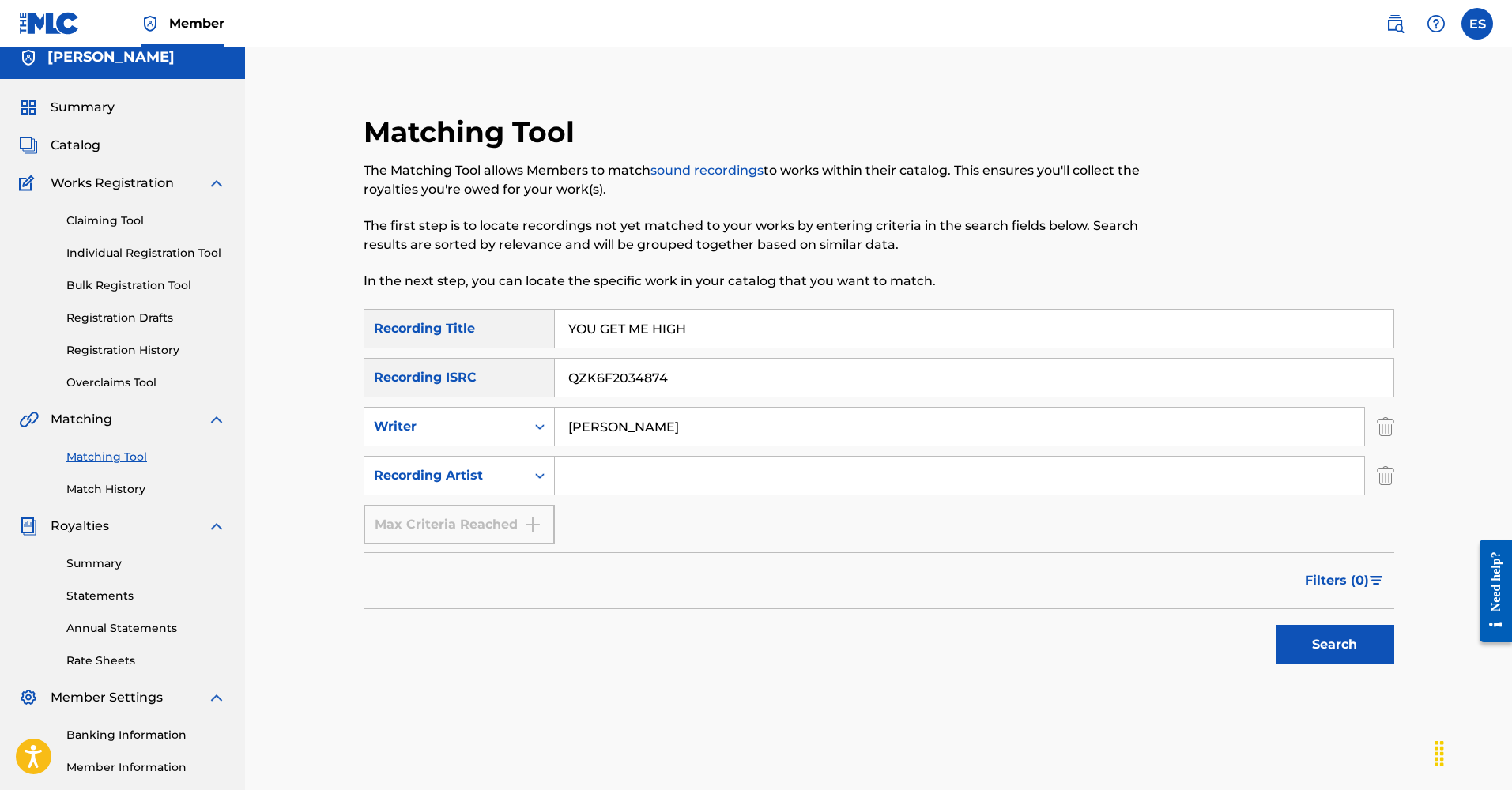
click at [587, 479] on input "Search Form" at bounding box center [959, 476] width 809 height 38
type input "GENEIUSBEATZ AKA GBEATZ"
click at [490, 525] on div "Max Criteria Reached" at bounding box center [459, 524] width 191 height 39
click at [1328, 642] on button "Search" at bounding box center [1336, 644] width 119 height 39
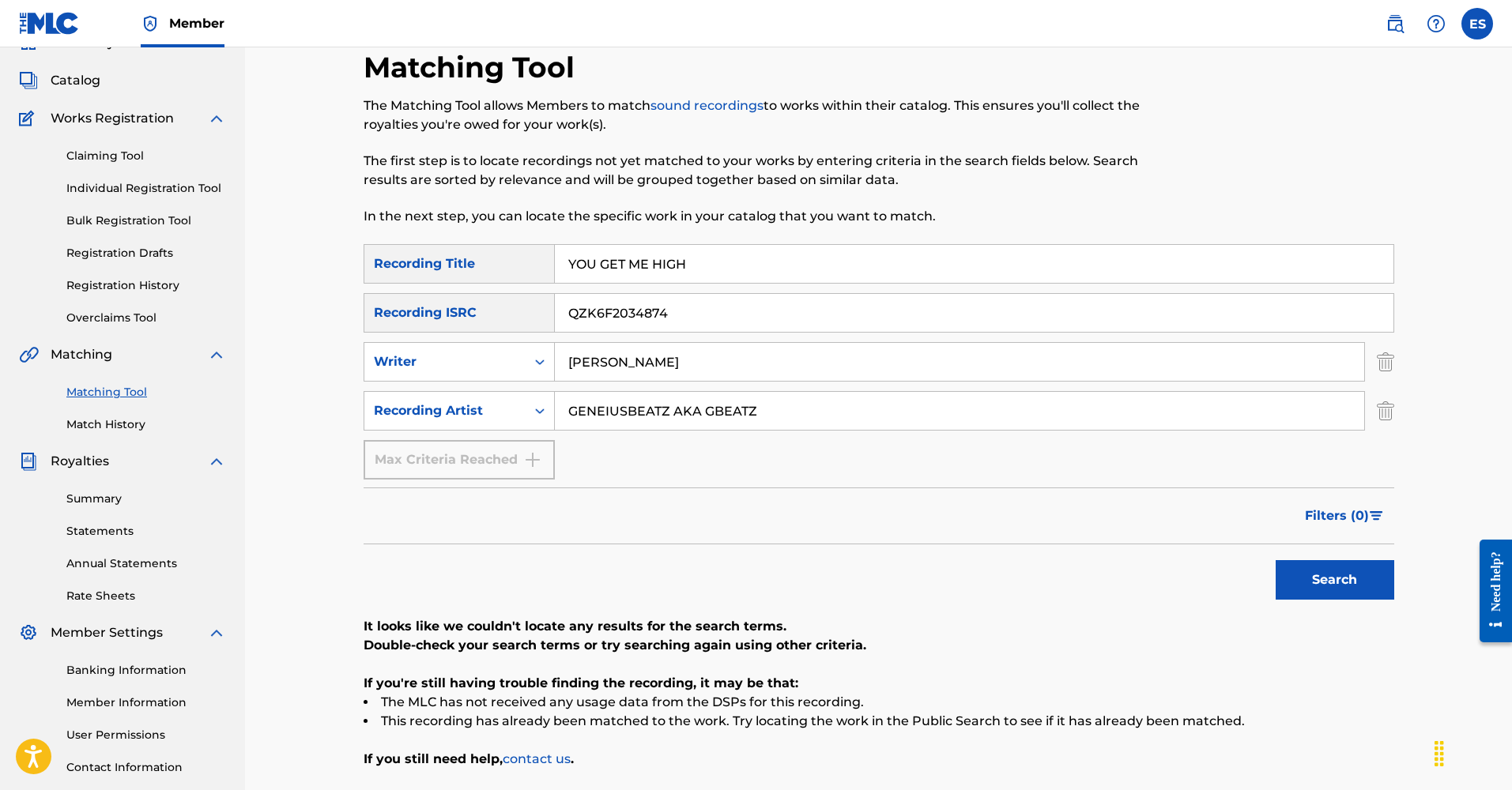
scroll to position [74, 0]
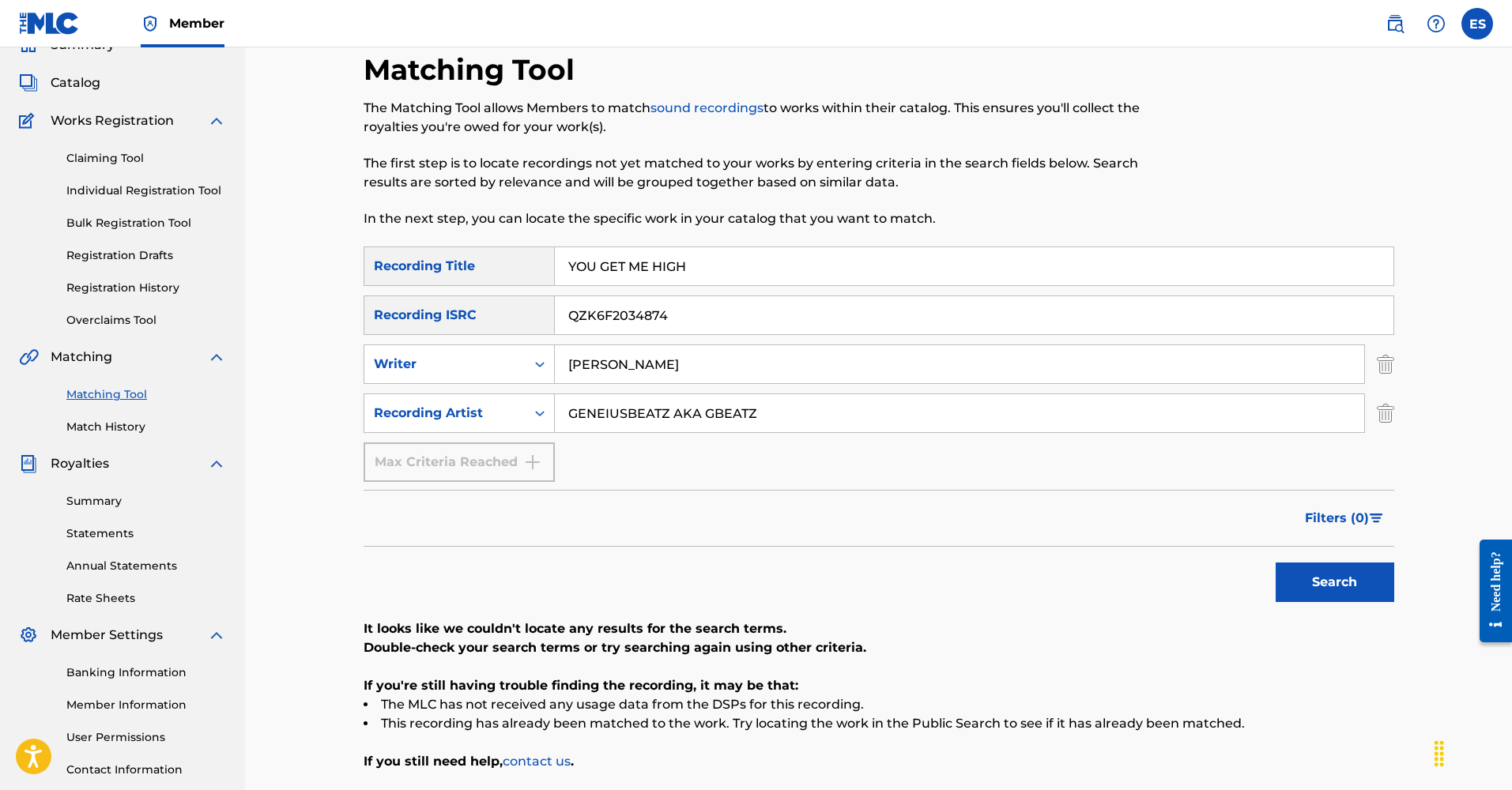
click at [697, 267] on input "YOU GET ME HIGH" at bounding box center [974, 267] width 839 height 38
type input "Y"
type input "MOVE FROM [GEOGRAPHIC_DATA]"
click at [1311, 584] on button "Search" at bounding box center [1336, 580] width 119 height 39
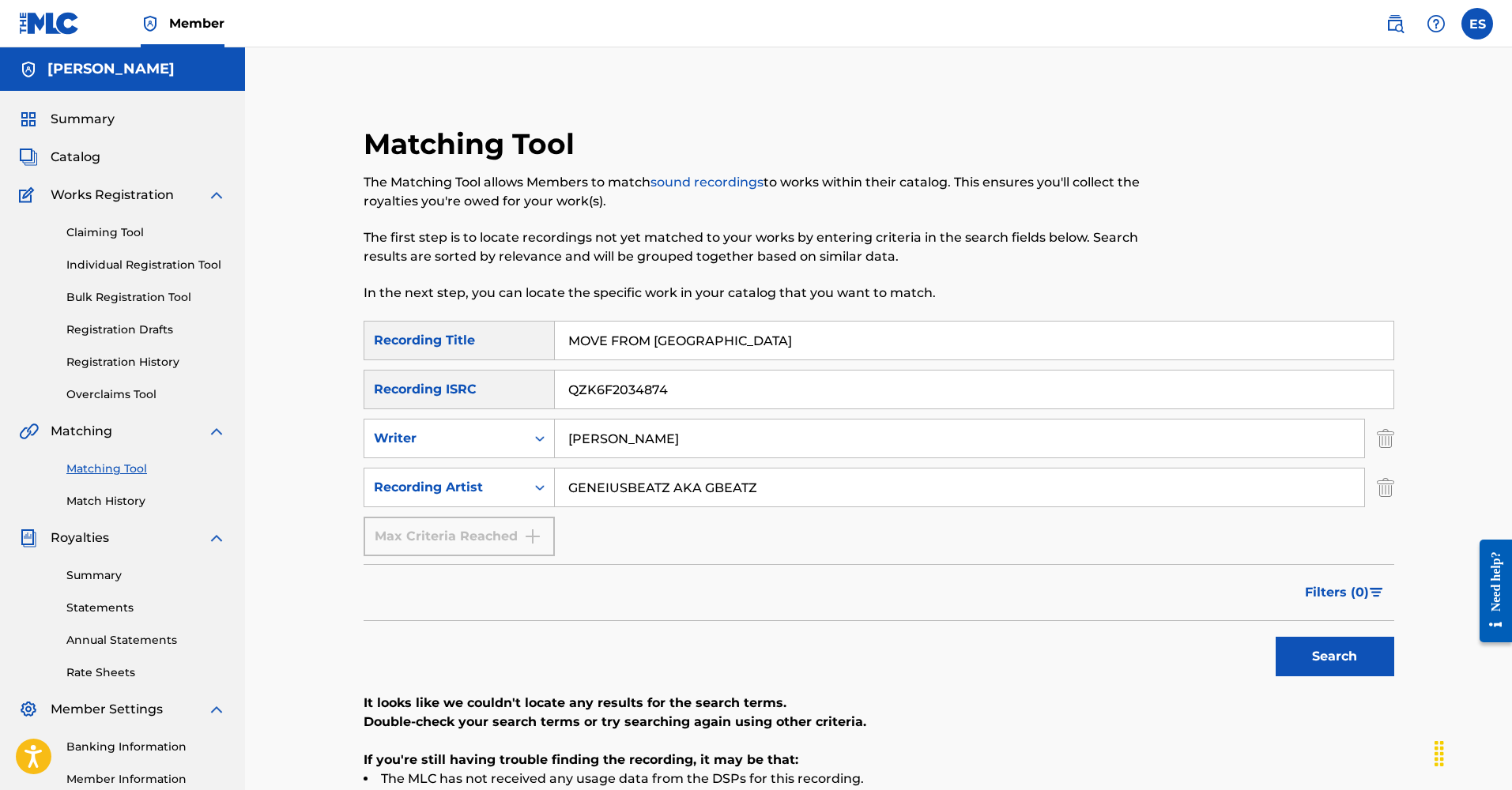
scroll to position [0, 0]
click at [423, 388] on div "Recording ISRC" at bounding box center [459, 389] width 191 height 39
click at [403, 433] on div "Writer" at bounding box center [445, 438] width 143 height 19
click at [402, 433] on div "Writer" at bounding box center [445, 438] width 143 height 19
click at [401, 479] on div "Recording Artist" at bounding box center [445, 488] width 143 height 19
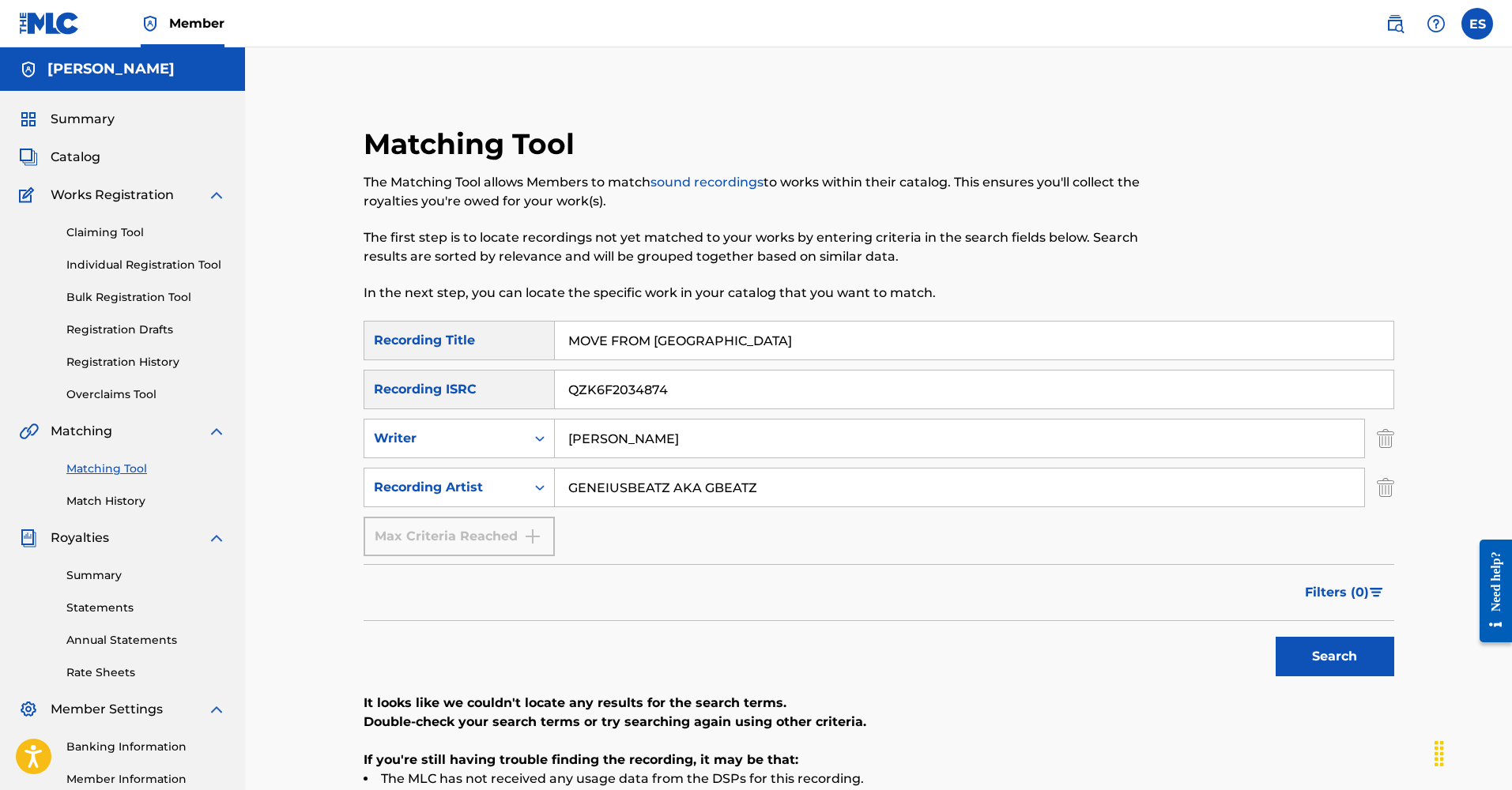
click at [401, 479] on div "Recording Artist" at bounding box center [445, 488] width 143 height 19
click at [20, 121] on img at bounding box center [28, 119] width 19 height 19
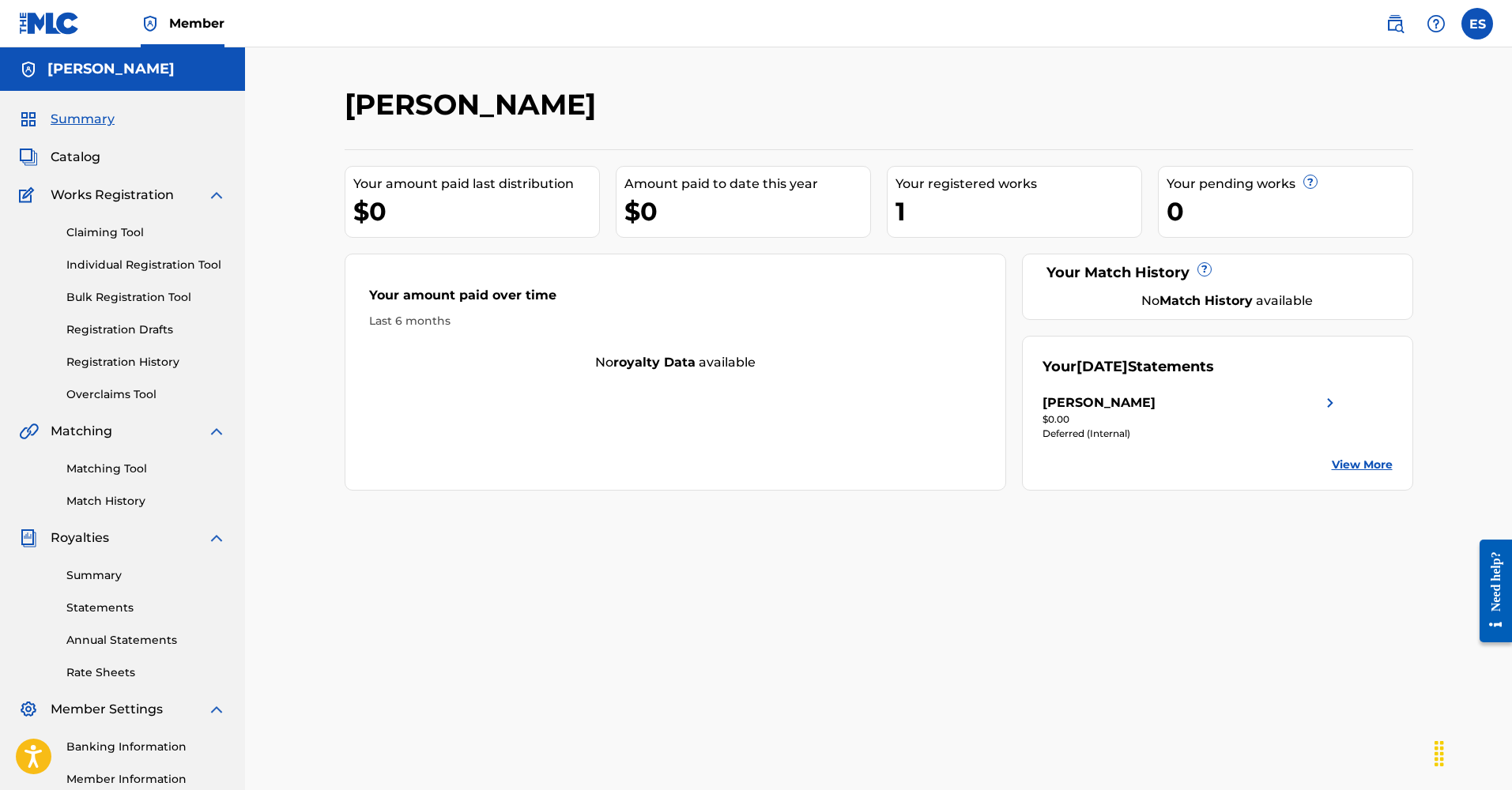
click at [69, 155] on span "Catalog" at bounding box center [75, 157] width 50 height 19
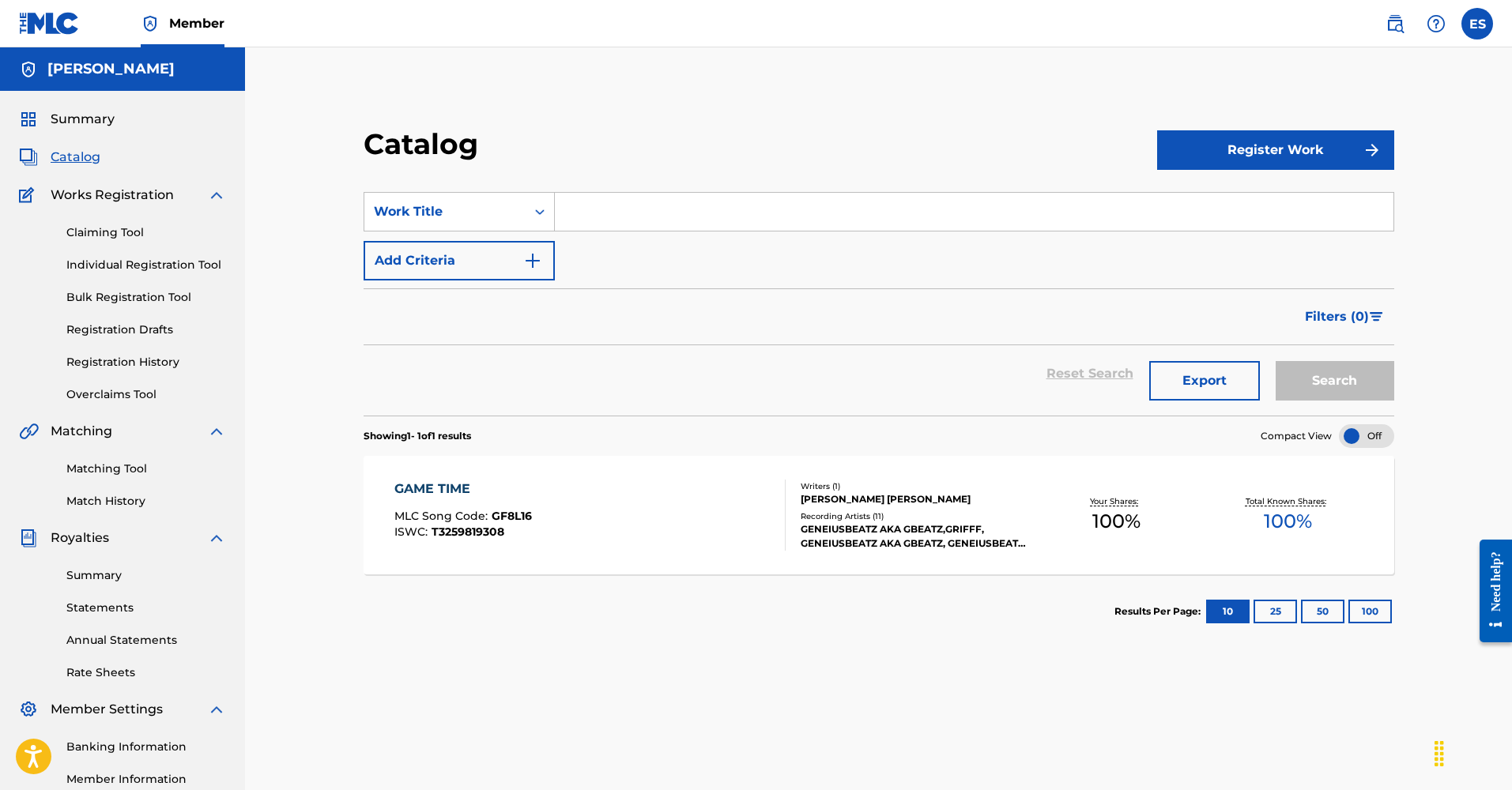
click at [1217, 151] on button "Register Work" at bounding box center [1276, 150] width 238 height 39
click at [1220, 205] on link "Individual" at bounding box center [1276, 202] width 238 height 38
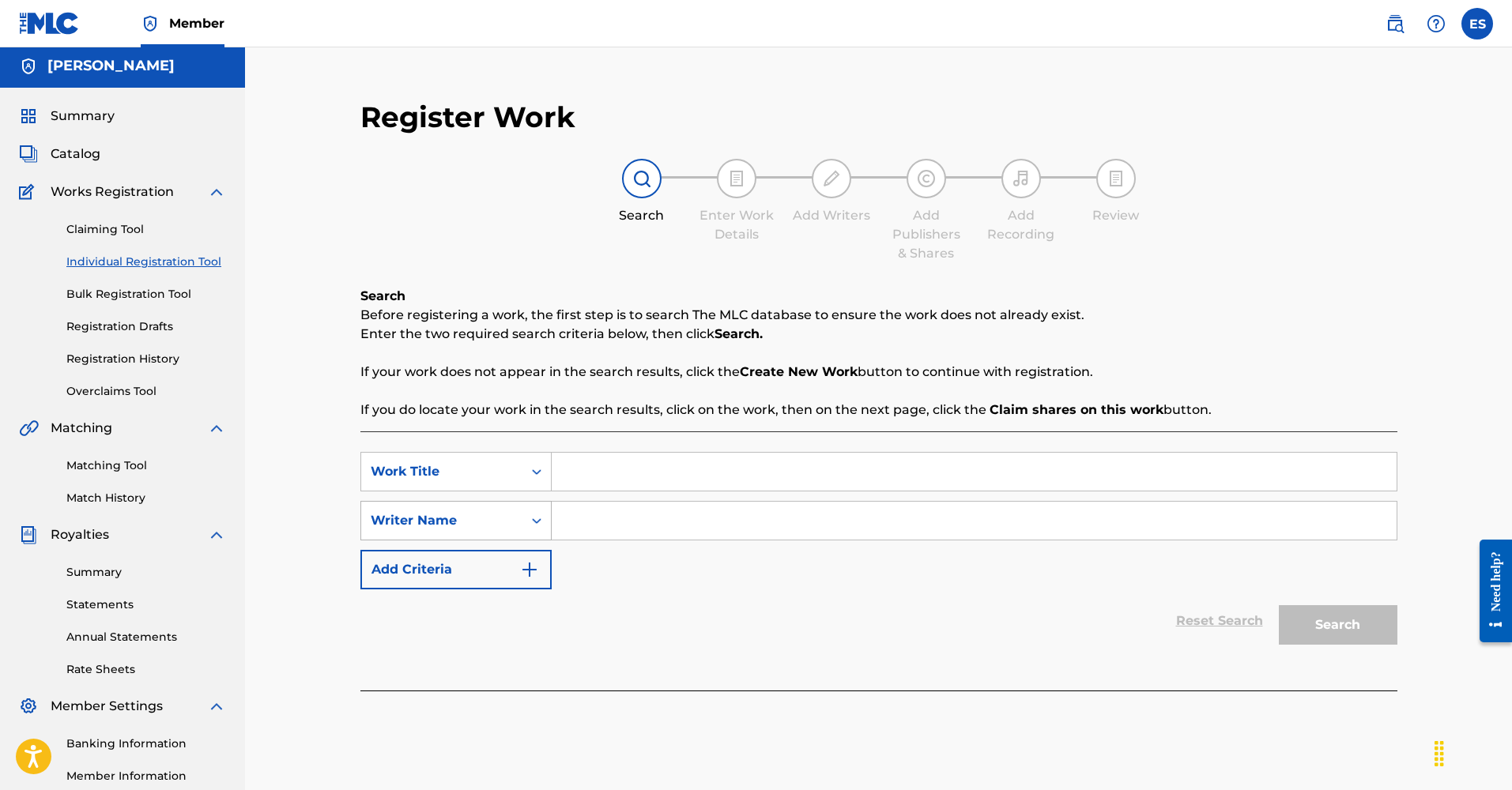
scroll to position [0, 1]
click at [402, 575] on button "Add Criteria" at bounding box center [456, 570] width 191 height 39
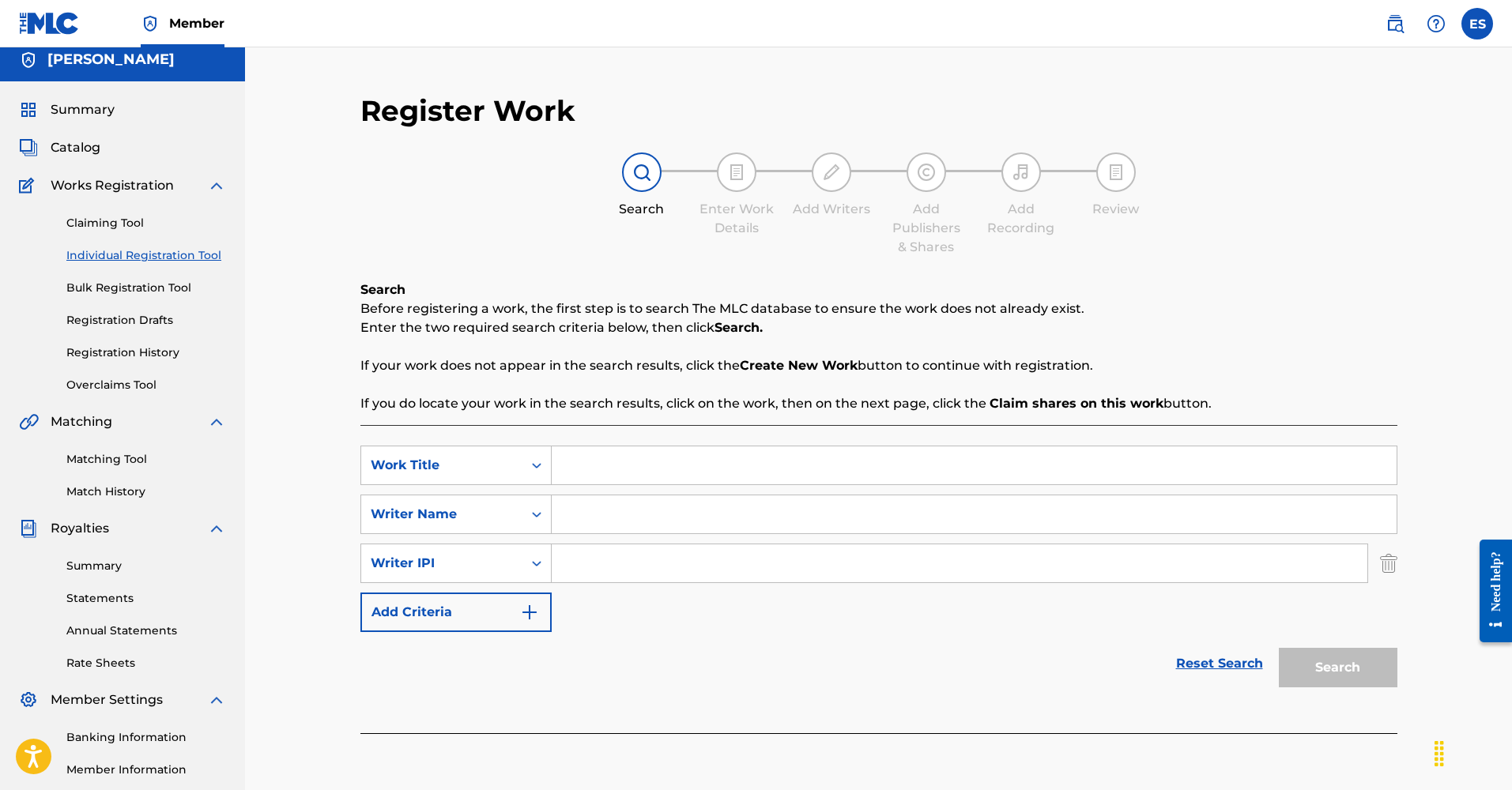
click at [402, 620] on button "Add Criteria" at bounding box center [456, 612] width 191 height 39
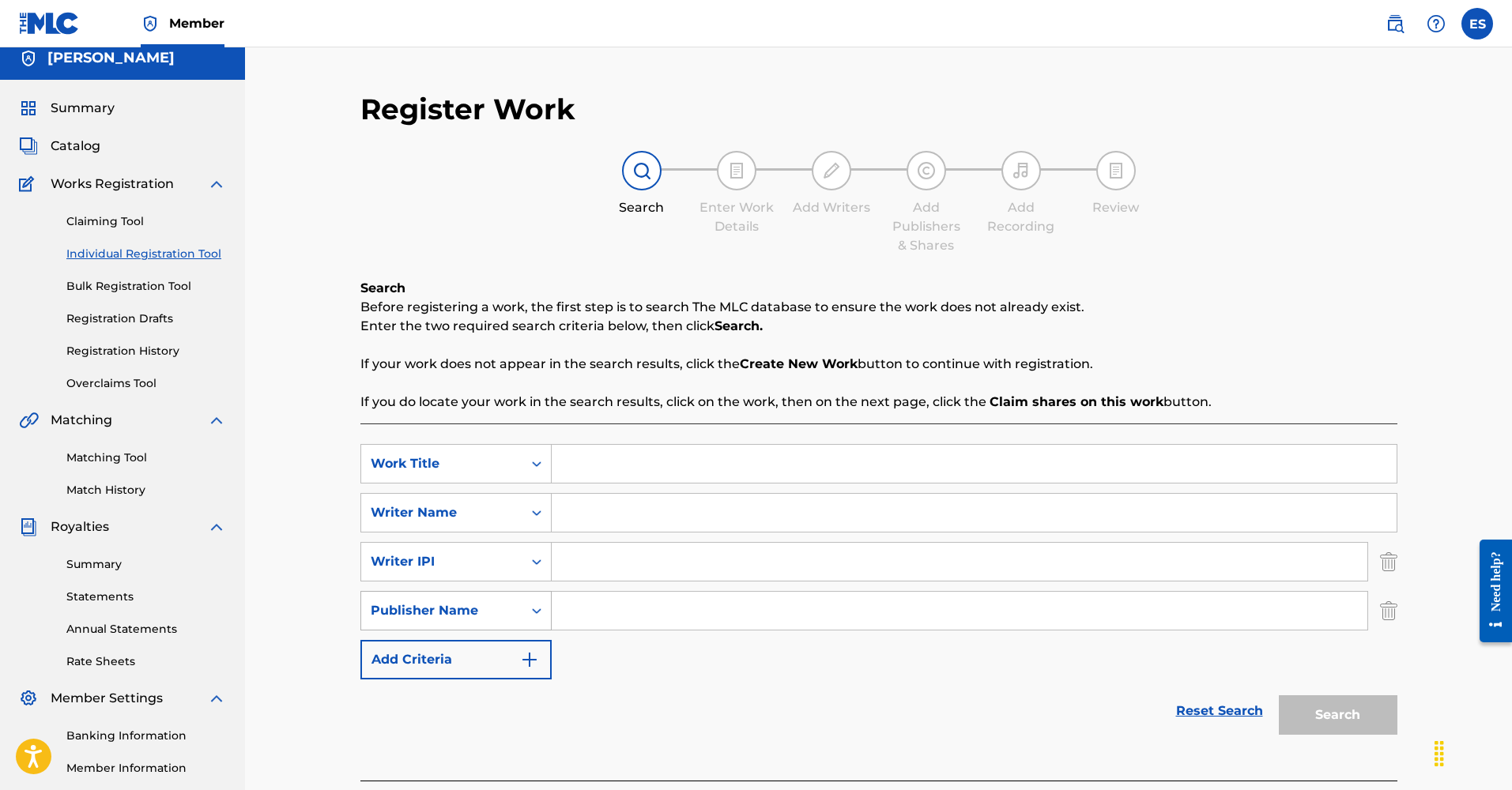
scroll to position [11, 0]
click at [424, 662] on button "Add Criteria" at bounding box center [456, 659] width 191 height 39
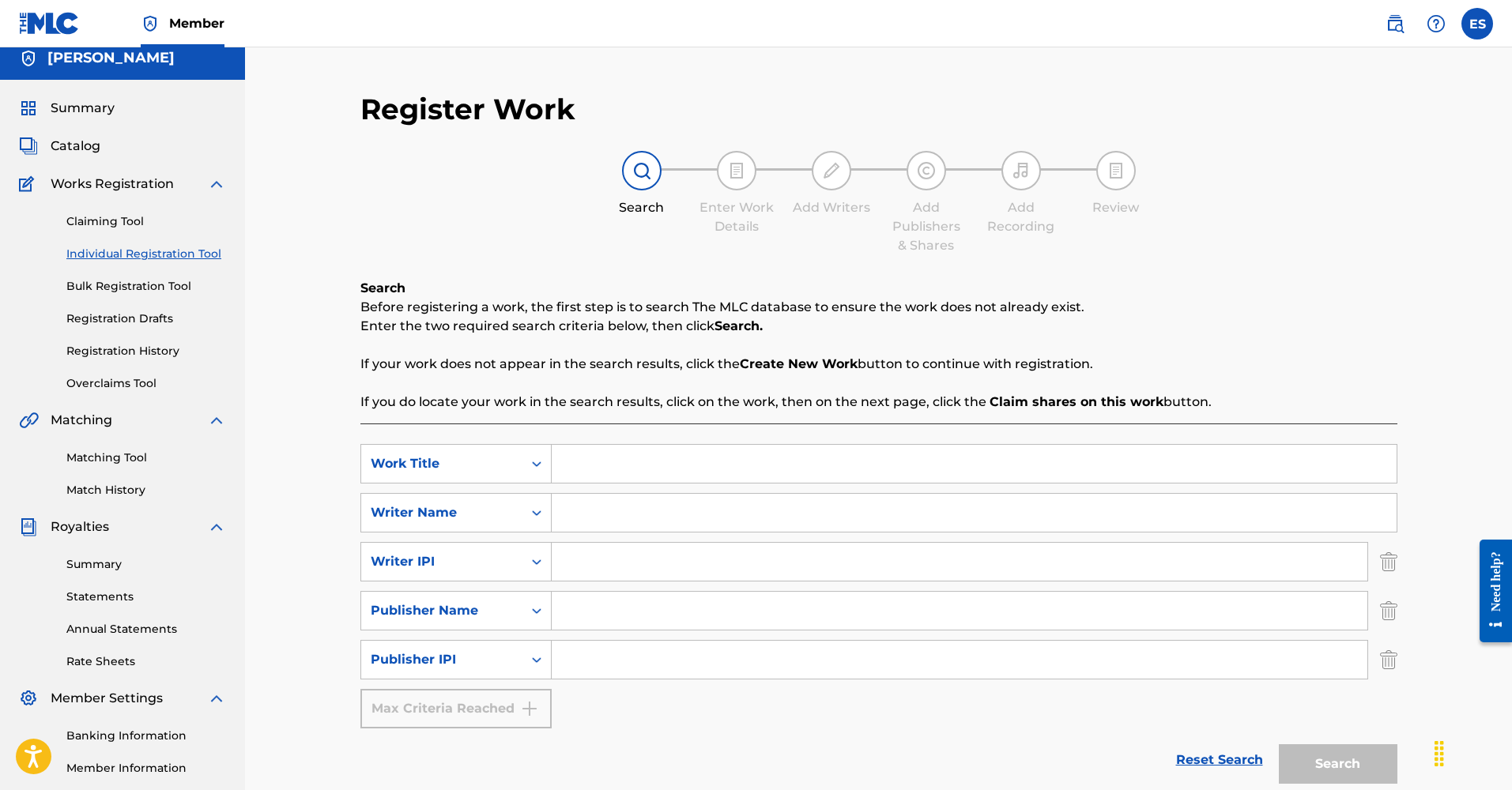
click at [648, 469] on input "Search Form" at bounding box center [974, 464] width 845 height 38
type input "YOU GET ME HIGH"
click at [629, 511] on input "Search Form" at bounding box center [974, 513] width 845 height 38
type input "[PERSON_NAME]"
